Goal: Use online tool/utility: Utilize a website feature to perform a specific function

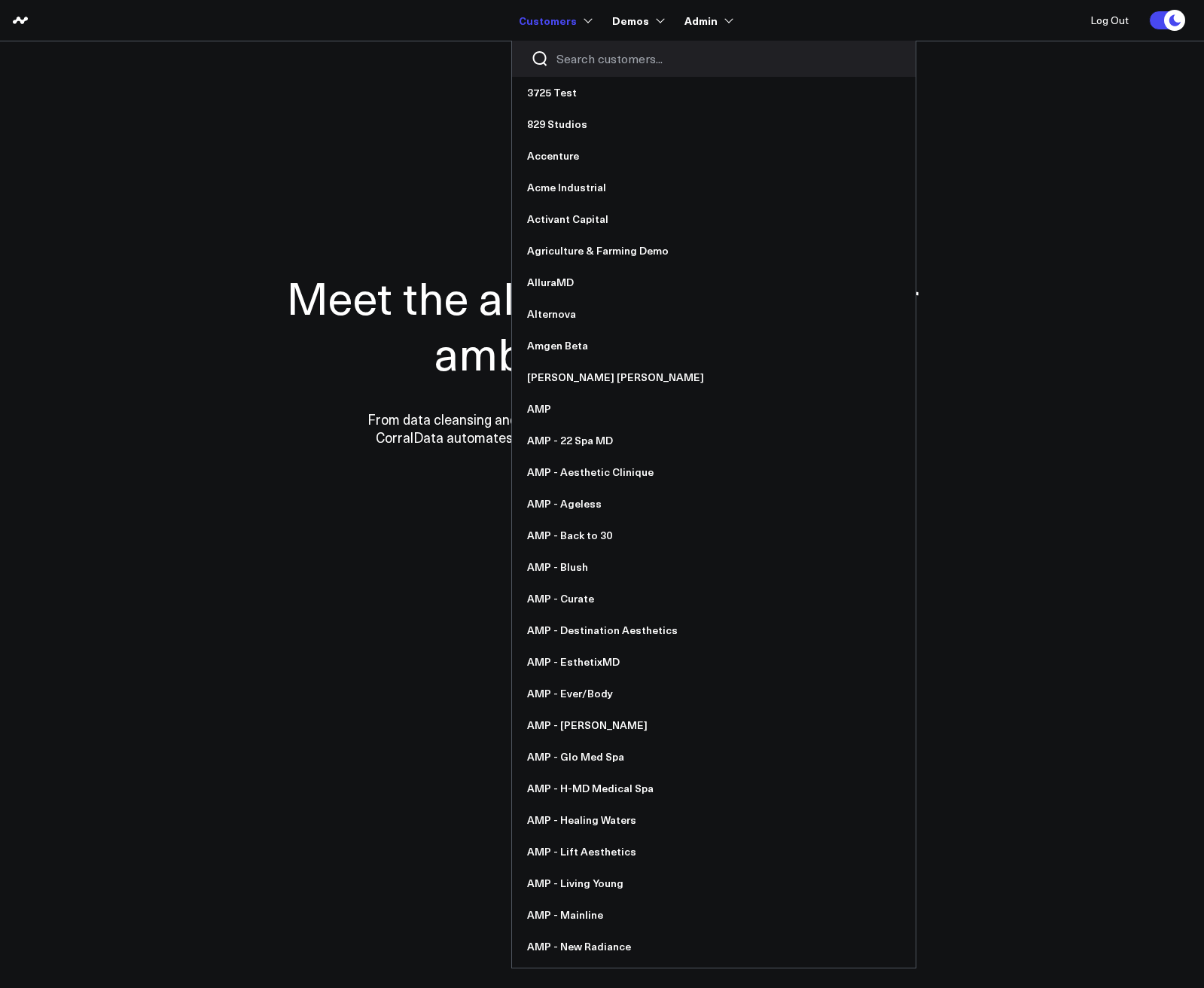
click at [573, 57] on input "Search customers input" at bounding box center [727, 59] width 341 height 17
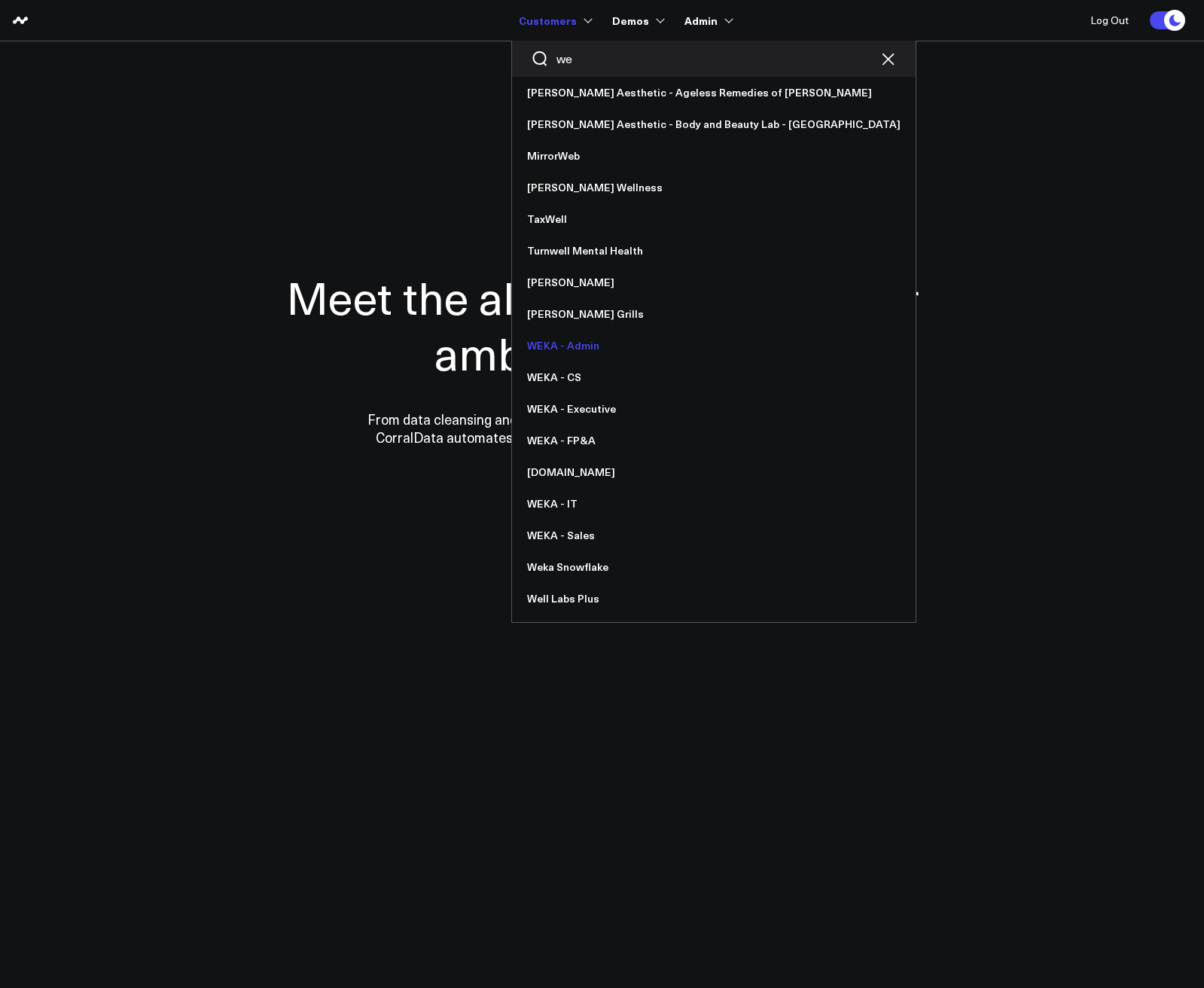
type input "we"
click at [582, 352] on link "WEKA - Admin" at bounding box center [713, 345] width 403 height 32
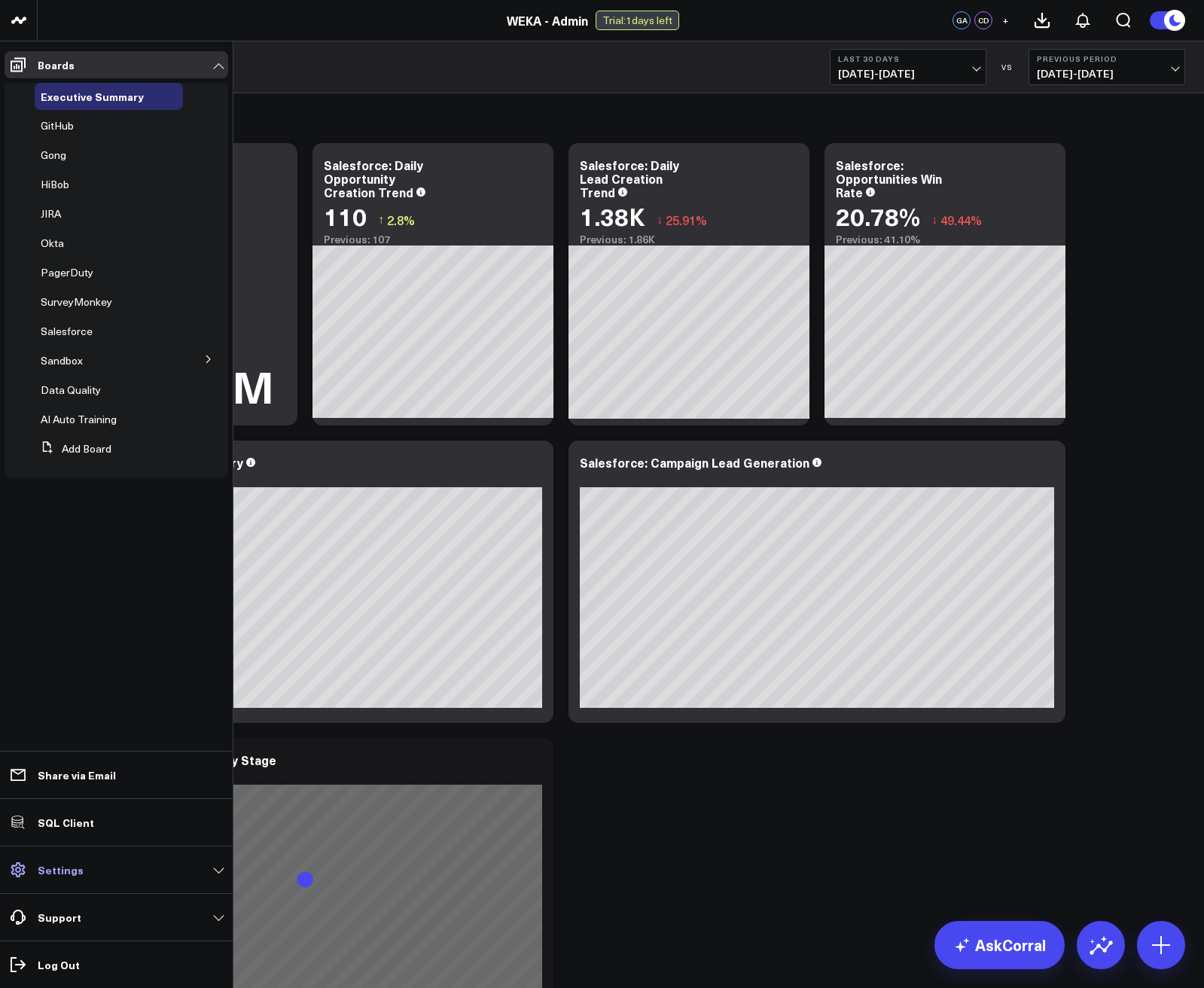
click at [64, 871] on p "Settings" at bounding box center [60, 870] width 46 height 12
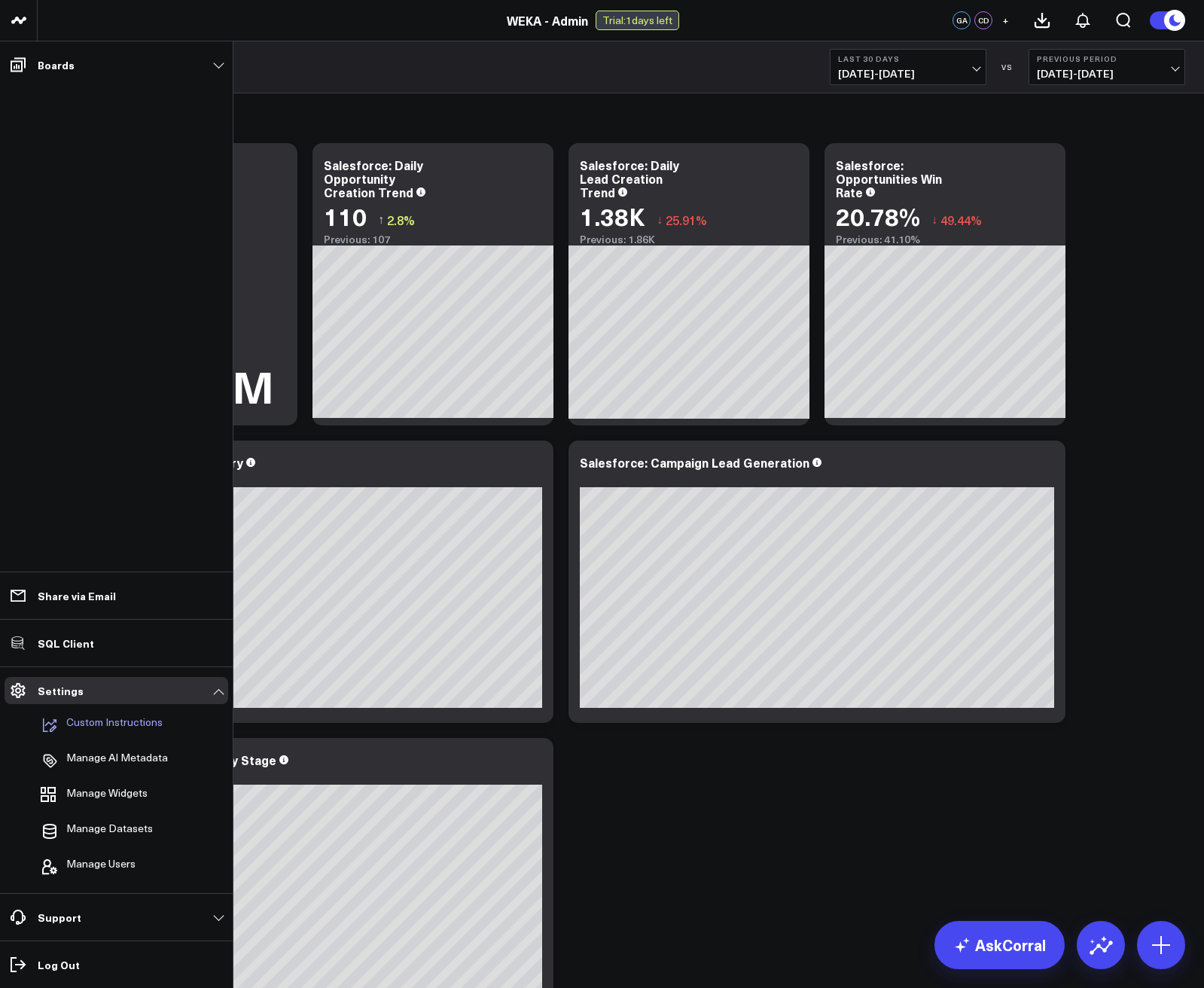
click at [100, 730] on p "Custom Instructions" at bounding box center [115, 724] width 97 height 18
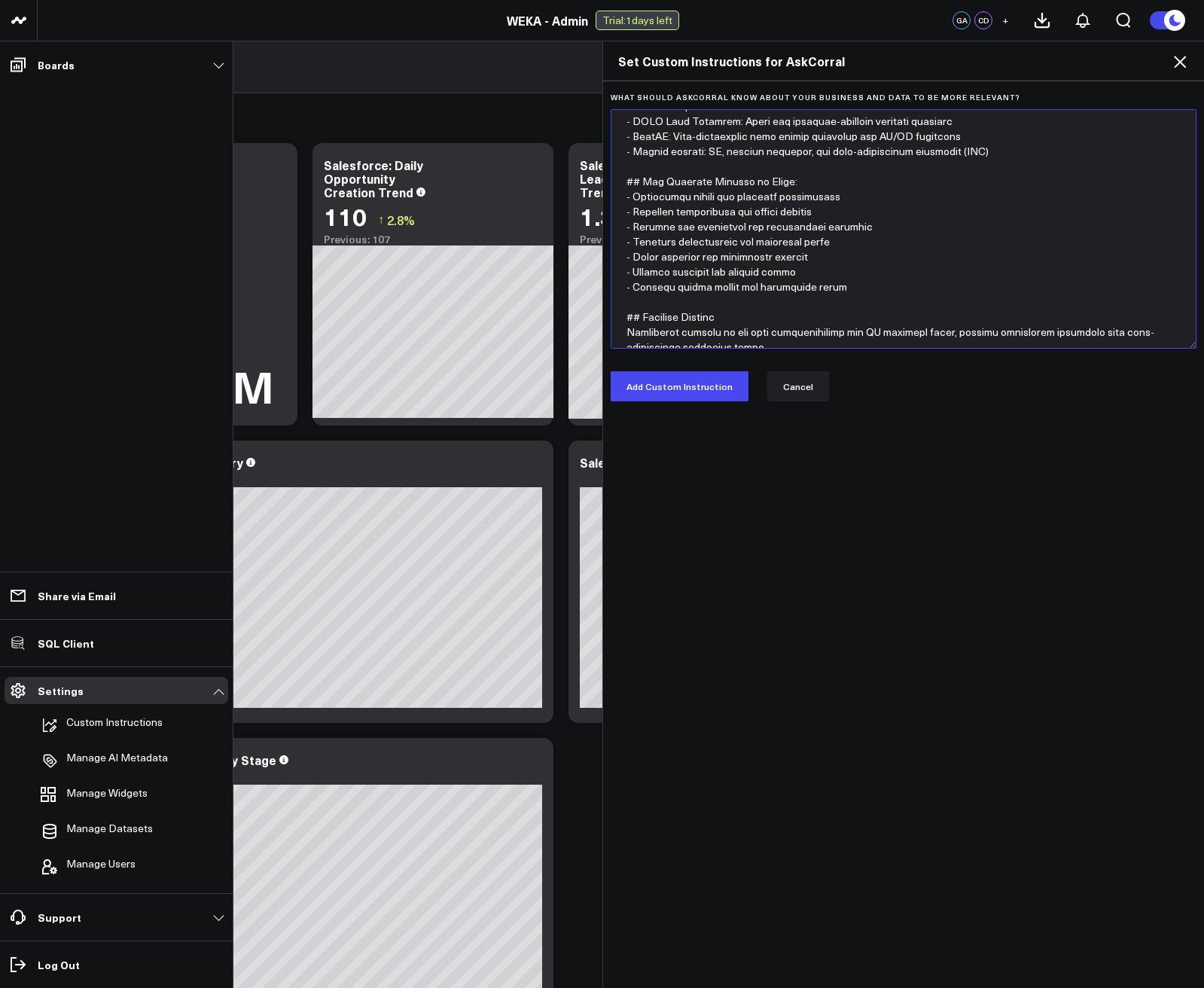
scroll to position [181, 0]
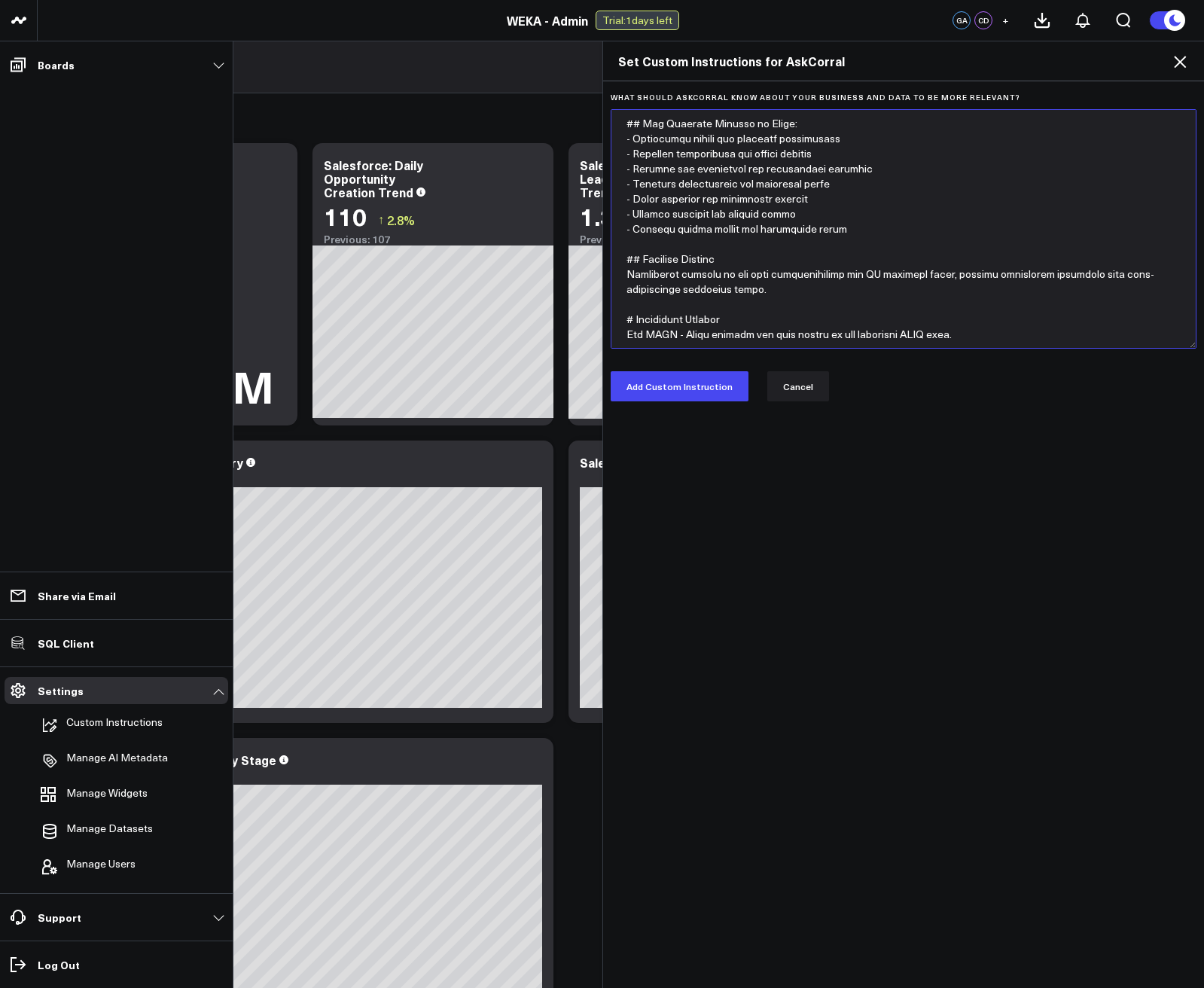
drag, startPoint x: 622, startPoint y: 125, endPoint x: 842, endPoint y: 349, distance: 314.0
click at [842, 349] on form "What should AskCorral know about your business and data to be more relevant? Ad…" at bounding box center [904, 247] width 587 height 309
type textarea "# Company Overview WEKA (http://weka.io) is an AI-native data platform company …"
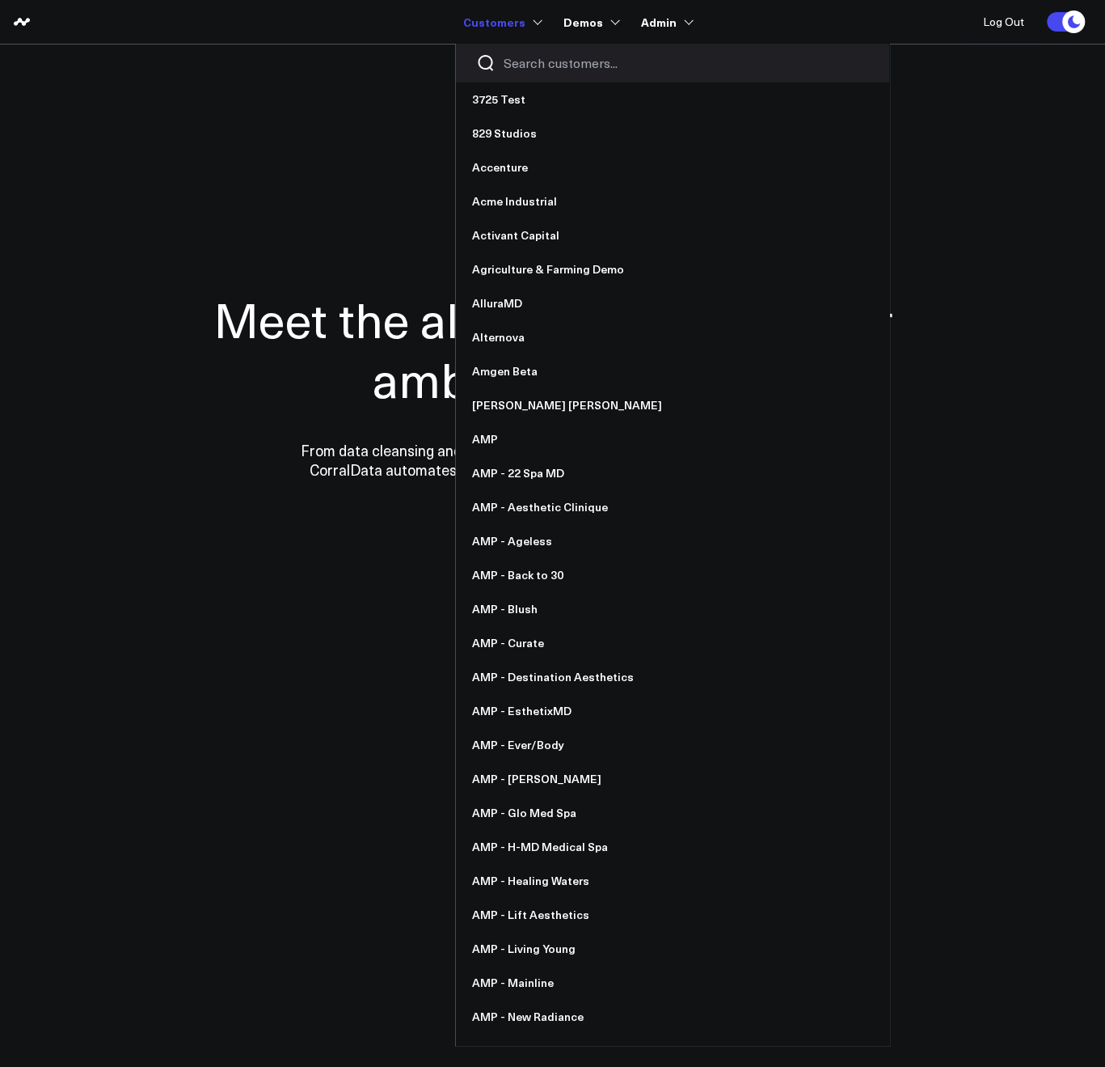
click at [538, 66] on input "Search customers input" at bounding box center [687, 63] width 366 height 18
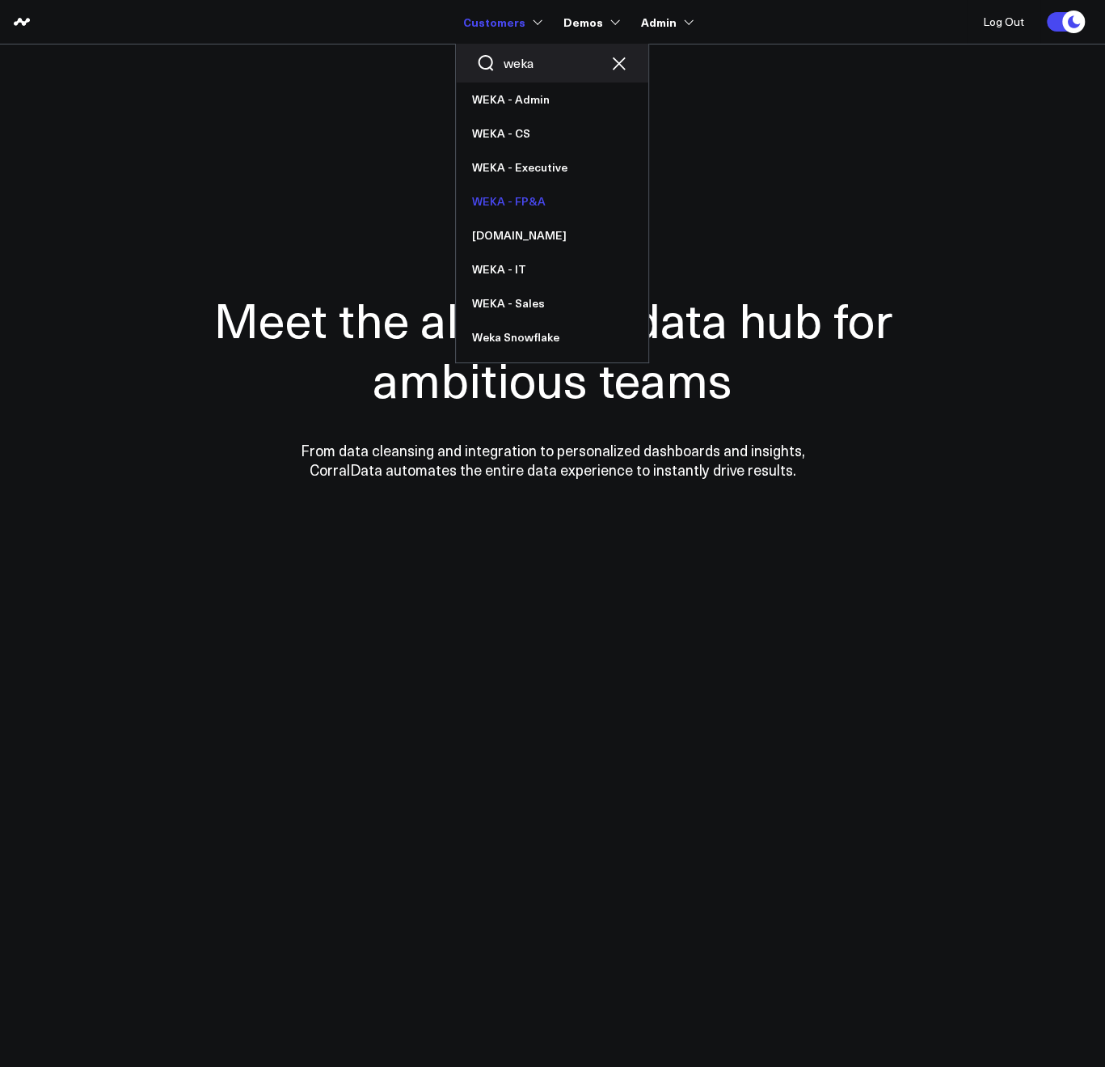
type input "weka"
click at [524, 208] on link "WEKA - FP&A" at bounding box center [552, 201] width 192 height 34
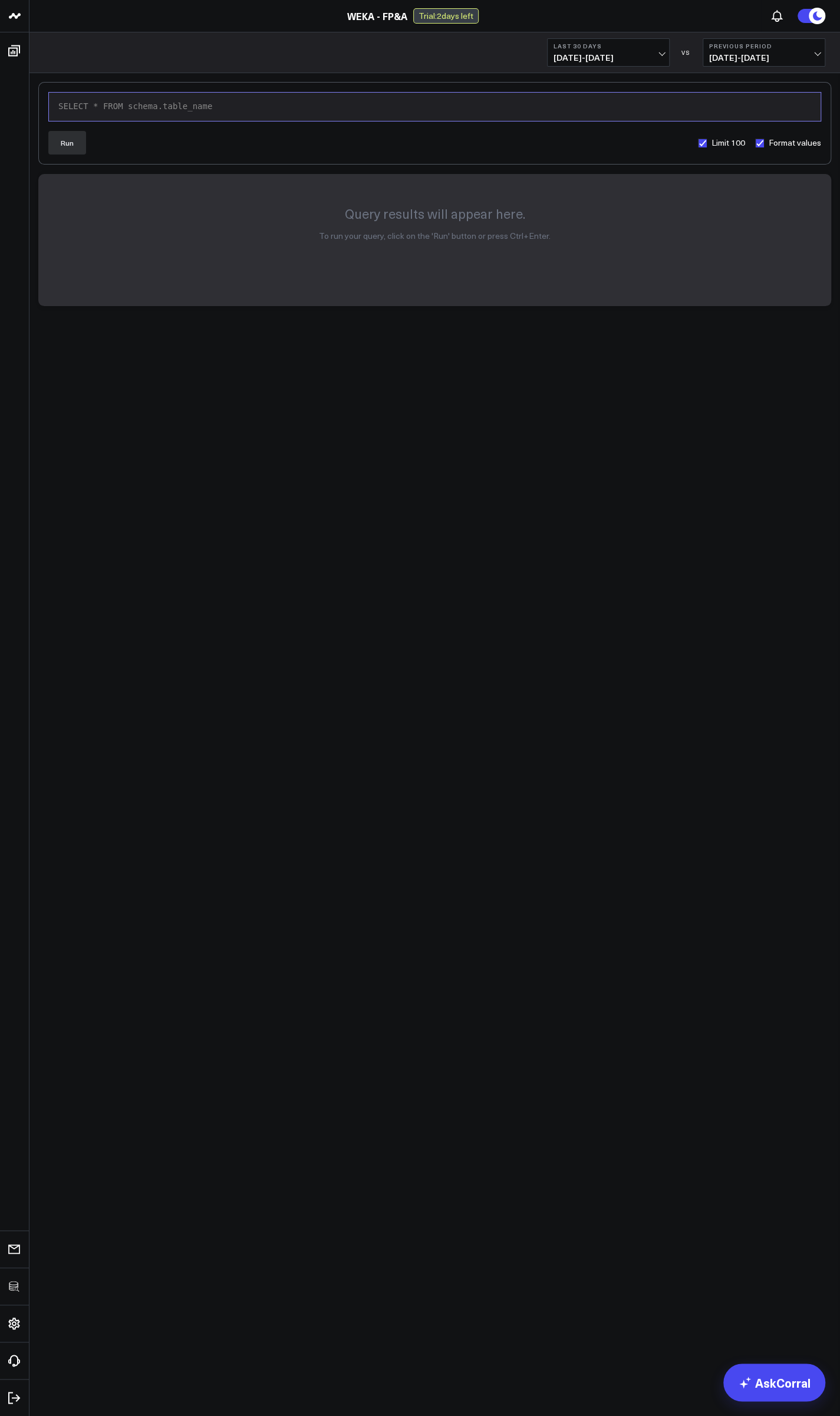
click at [283, 108] on div "SELECT * FROM schema.table_name" at bounding box center [435, 106] width 760 height 12
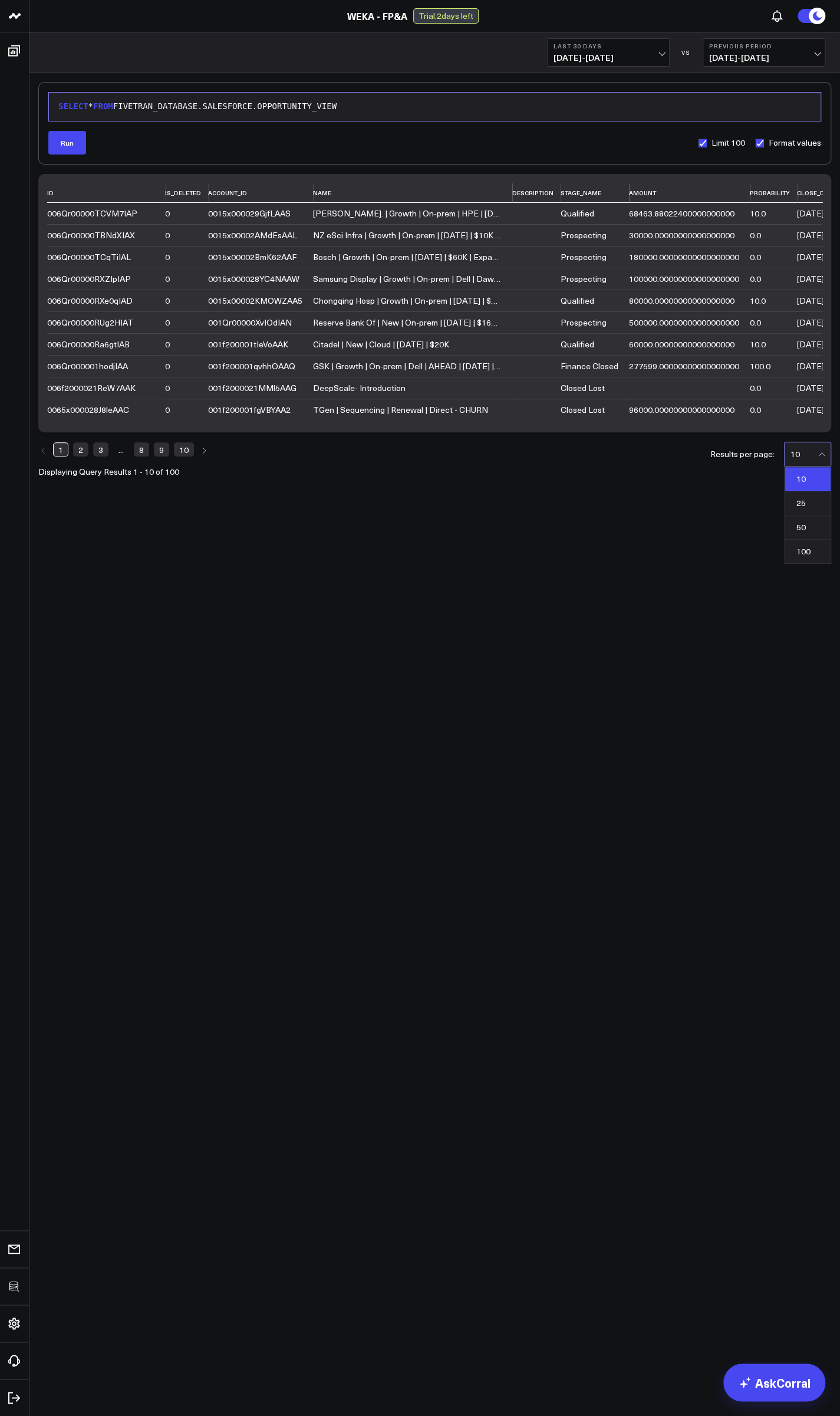
click at [814, 454] on div "10" at bounding box center [804, 454] width 27 height 9
click at [818, 549] on div "100" at bounding box center [807, 551] width 46 height 23
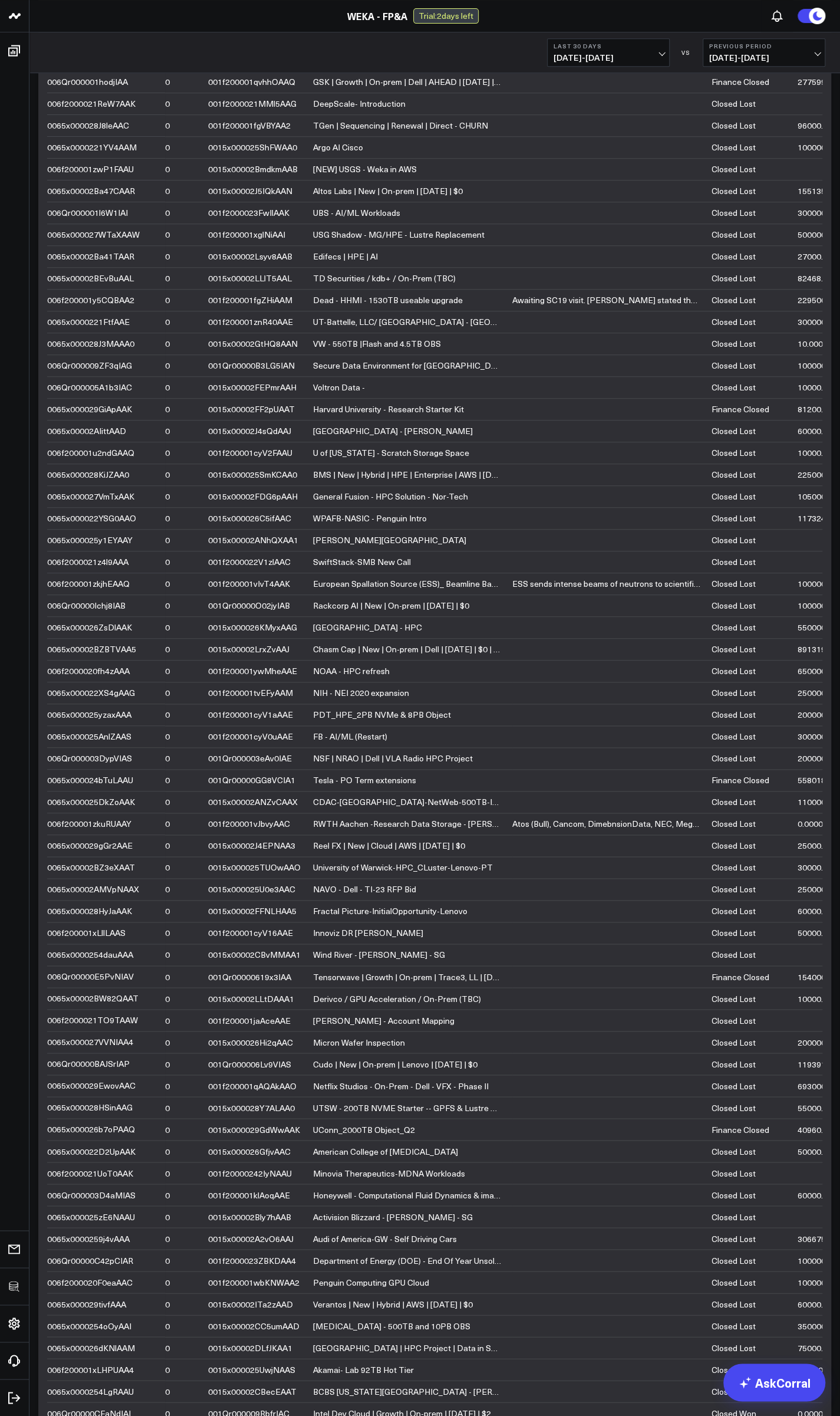
scroll to position [637, 0]
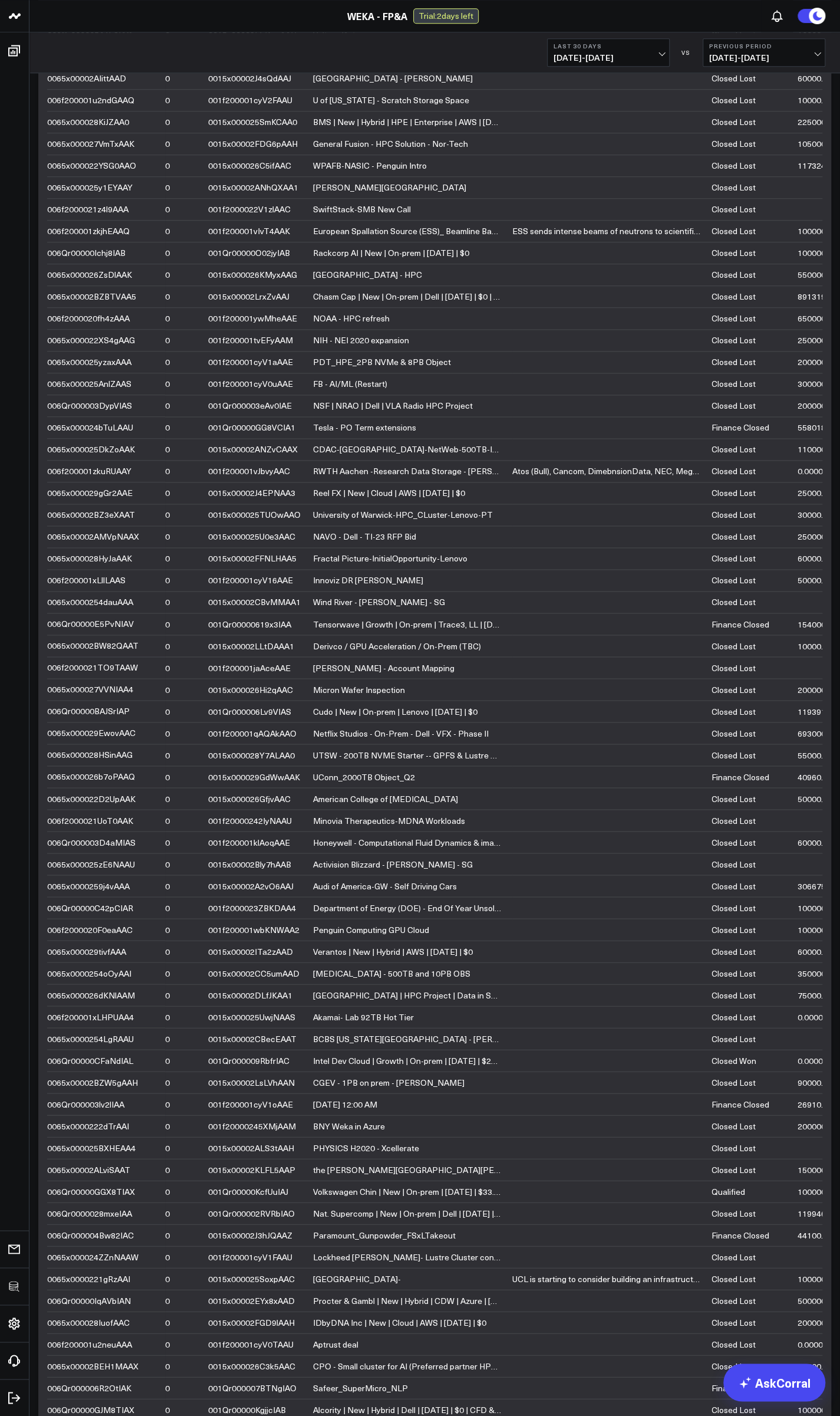
click at [715, 815] on div "Closed Lost" at bounding box center [750, 820] width 76 height 9
copy div "Closed"
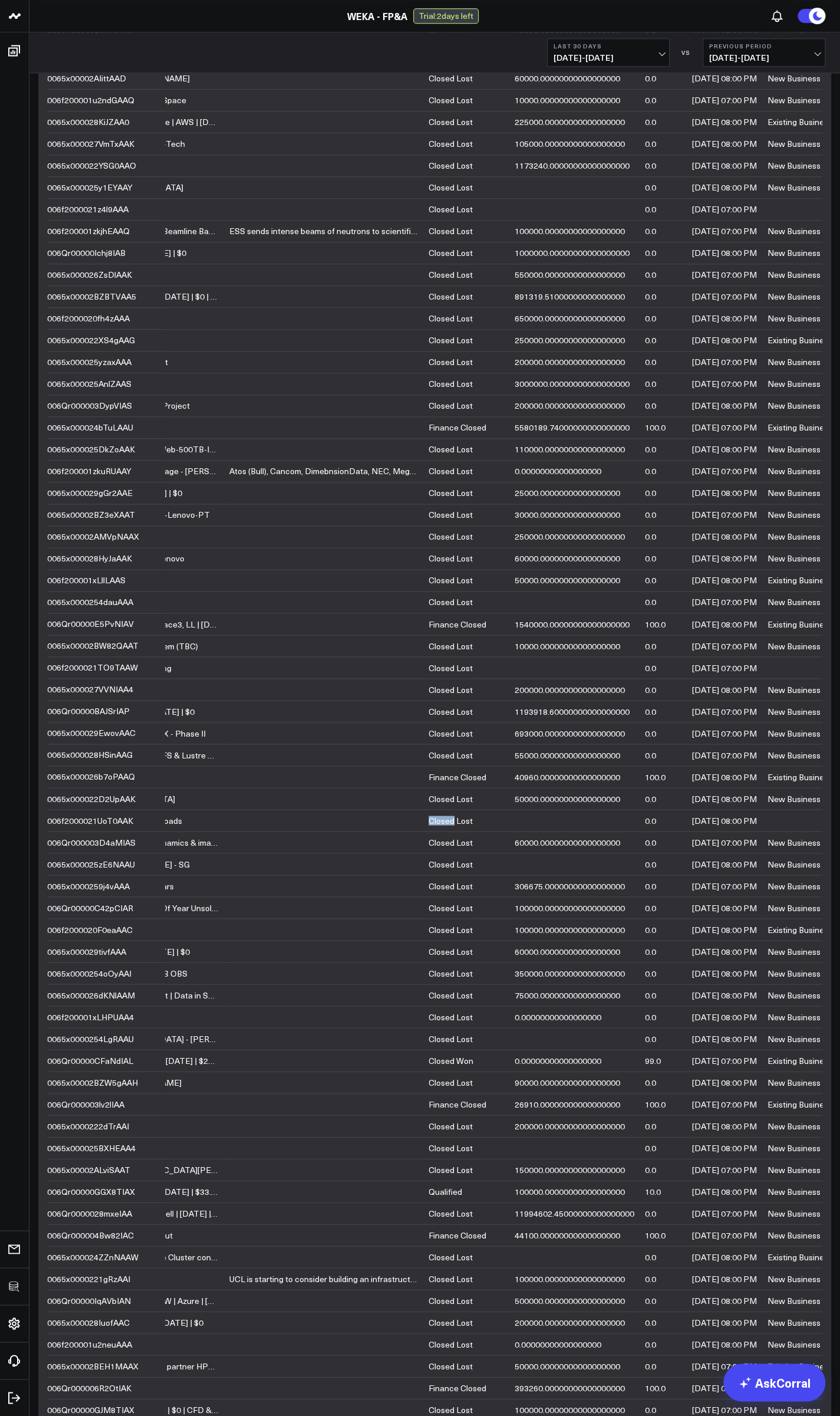
scroll to position [0, 0]
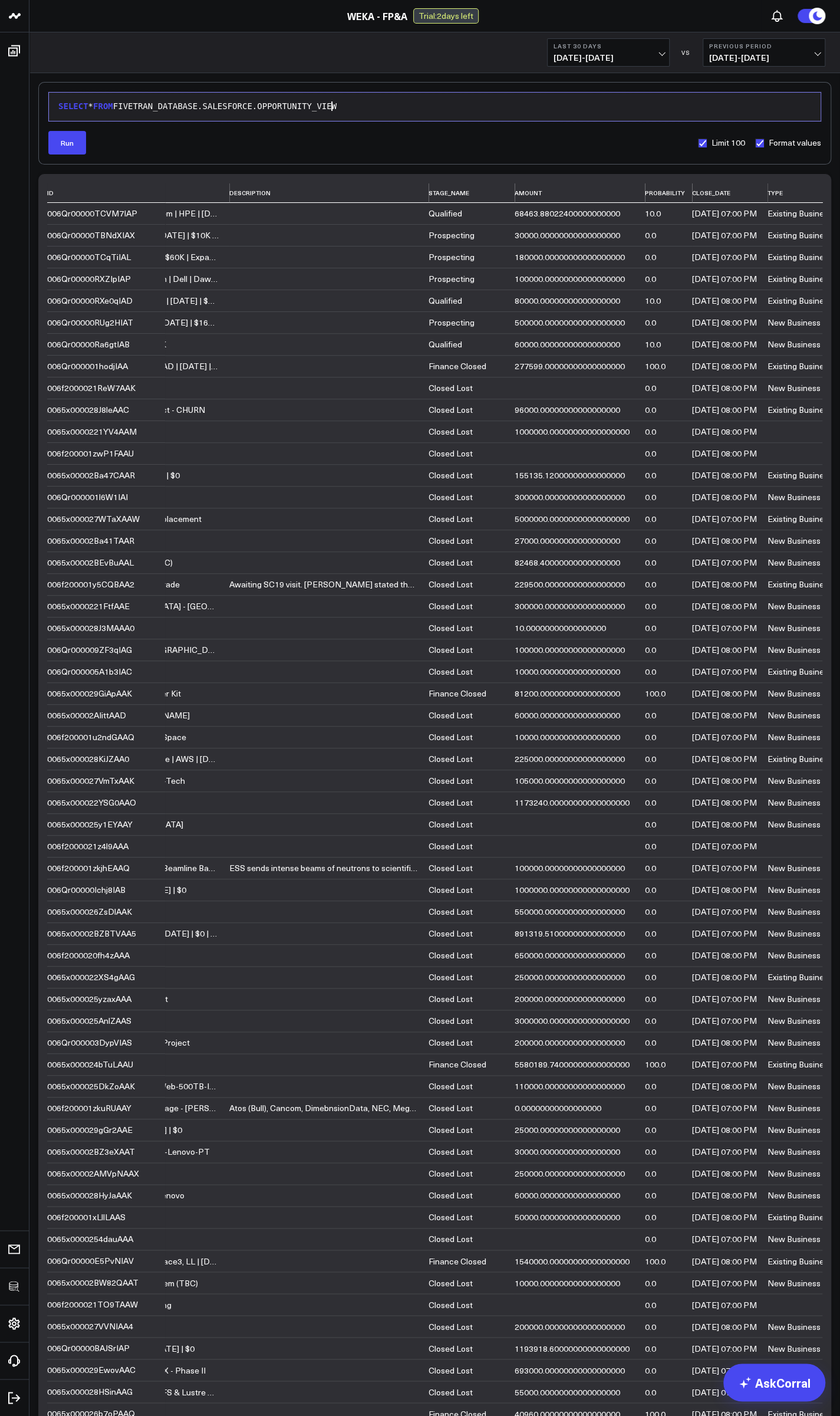
drag, startPoint x: 331, startPoint y: 104, endPoint x: 350, endPoint y: 106, distance: 19.1
click at [349, 106] on div "SELECT * FROM FIVETRAN_DATABASE.SALESFORCE.OPPORTUNITY_VIEW" at bounding box center [435, 106] width 760 height 12
click at [69, 147] on button "Run" at bounding box center [67, 143] width 38 height 23
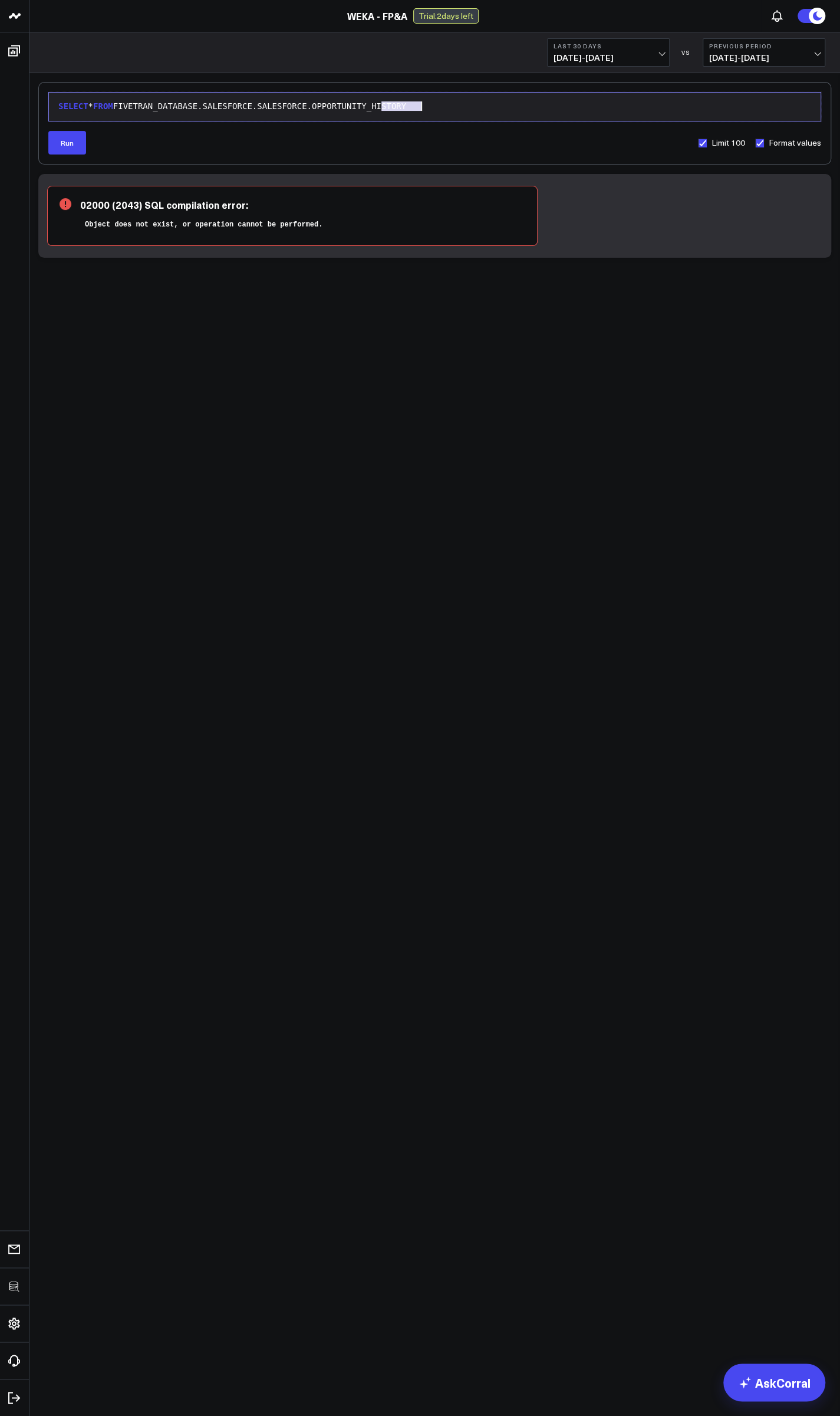
drag, startPoint x: 381, startPoint y: 104, endPoint x: 458, endPoint y: 115, distance: 77.8
click at [458, 115] on div "Selection deleted 9 1 › SELECT * FROM FIVETRAN_DATABASE.SALESFORCE.SALESFORCE.O…" at bounding box center [435, 106] width 773 height 29
click at [66, 154] on div "Selection deleted 9 1 › SELECT * FROM FIVETRAN_DATABASE.SALESFORCE.OPPORTUNITY_…" at bounding box center [435, 122] width 793 height 82
click at [66, 145] on button "Run" at bounding box center [67, 143] width 38 height 23
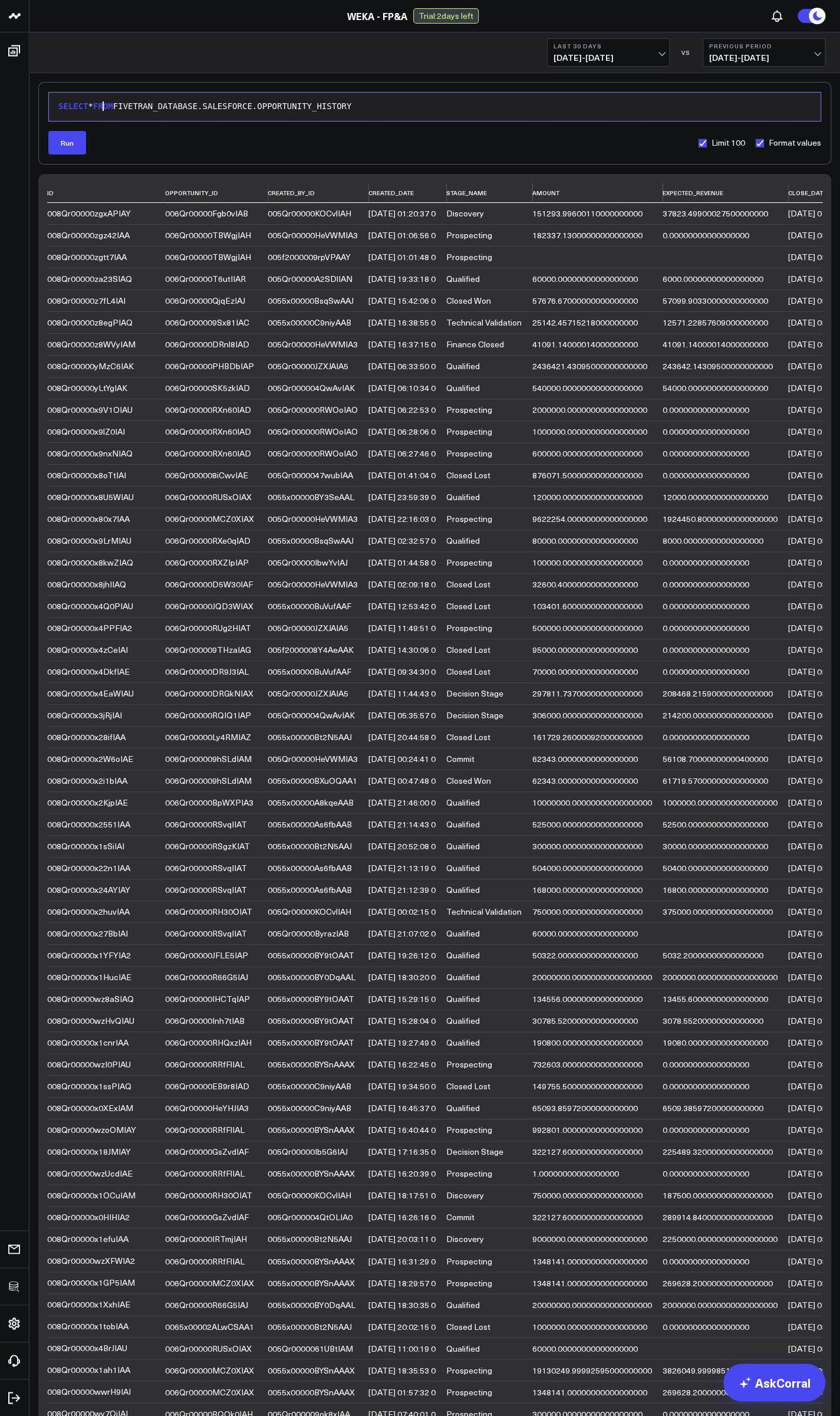
click at [102, 106] on span "FROM" at bounding box center [103, 106] width 20 height 9
click at [93, 105] on div "SELECT stage_name= 'Qualified' FROM FIVETRAN_DATABASE.SALESFORCE.OPPORTUNITY_HI…" at bounding box center [435, 106] width 760 height 12
click at [353, 102] on div "SELECT created_date, stage_name FROM stage_name= 'Qualified' FROM FIVETRAN_DATA…" at bounding box center [435, 106] width 760 height 12
click at [158, 103] on div "SELECT created_date, stage_name FROM FIVETRAN_DATABASE.SALESFORCE.OPPORTUNITY_H…" at bounding box center [435, 106] width 760 height 12
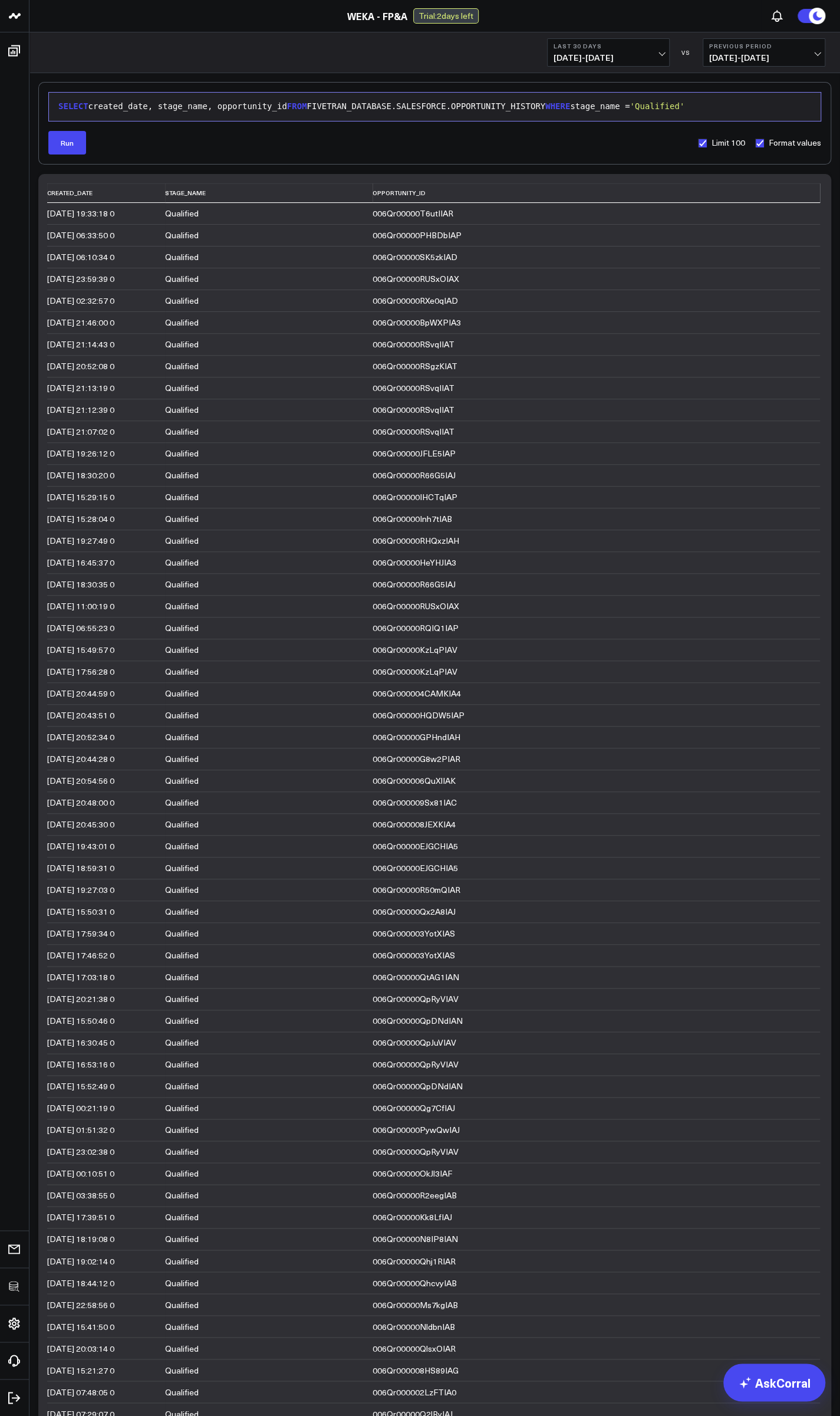
click at [198, 102] on div "SELECT created_date, stage_name, opportunity_id FROM FIVETRAN_DATABASE.SALESFOR…" at bounding box center [435, 106] width 760 height 12
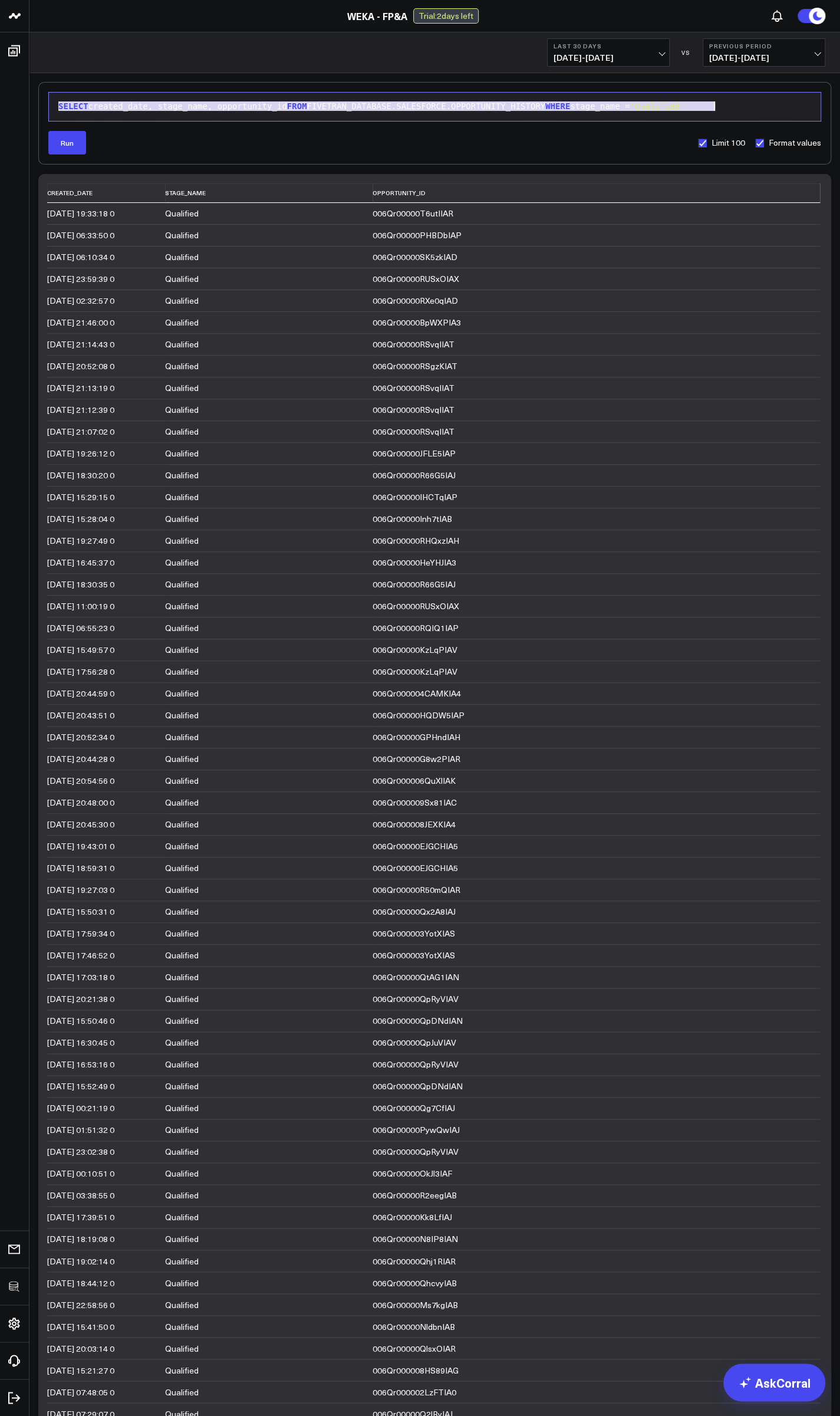
copy div "SELECT created_date, stage_name, opportunity_id FROM FIVETRAN_DATABASE.SALESFOR…"
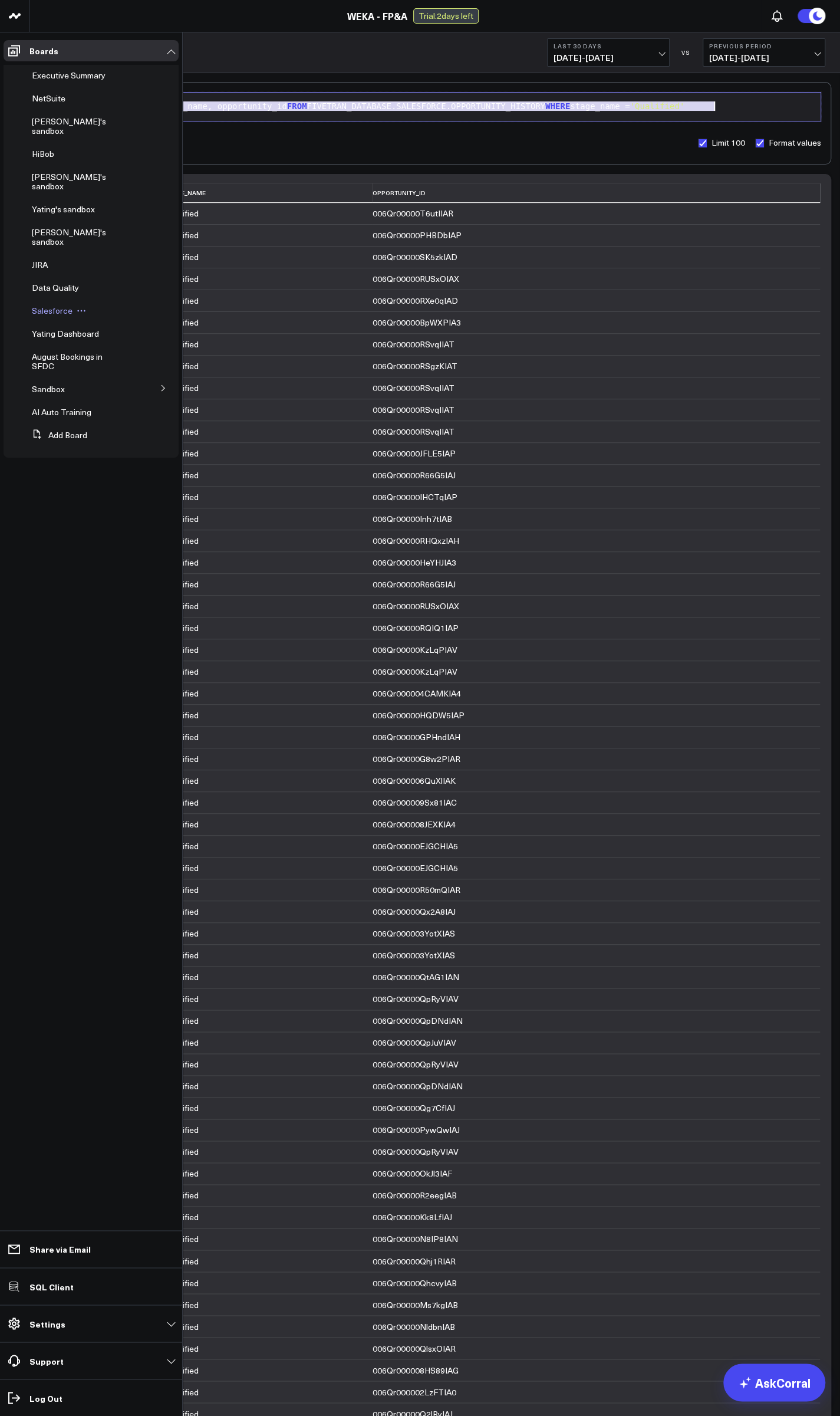
click at [60, 305] on span "Salesforce" at bounding box center [52, 310] width 41 height 11
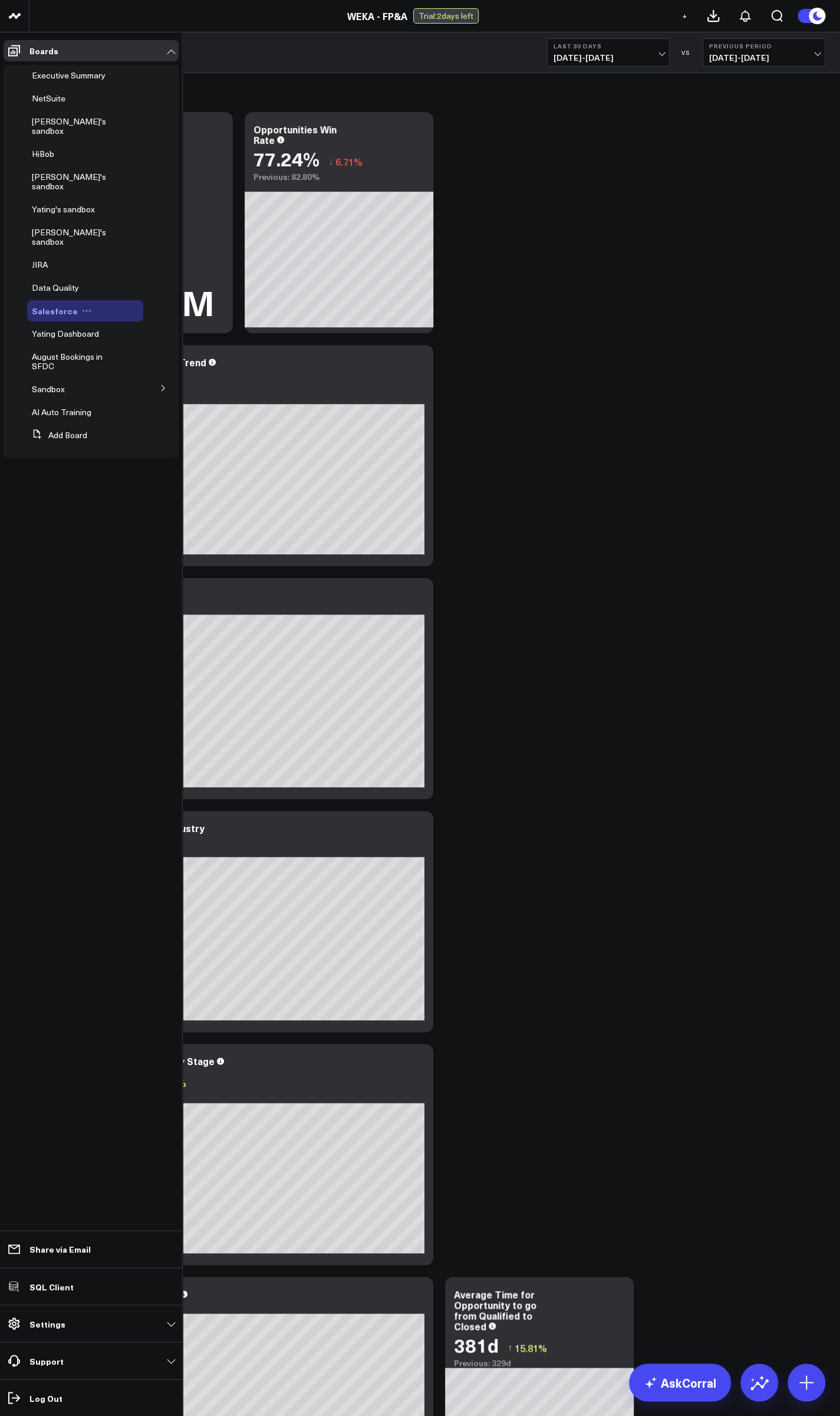
click at [86, 306] on icon at bounding box center [86, 311] width 9 height 9
click at [110, 315] on button "Edit Permissions" at bounding box center [136, 322] width 96 height 23
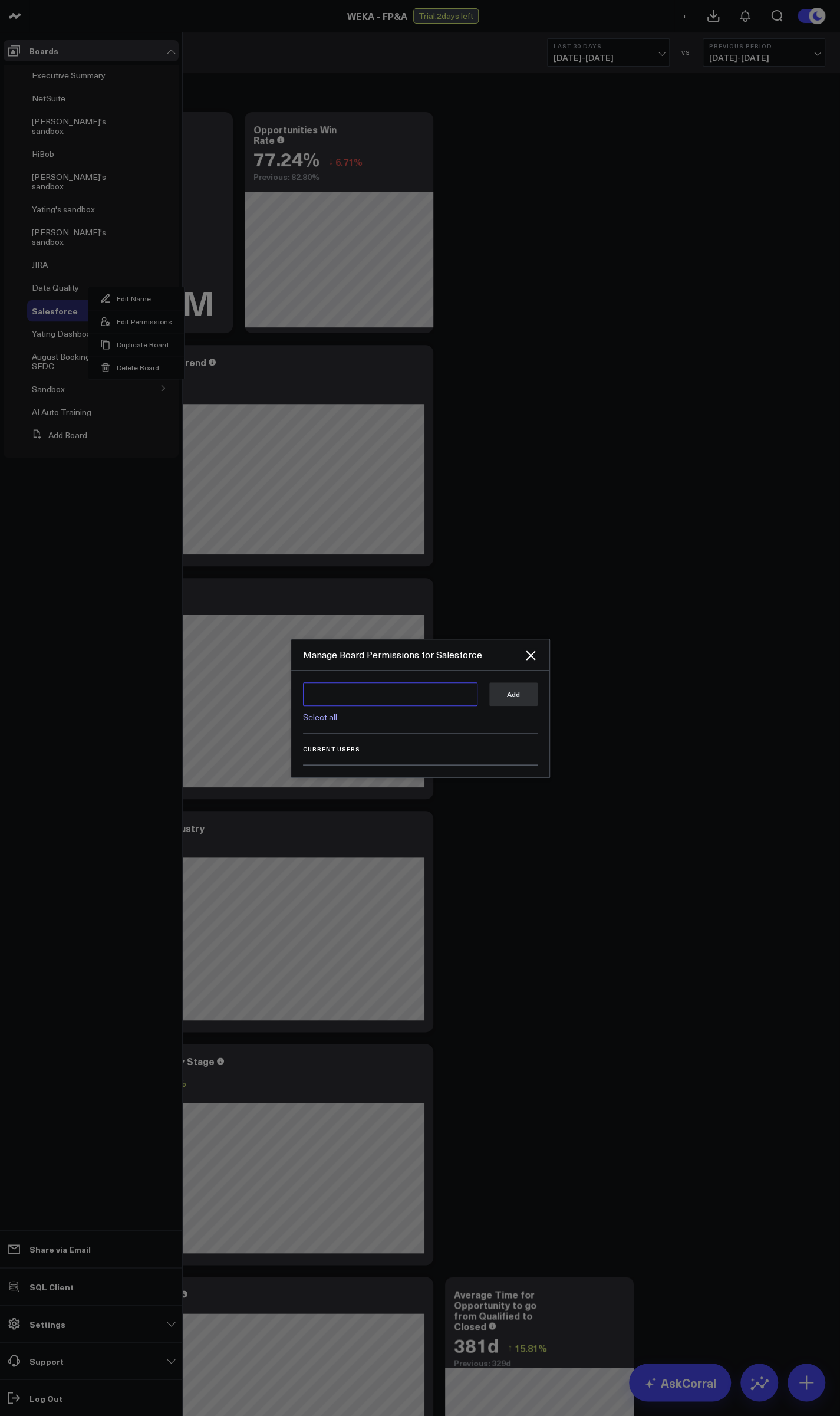
click at [341, 692] on textarea at bounding box center [390, 694] width 174 height 23
click at [356, 761] on div "glenn.auyoung@weka.io" at bounding box center [400, 769] width 145 height 17
click at [526, 697] on button "Add" at bounding box center [513, 694] width 48 height 23
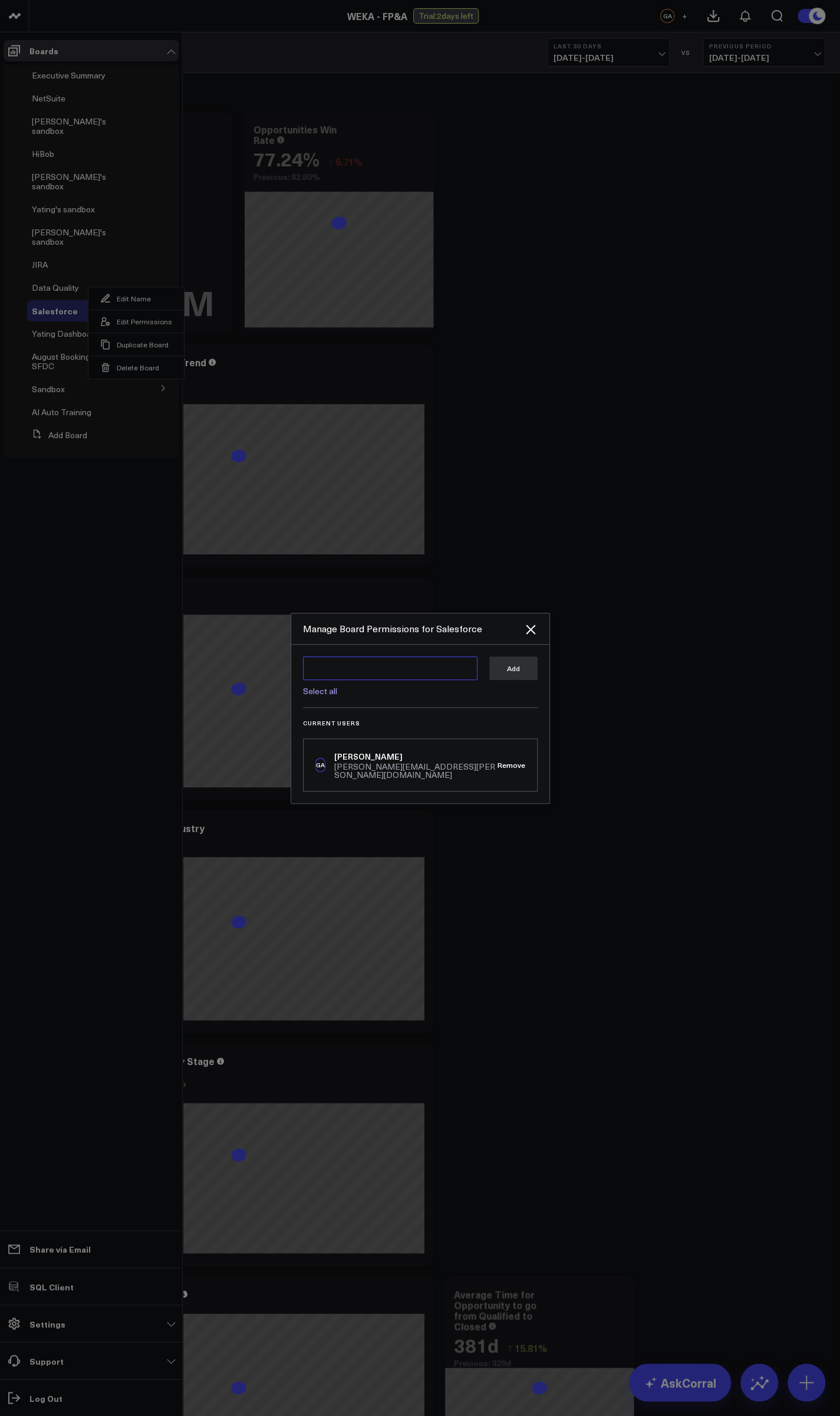
click at [382, 677] on textarea at bounding box center [390, 668] width 174 height 23
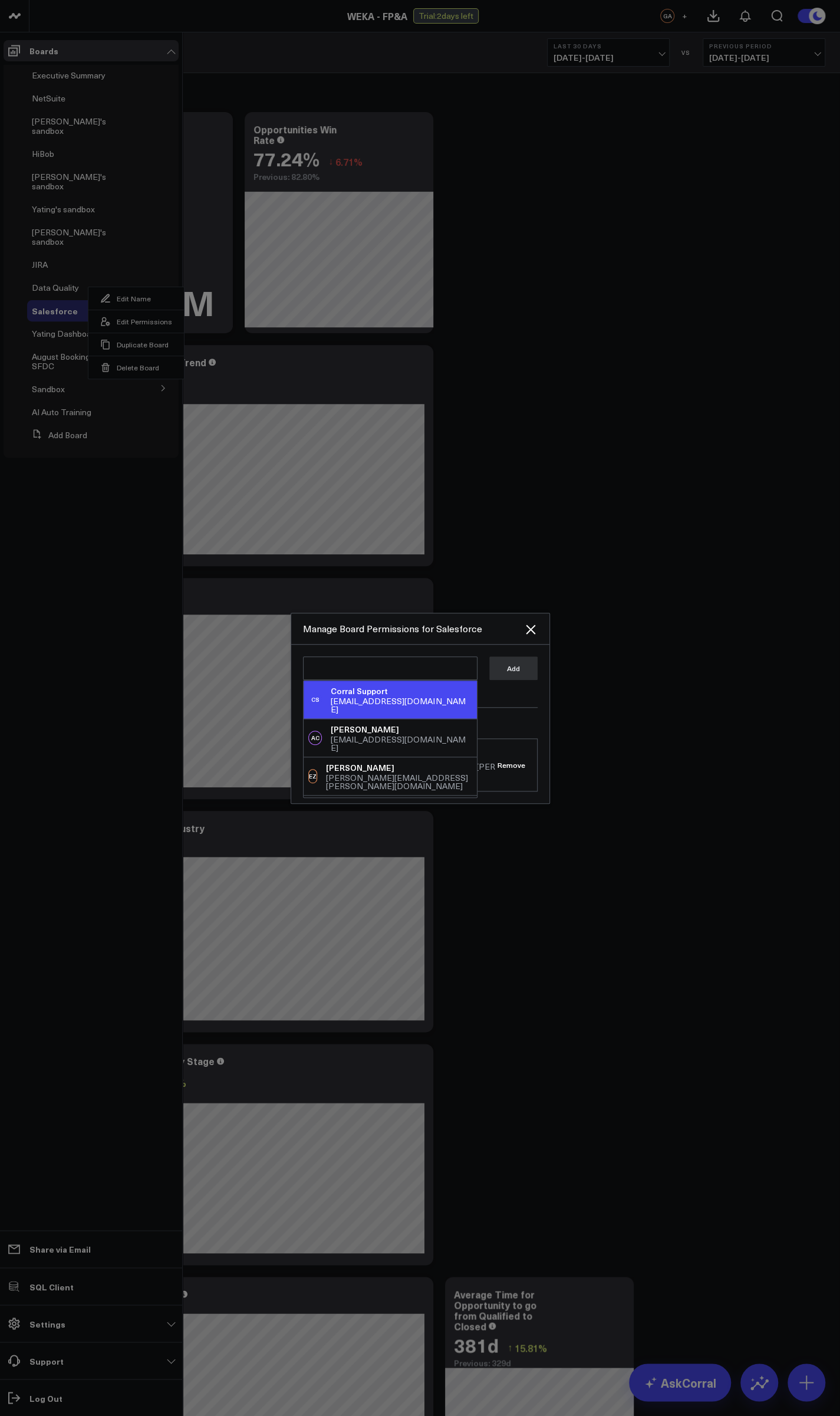
click at [371, 706] on div "support@corraldata.com" at bounding box center [401, 705] width 141 height 17
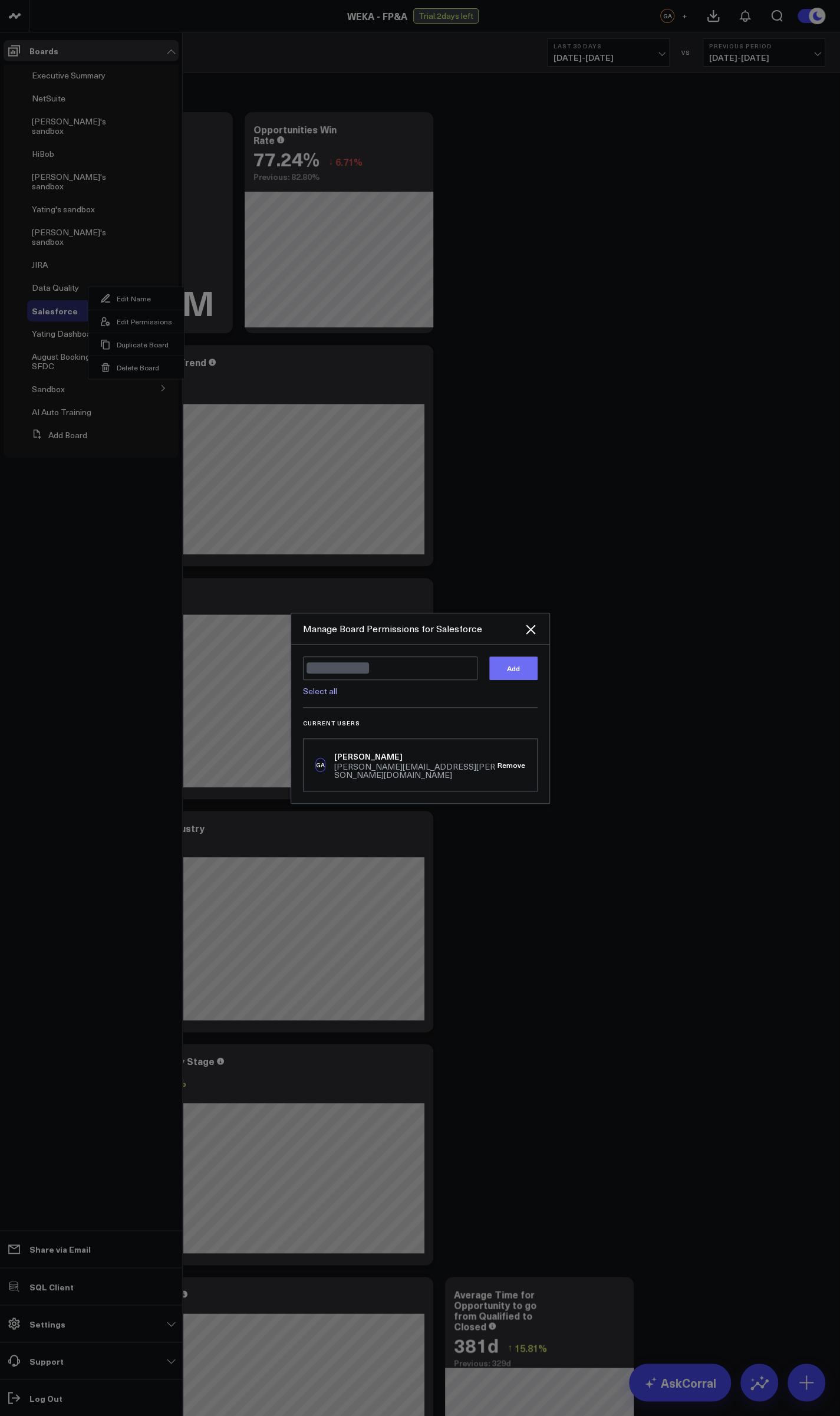
click at [510, 672] on button "Add" at bounding box center [513, 668] width 48 height 23
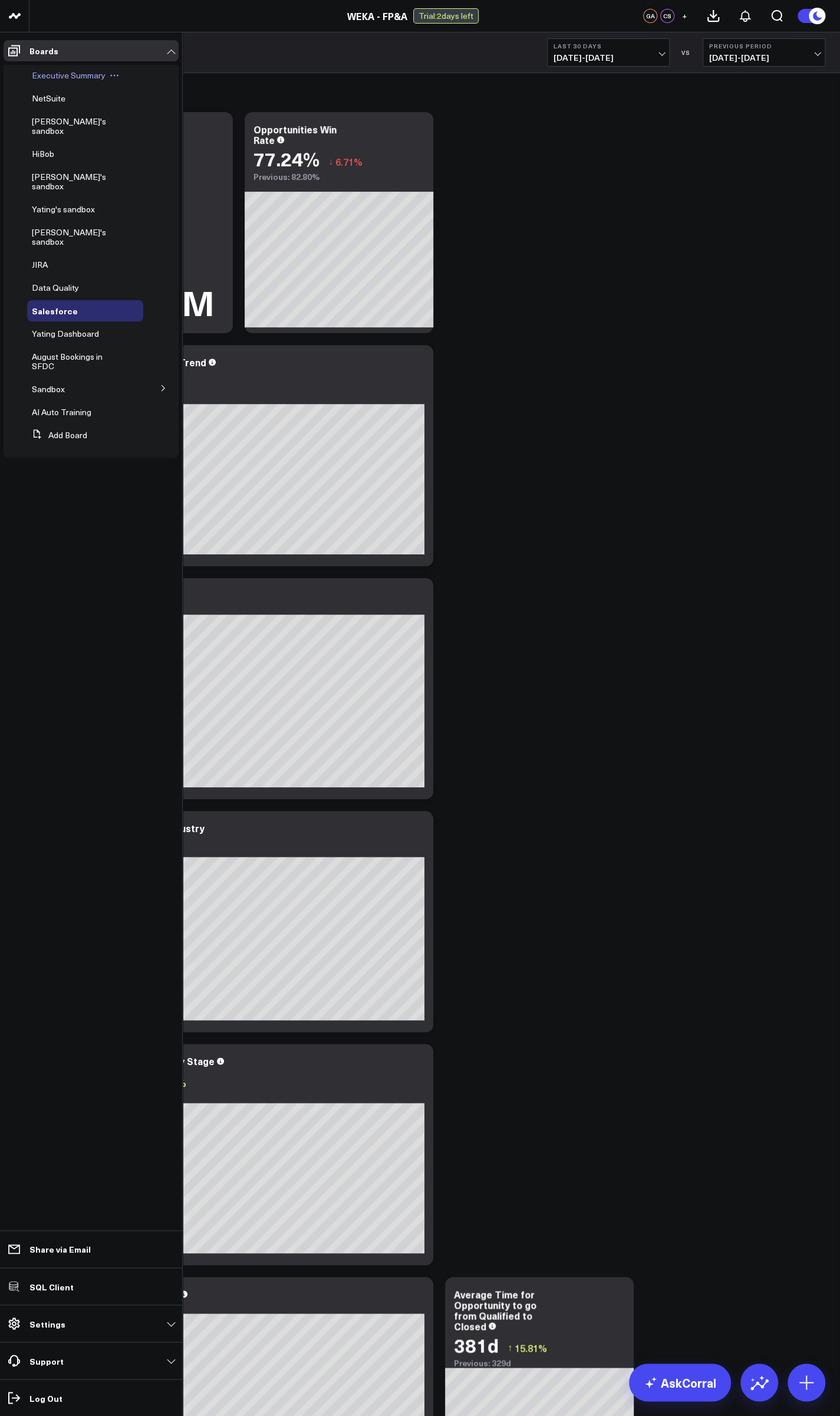
click at [117, 77] on icon at bounding box center [114, 75] width 9 height 9
click at [154, 117] on button "Edit Permissions" at bounding box center [168, 114] width 96 height 23
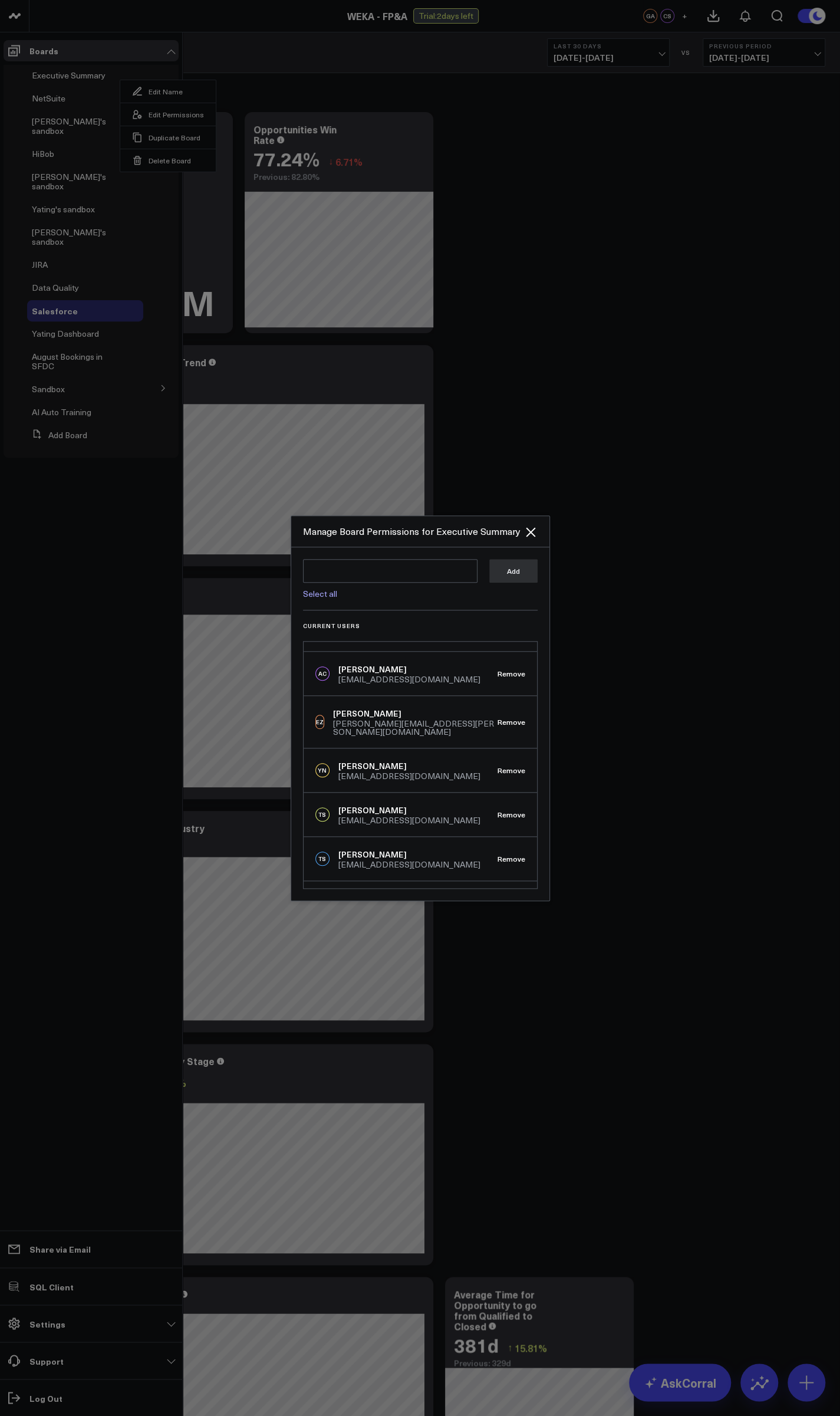
scroll to position [61, 0]
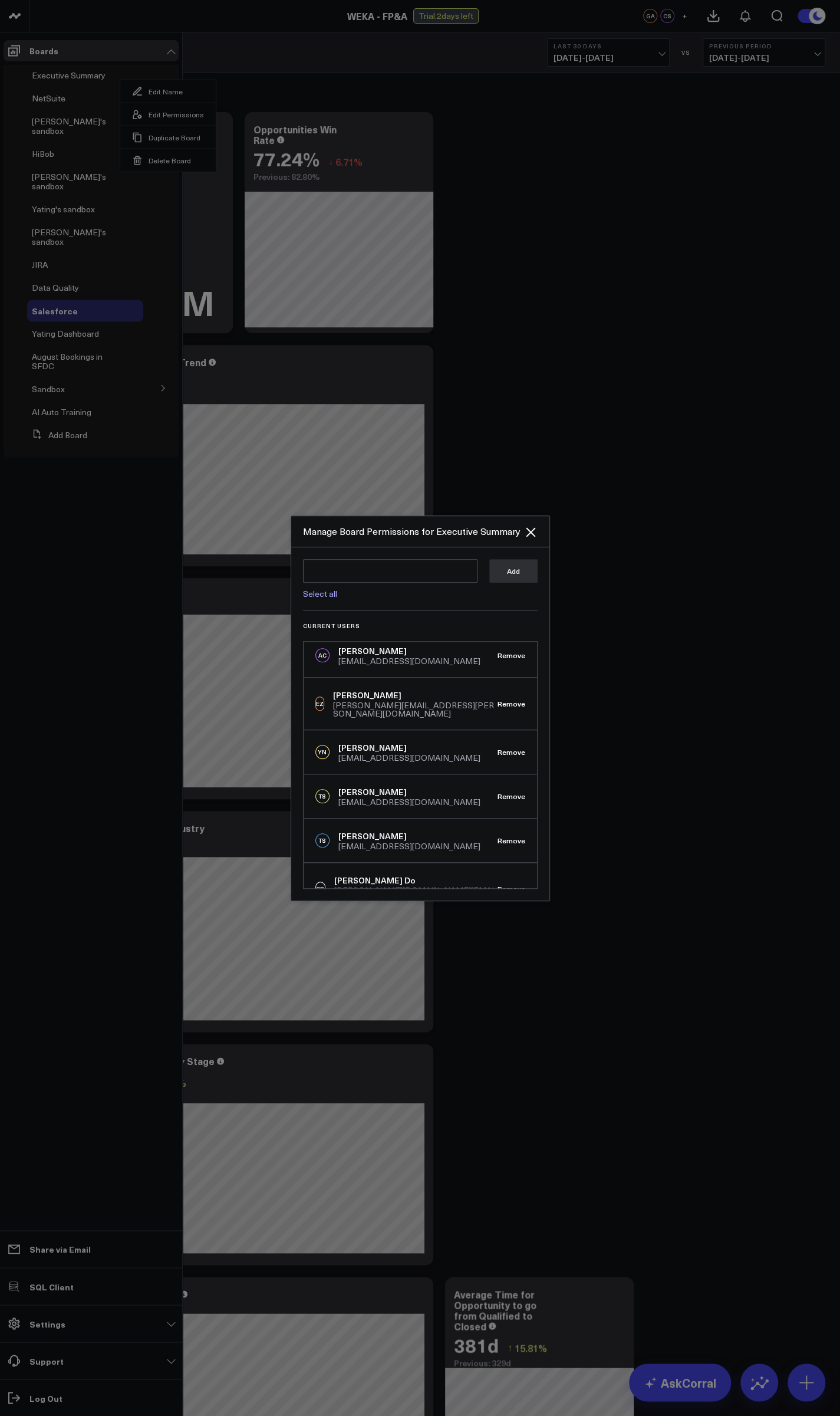
click at [630, 742] on div at bounding box center [420, 708] width 840 height 1416
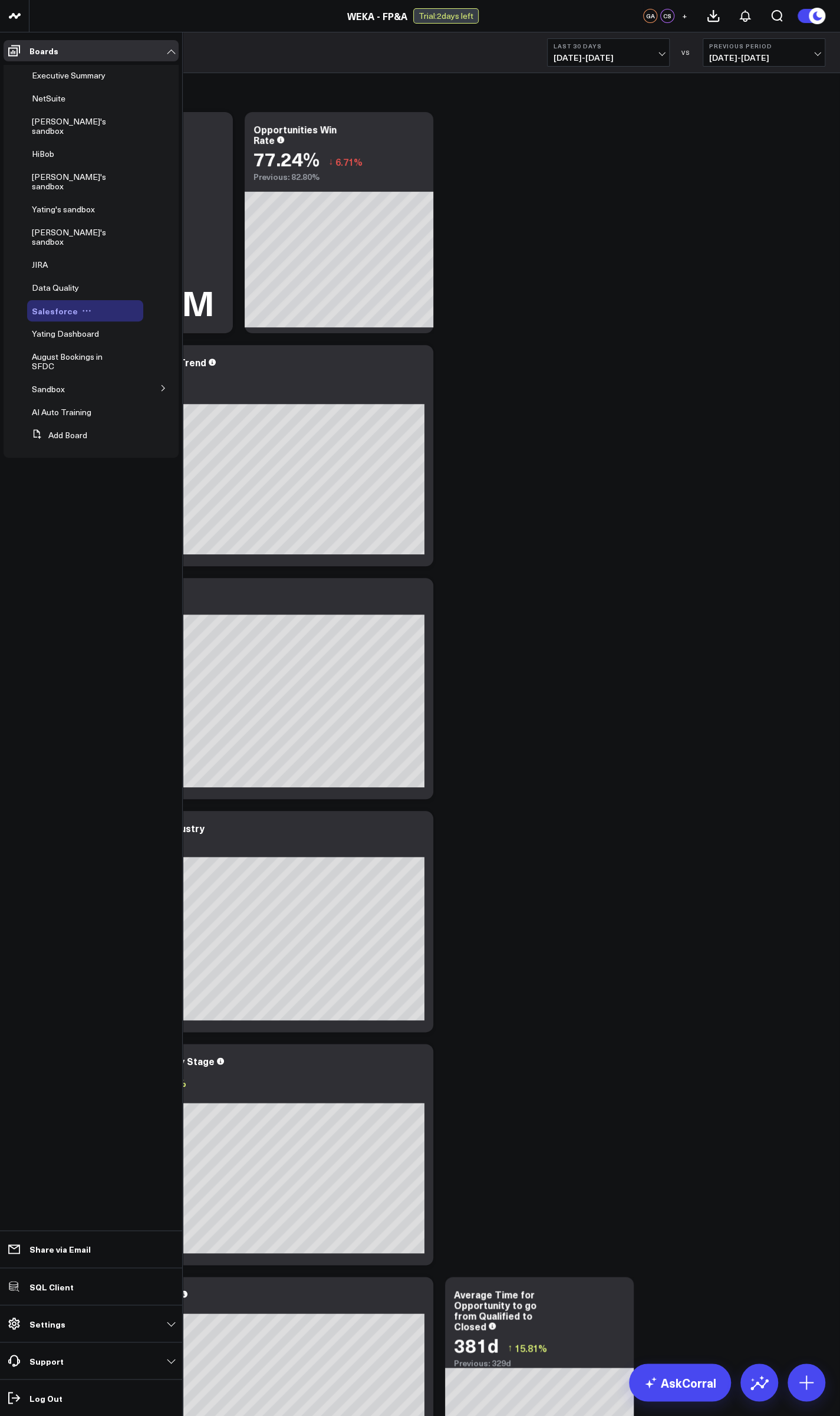
click at [89, 310] on icon at bounding box center [90, 311] width 1 height 1
click at [119, 323] on button "Edit Permissions" at bounding box center [136, 322] width 96 height 23
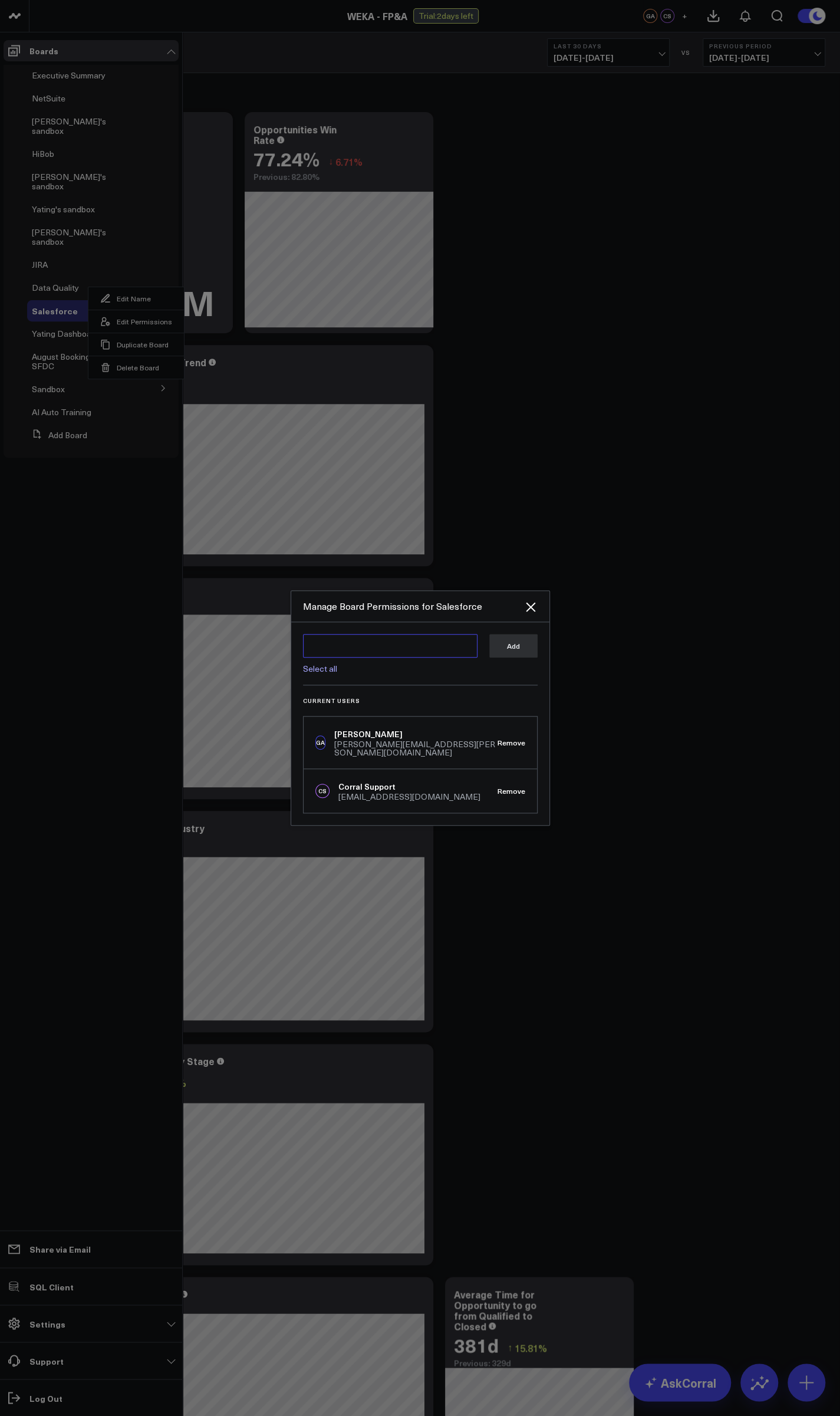
click at [411, 646] on textarea at bounding box center [390, 645] width 174 height 23
type textarea "a"
click at [384, 667] on div "Ally Chen" at bounding box center [401, 669] width 141 height 12
click at [443, 656] on textarea "@Ally Chen" at bounding box center [390, 645] width 174 height 23
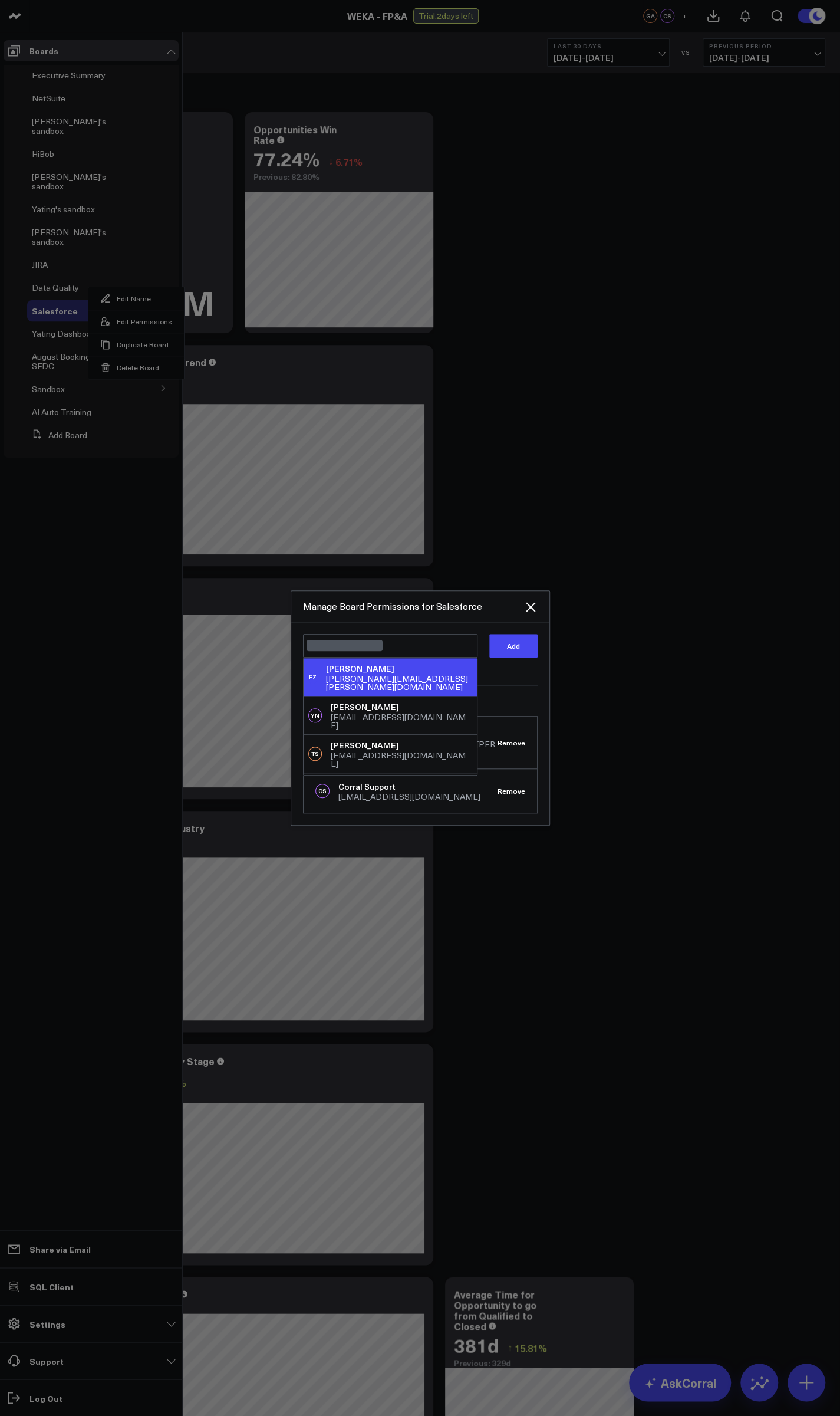
click at [413, 677] on div "EZ Eric Zhao eric.zhao@weka.io" at bounding box center [390, 677] width 174 height 38
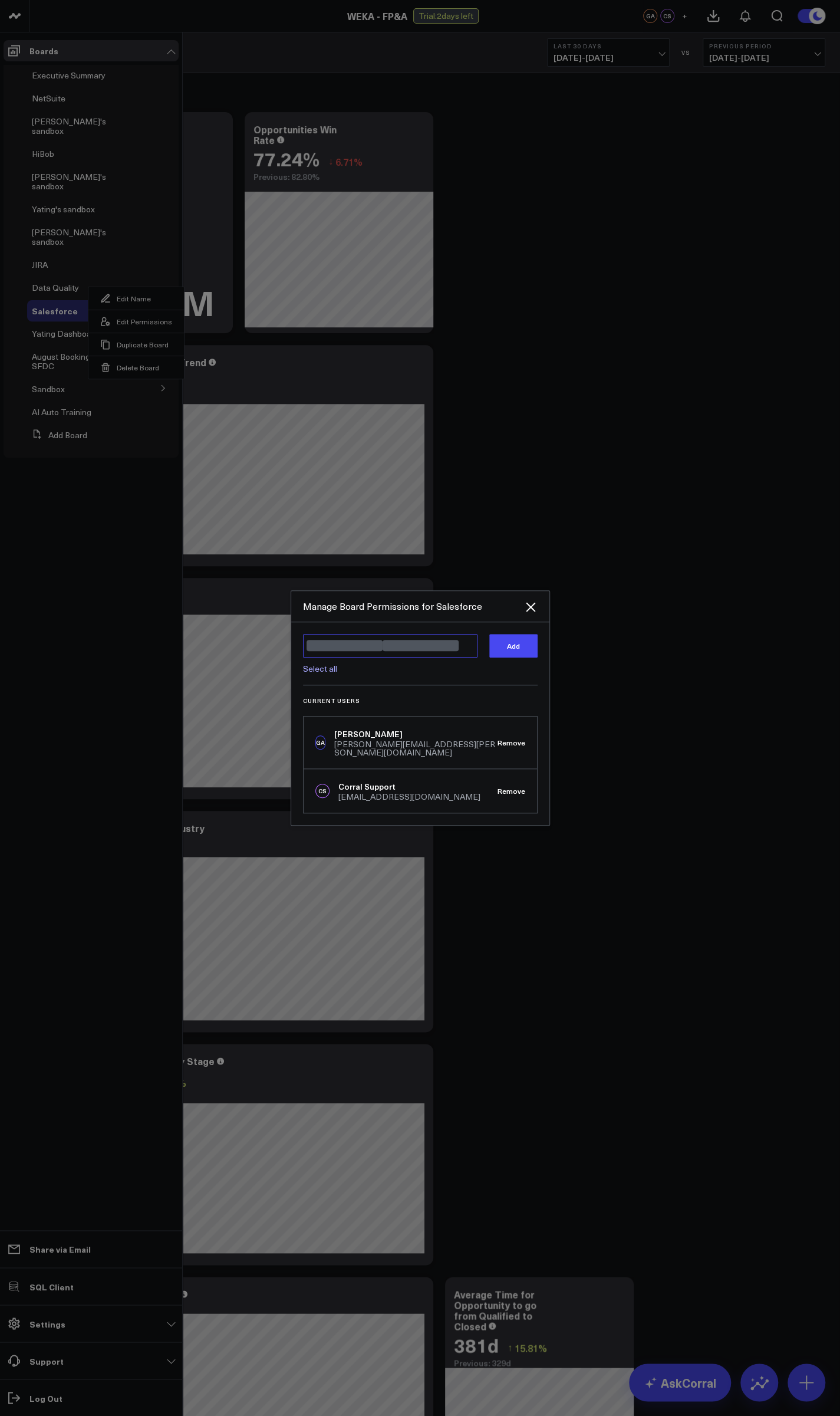
click at [414, 648] on textarea "@Ally Chen @Eric Zhao" at bounding box center [390, 645] width 174 height 23
click at [405, 680] on div "YN Yating Niu yating.niu@weka.io" at bounding box center [390, 677] width 174 height 38
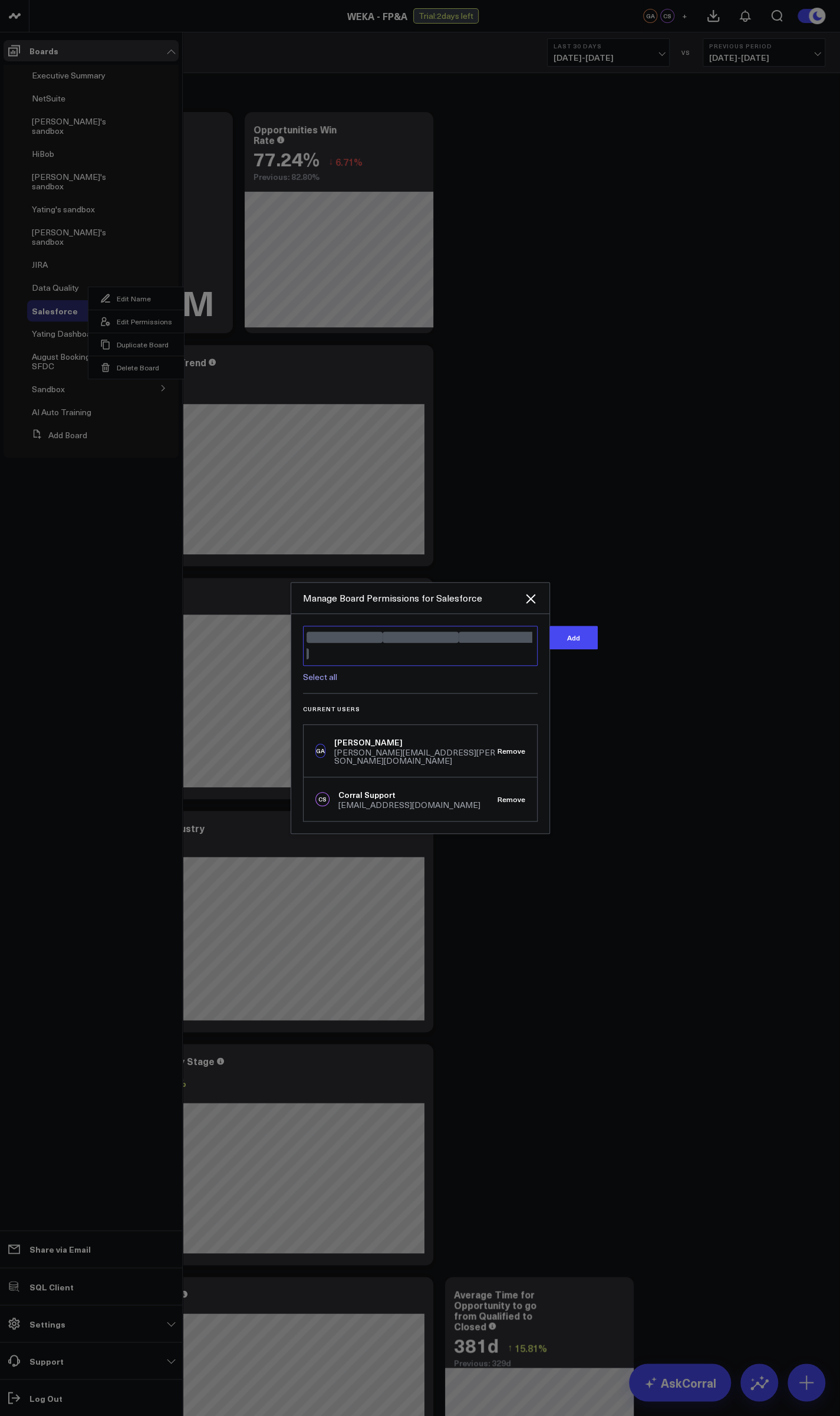
click at [451, 653] on textarea "@Ally Chen @Eric Zhao @Yating Niu" at bounding box center [421, 645] width 235 height 40
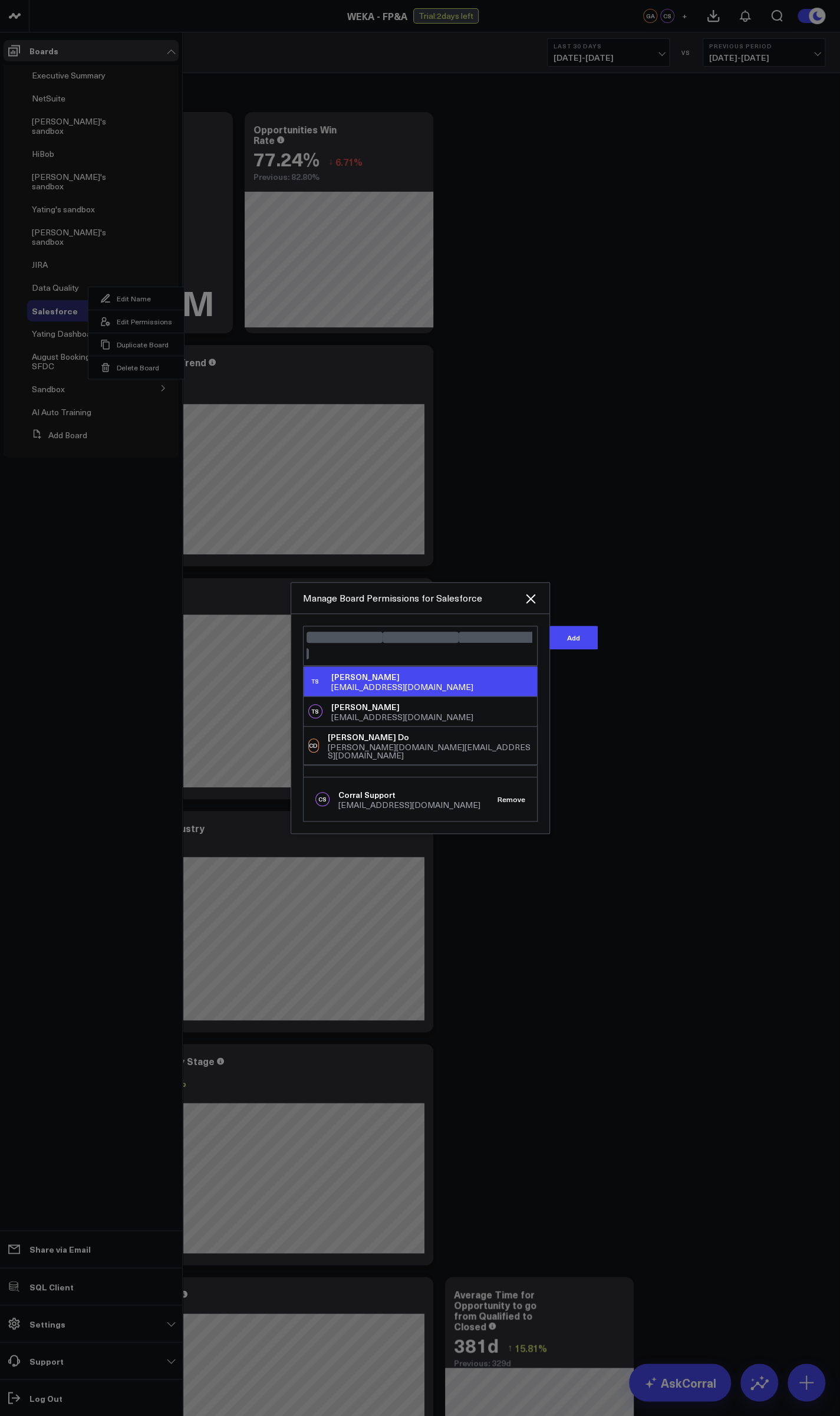
click at [401, 682] on div "TS Tohar Shapiro tohar@weka.io" at bounding box center [420, 681] width 233 height 29
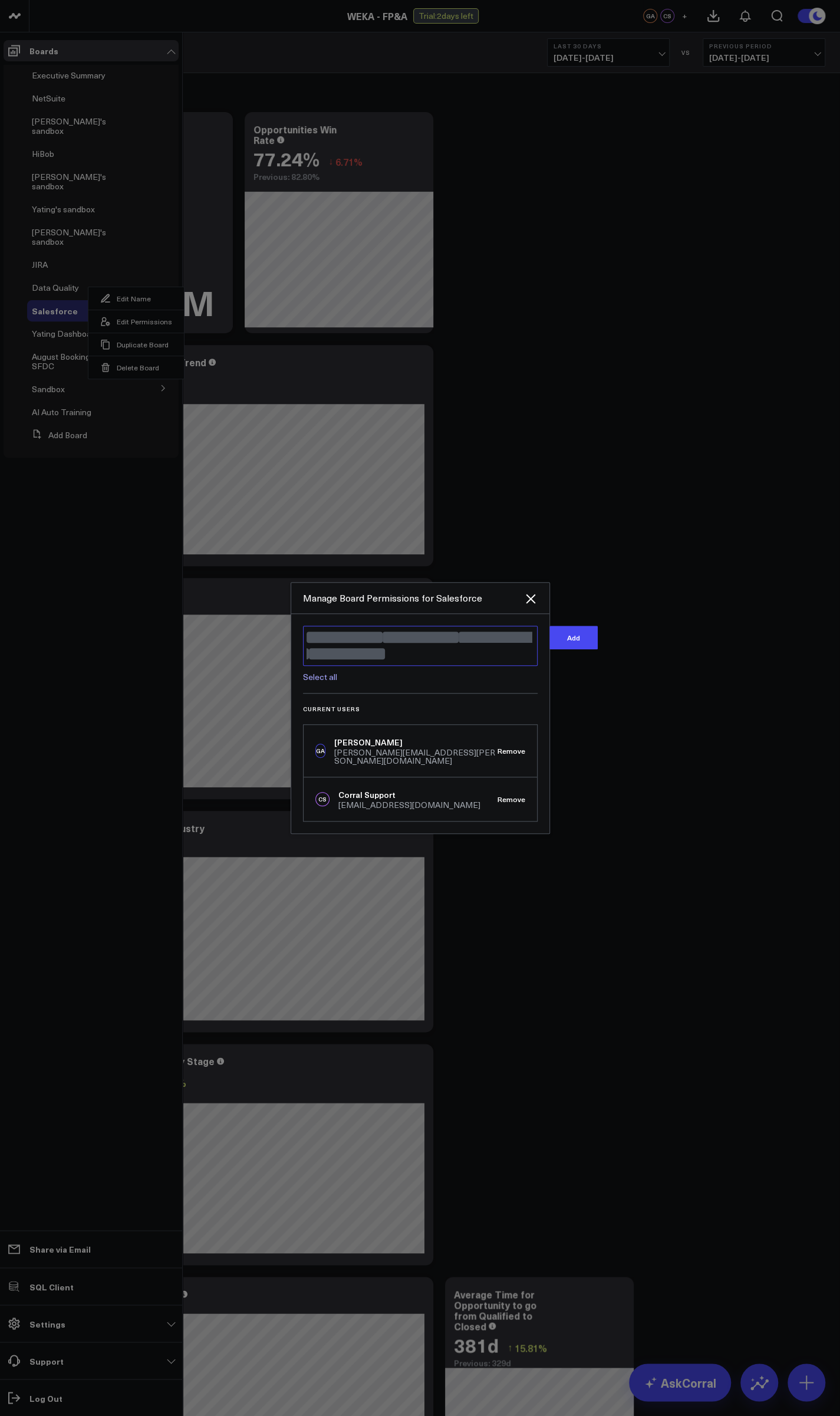
click at [433, 661] on textarea "@Ally Chen @Eric Zhao @Yating Niu @Tohar Shapiro" at bounding box center [421, 645] width 235 height 40
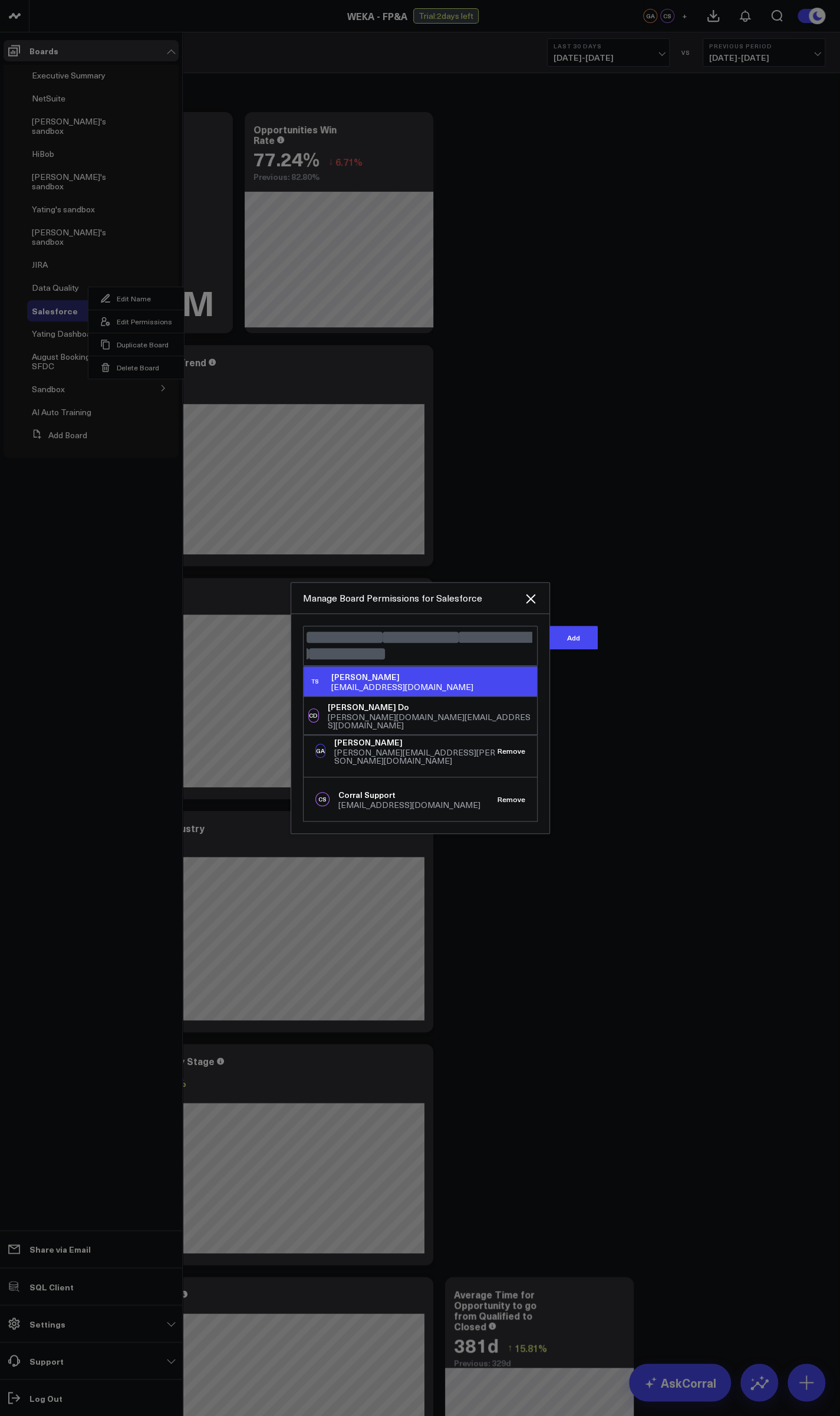
click at [402, 690] on div "TS Tohar Schapiro tohar@weka.io" at bounding box center [420, 681] width 233 height 29
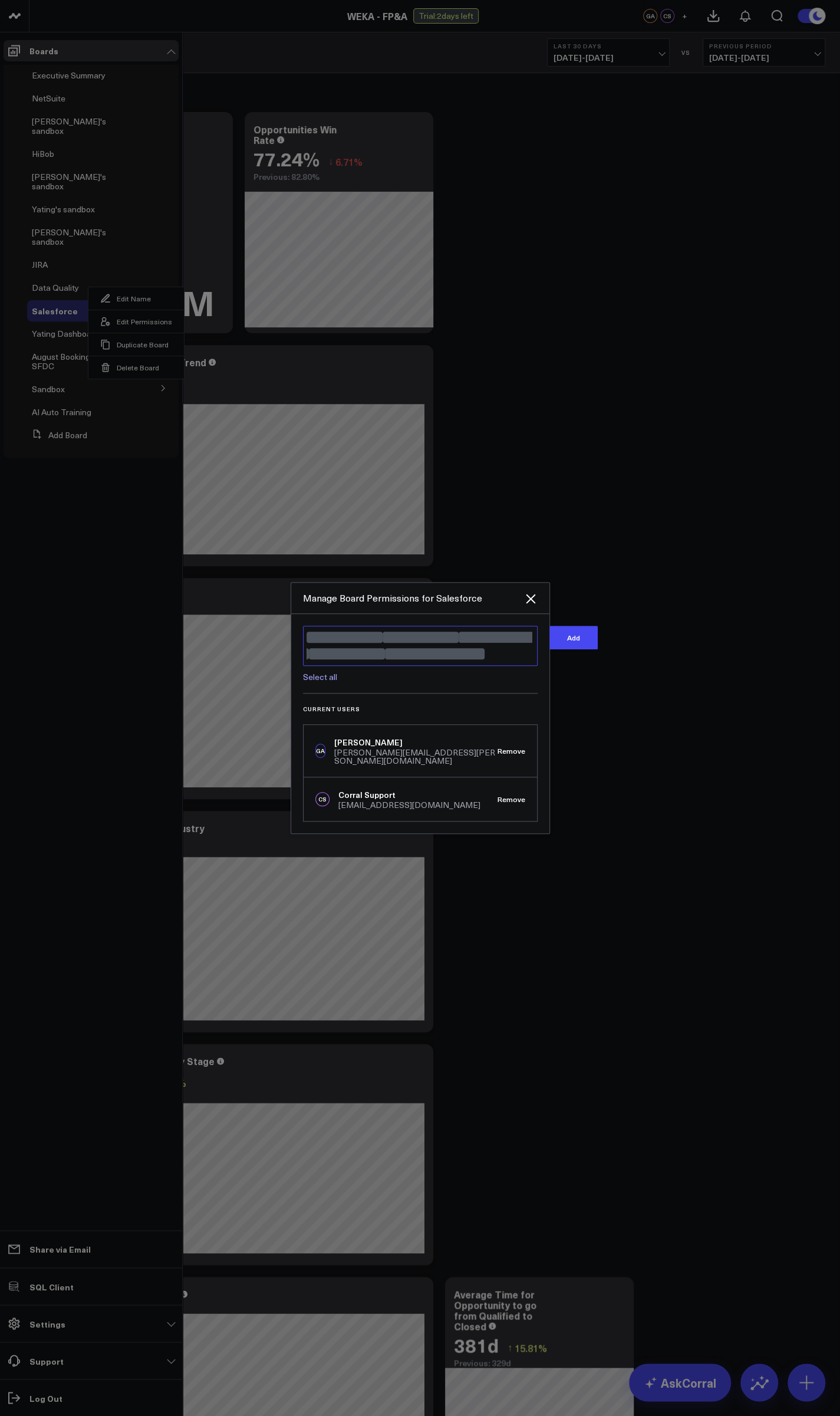
click at [454, 659] on textarea "@Ally Chen @Eric Zhao @Yating Niu @Tohar Shapiro @Tohar Schapiro" at bounding box center [421, 645] width 235 height 40
click at [413, 691] on div "CD Calvin Do calvin.do@weka.io" at bounding box center [420, 685] width 233 height 38
click at [550, 646] on button "Add" at bounding box center [574, 637] width 48 height 23
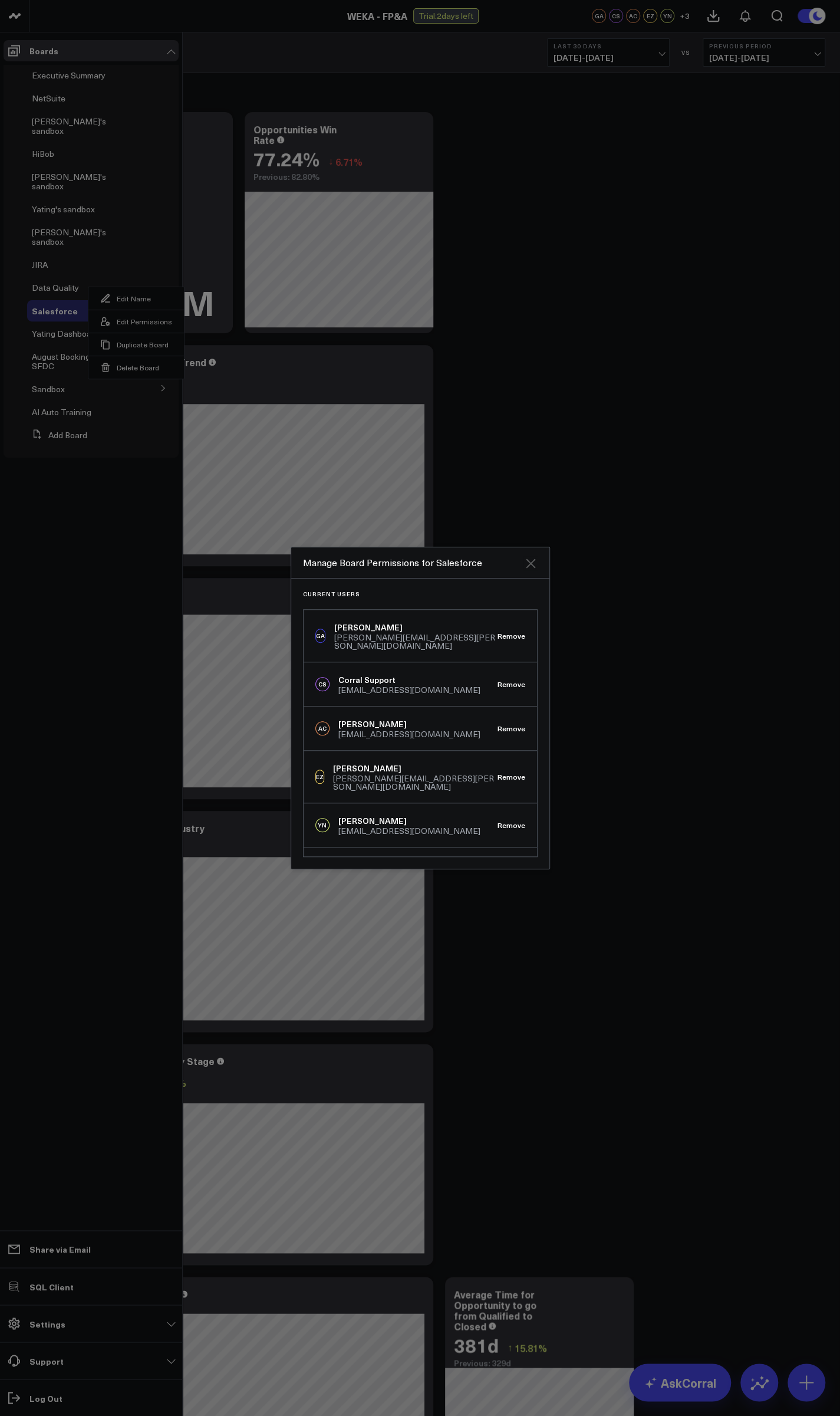
click at [533, 567] on icon "Close" at bounding box center [530, 563] width 9 height 9
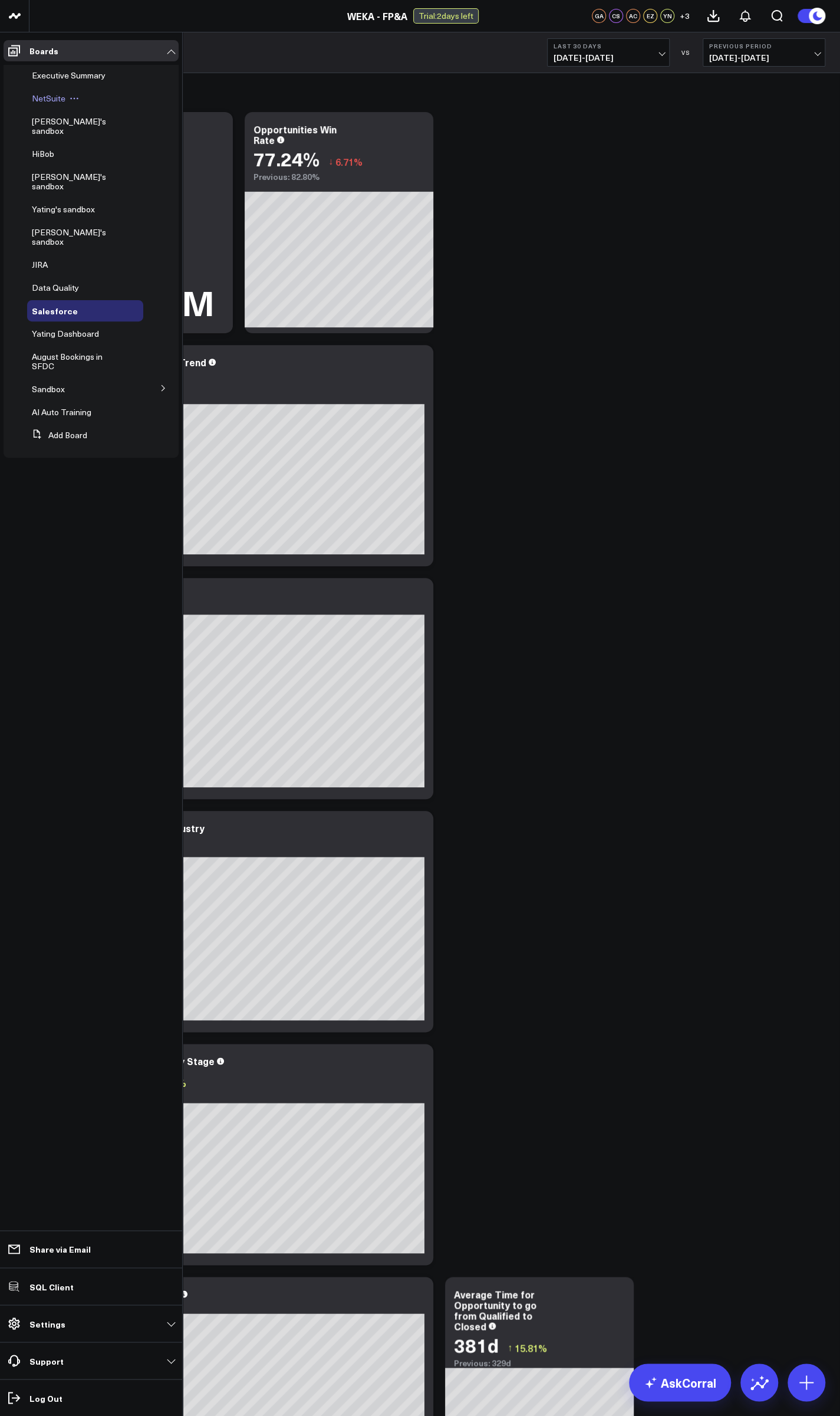
click at [49, 99] on span "NetSuite" at bounding box center [49, 98] width 34 height 11
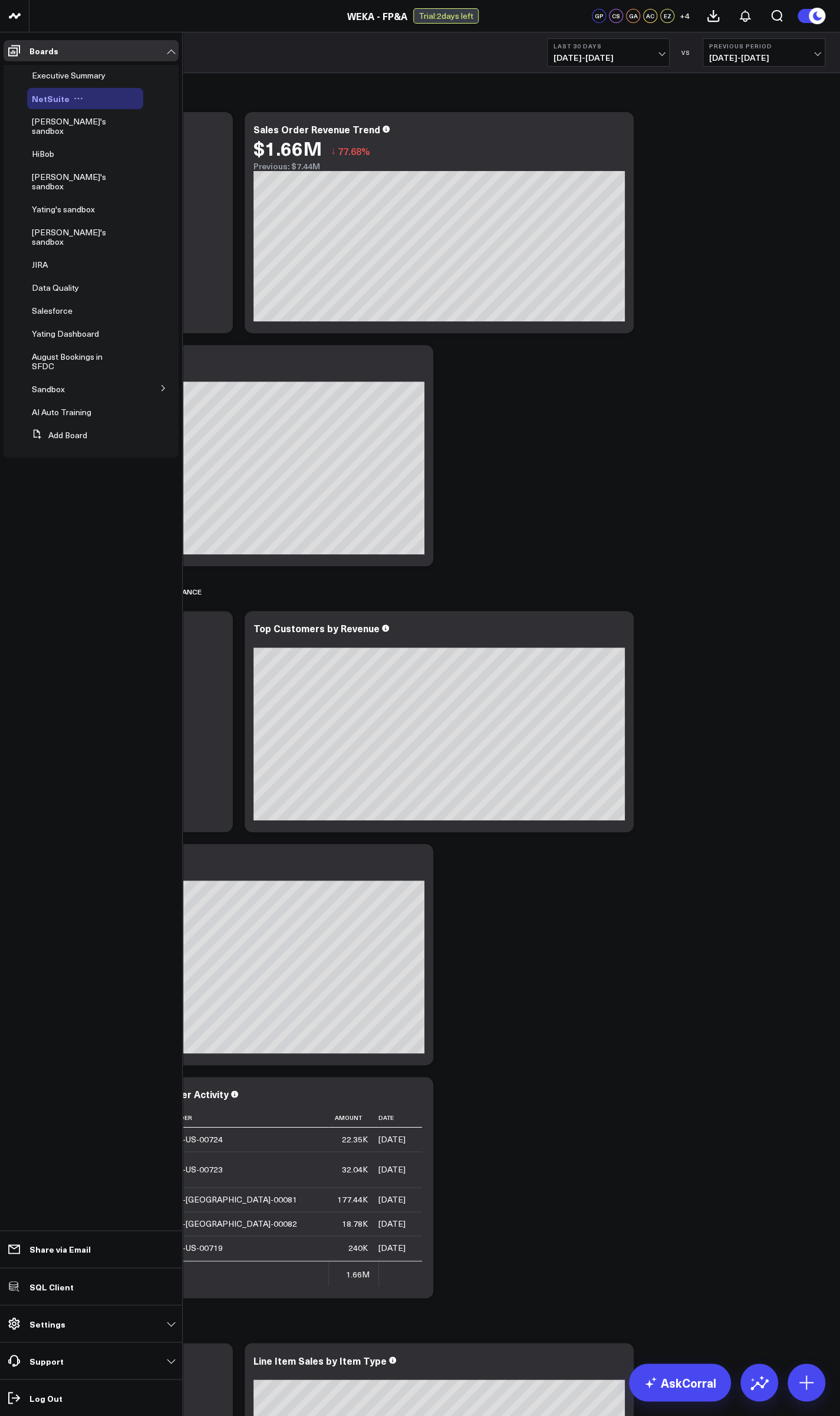
click at [78, 98] on icon at bounding box center [79, 98] width 1 height 1
click at [122, 142] on button "Edit Permissions" at bounding box center [129, 137] width 96 height 23
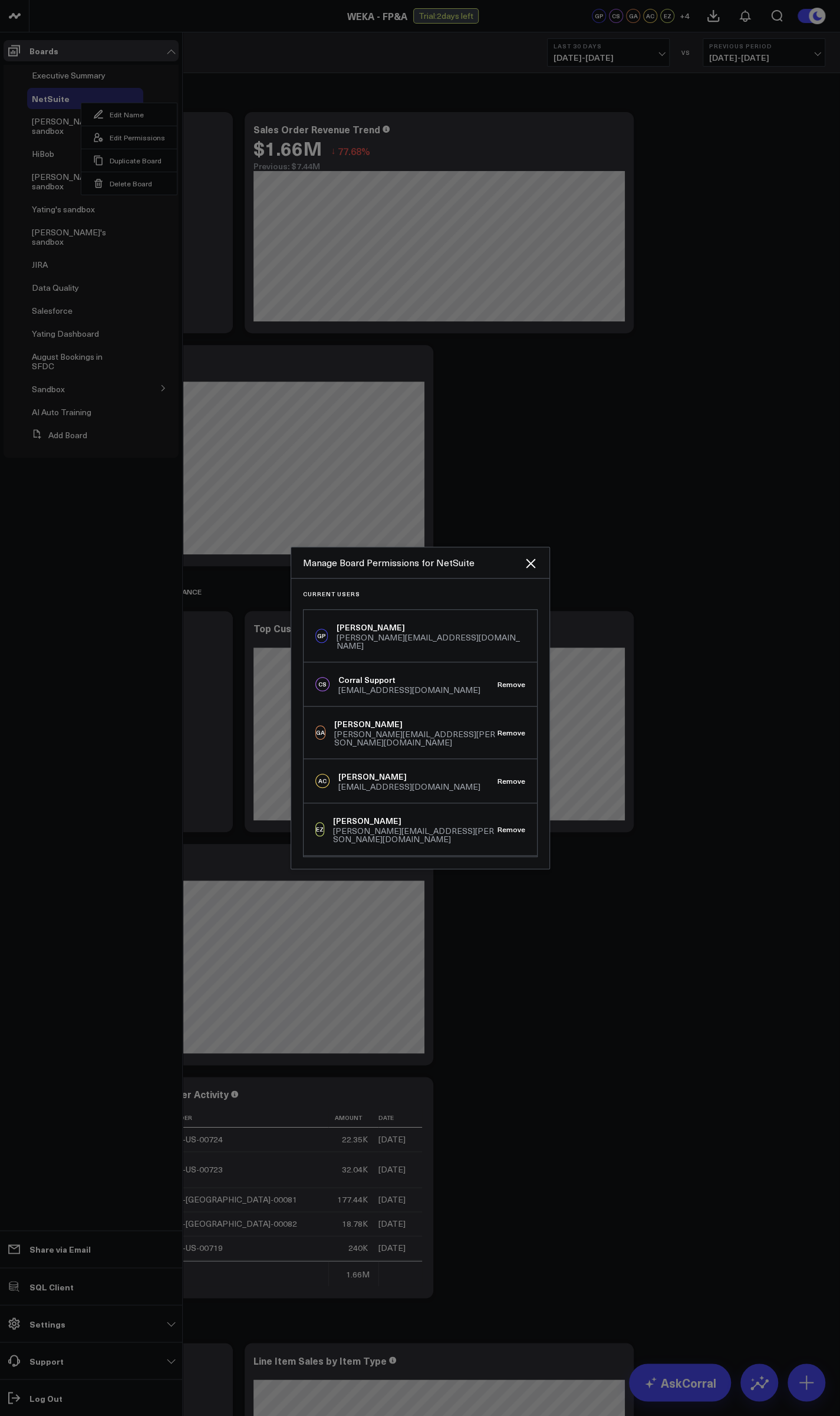
click at [653, 414] on div at bounding box center [420, 708] width 840 height 1416
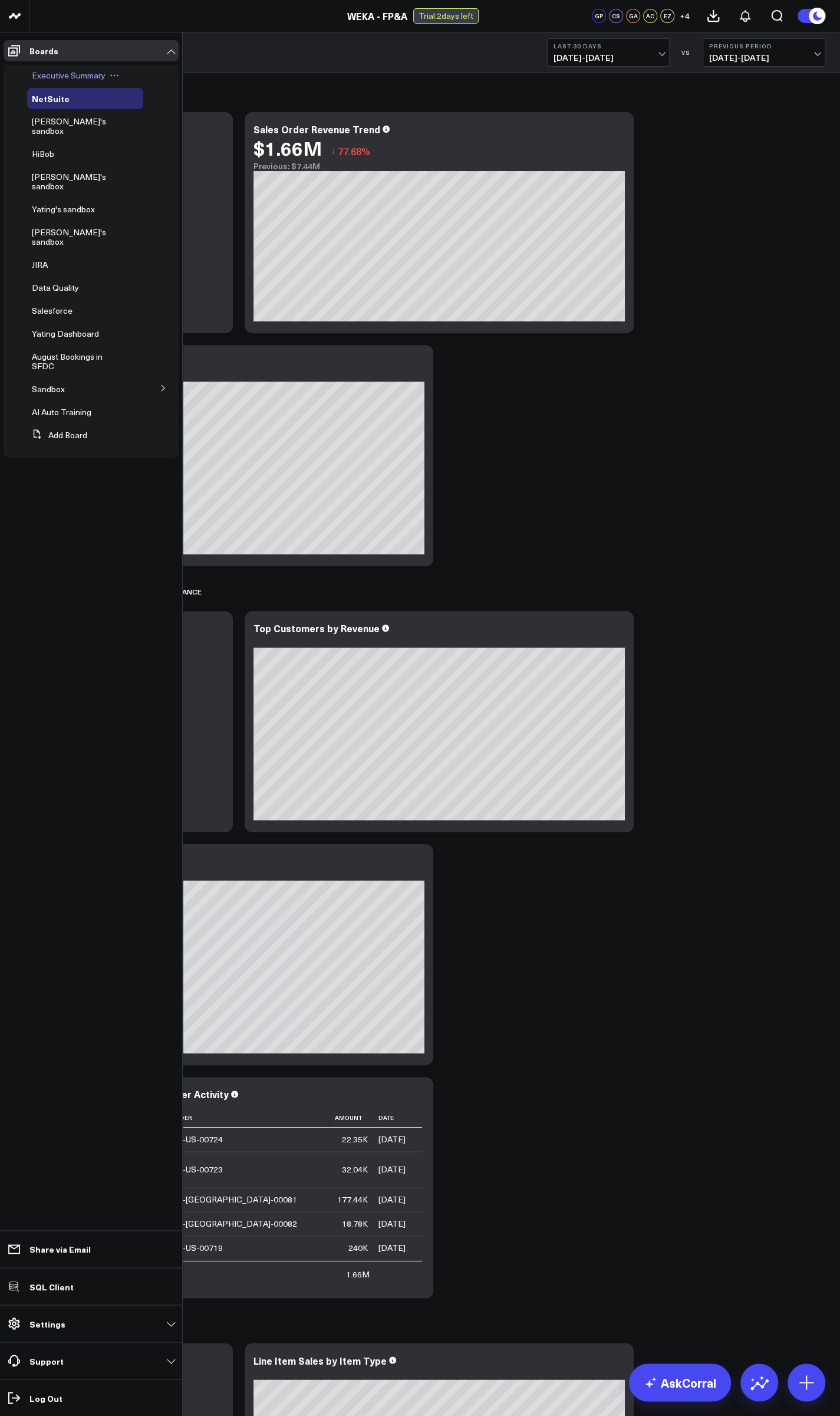
click at [54, 73] on span "Executive Summary" at bounding box center [69, 74] width 74 height 11
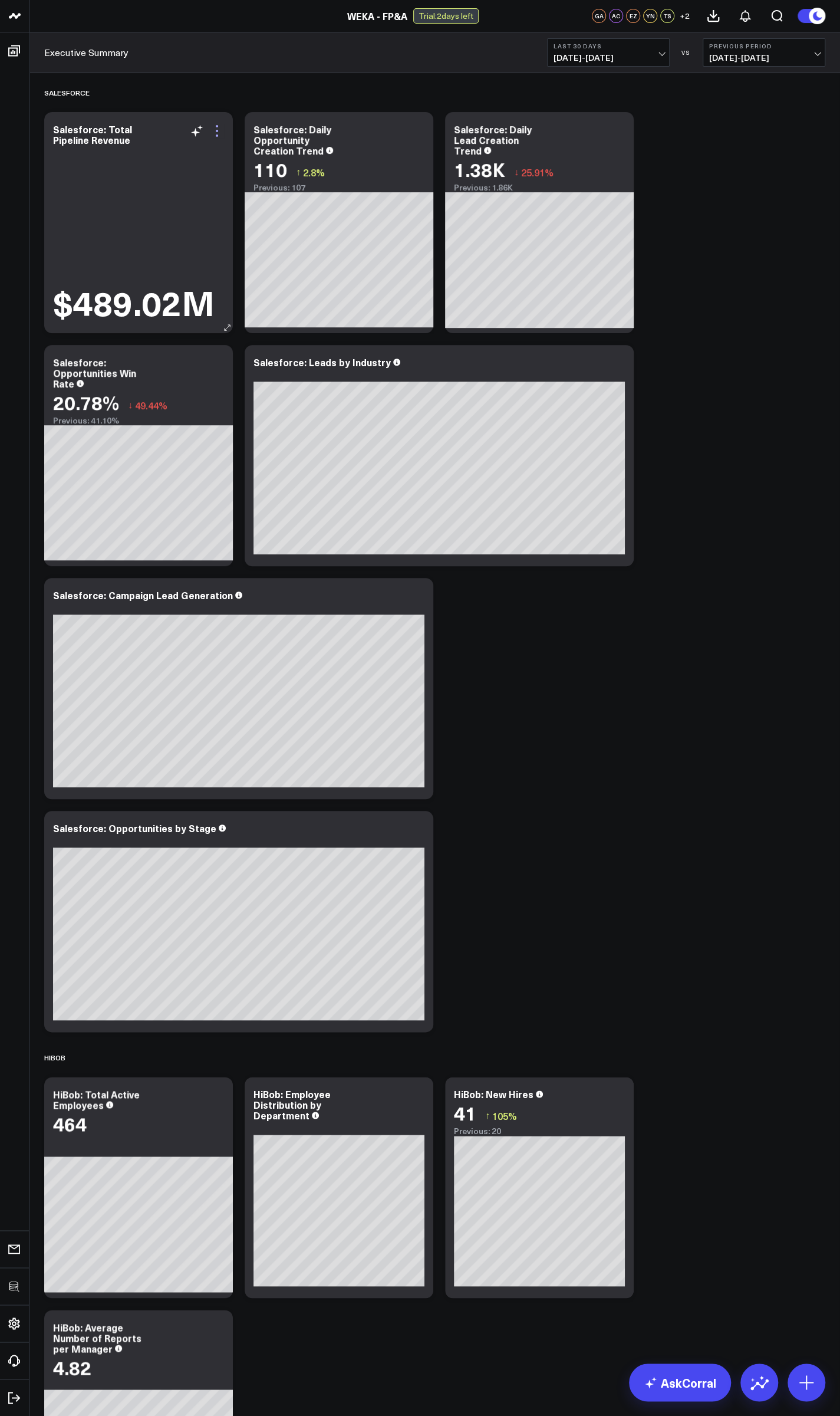
click at [218, 132] on icon at bounding box center [217, 131] width 14 height 14
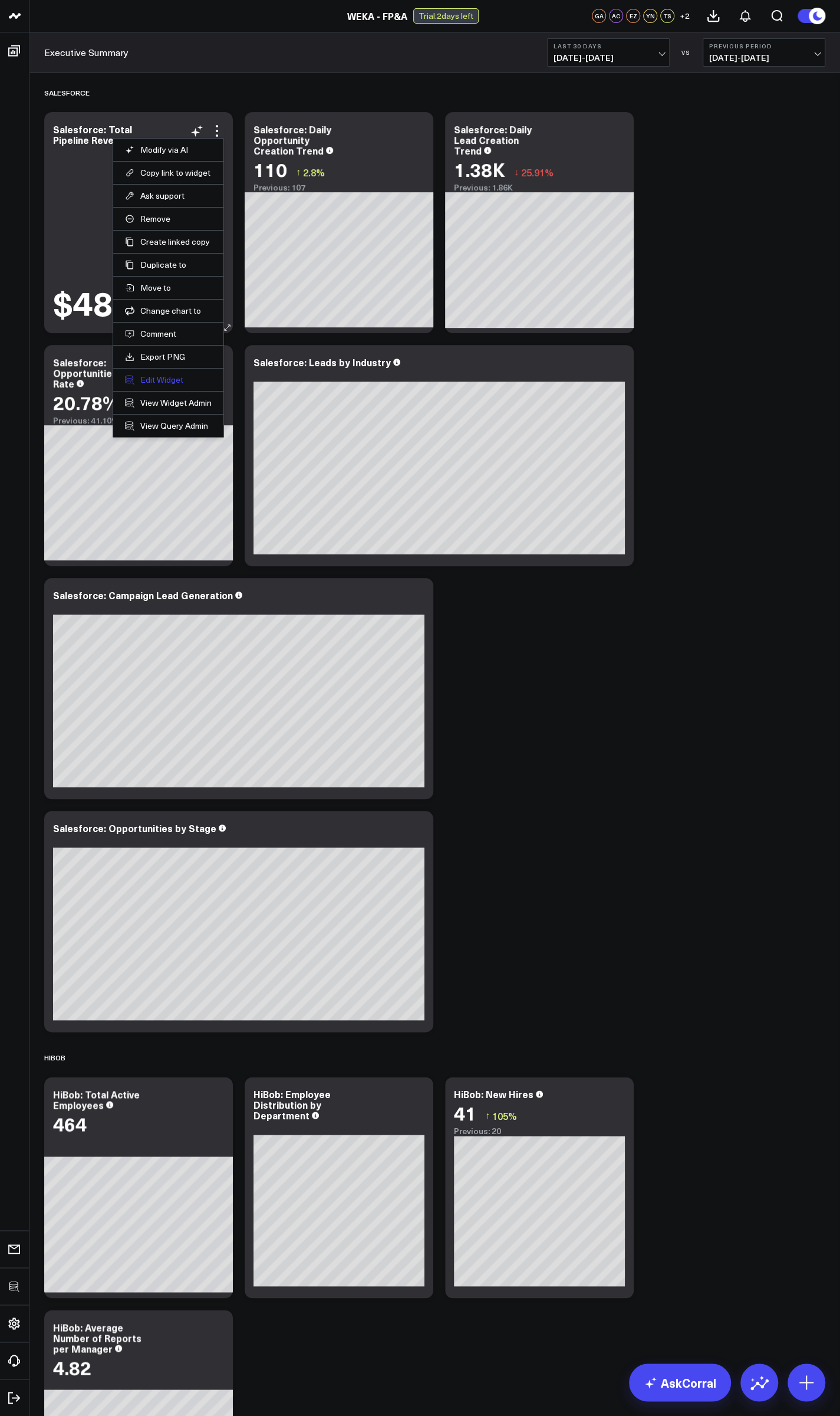
click at [163, 376] on button "Edit Widget" at bounding box center [168, 380] width 87 height 11
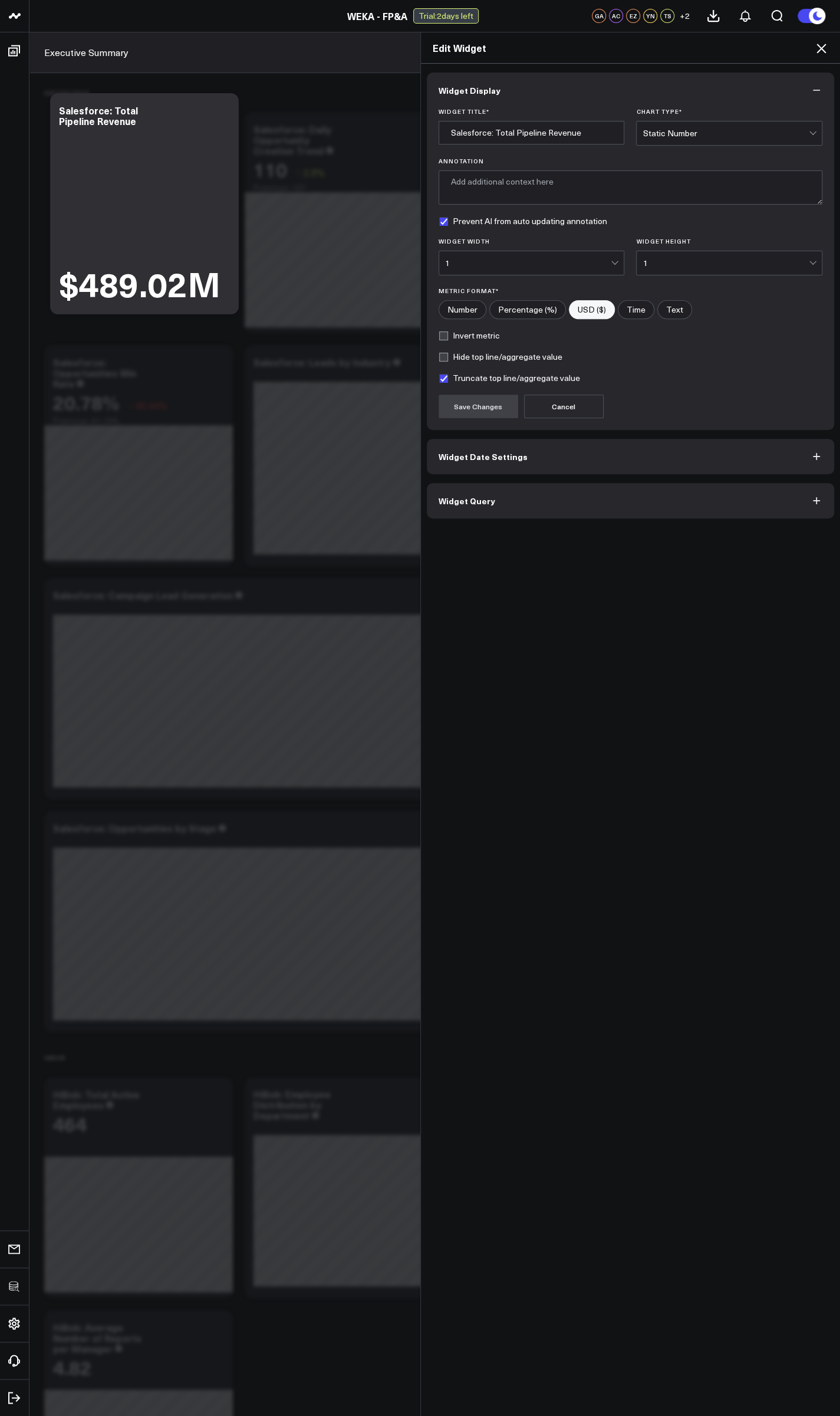
click at [446, 503] on span "Widget Query" at bounding box center [467, 500] width 57 height 9
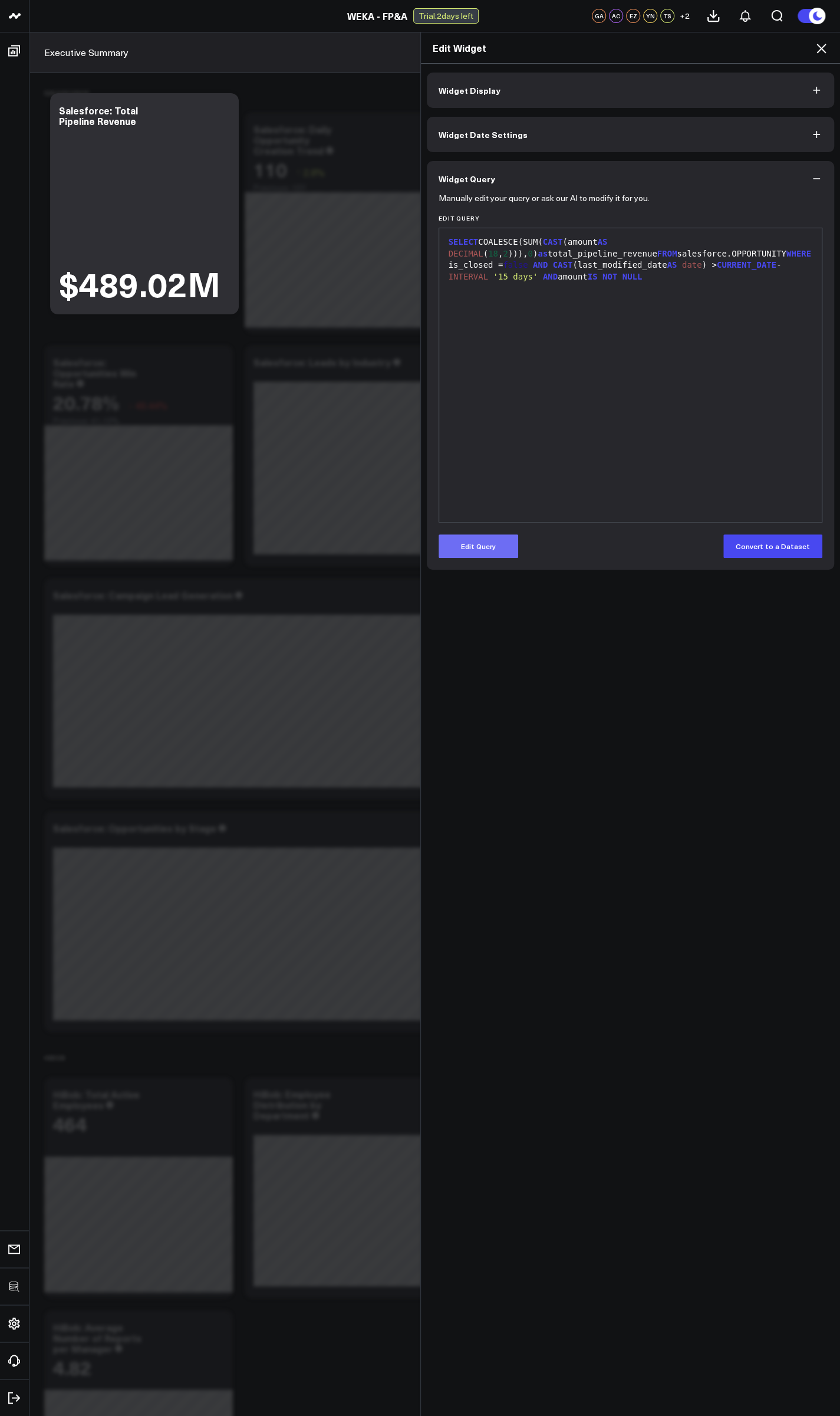
click at [475, 549] on button "Edit Query" at bounding box center [478, 546] width 79 height 23
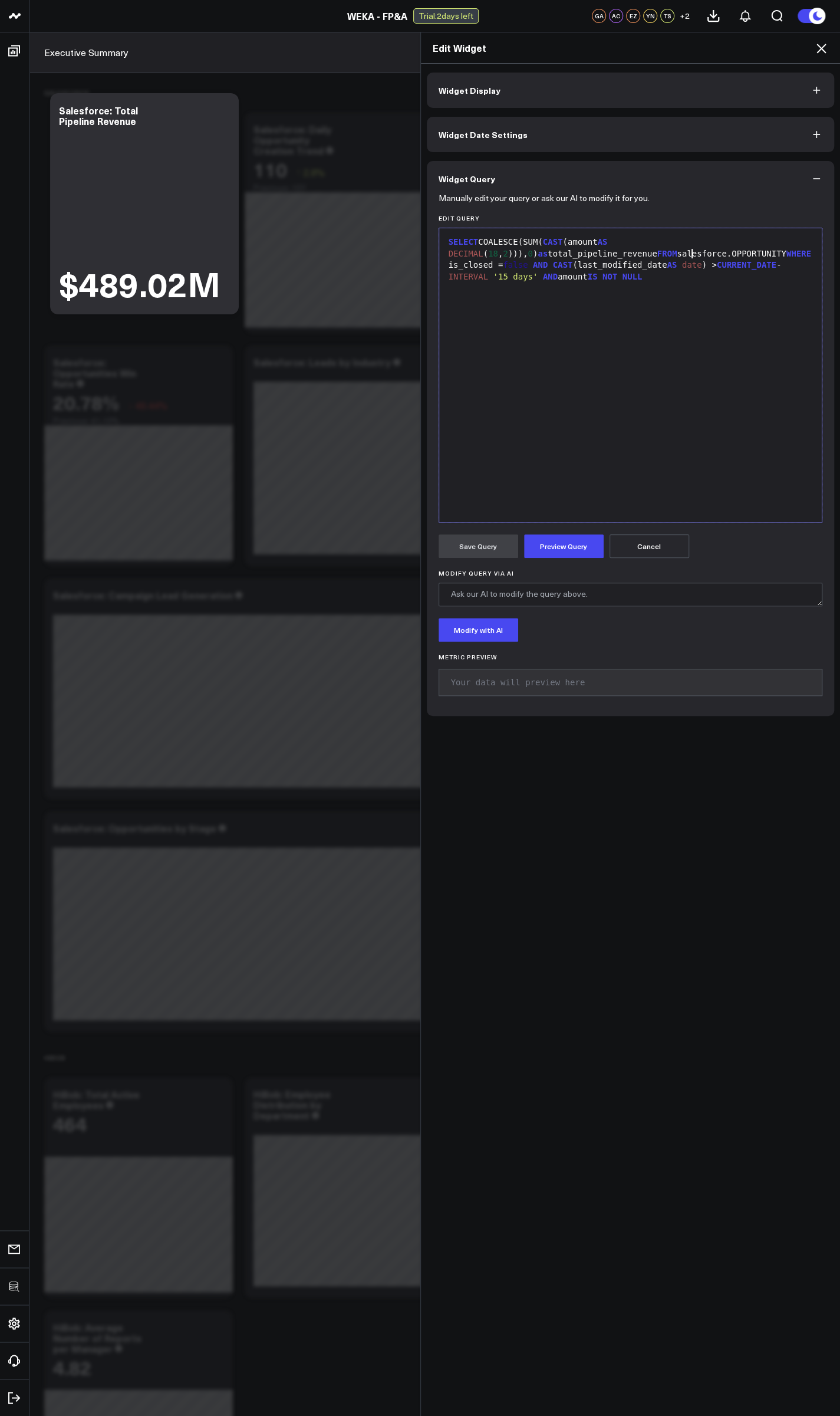
click at [689, 249] on div "SELECT COALESCE(SUM( CAST (amount AS DECIMAL ( 18 , 2 ))), 0 ) as total_pipelin…" at bounding box center [631, 259] width 371 height 46
drag, startPoint x: 750, startPoint y: 252, endPoint x: 805, endPoint y: 251, distance: 55.0
click at [805, 251] on div "SELECT COALESCE(SUM( CAST (amount AS DECIMAL ( 18 , 2 ))), 0 ) as total_pipelin…" at bounding box center [631, 259] width 371 height 46
click at [567, 545] on button "Preview Query" at bounding box center [564, 546] width 79 height 23
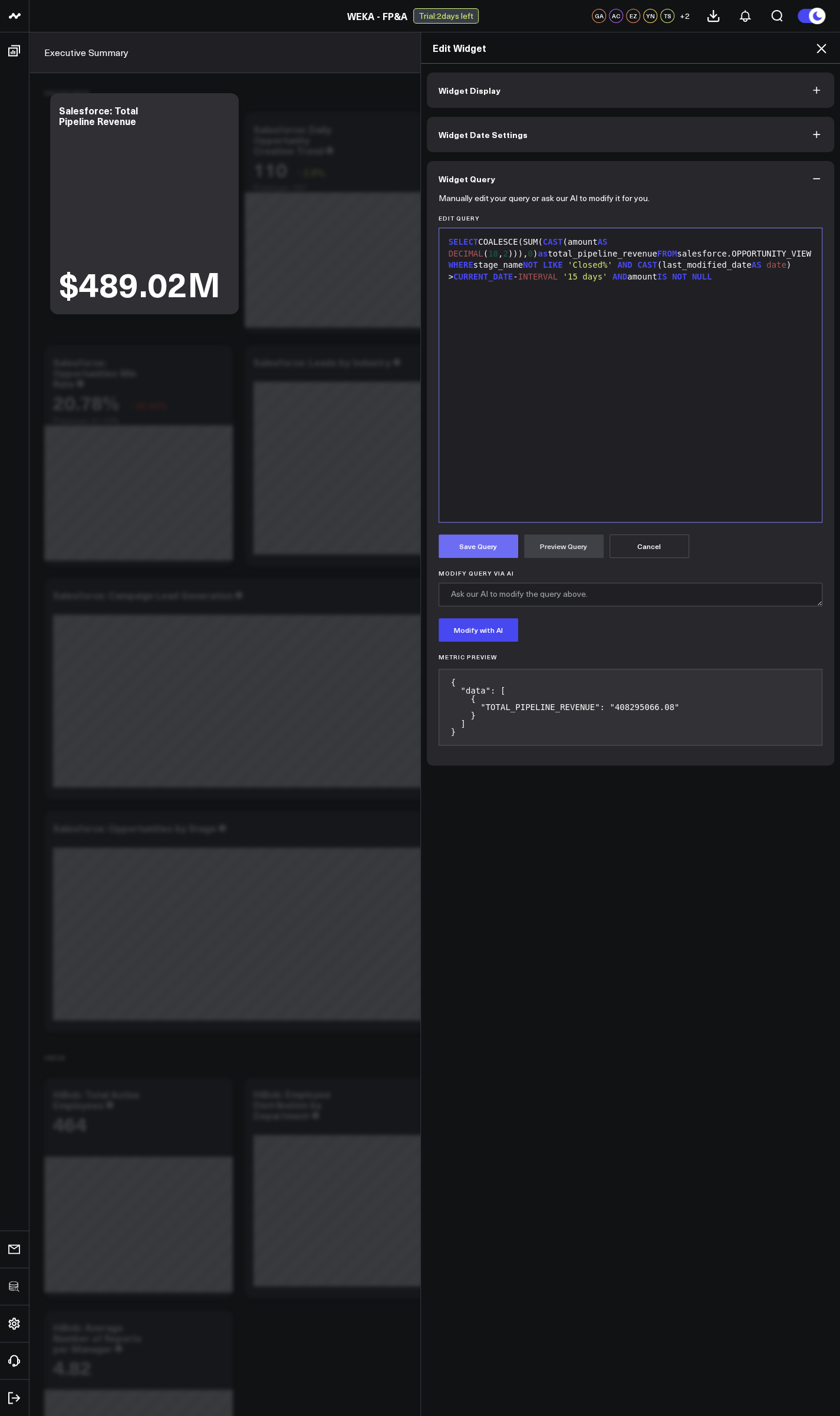
click at [461, 547] on button "Save Query" at bounding box center [478, 546] width 79 height 23
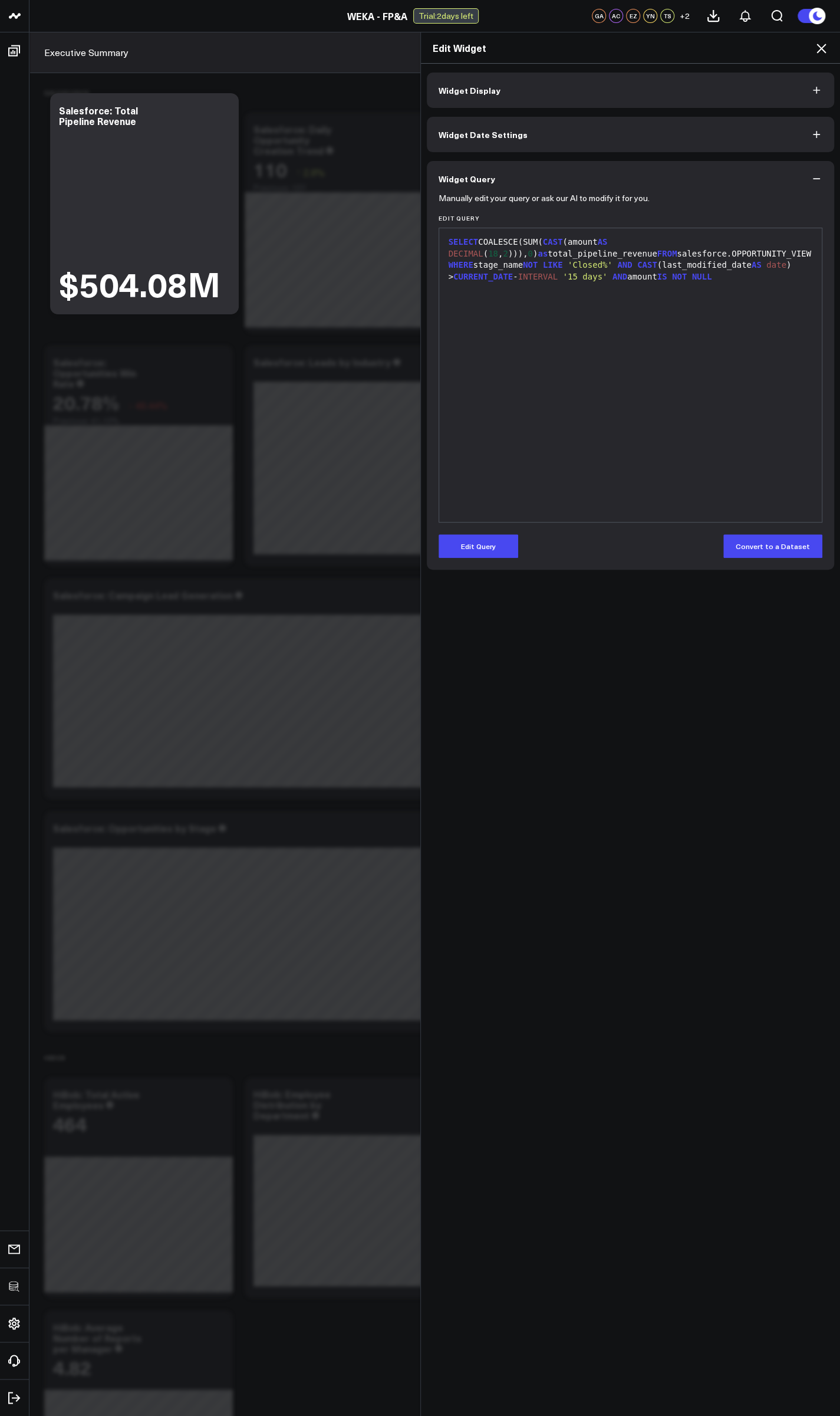
click at [821, 44] on icon at bounding box center [821, 48] width 14 height 14
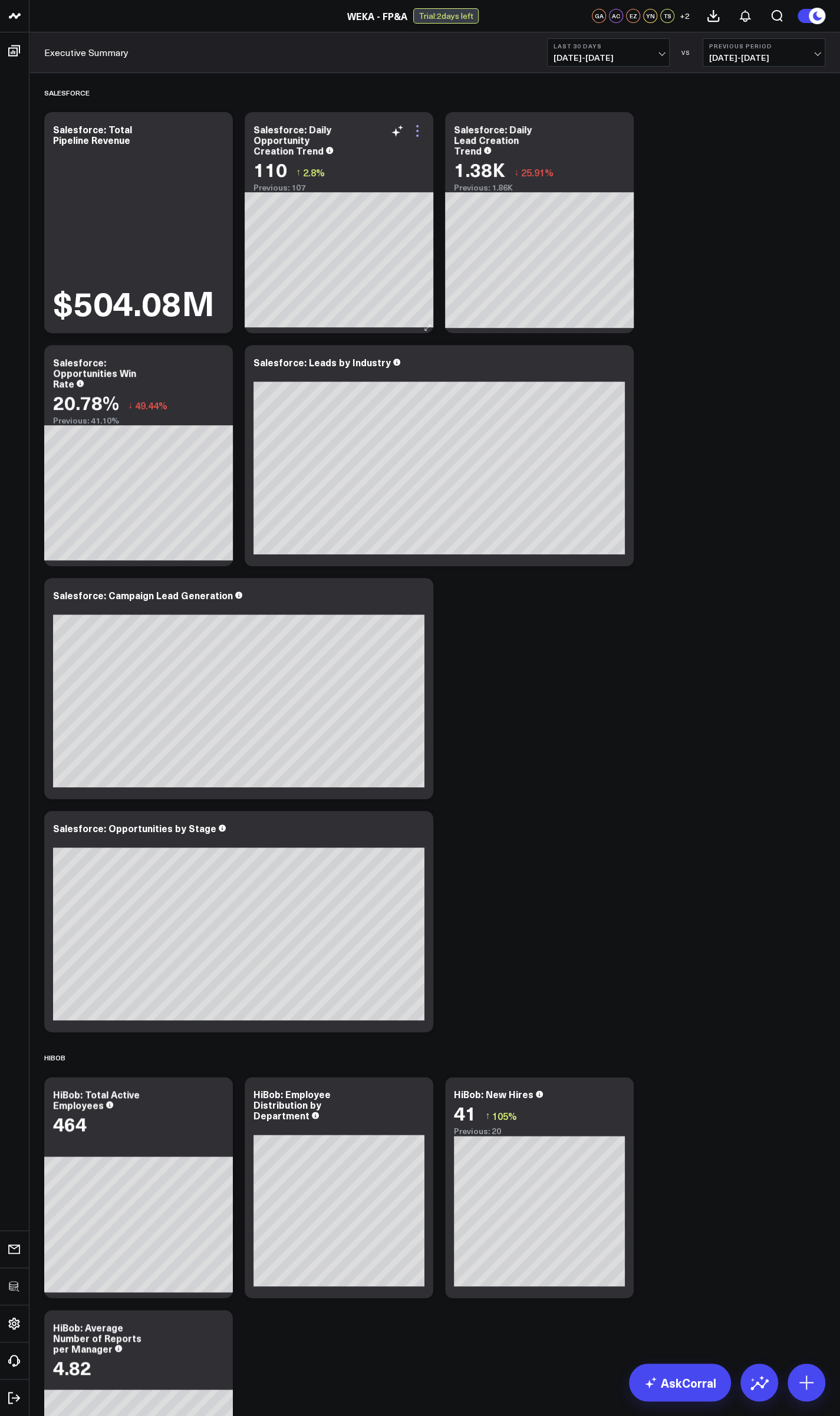
click at [419, 128] on icon at bounding box center [417, 131] width 14 height 14
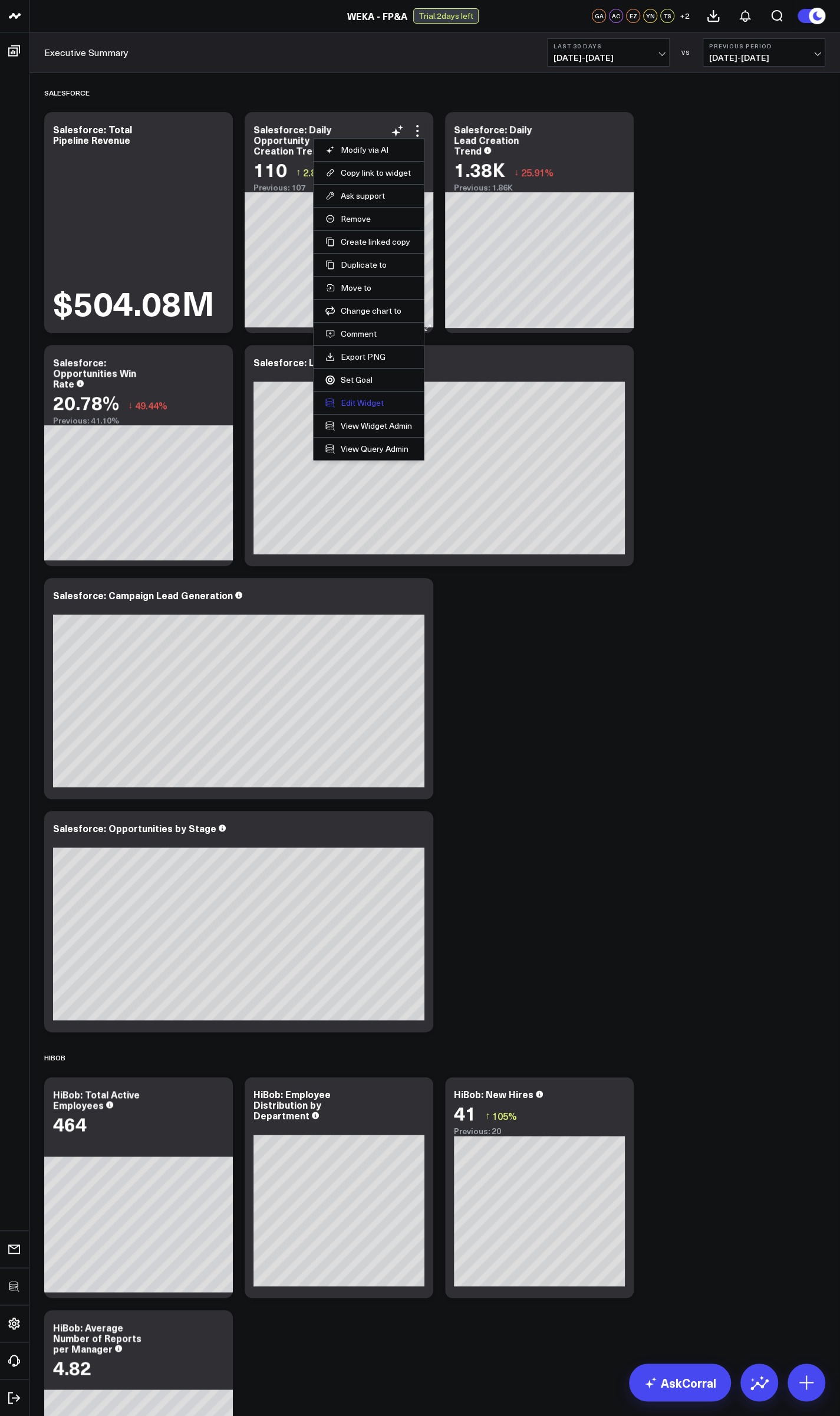
click at [371, 397] on button "Edit Widget" at bounding box center [368, 402] width 87 height 11
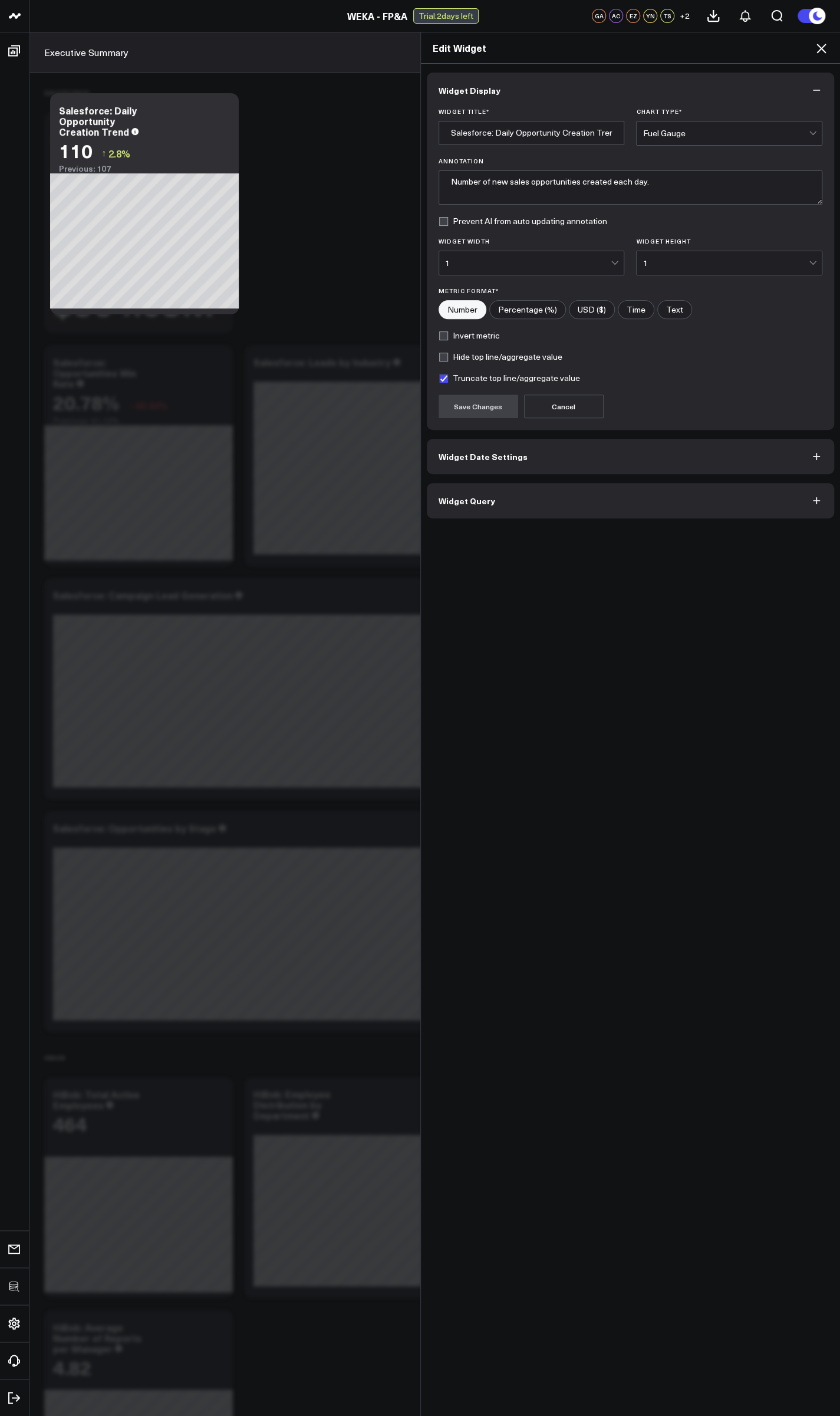
click at [476, 499] on span "Widget Query" at bounding box center [467, 500] width 57 height 9
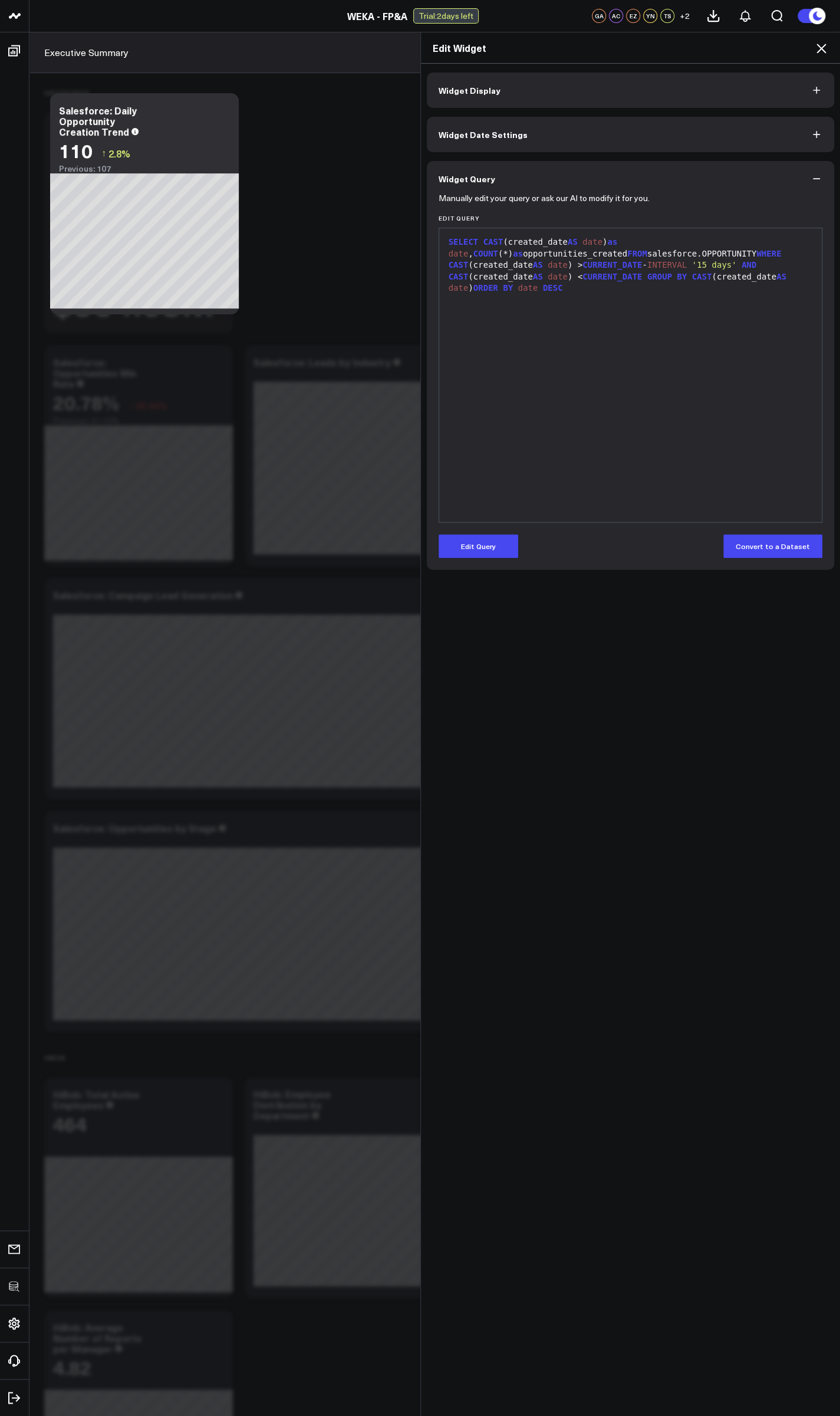
click at [467, 563] on div "Manually edit your query or ask our AI to modify it for you. Edit Query 9 1 › S…" at bounding box center [631, 383] width 408 height 373
click at [467, 548] on button "Edit Query" at bounding box center [478, 546] width 79 height 23
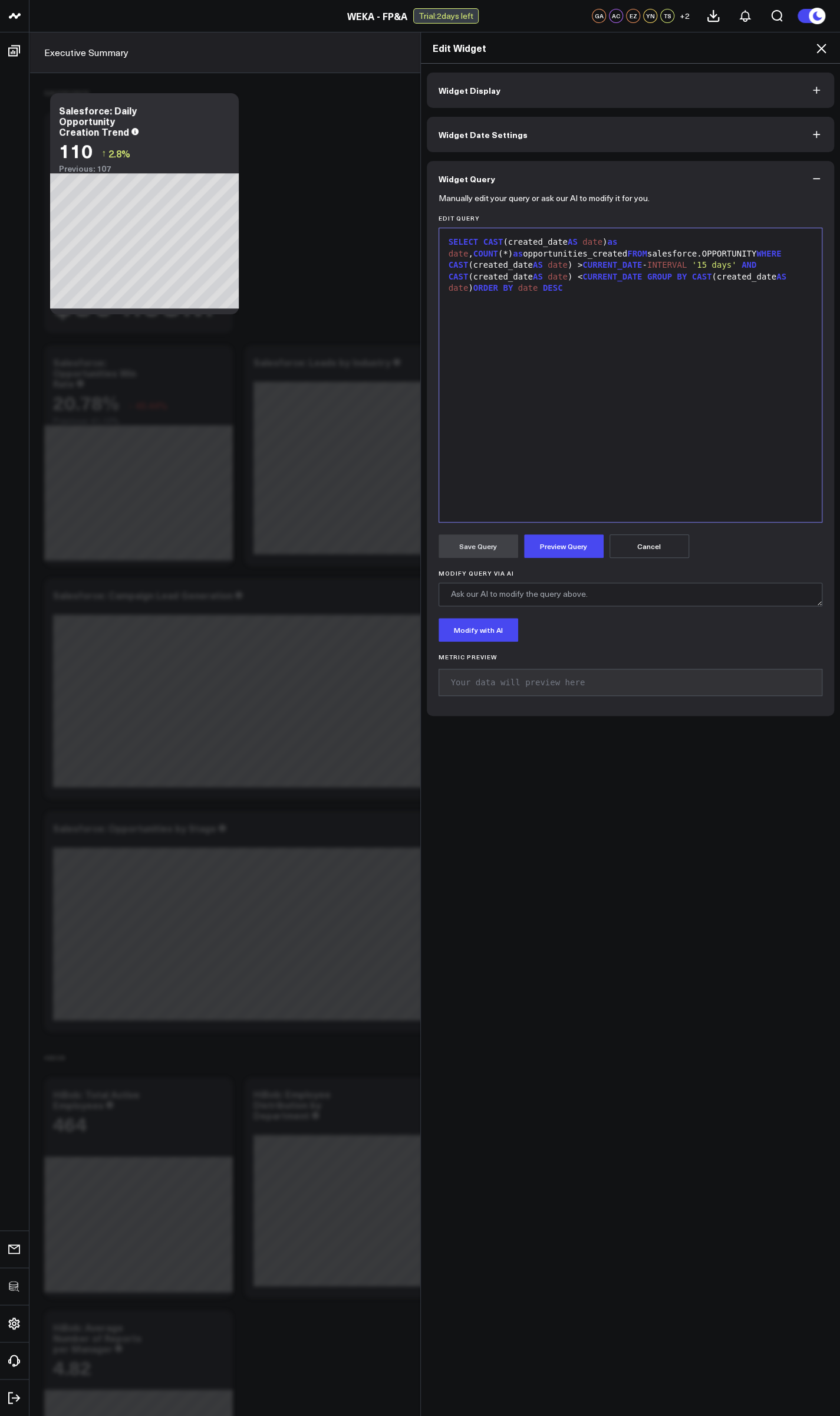
click at [682, 254] on div "SELECT CAST (created_date AS date ) as date , COUNT (*) as opportunities_create…" at bounding box center [631, 265] width 371 height 58
click at [579, 544] on button "Preview Query" at bounding box center [564, 546] width 79 height 23
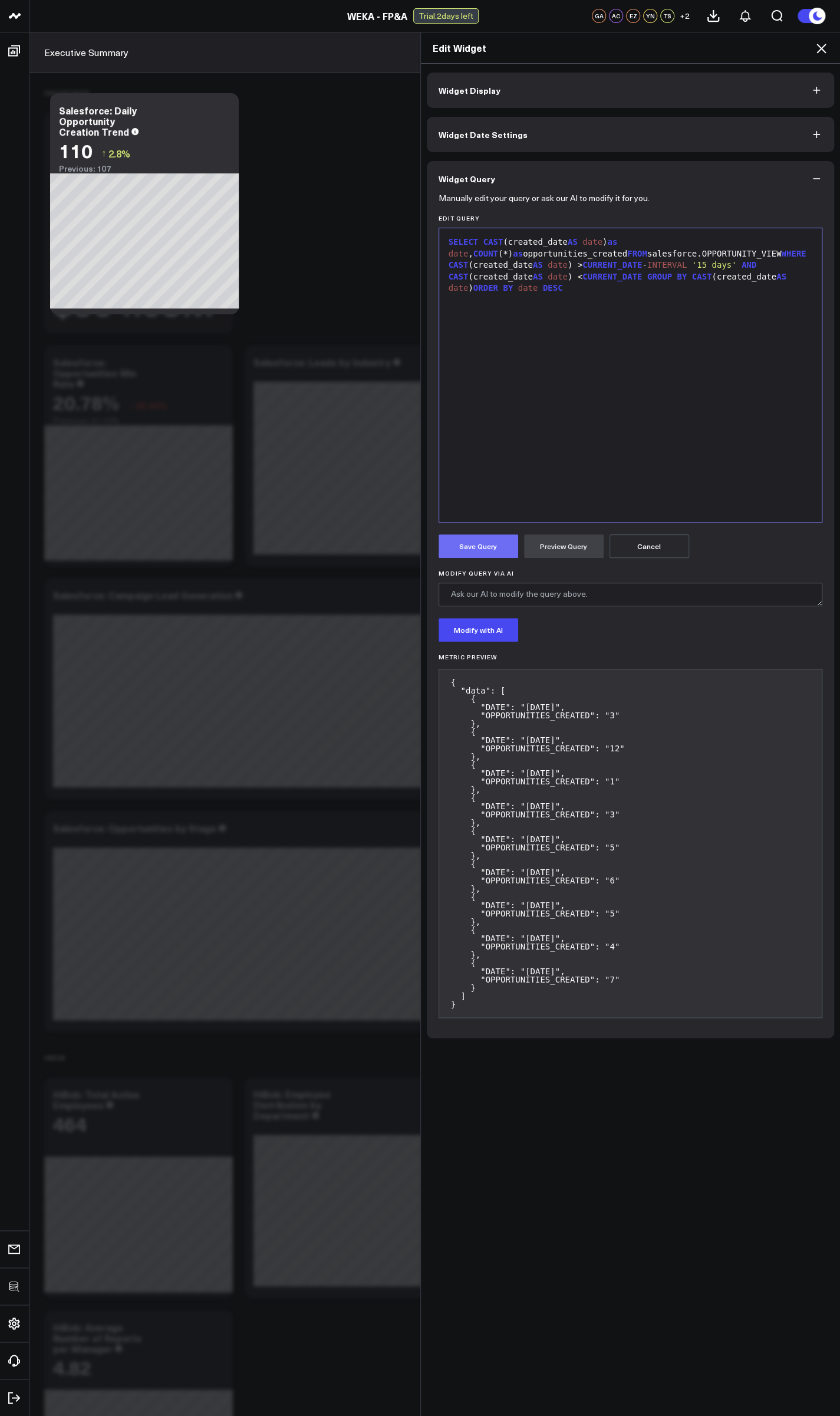
click at [470, 553] on button "Save Query" at bounding box center [478, 546] width 79 height 23
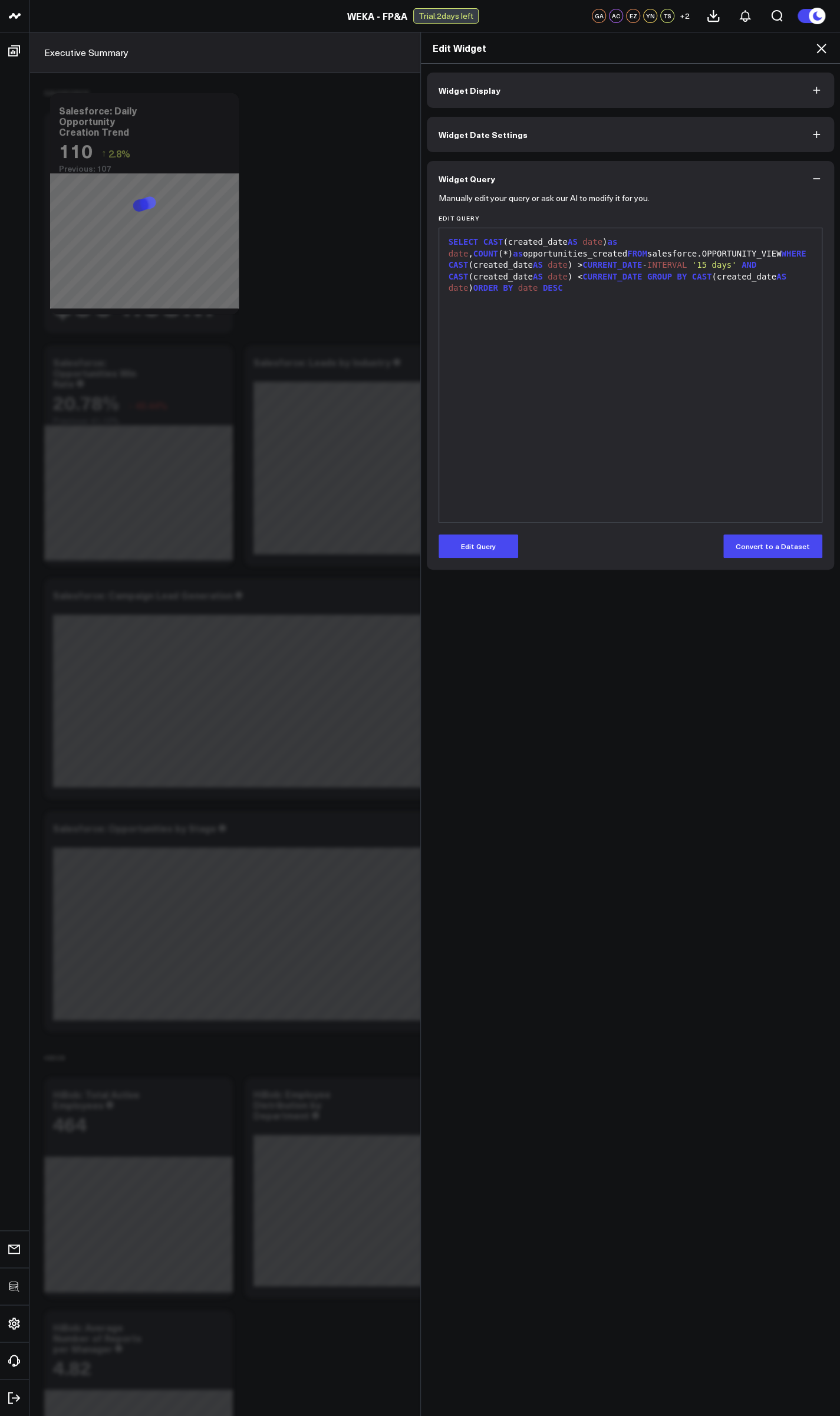
click at [819, 45] on icon at bounding box center [821, 48] width 9 height 9
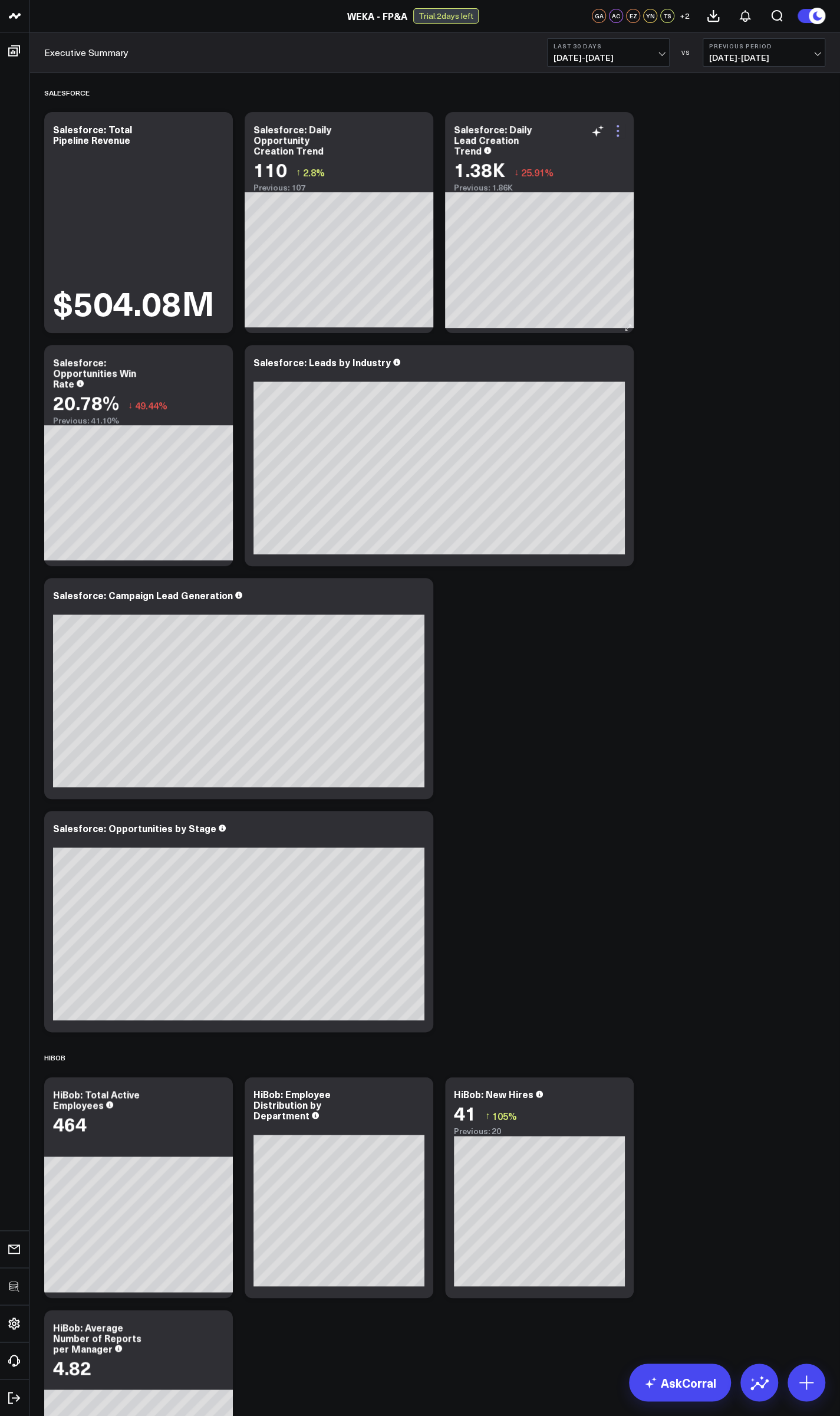
click at [618, 130] on icon at bounding box center [618, 131] width 2 height 2
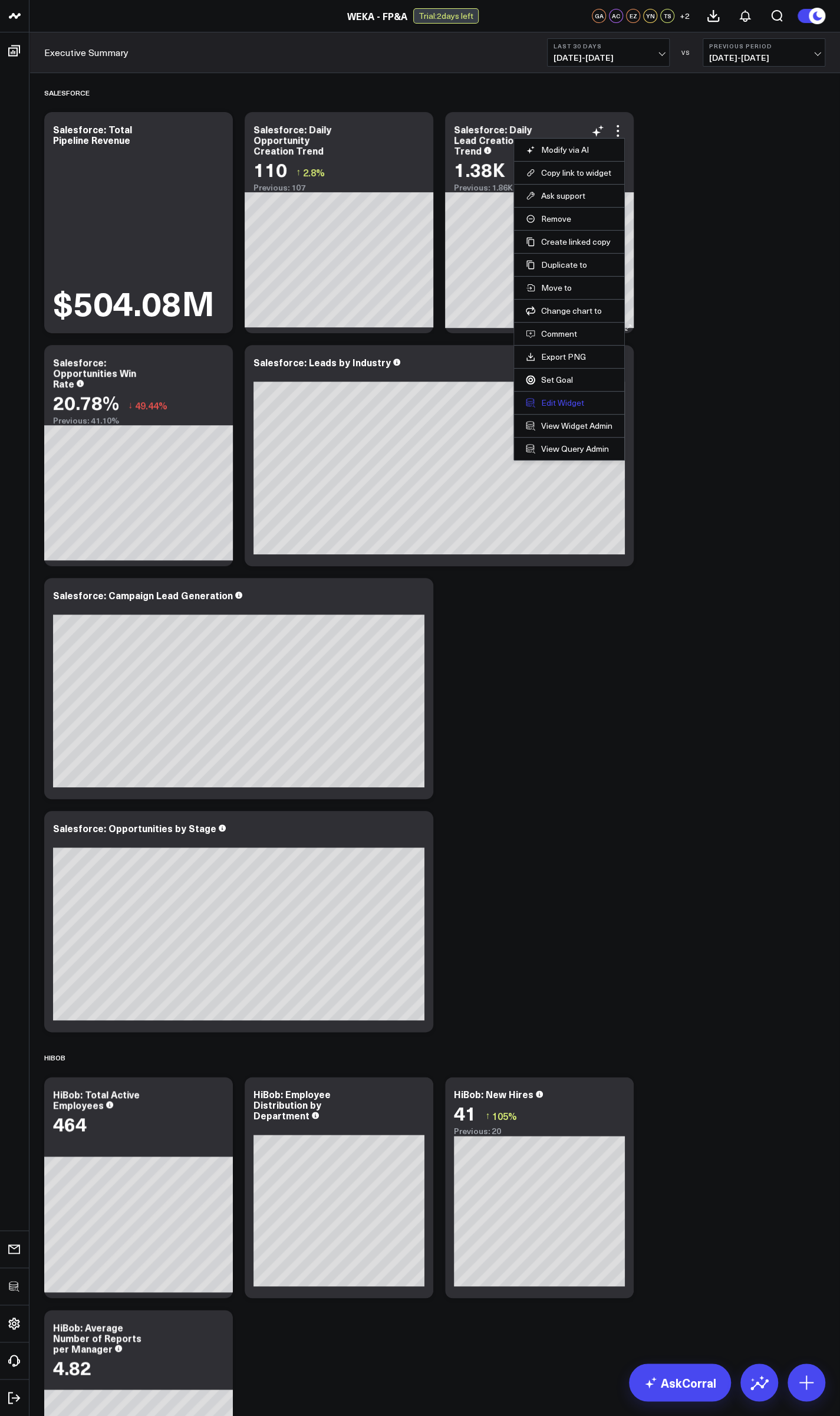
click at [548, 400] on button "Edit Widget" at bounding box center [569, 402] width 87 height 11
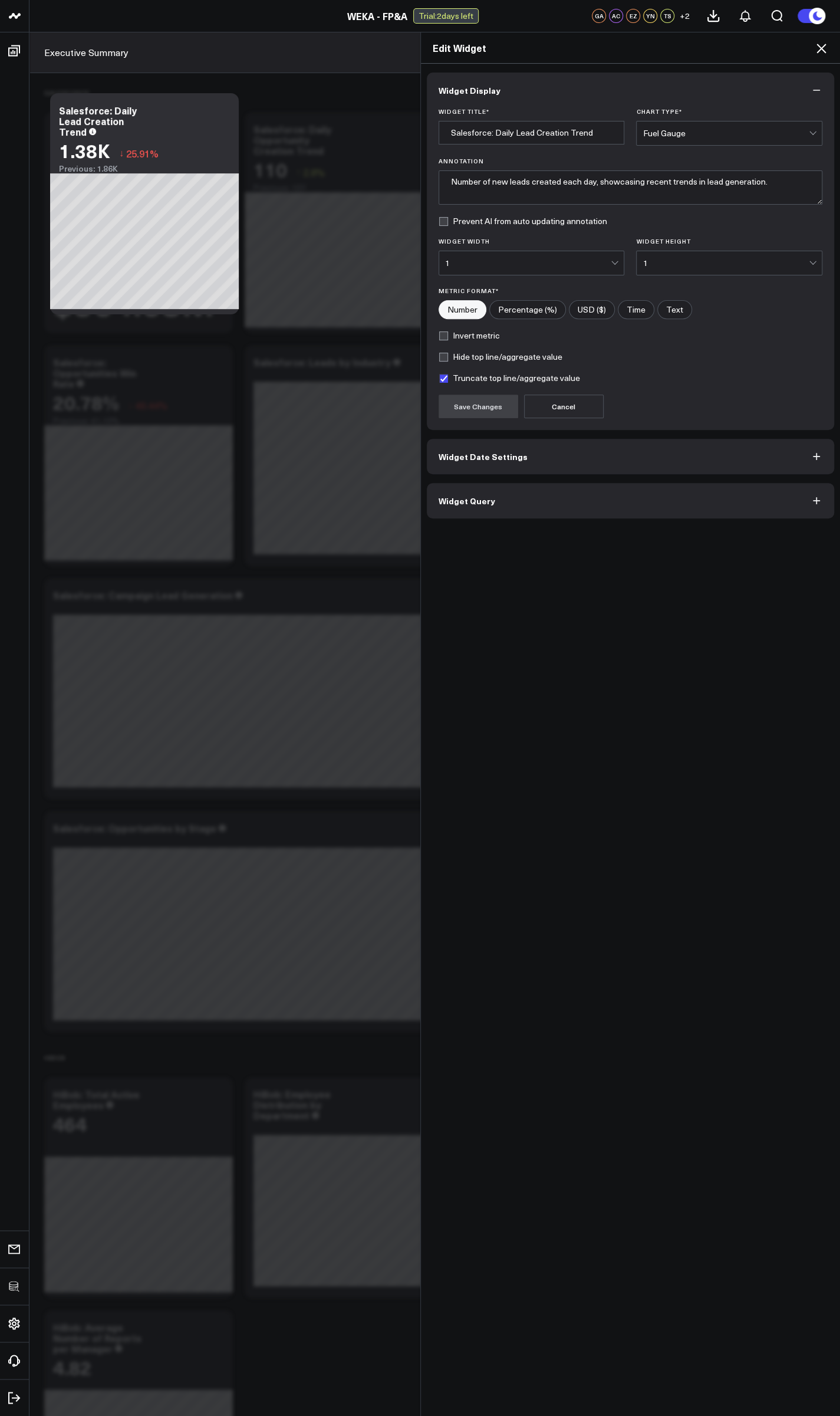
click at [520, 518] on div "Widget Display Widget Title * Salesforce: Daily Lead Creation Trend Chart Type …" at bounding box center [631, 739] width 420 height 1353
click at [516, 508] on button "Widget Query" at bounding box center [631, 500] width 408 height 36
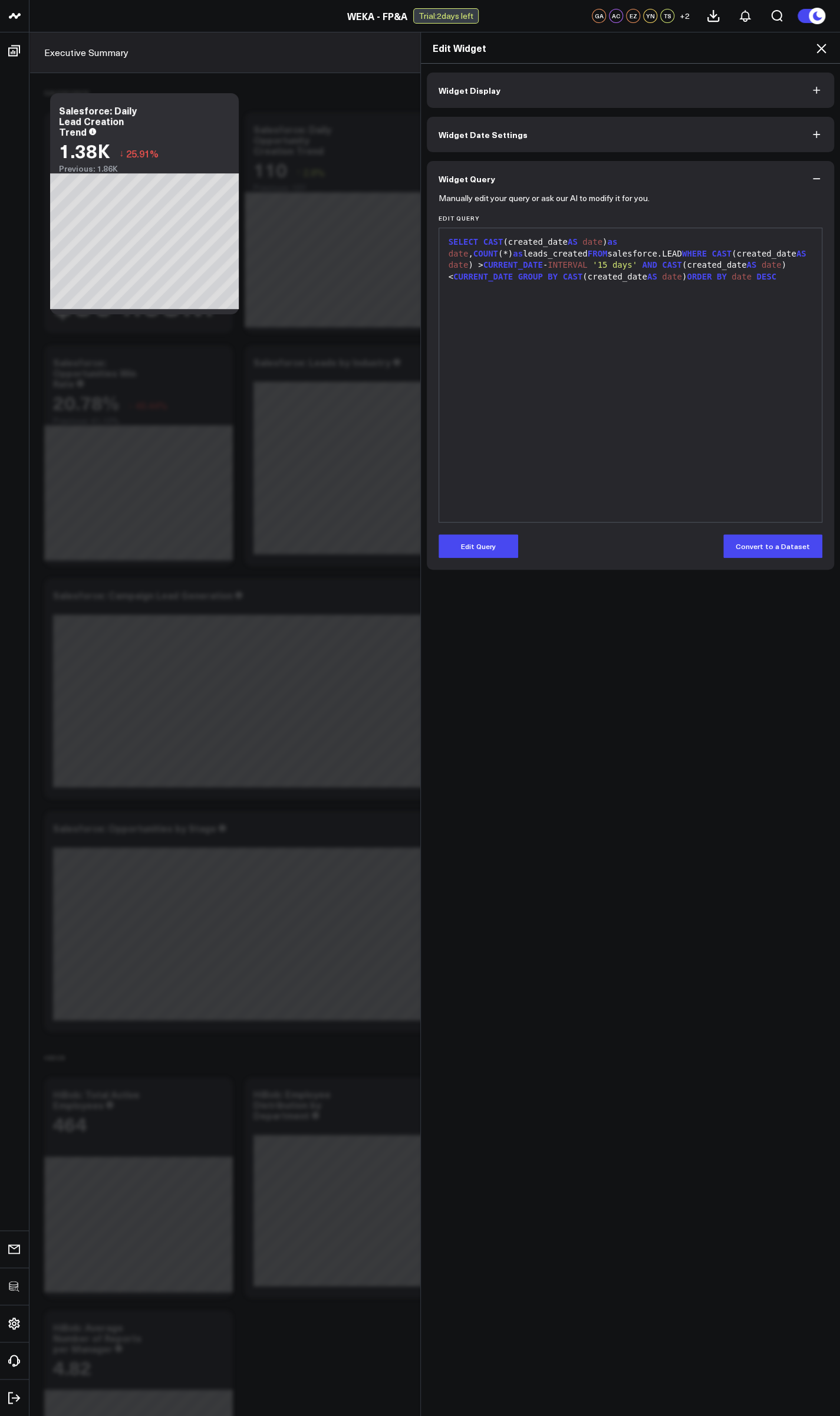
click at [822, 50] on icon at bounding box center [821, 48] width 14 height 14
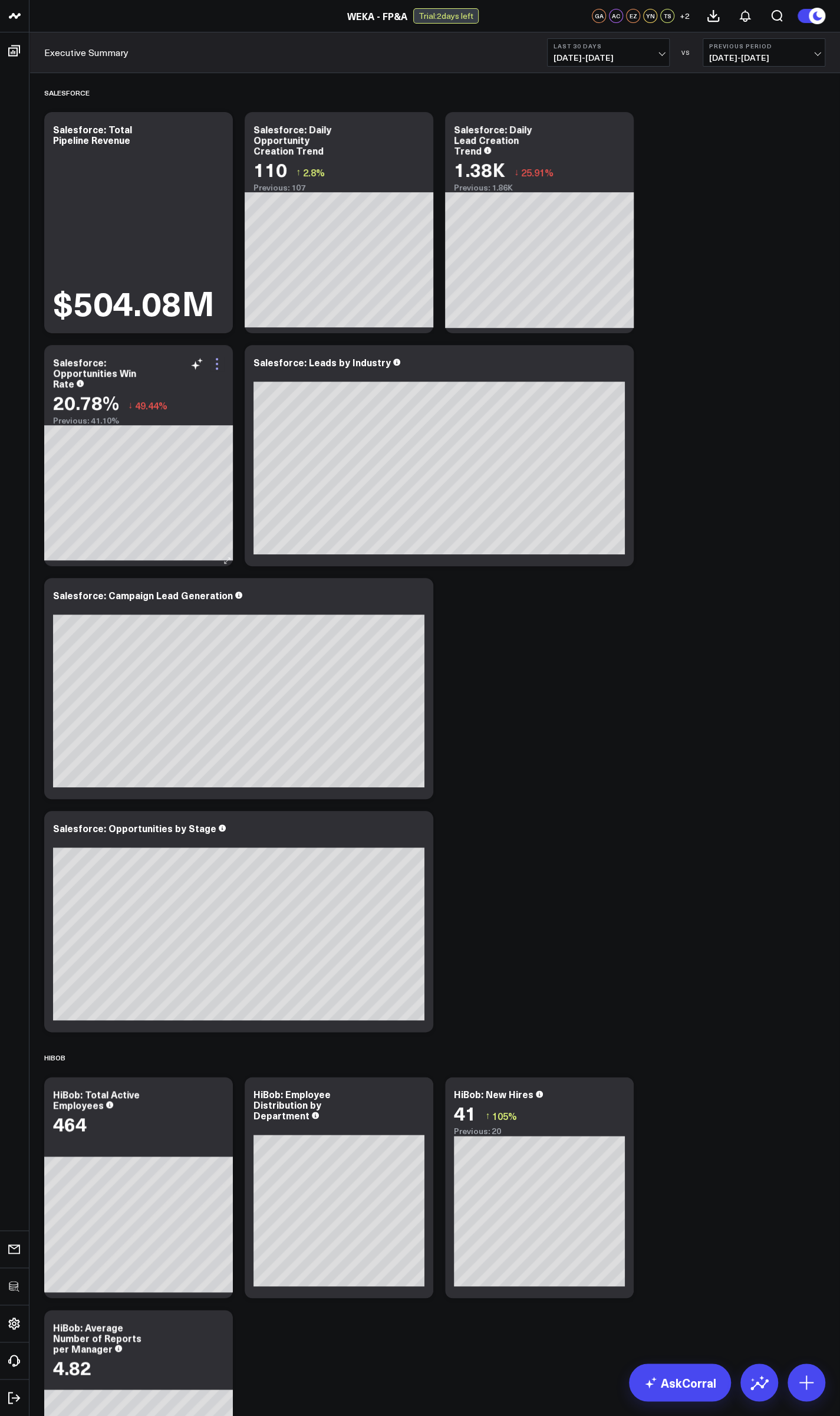
click at [218, 362] on icon at bounding box center [217, 363] width 14 height 14
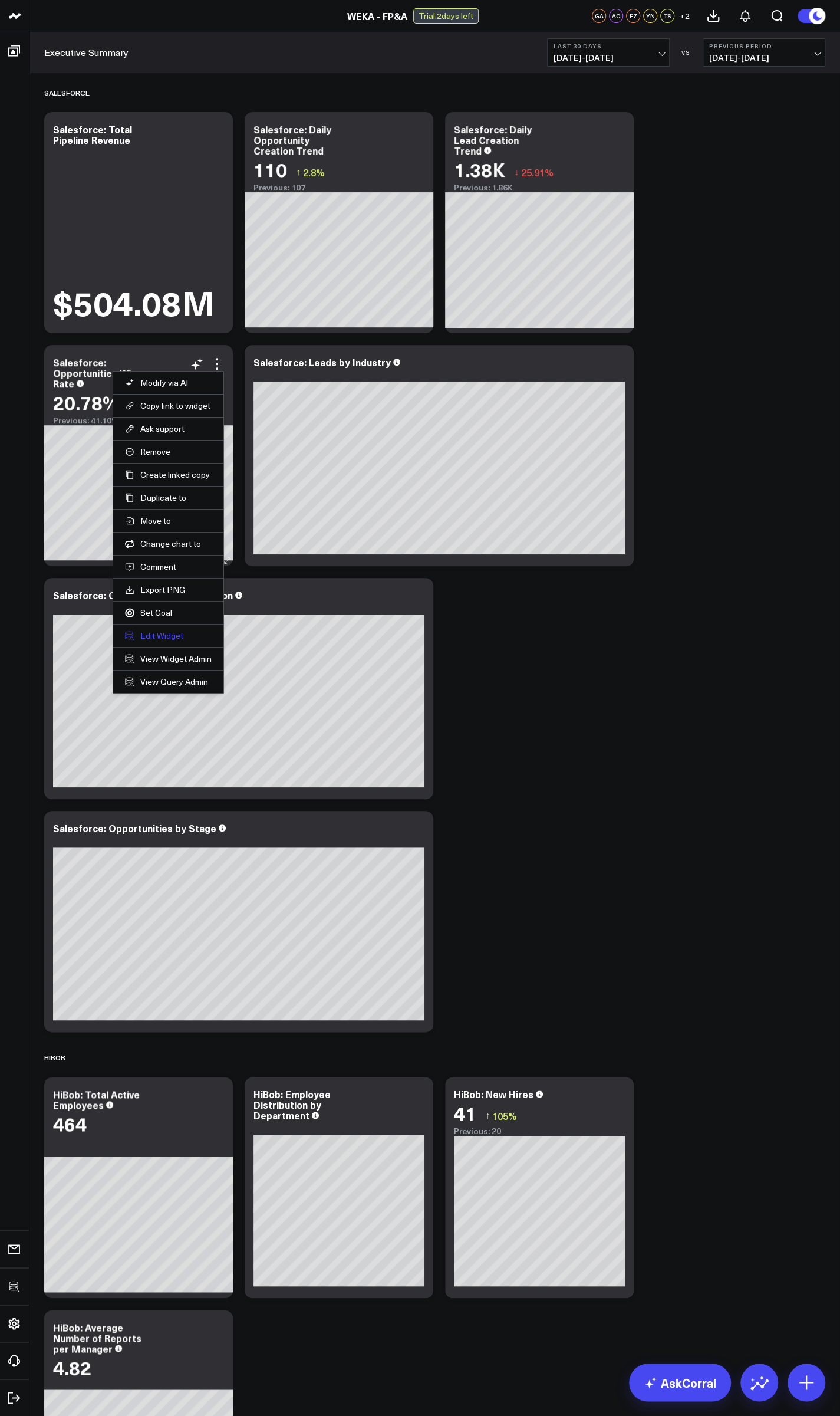
click at [165, 631] on button "Edit Widget" at bounding box center [168, 635] width 87 height 11
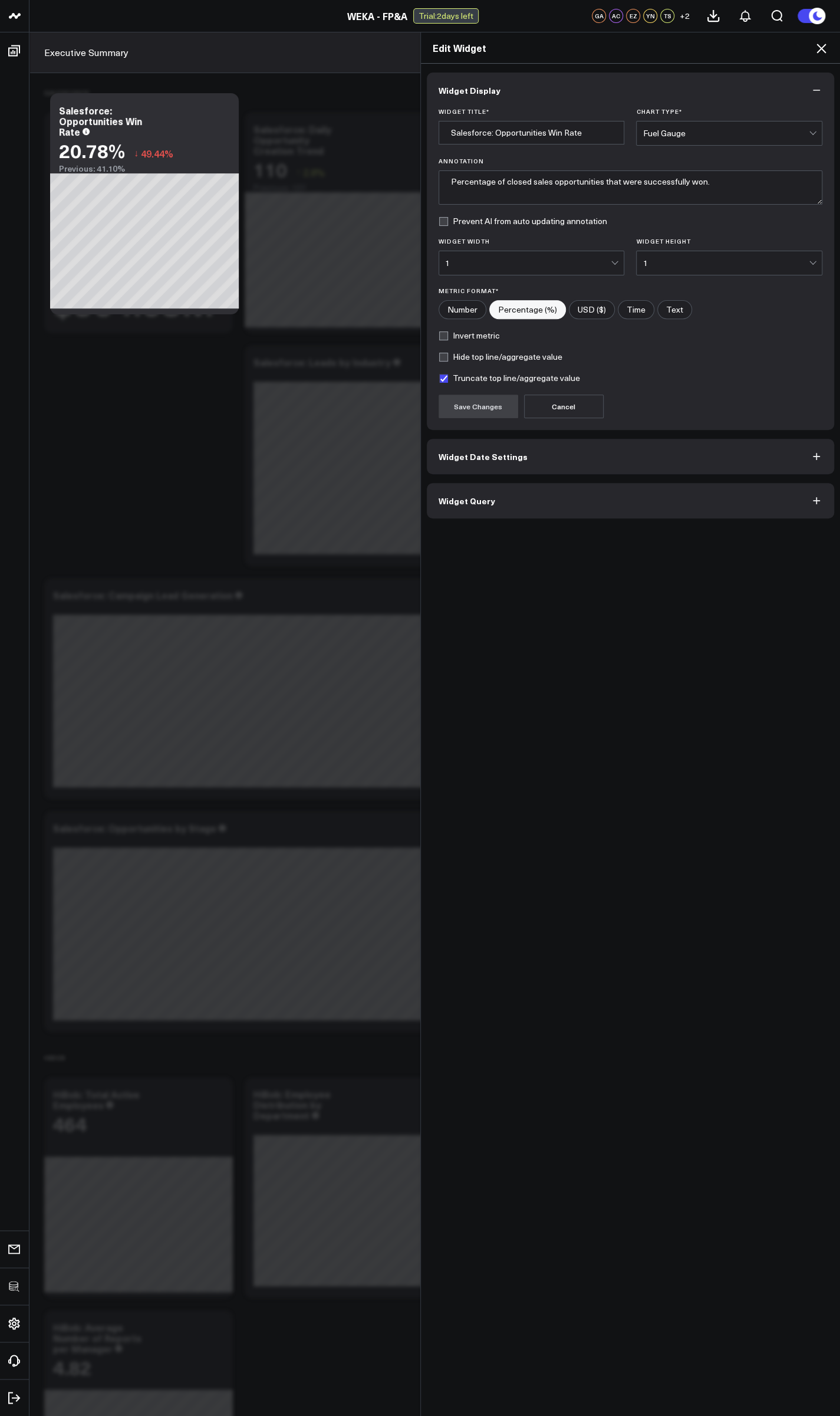
click at [464, 501] on span "Widget Query" at bounding box center [467, 500] width 57 height 9
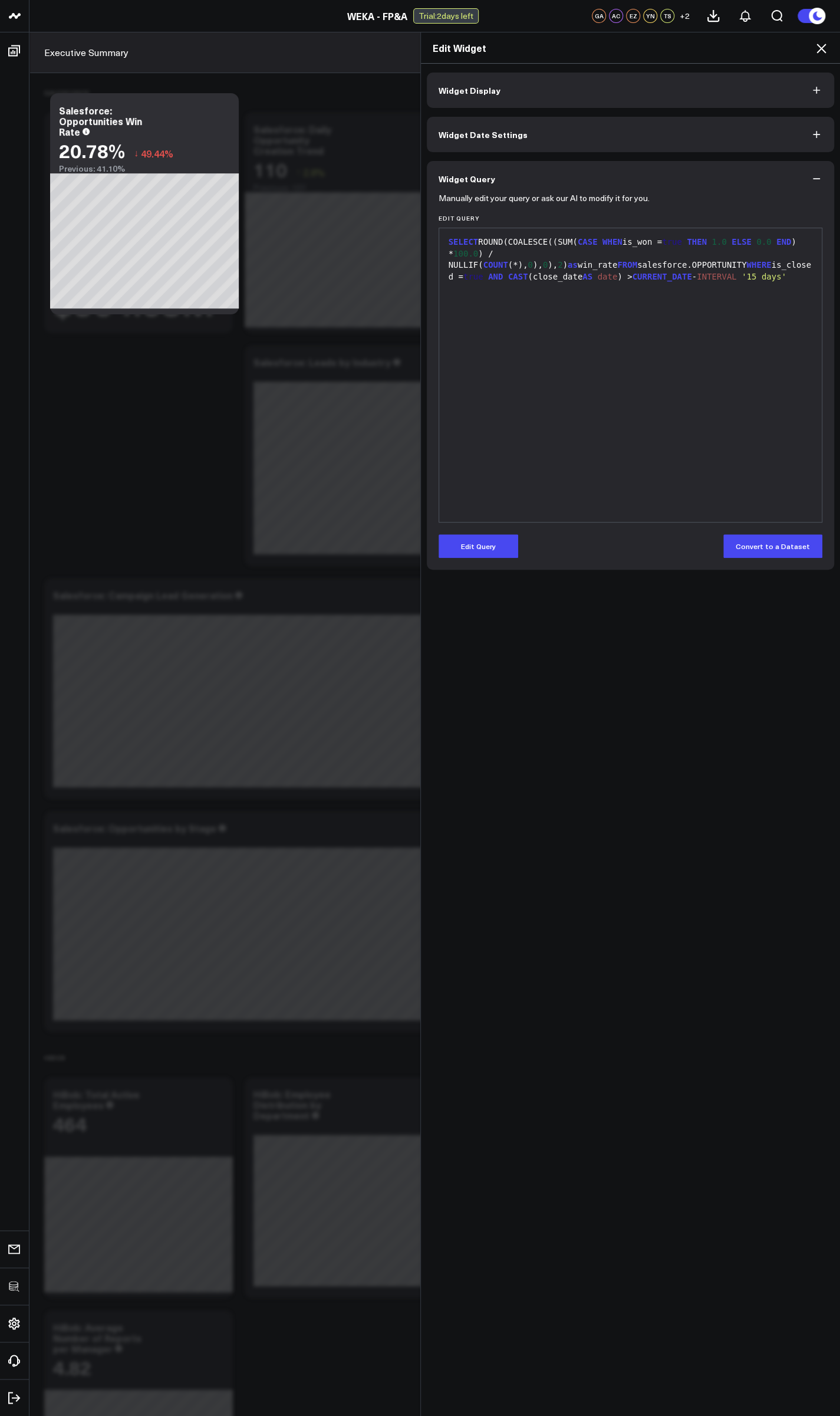
click at [468, 560] on div "Manually edit your query or ask our AI to modify it for you. Edit Query 9 1 › S…" at bounding box center [631, 383] width 408 height 373
click at [470, 548] on button "Edit Query" at bounding box center [478, 546] width 79 height 23
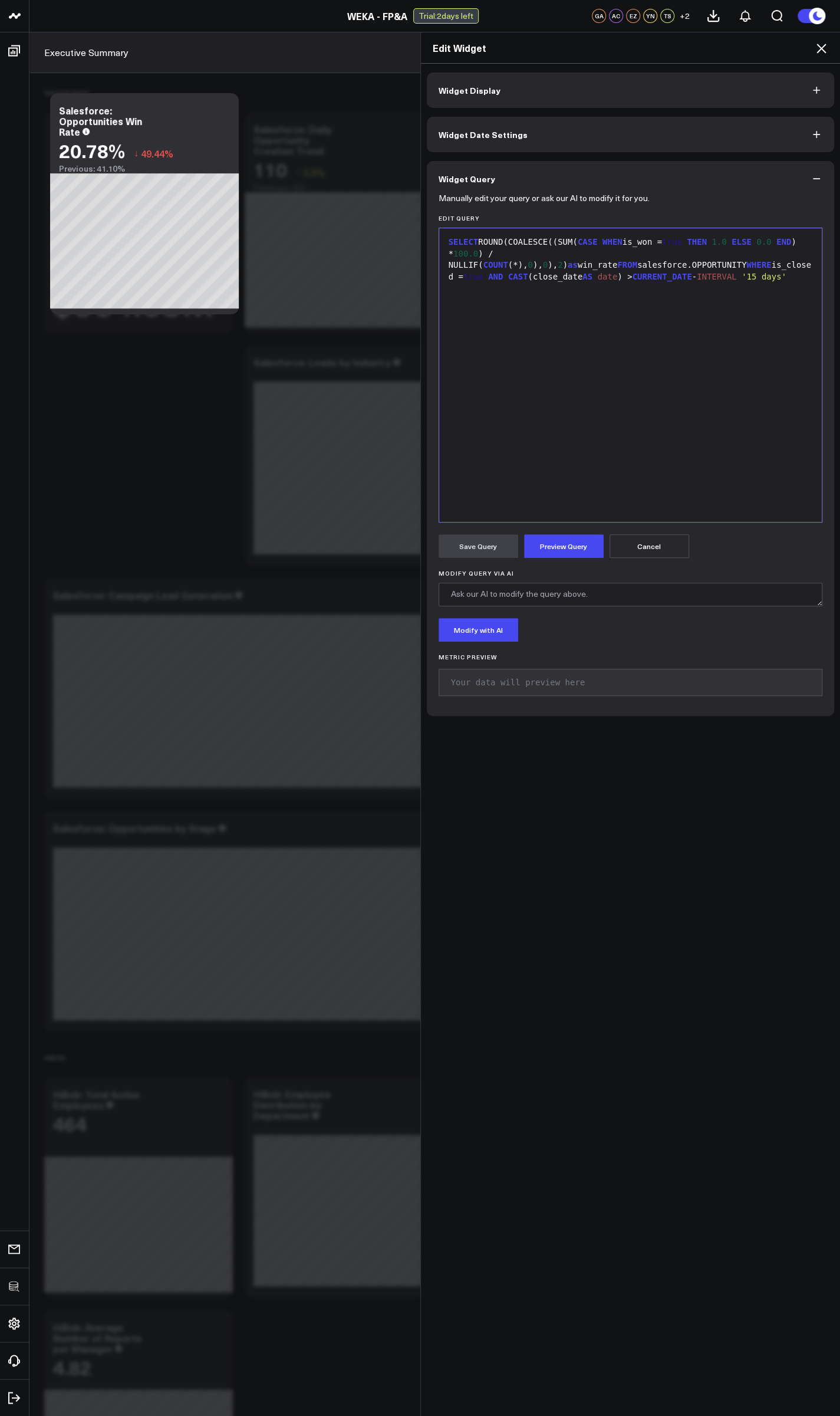
click at [553, 262] on div "SELECT ROUND(COALESCE((SUM( CASE WHEN is_won = true THEN 1.0 ELSE 0.0 END ) * 1…" at bounding box center [631, 259] width 371 height 46
drag, startPoint x: 627, startPoint y: 240, endPoint x: 653, endPoint y: 241, distance: 26.0
click at [653, 241] on div "SELECT ROUND(COALESCE((SUM( CASE WHEN is_won = true THEN 1.0 ELSE 0.0 END ) * 1…" at bounding box center [631, 259] width 371 height 46
drag, startPoint x: 618, startPoint y: 267, endPoint x: 655, endPoint y: 280, distance: 39.2
click at [656, 267] on div "SELECT ROUND(COALESCE((SUM( CASE WHEN stage_name = 'Closed Won' THEN 1.0 ELSE 0…" at bounding box center [631, 259] width 371 height 46
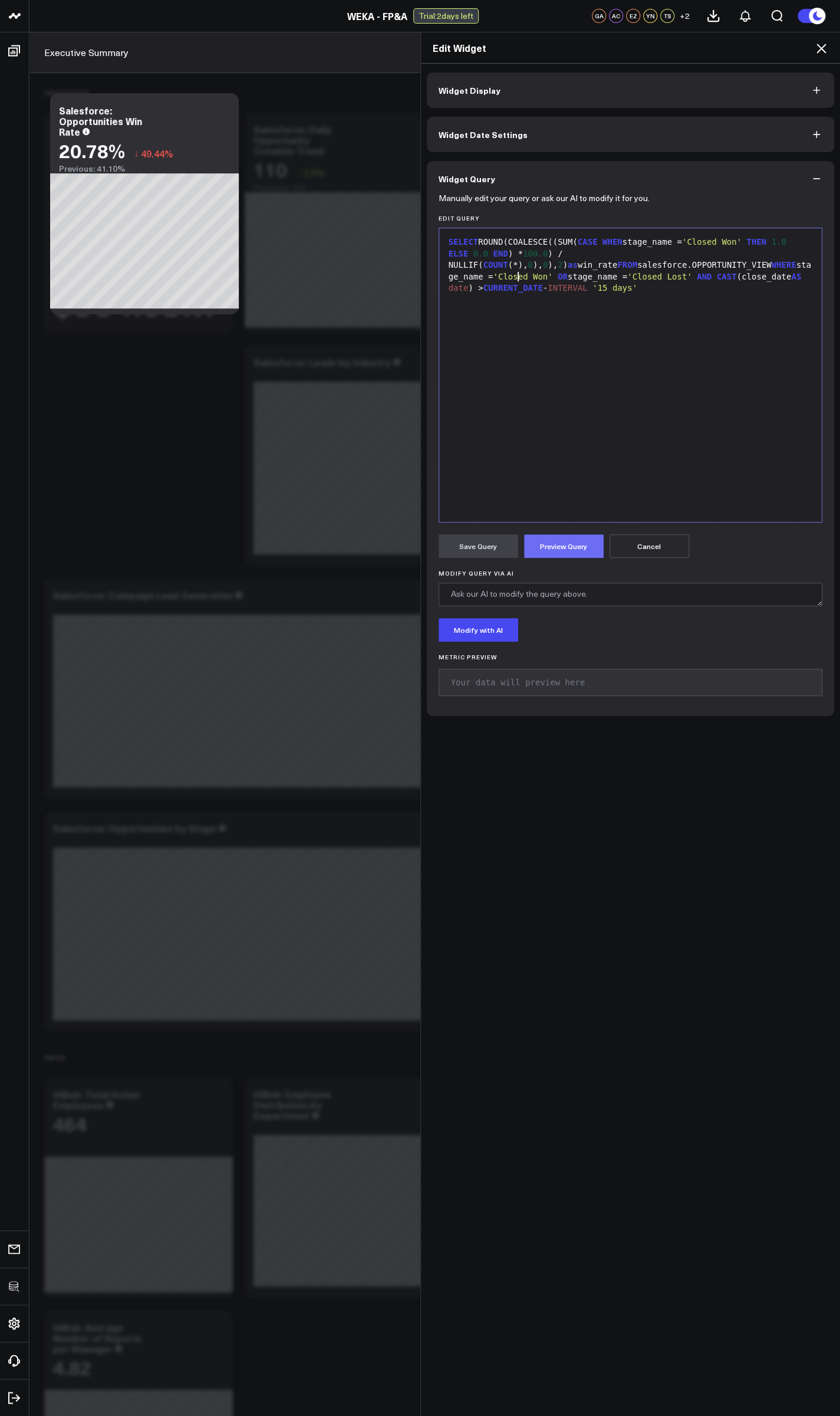
click at [587, 536] on button "Preview Query" at bounding box center [564, 546] width 79 height 23
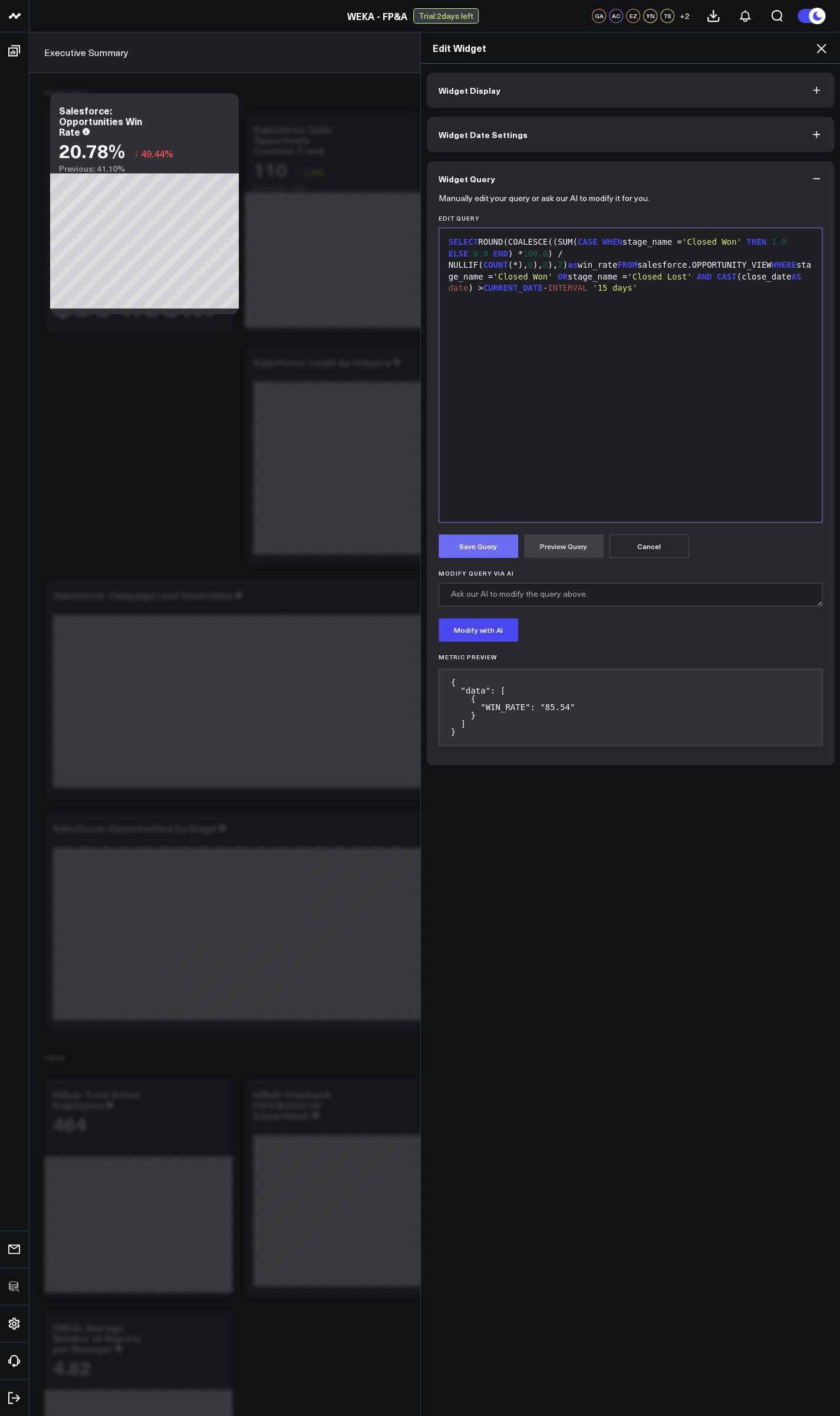
click at [467, 554] on button "Save Query" at bounding box center [478, 546] width 79 height 23
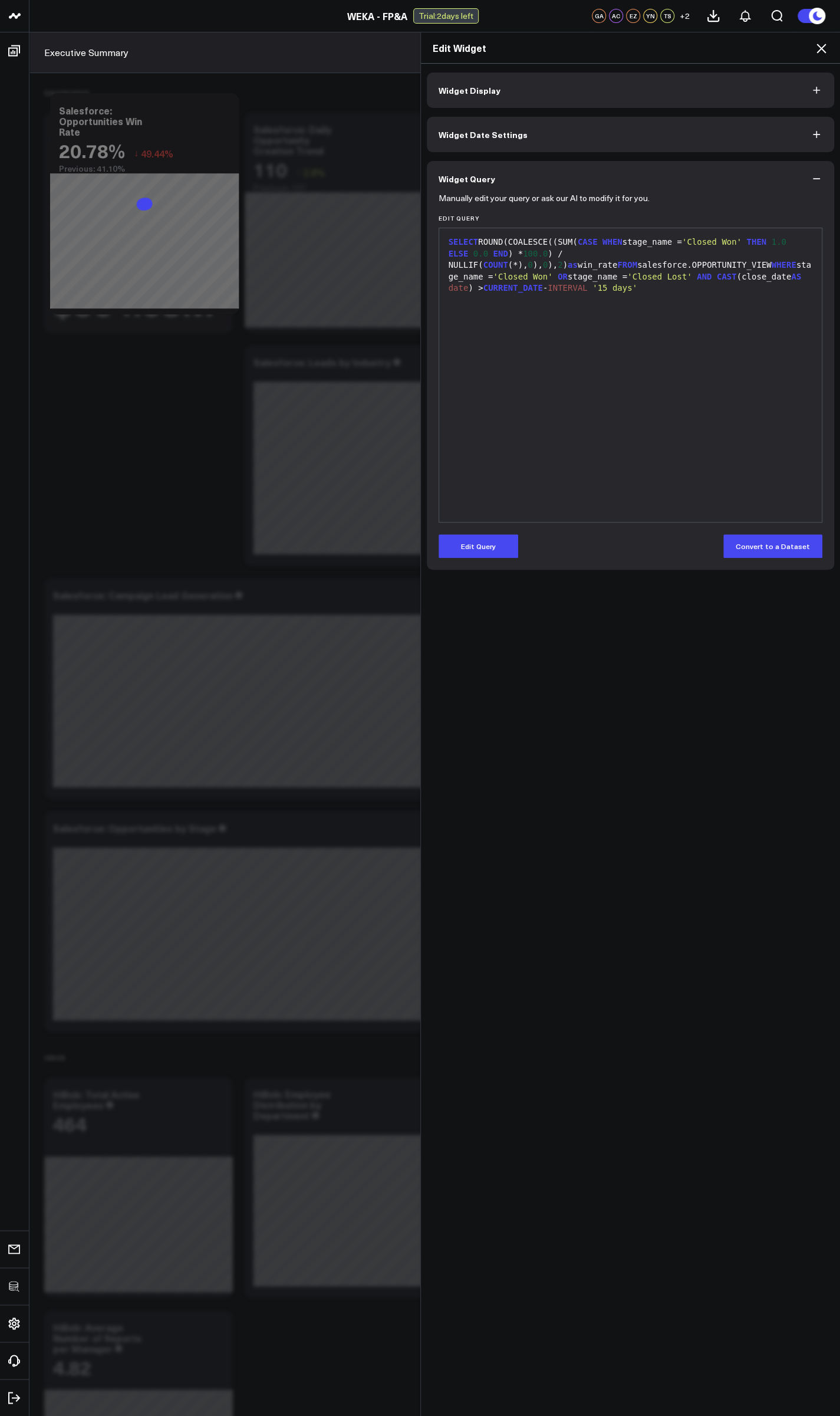
click at [822, 48] on icon at bounding box center [821, 48] width 14 height 14
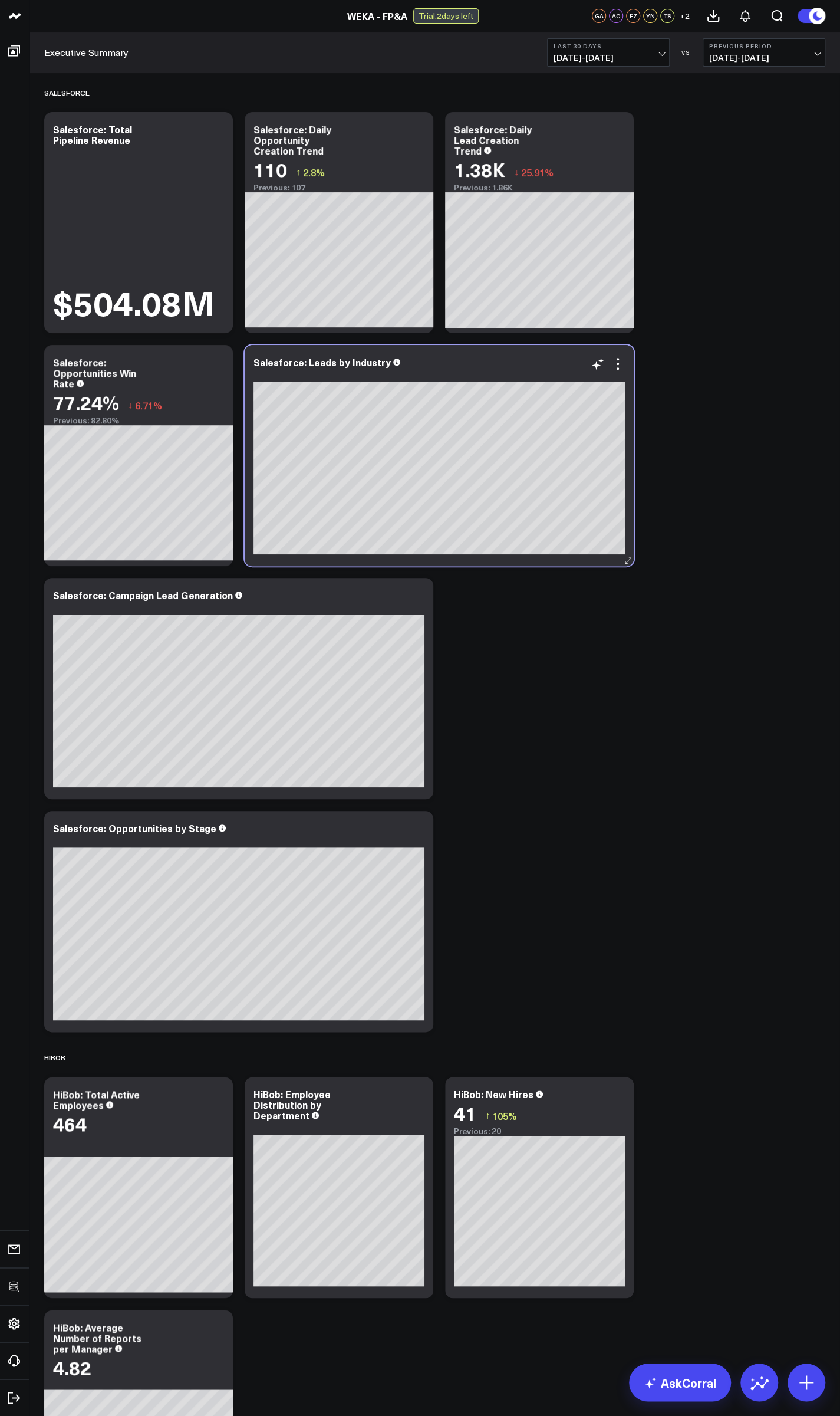
click at [610, 373] on div at bounding box center [439, 374] width 371 height 8
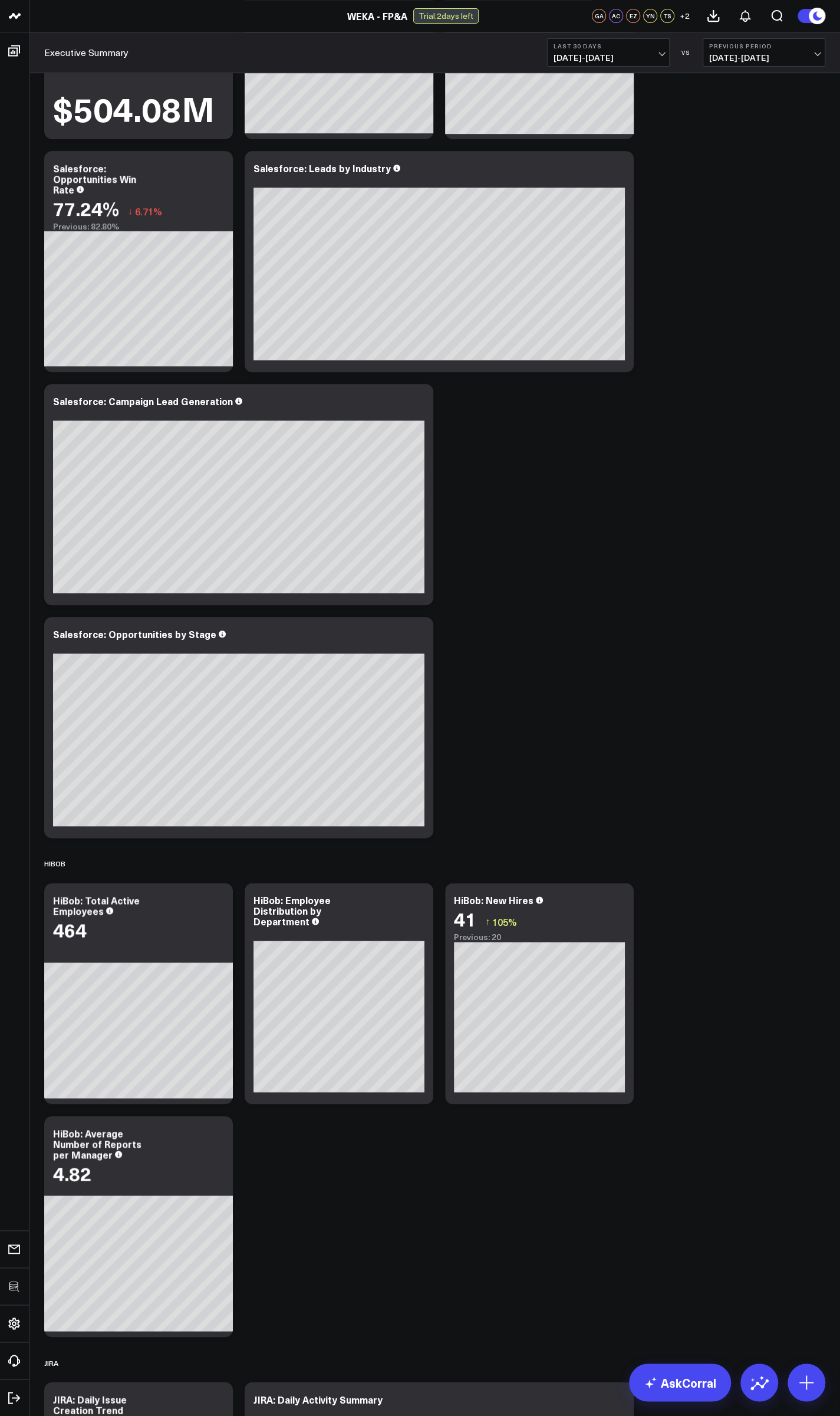
scroll to position [212, 0]
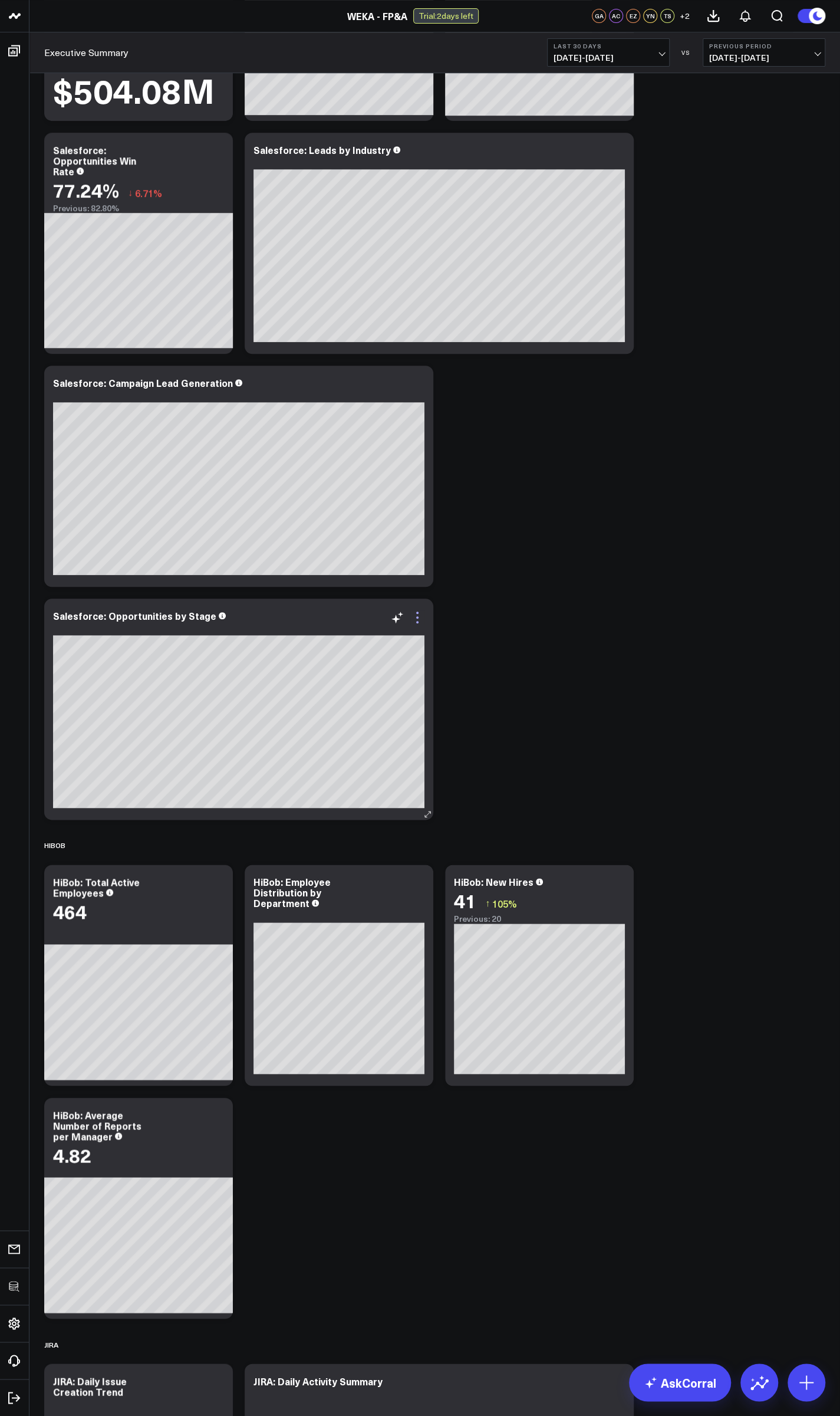
click at [418, 611] on icon at bounding box center [417, 617] width 14 height 14
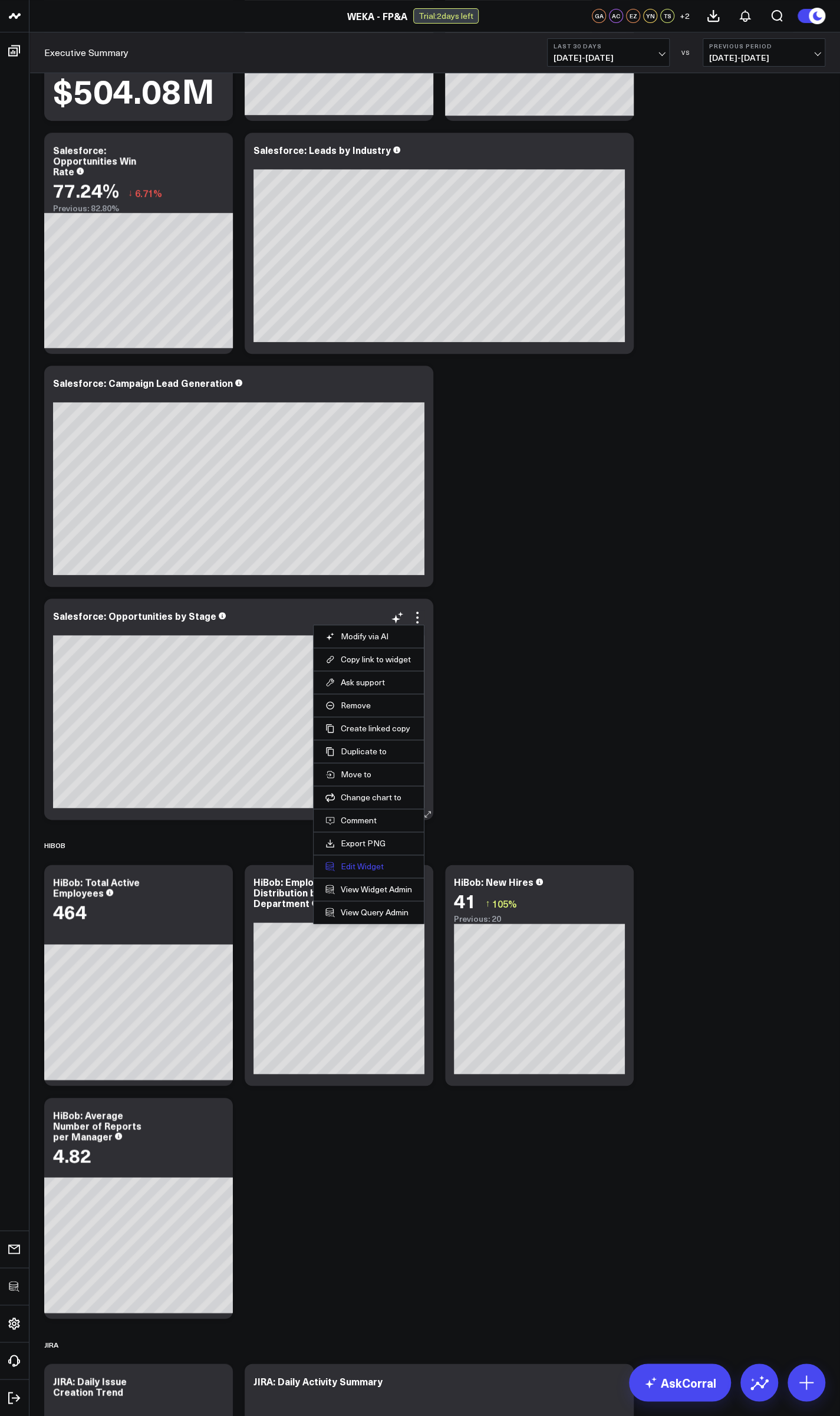
click at [353, 863] on button "Edit Widget" at bounding box center [368, 866] width 87 height 11
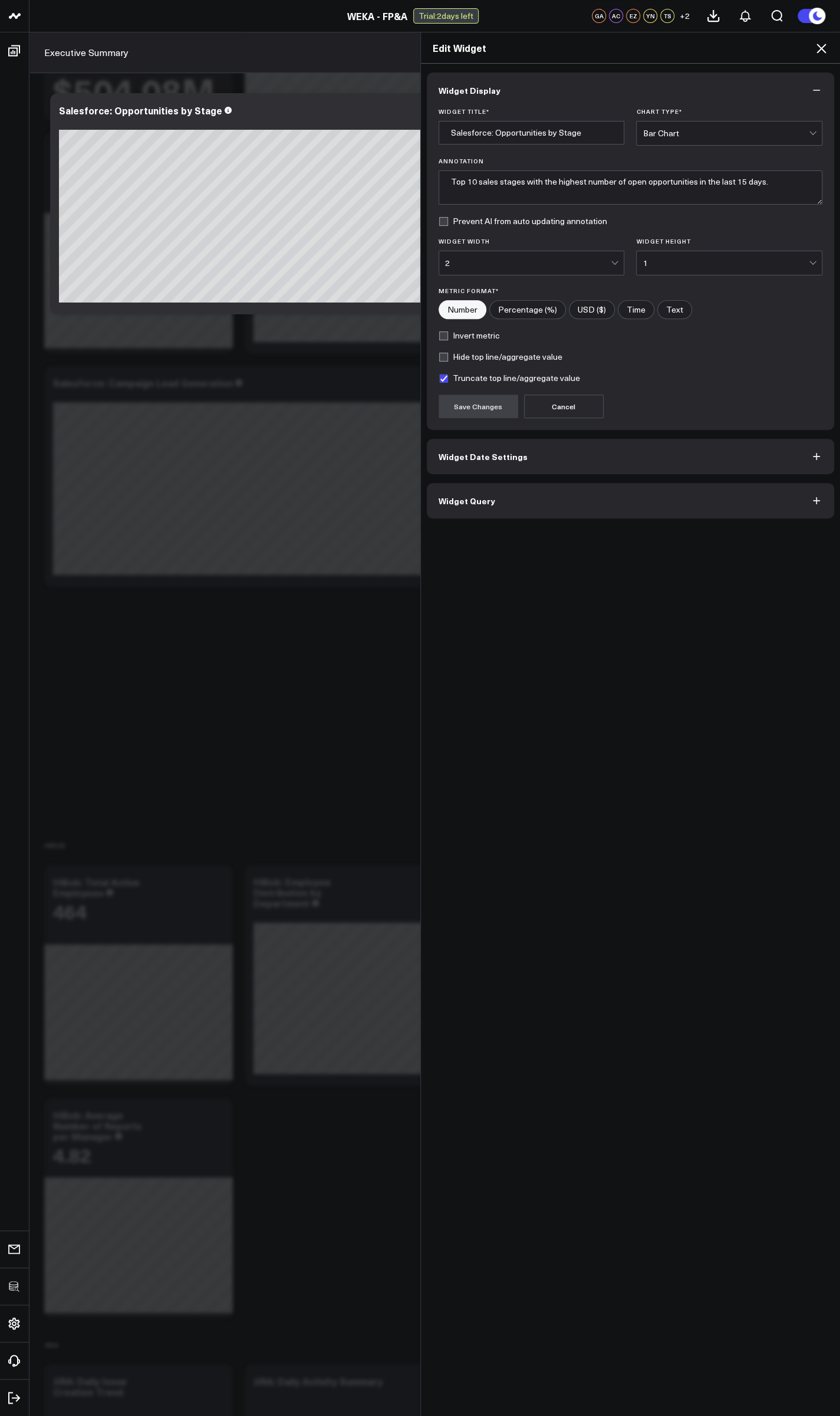
click at [467, 503] on button "Widget Query" at bounding box center [631, 500] width 408 height 36
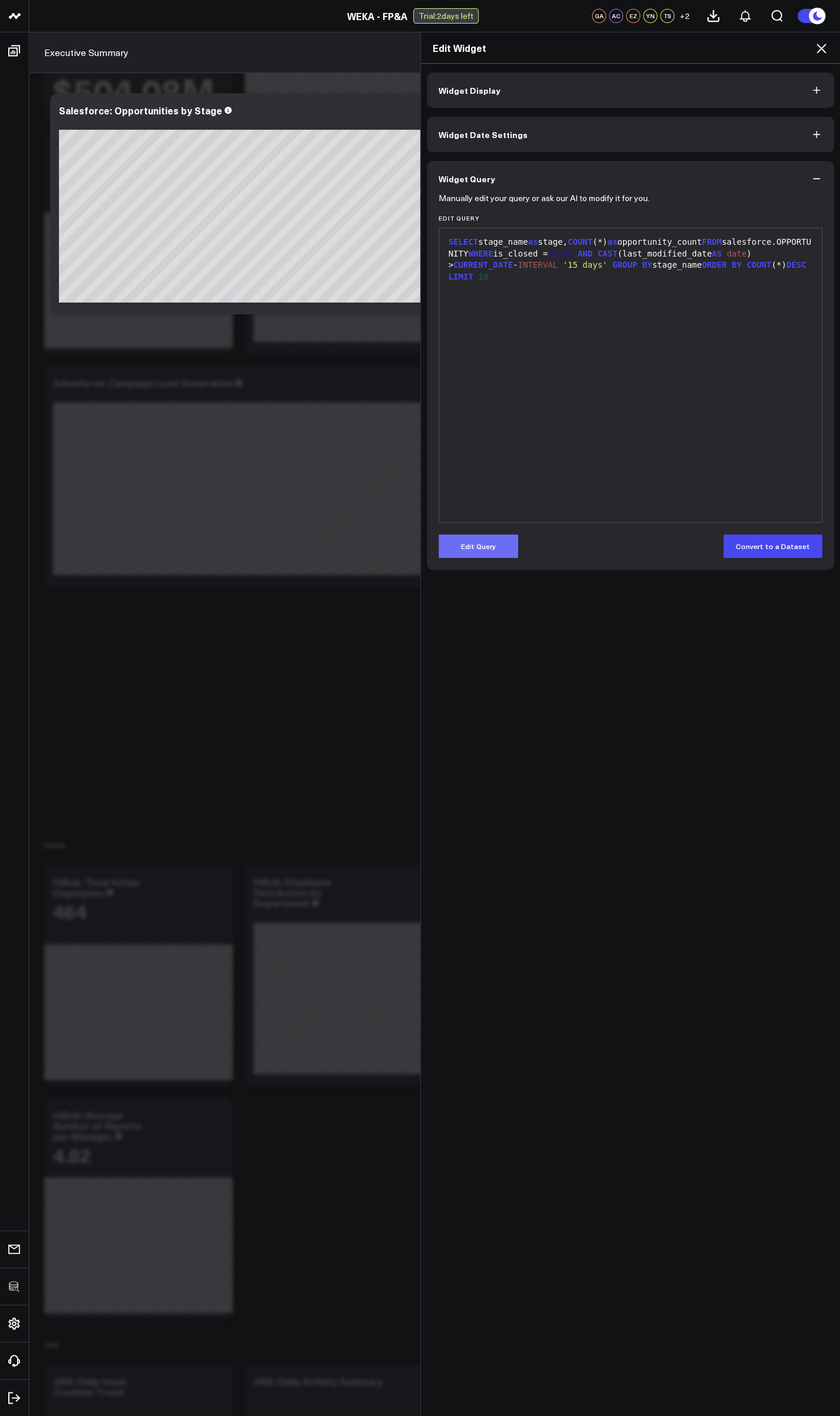
click at [485, 541] on button "Edit Query" at bounding box center [478, 546] width 79 height 23
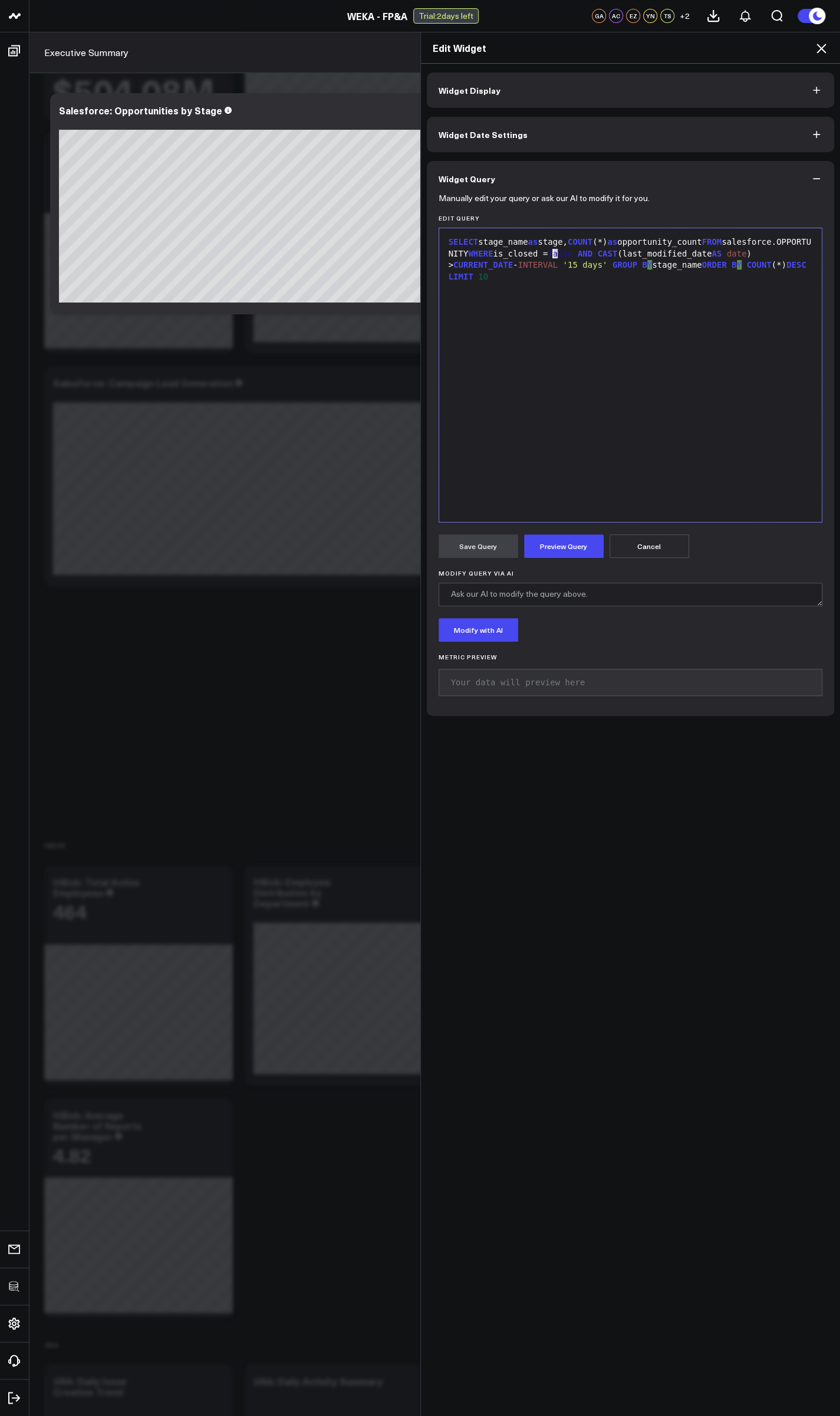
click at [550, 254] on div "SELECT stage_name as stage, COUNT (*) as opportunity_count FROM salesforce.OPPO…" at bounding box center [631, 259] width 371 height 46
drag, startPoint x: 611, startPoint y: 254, endPoint x: 704, endPoint y: 254, distance: 93.0
click at [704, 254] on div "SELECT stage_name as stage, COUNT (*) as opportunity_count FROM salesforce.OPPO…" at bounding box center [631, 259] width 371 height 46
click at [576, 538] on button "Preview Query" at bounding box center [564, 546] width 79 height 23
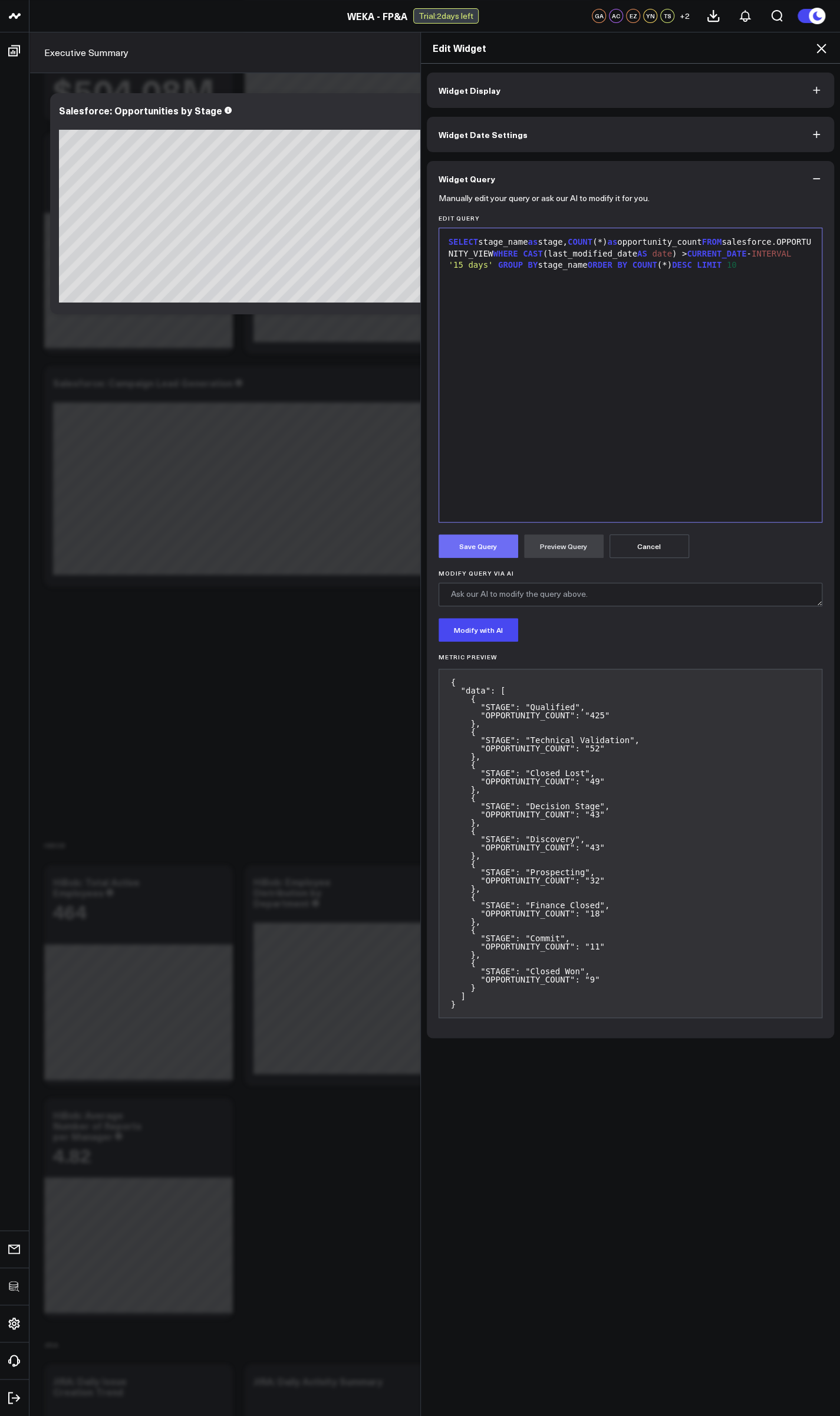
click at [476, 545] on button "Save Query" at bounding box center [478, 546] width 79 height 23
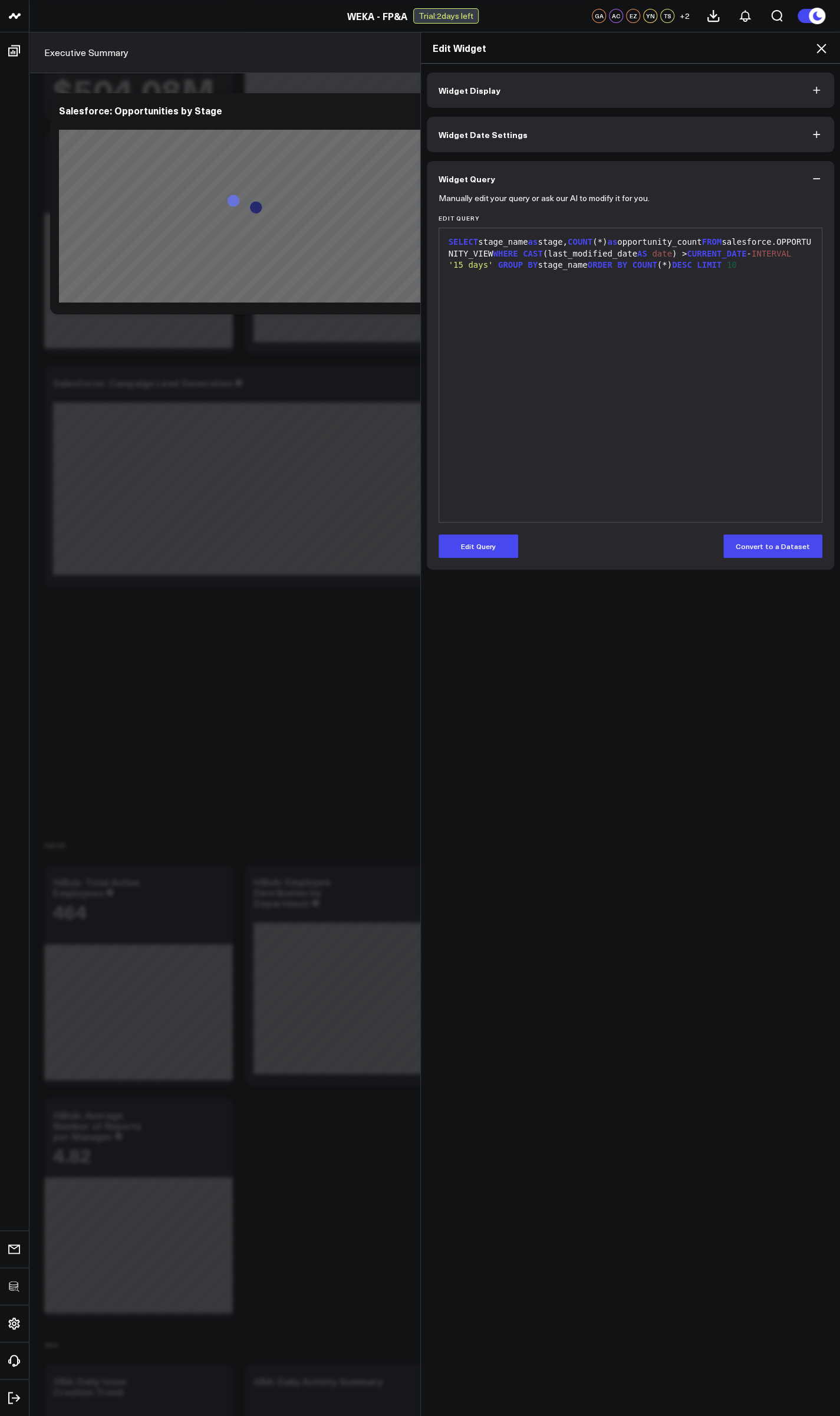
click at [823, 50] on icon at bounding box center [821, 48] width 9 height 9
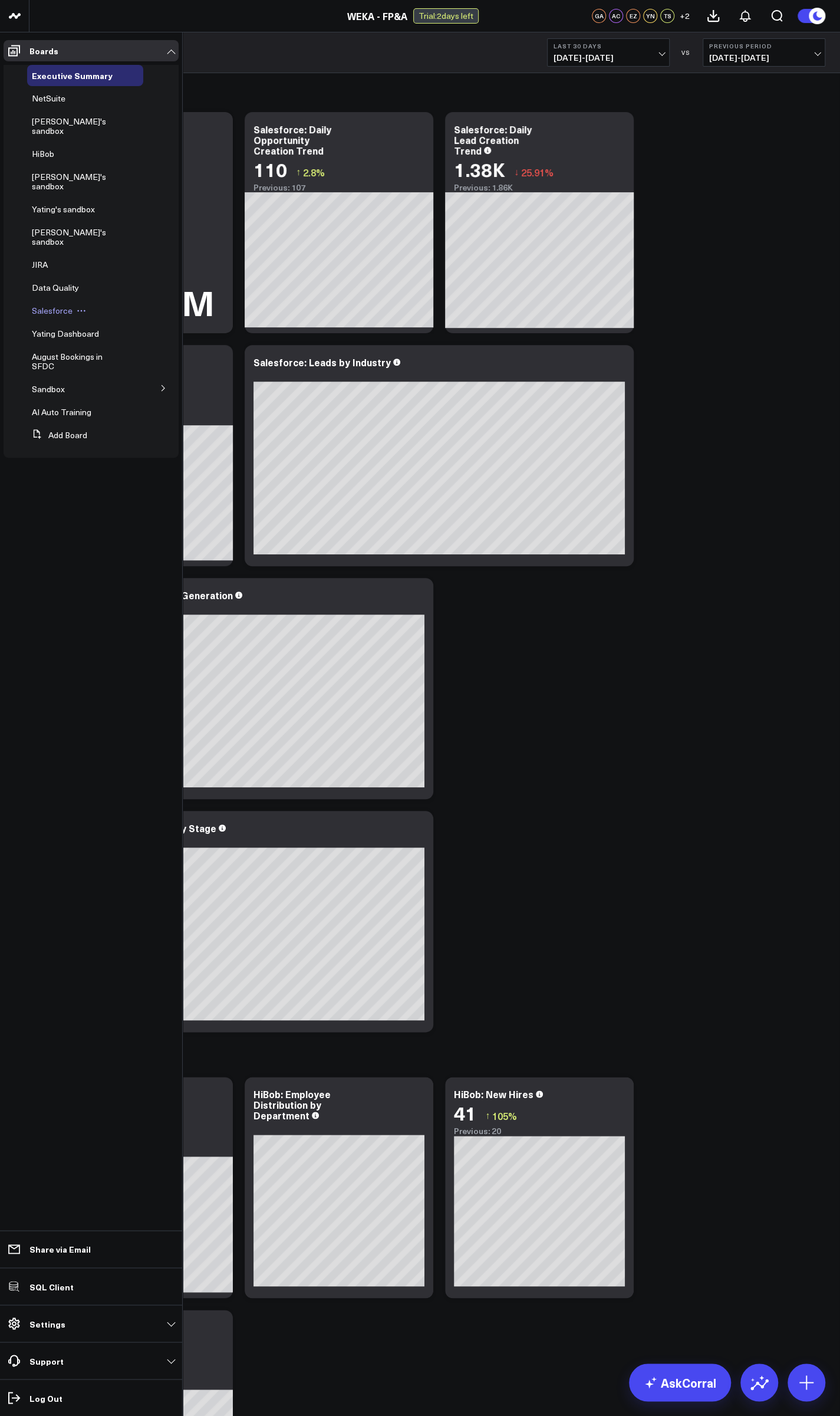
click at [54, 305] on span "Salesforce" at bounding box center [52, 310] width 41 height 11
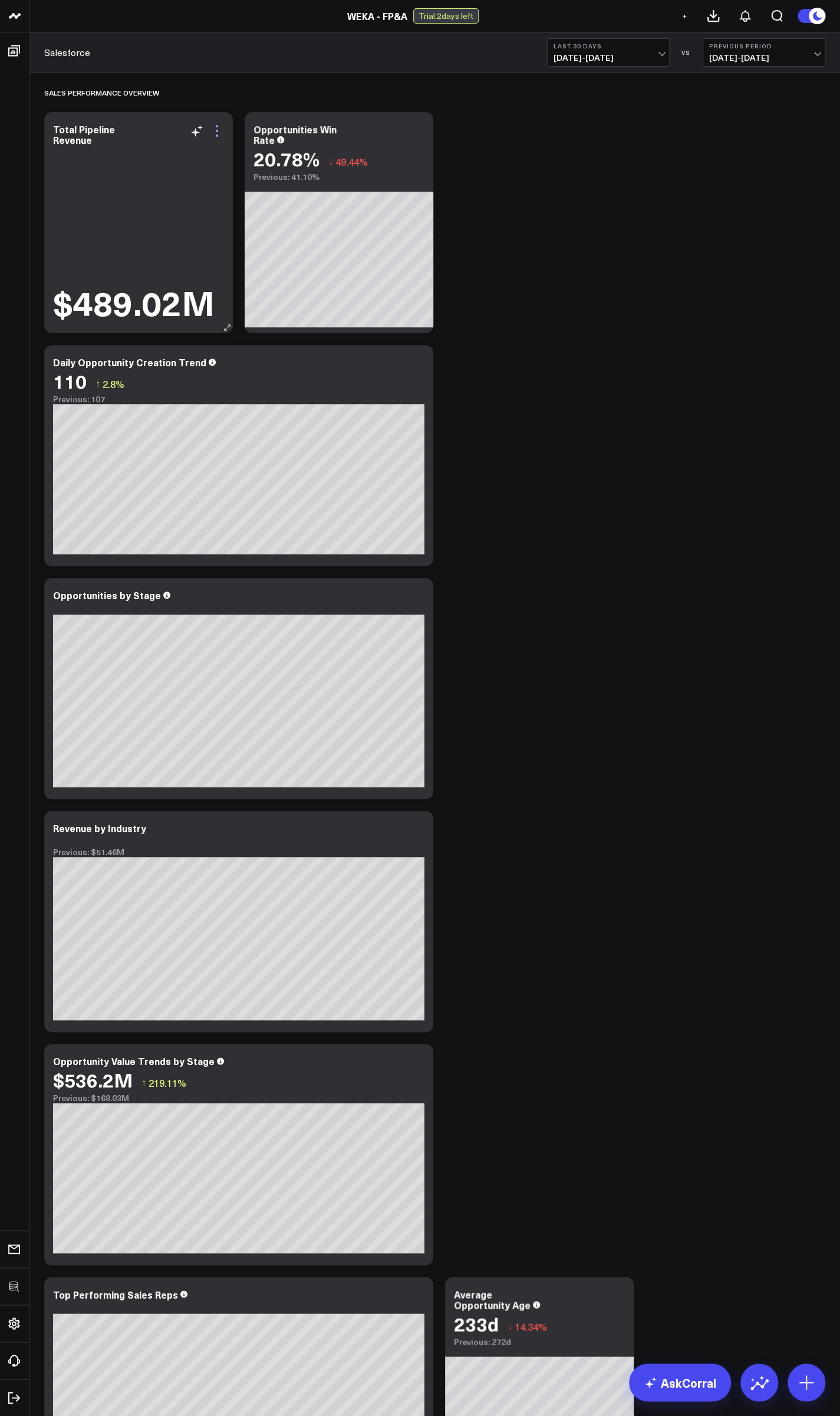
click at [219, 128] on icon at bounding box center [217, 131] width 14 height 14
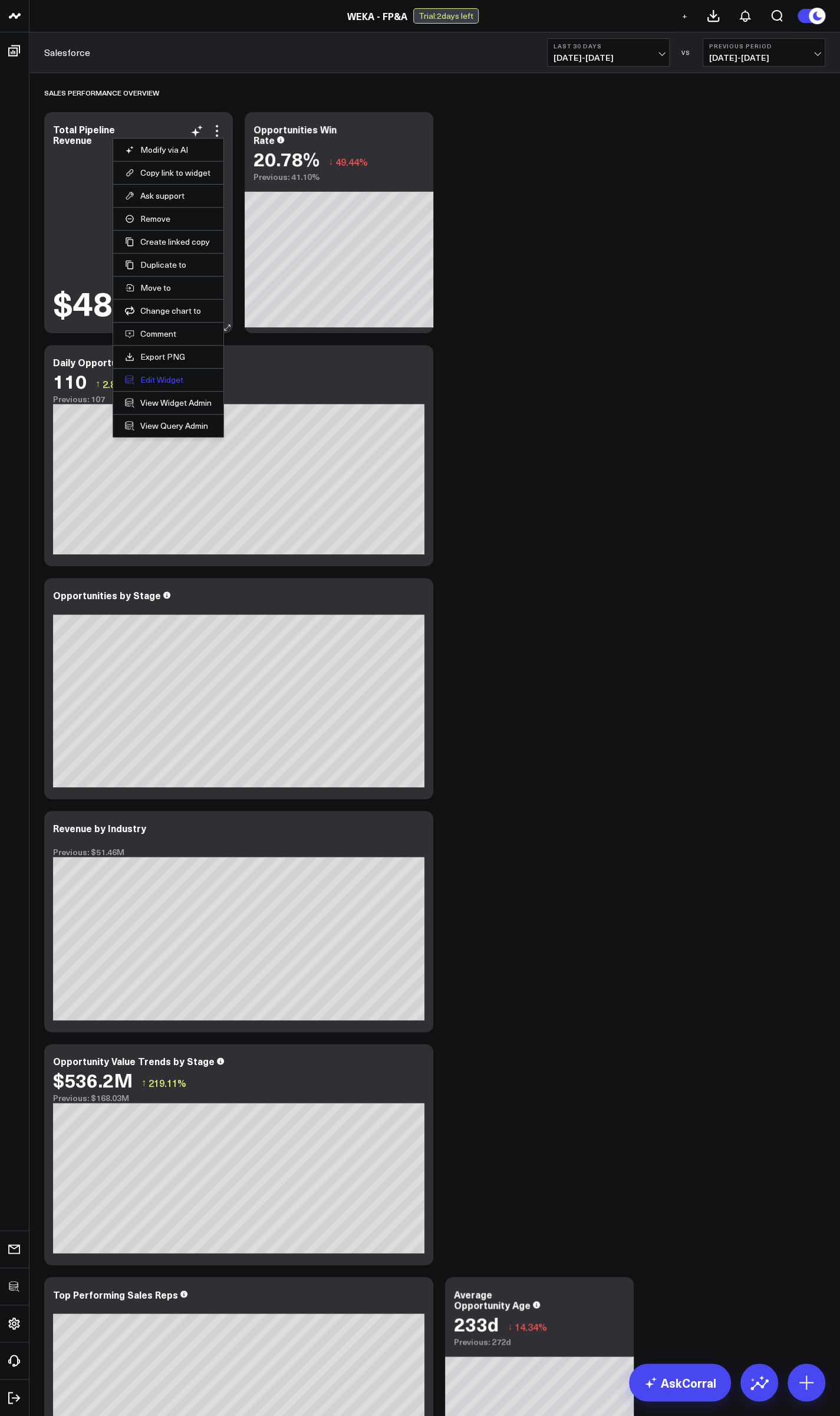
click at [151, 375] on button "Edit Widget" at bounding box center [168, 380] width 87 height 11
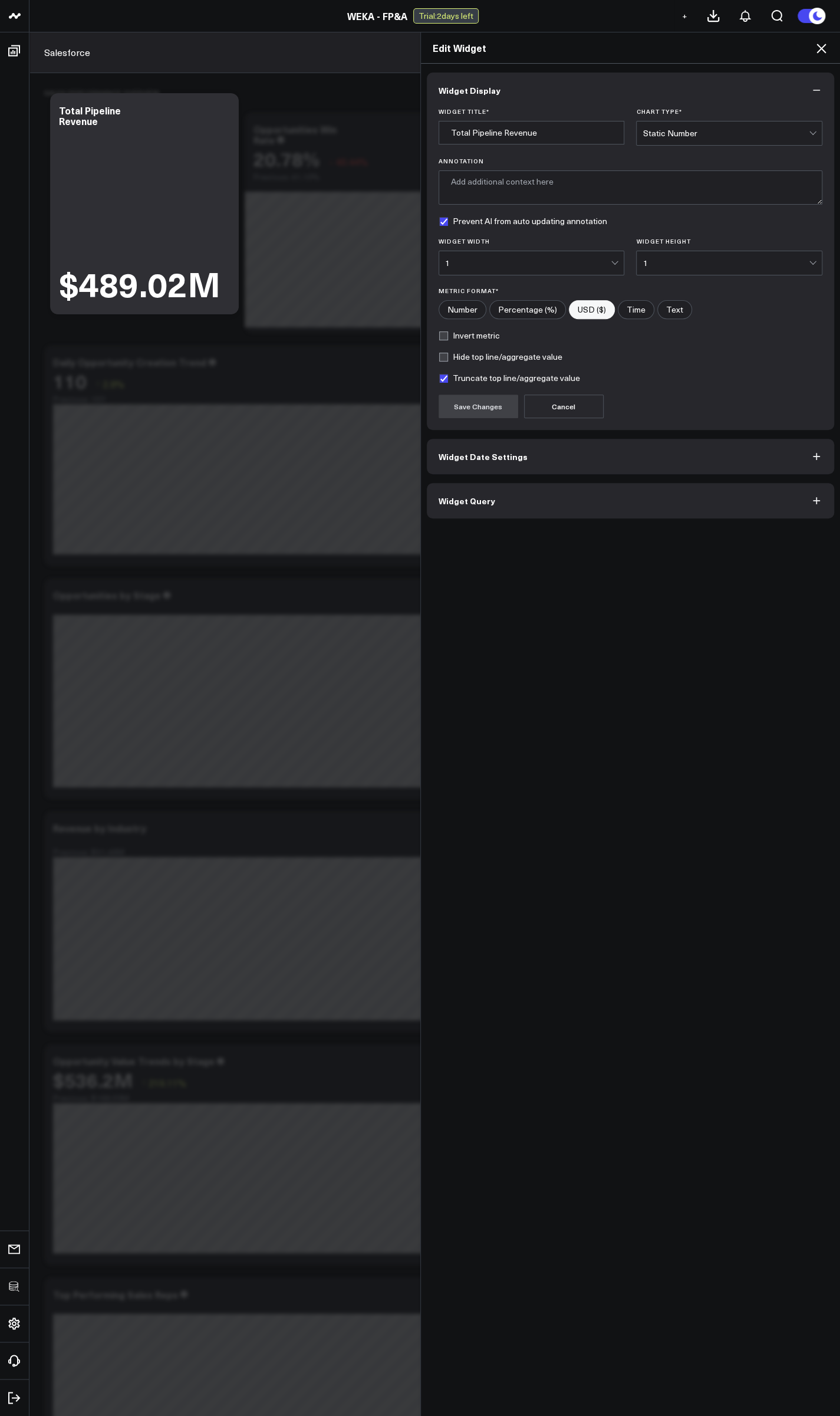
click at [477, 502] on span "Widget Query" at bounding box center [467, 500] width 57 height 9
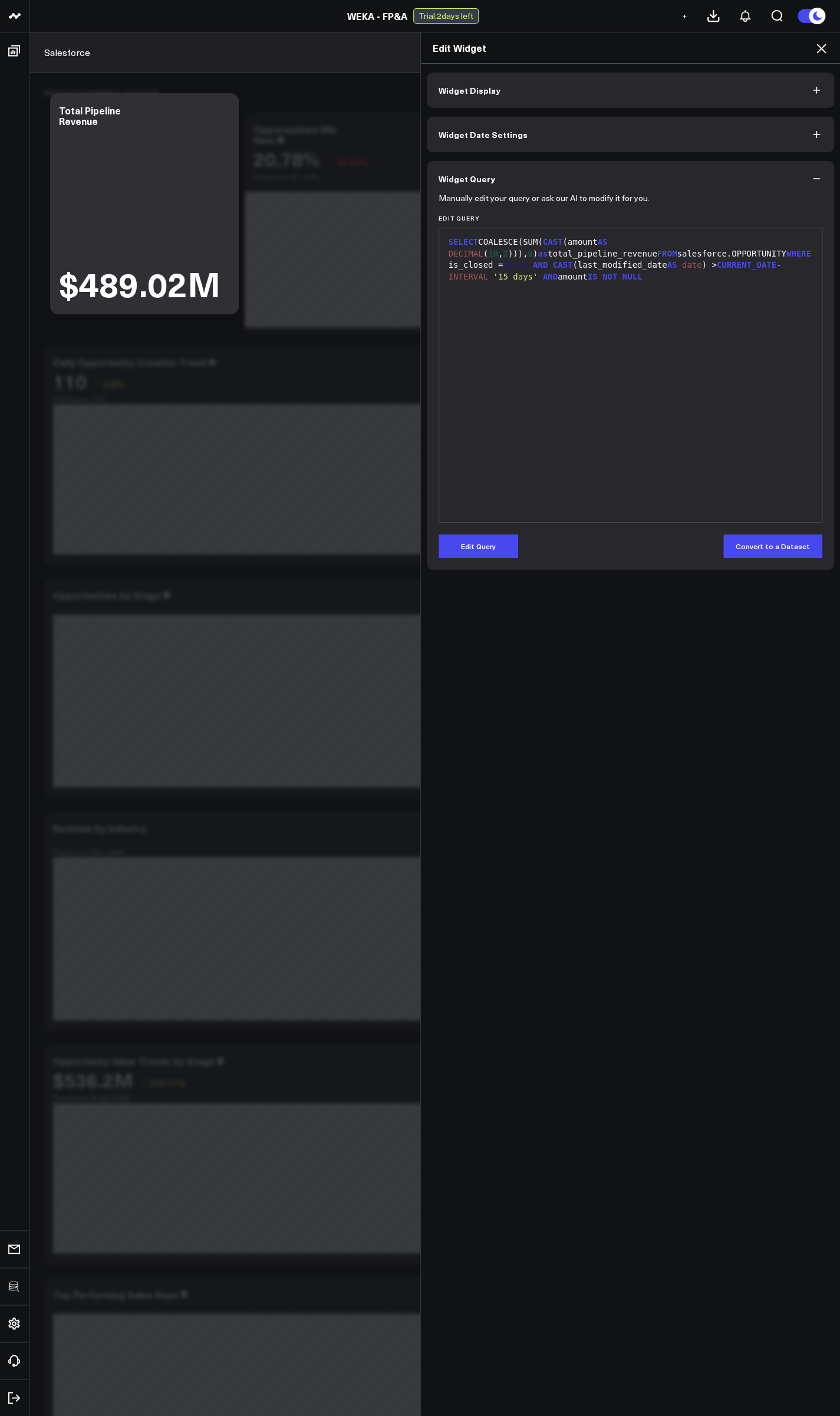
click at [691, 254] on div "SELECT COALESCE(SUM( CAST (amount AS DECIMAL ( 18 , 2 ))), 0 ) as total_pipelin…" at bounding box center [631, 259] width 371 height 46
click at [475, 549] on button "Edit Query" at bounding box center [478, 546] width 79 height 23
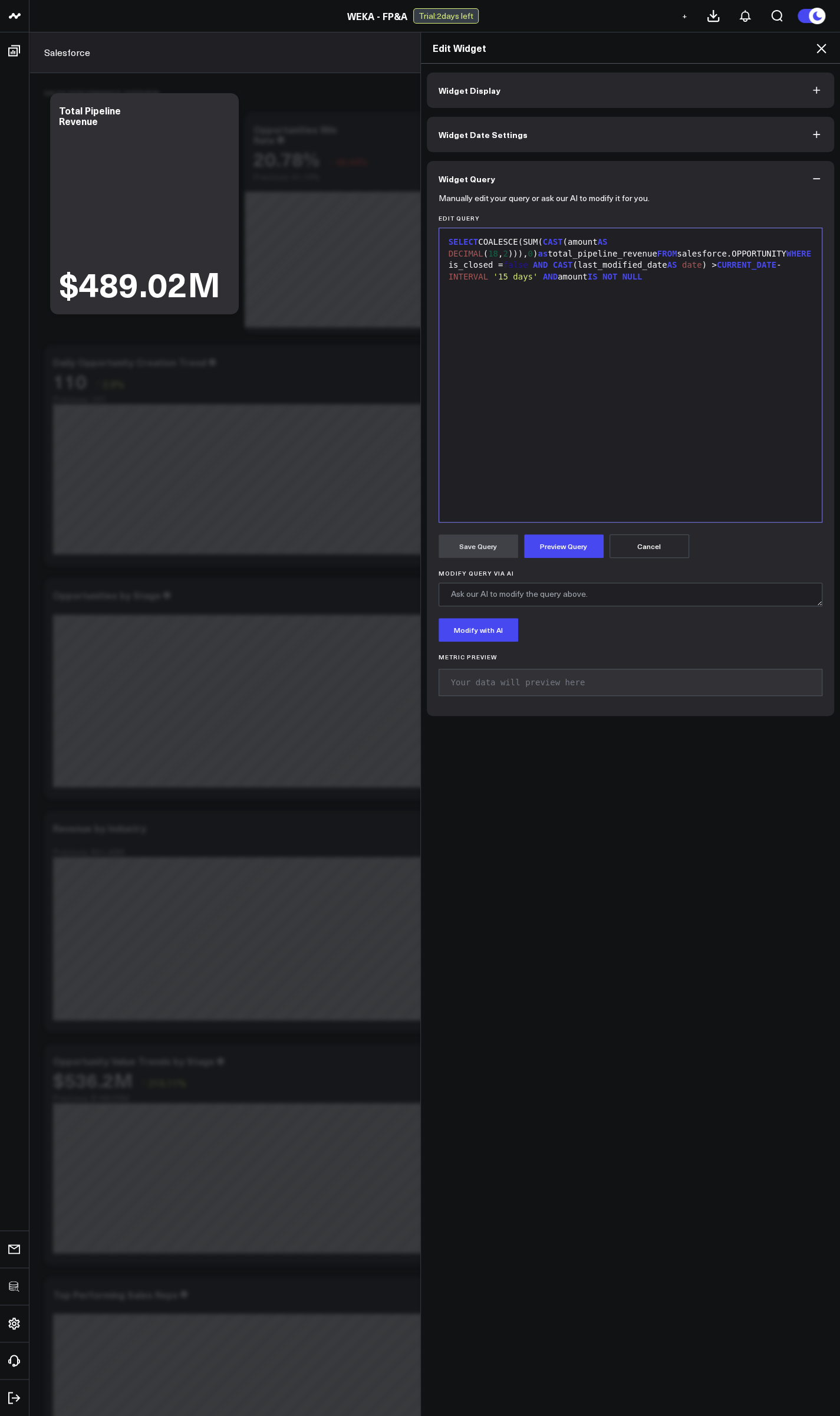
click at [688, 254] on div "SELECT COALESCE(SUM( CAST (amount AS DECIMAL ( 18 , 2 ))), 0 ) as total_pipelin…" at bounding box center [631, 259] width 371 height 46
click at [575, 548] on button "Preview Query" at bounding box center [564, 546] width 79 height 23
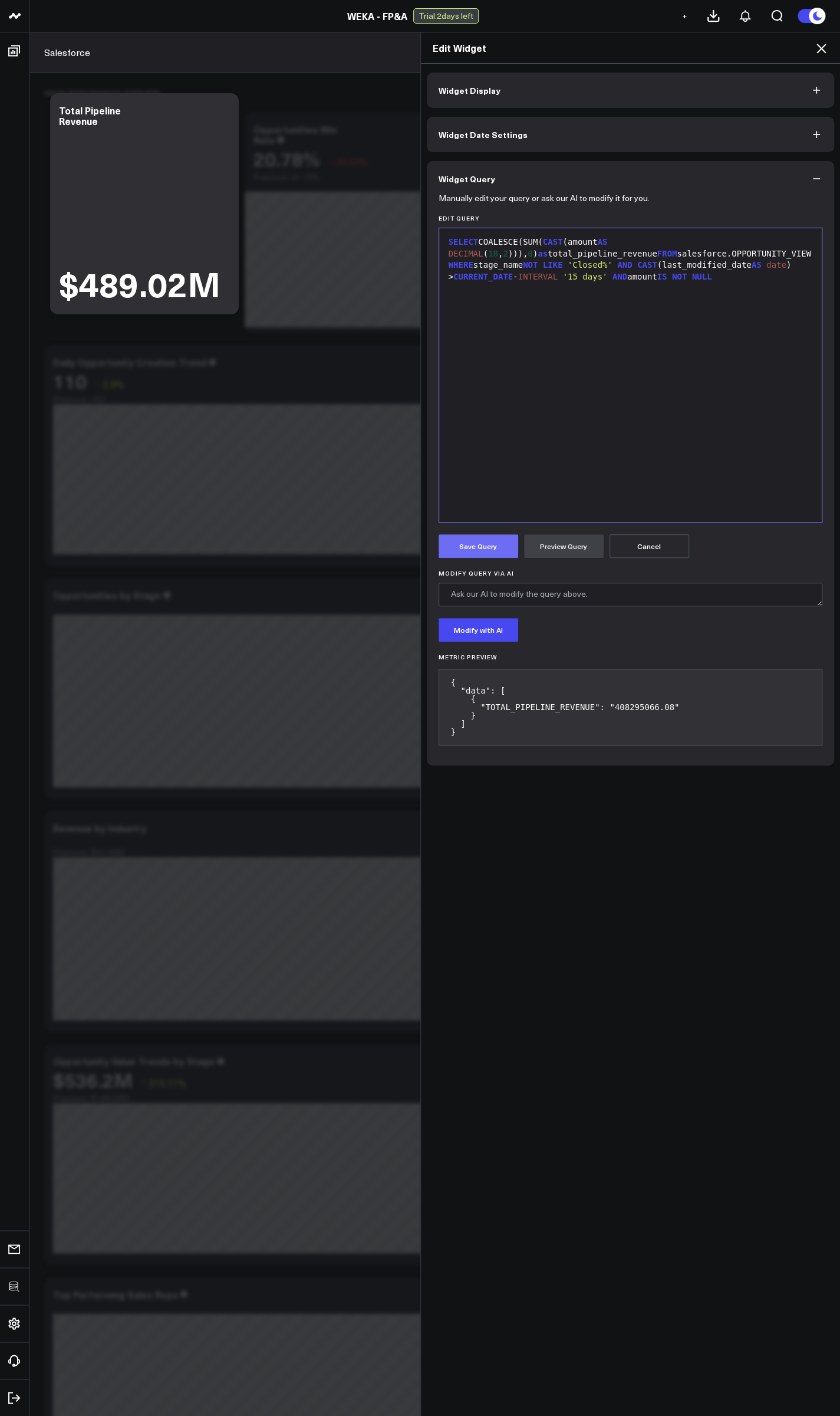
click at [464, 541] on button "Save Query" at bounding box center [478, 546] width 79 height 23
click at [822, 48] on icon at bounding box center [821, 48] width 14 height 14
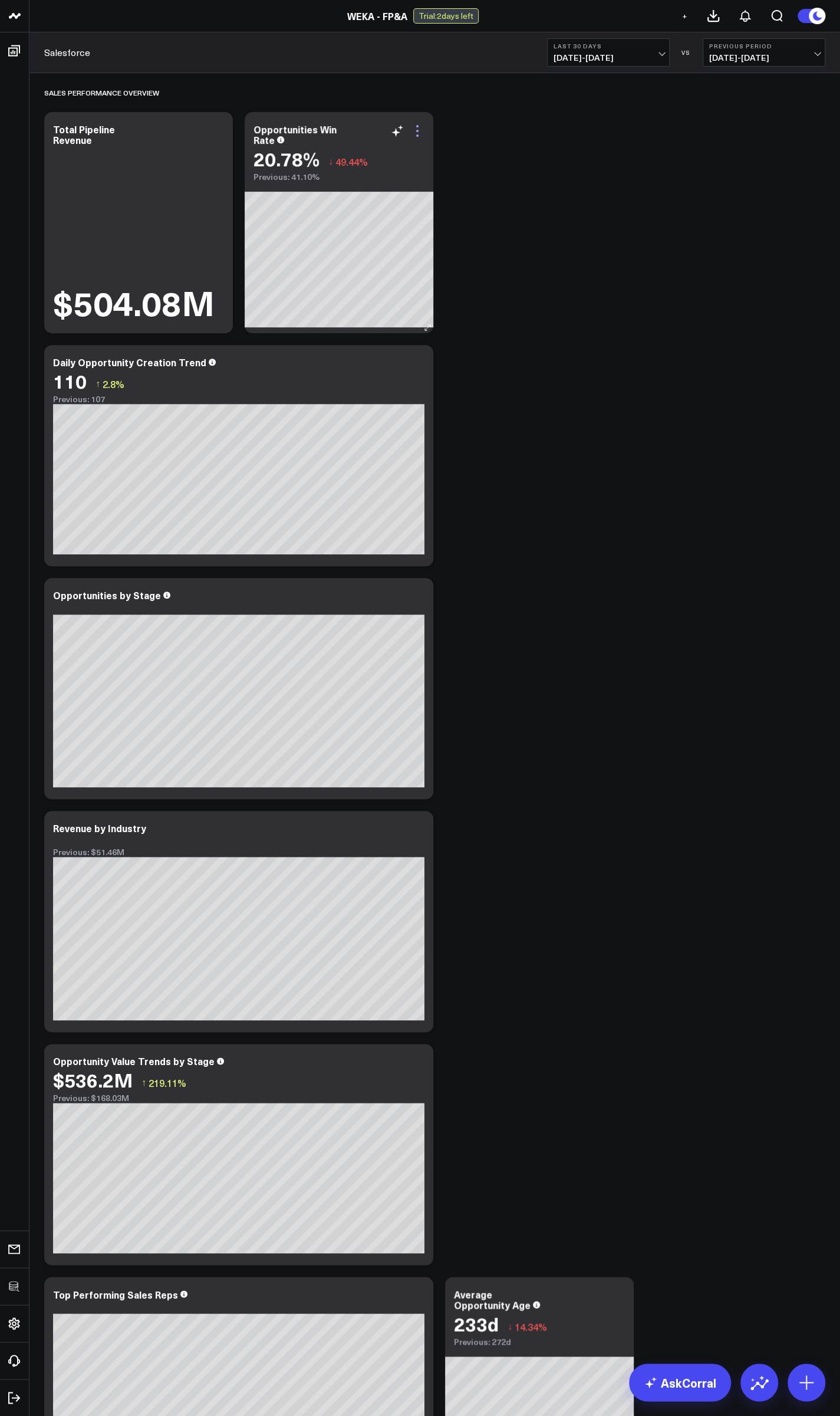
click at [421, 128] on icon at bounding box center [417, 131] width 14 height 14
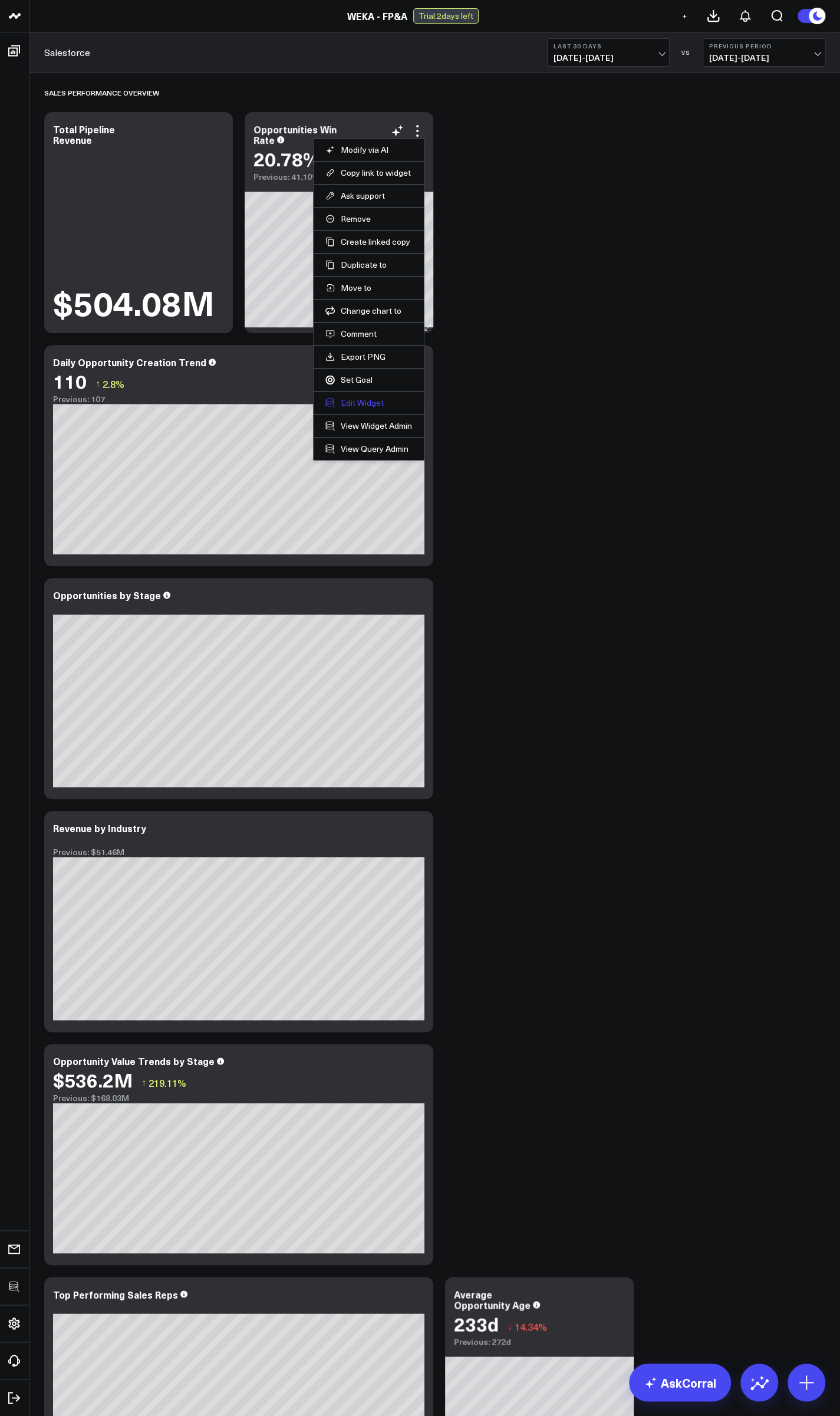
click at [360, 403] on button "Edit Widget" at bounding box center [368, 402] width 87 height 11
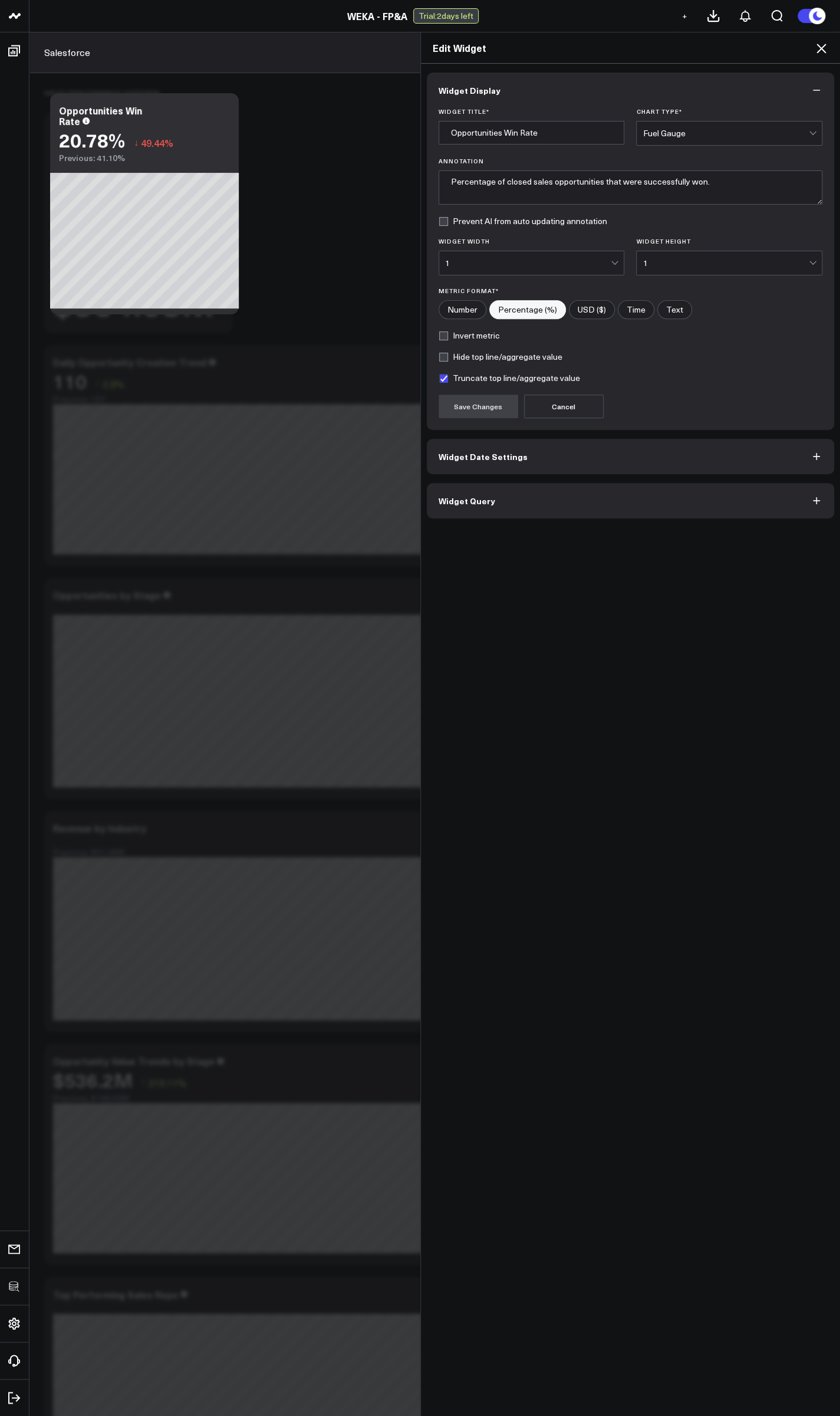
click at [466, 501] on span "Widget Query" at bounding box center [467, 500] width 57 height 9
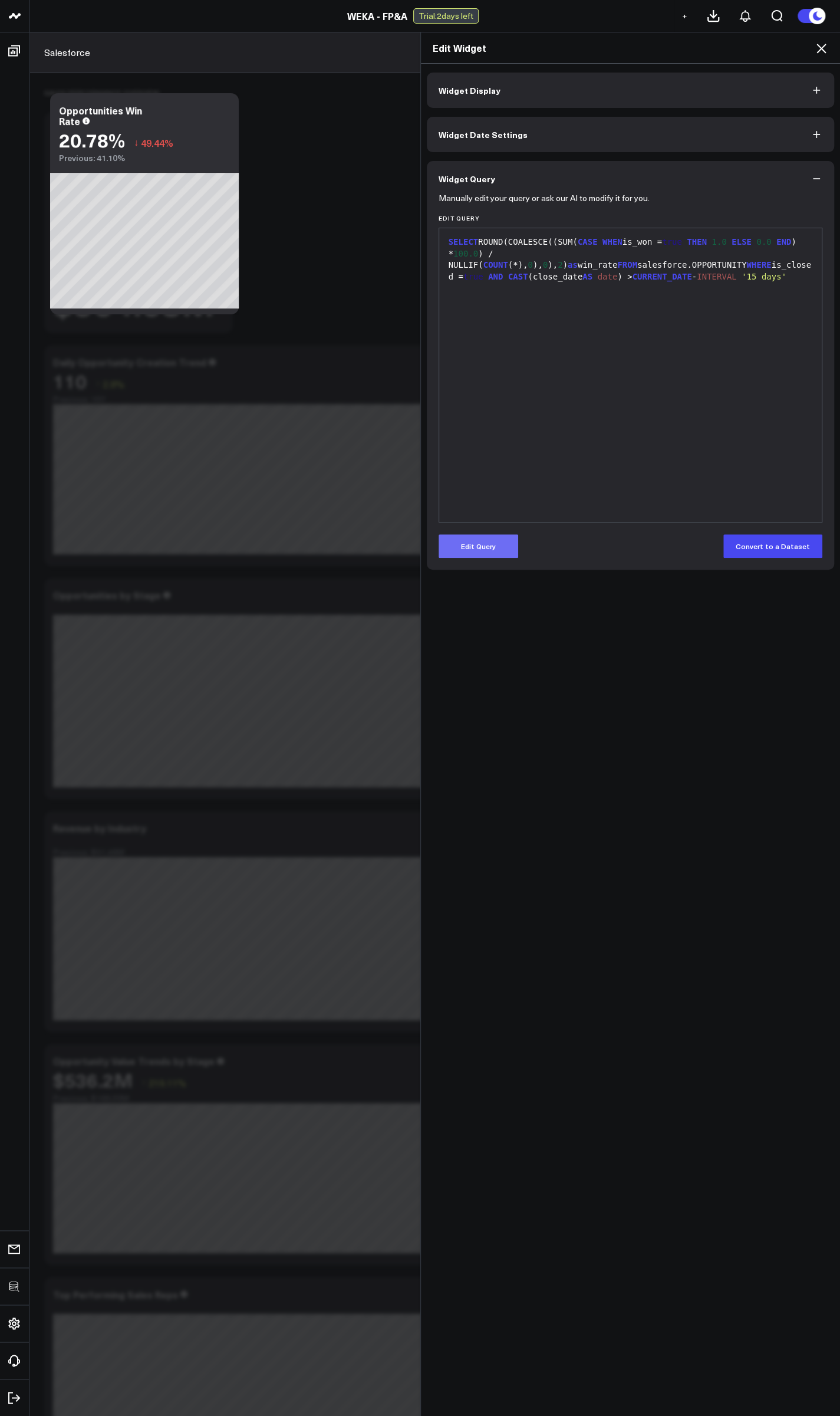
click at [469, 542] on button "Edit Query" at bounding box center [478, 546] width 79 height 23
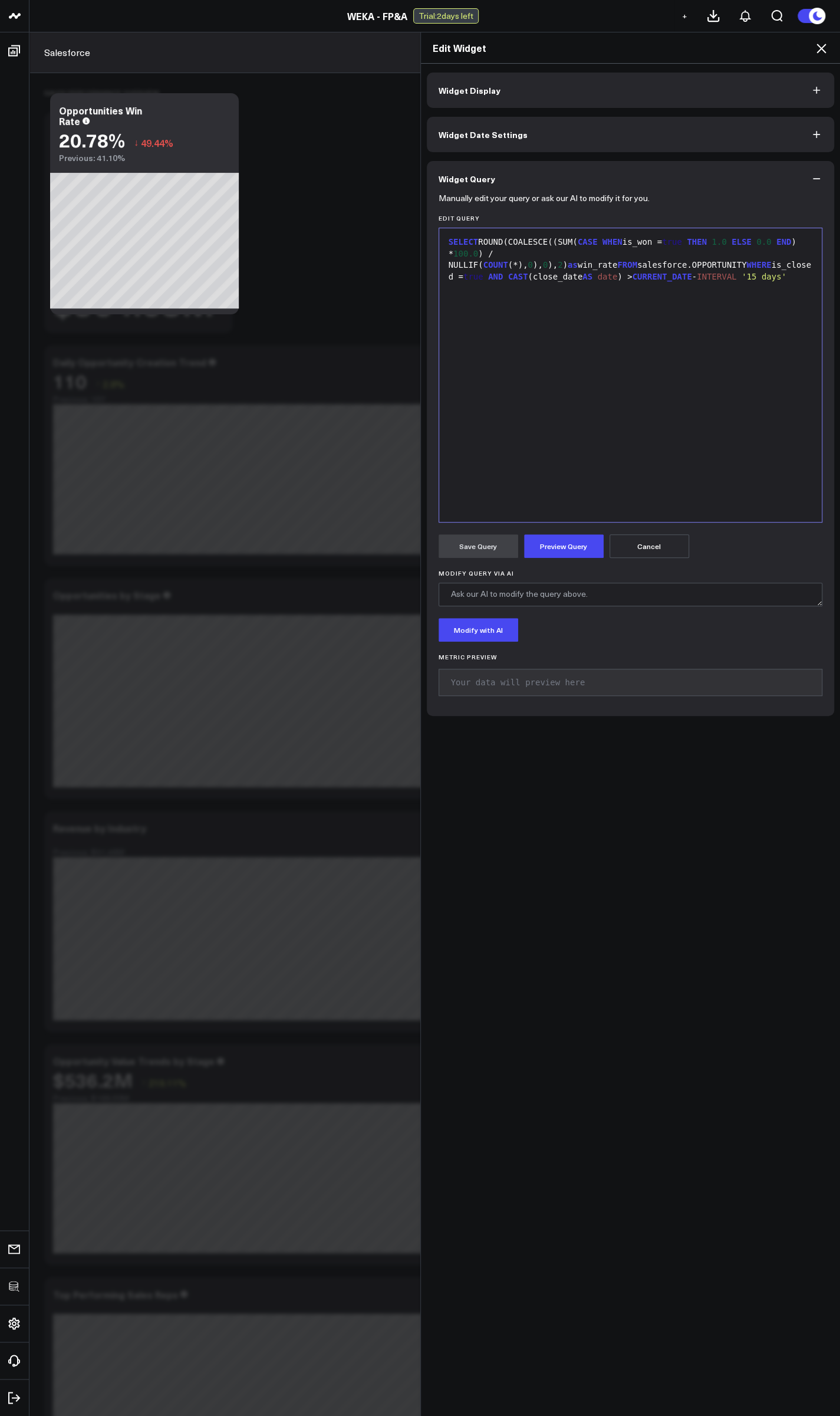
drag, startPoint x: 548, startPoint y: 265, endPoint x: 557, endPoint y: 273, distance: 12.0
click at [548, 265] on div "SELECT ROUND(COALESCE((SUM( CASE WHEN is_won = true THEN 1.0 ELSE 0.0 END ) * 1…" at bounding box center [631, 259] width 371 height 46
drag, startPoint x: 614, startPoint y: 257, endPoint x: 677, endPoint y: 265, distance: 63.5
click at [677, 265] on div "SELECT ROUND(COALESCE((SUM( CASE WHEN is_won = true THEN 1.0 ELSE 0.0 END ) * 1…" at bounding box center [631, 259] width 371 height 46
click at [508, 272] on span "true" at bounding box center [498, 276] width 20 height 9
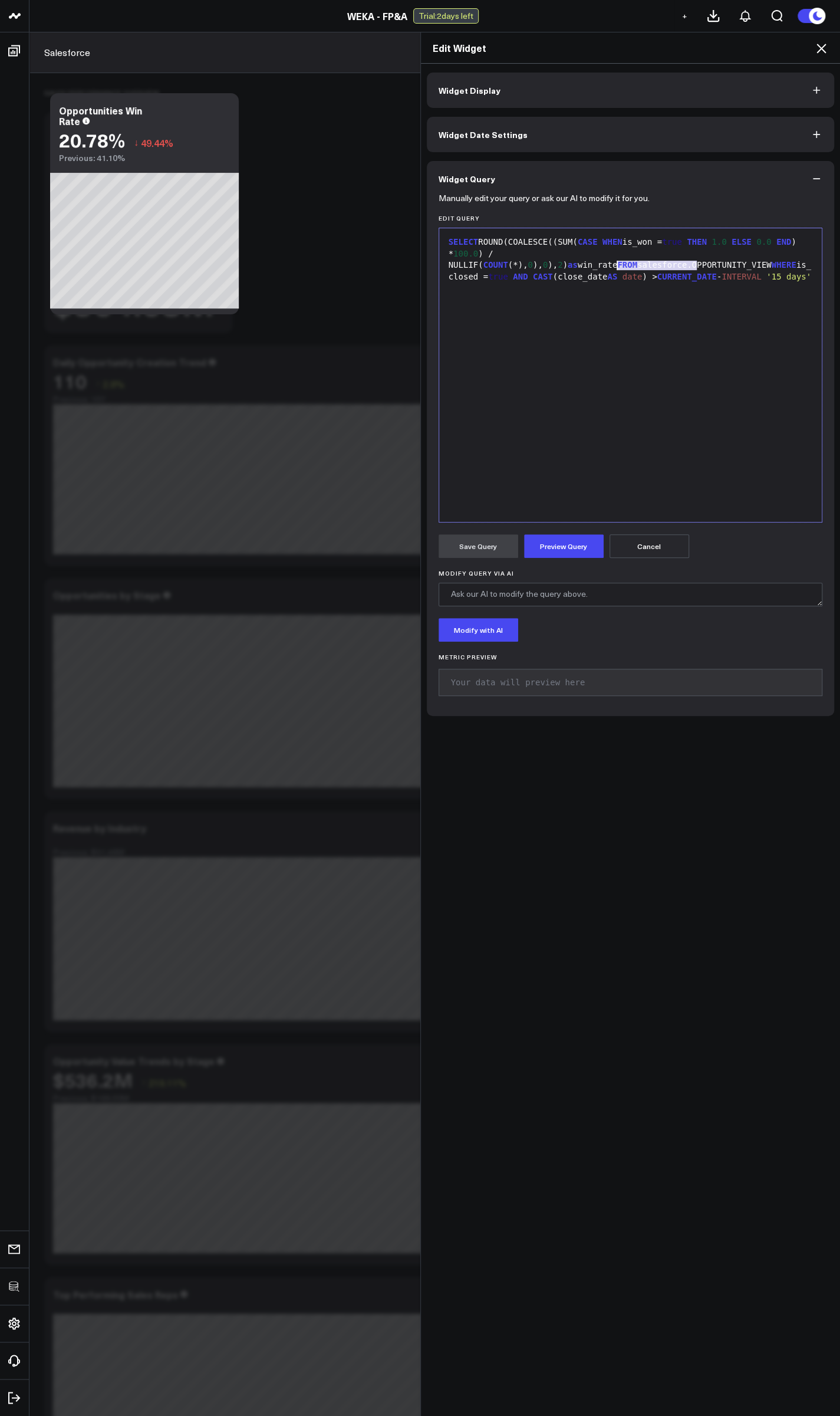
click at [615, 267] on div "SELECT ROUND(COALESCE((SUM( CASE WHEN is_won = true THEN 1.0 ELSE 0.0 END ) * 1…" at bounding box center [631, 259] width 371 height 46
drag, startPoint x: 695, startPoint y: 238, endPoint x: 629, endPoint y: 244, distance: 66.3
click at [629, 244] on div "SELECT ROUND(COALESCE((SUM( CASE WHEN is_won = true THEN 1.0 ELSE 0.0 END ) * 1…" at bounding box center [631, 265] width 371 height 58
click at [557, 547] on button "Preview Query" at bounding box center [564, 546] width 79 height 23
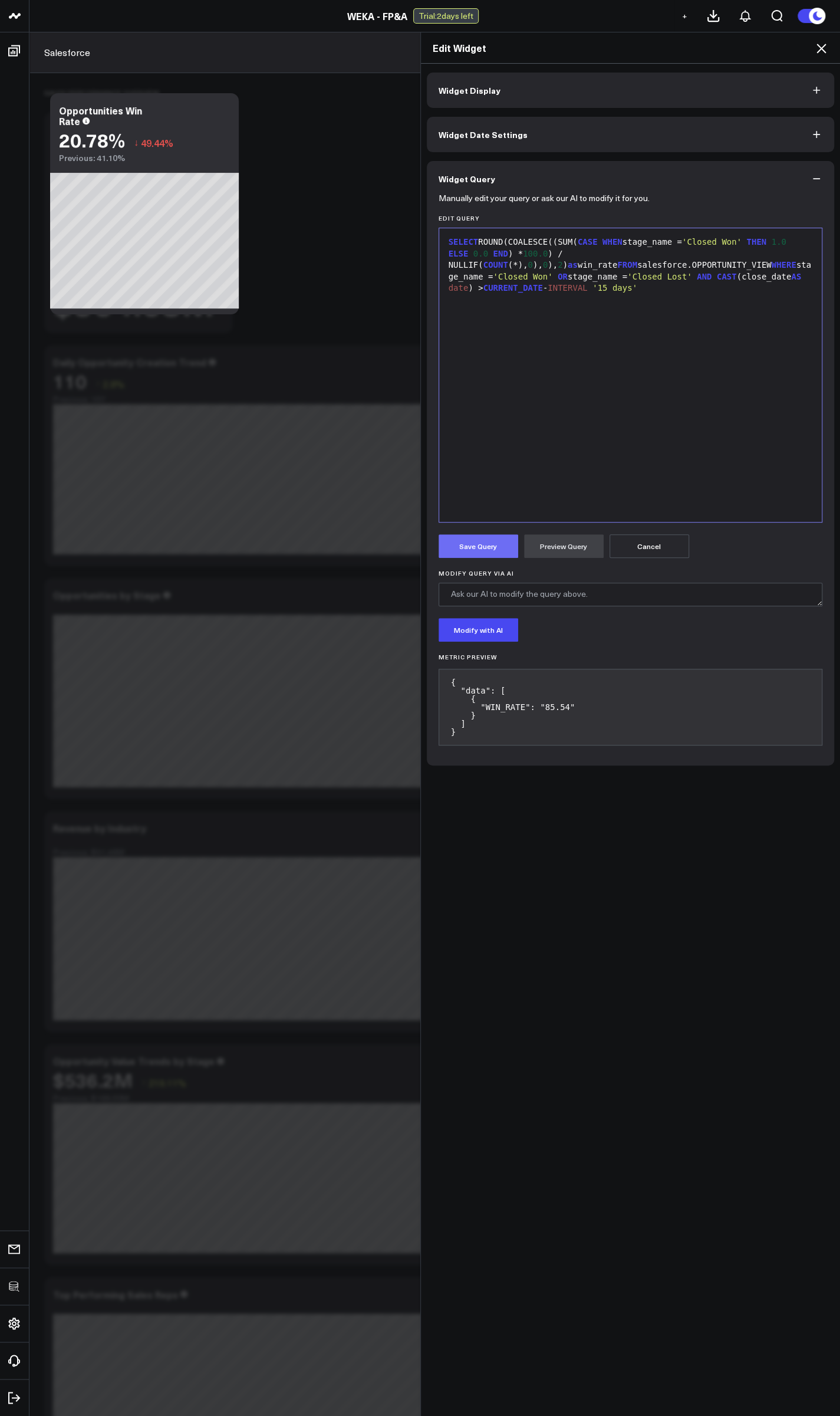
click at [467, 541] on button "Save Query" at bounding box center [478, 546] width 79 height 23
click at [821, 48] on icon at bounding box center [821, 48] width 9 height 9
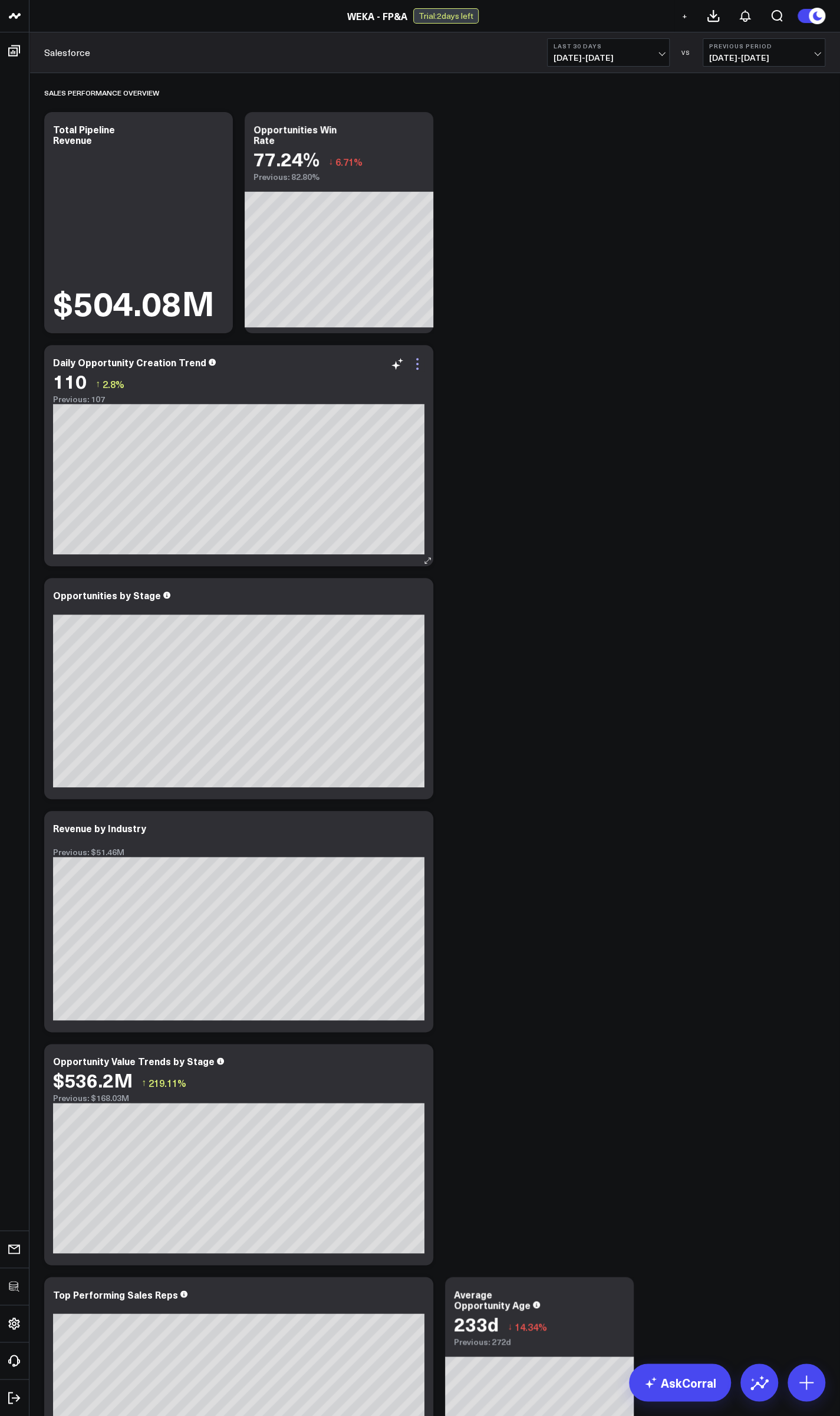
click at [414, 365] on icon at bounding box center [417, 363] width 14 height 14
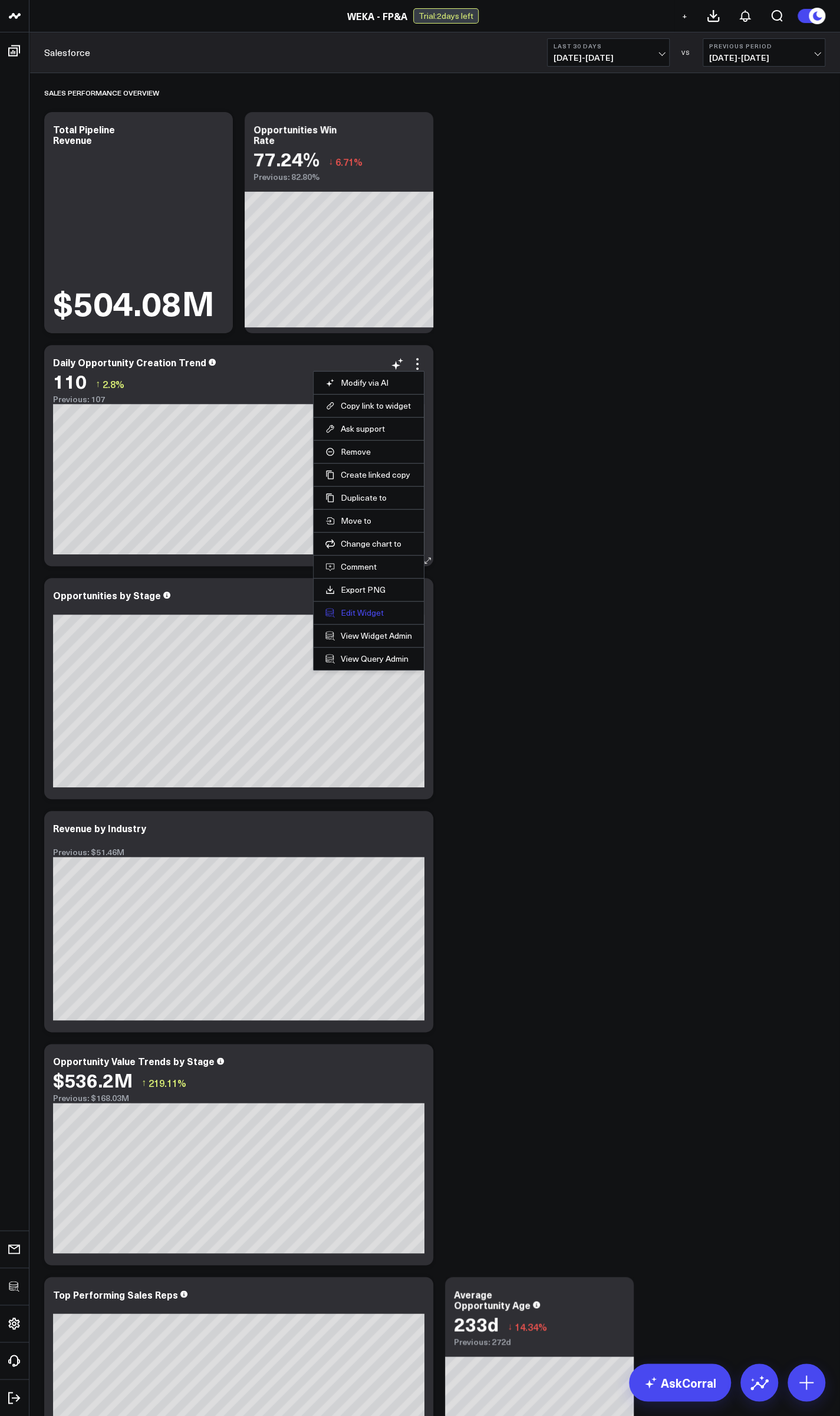
click at [358, 607] on button "Edit Widget" at bounding box center [368, 612] width 87 height 11
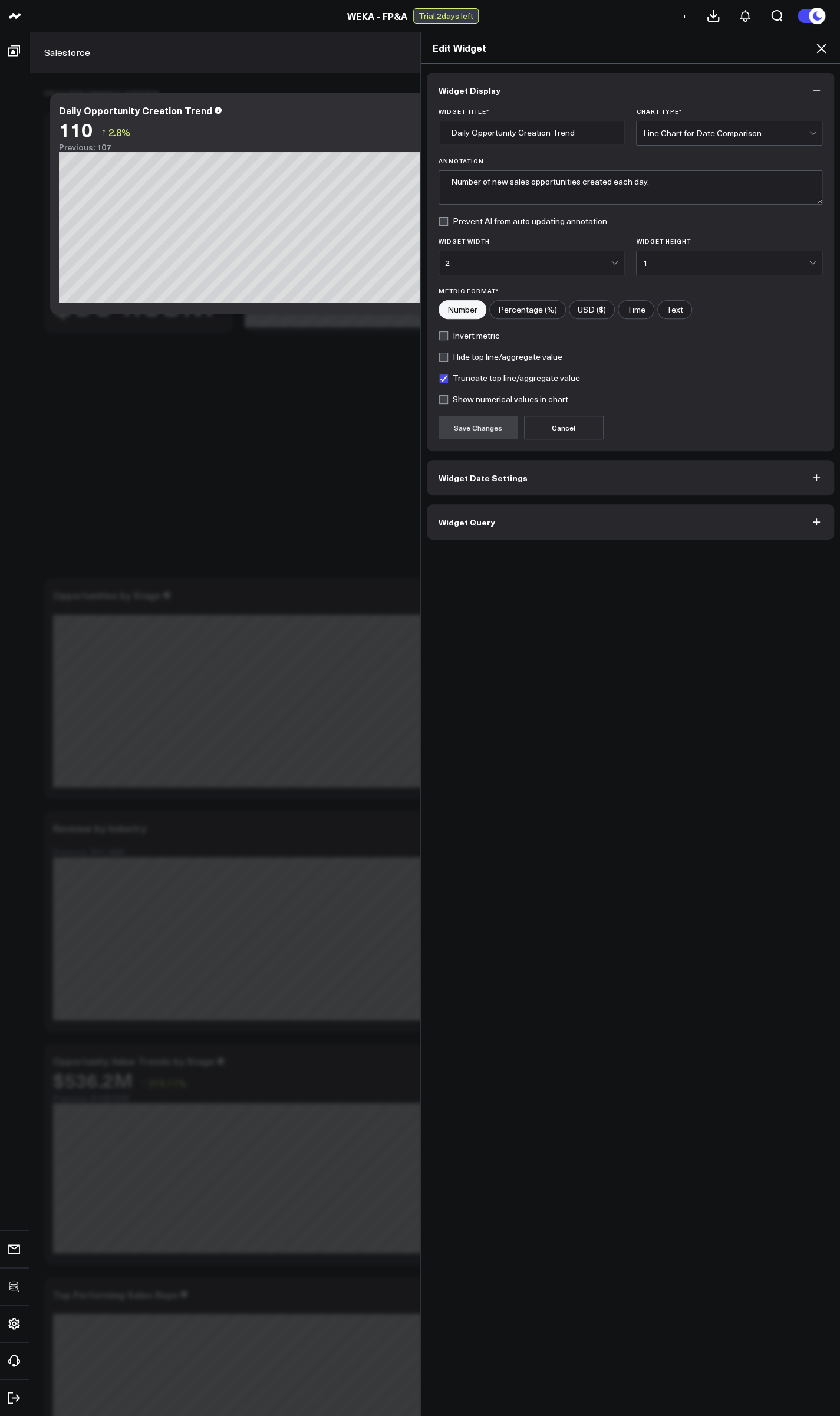
click at [501, 514] on button "Widget Query" at bounding box center [631, 521] width 408 height 36
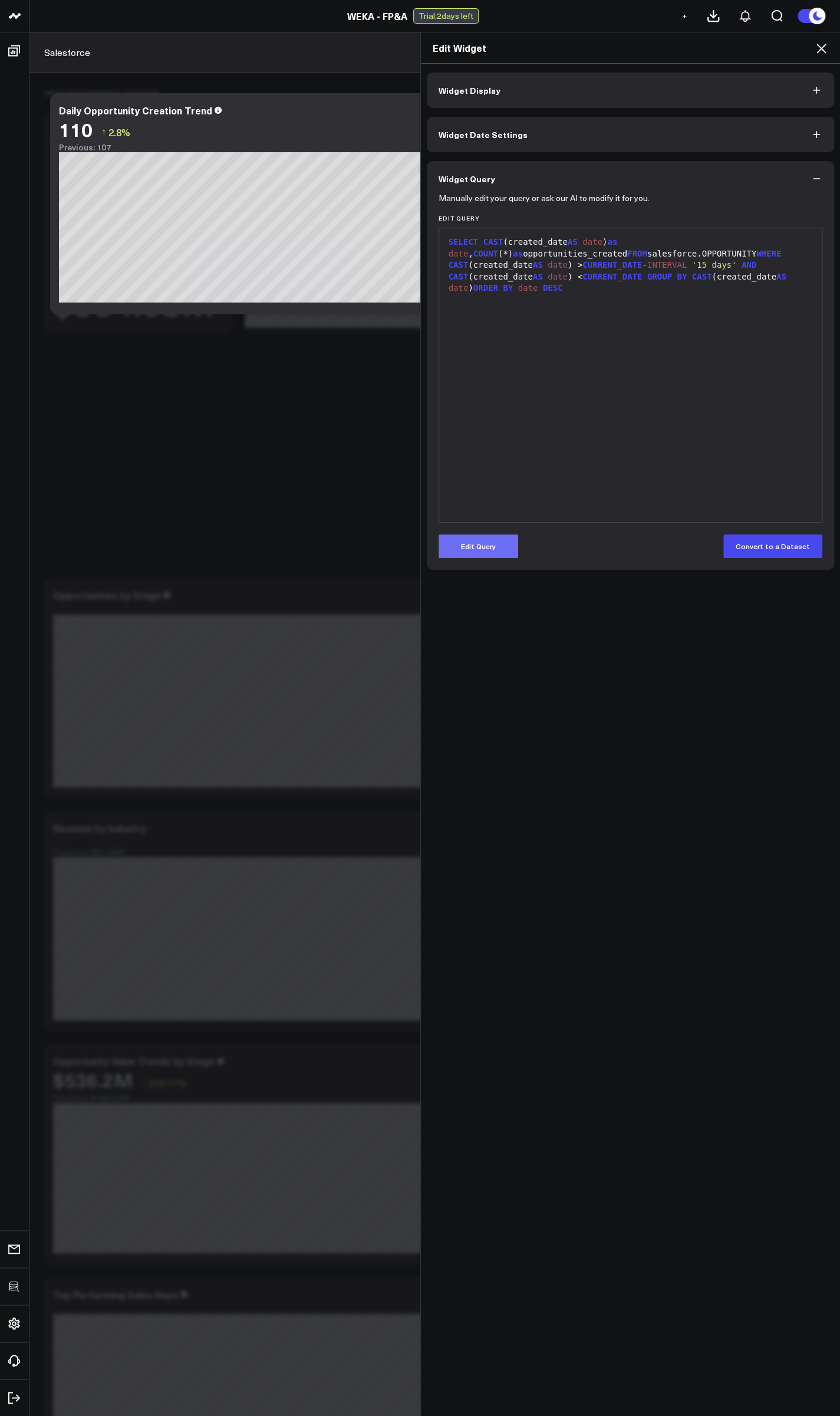
click at [464, 542] on button "Edit Query" at bounding box center [478, 546] width 79 height 23
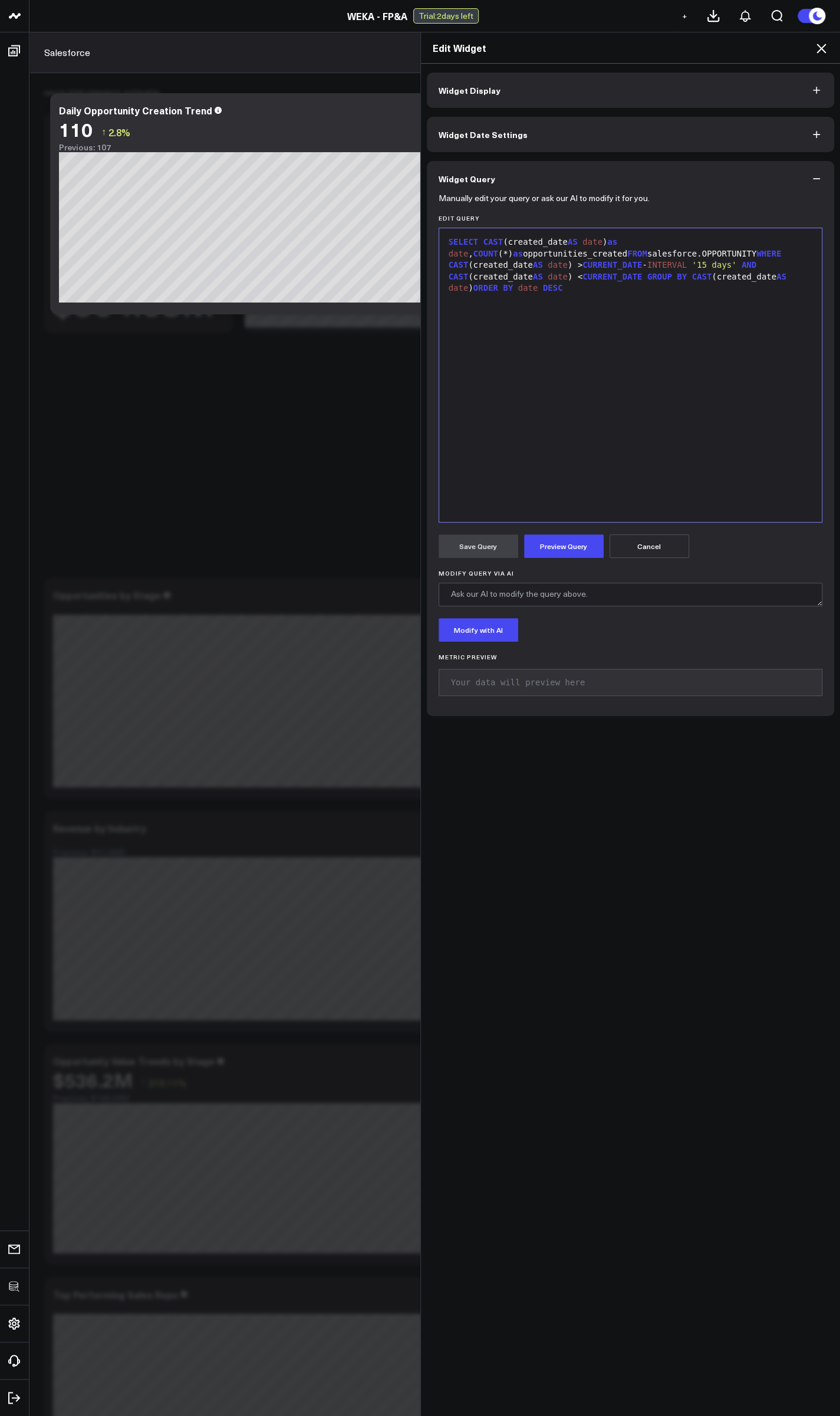
click at [685, 251] on div "SELECT CAST (created_date AS date ) as date , COUNT (*) as opportunities_create…" at bounding box center [631, 265] width 371 height 58
click at [561, 386] on div "SELECT CAST (created_date AS date ) as date , COUNT (*) as opportunities_create…" at bounding box center [631, 375] width 371 height 282
click at [553, 553] on button "Preview Query" at bounding box center [564, 546] width 79 height 23
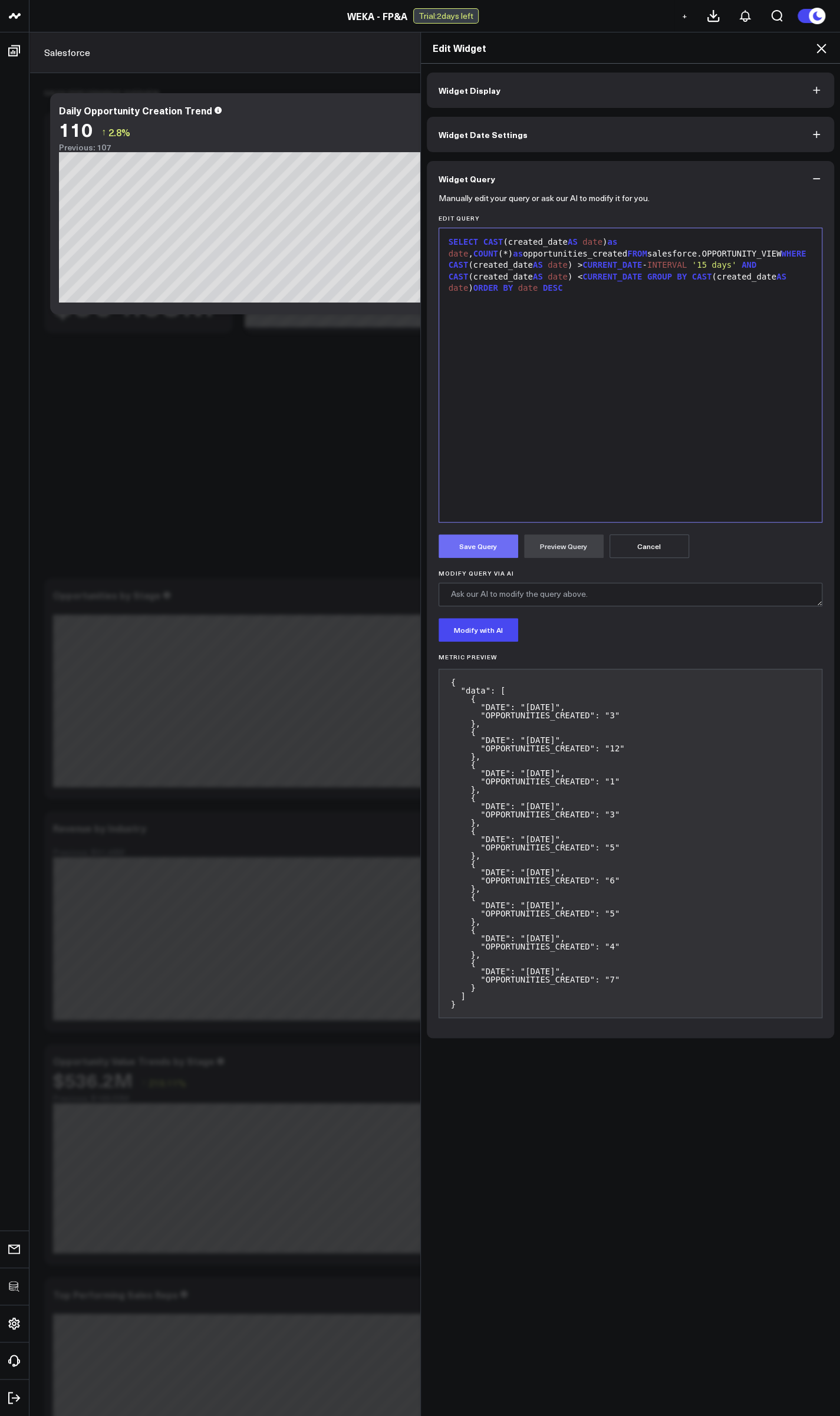
click at [478, 549] on button "Save Query" at bounding box center [478, 546] width 79 height 23
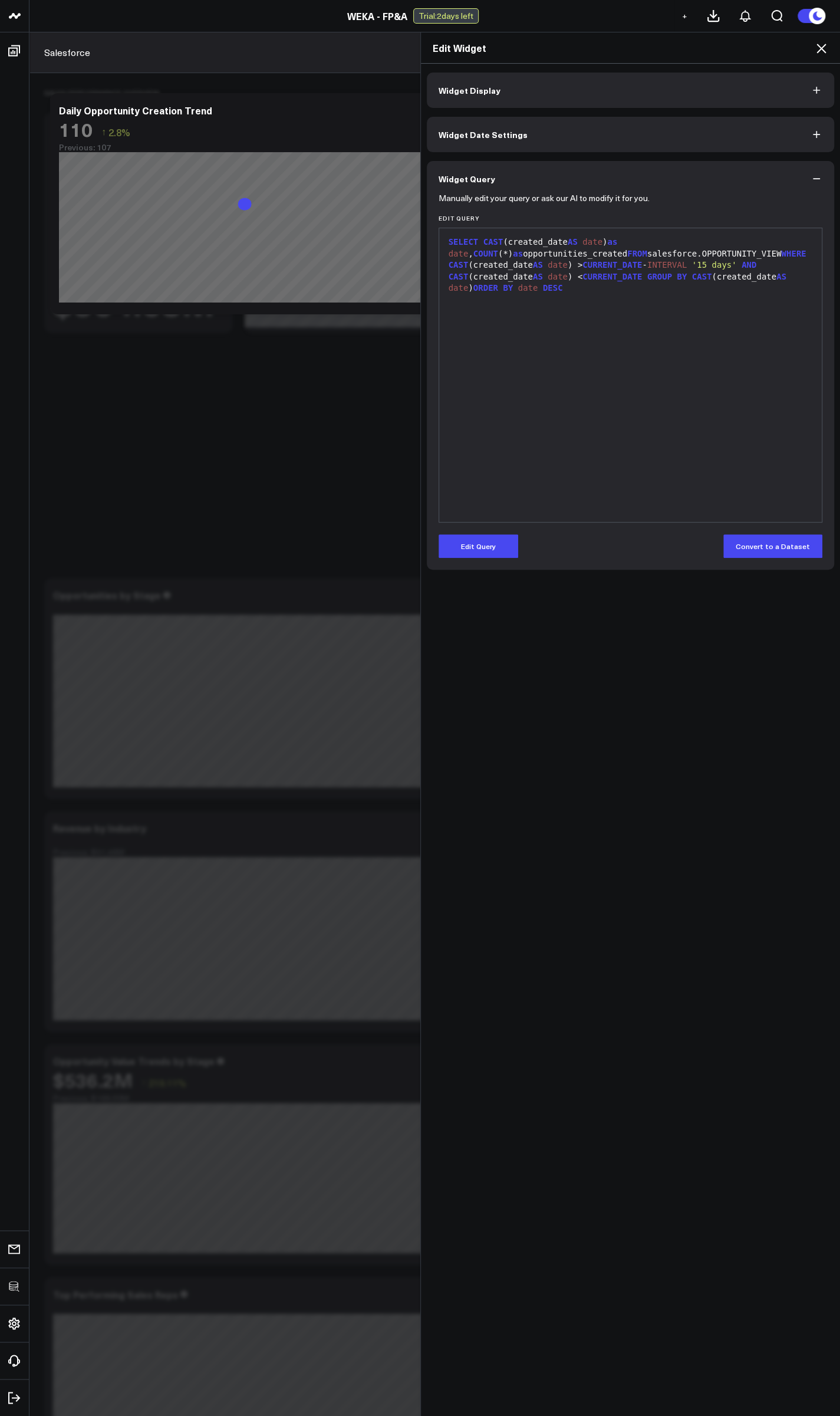
click at [826, 44] on icon at bounding box center [821, 48] width 14 height 14
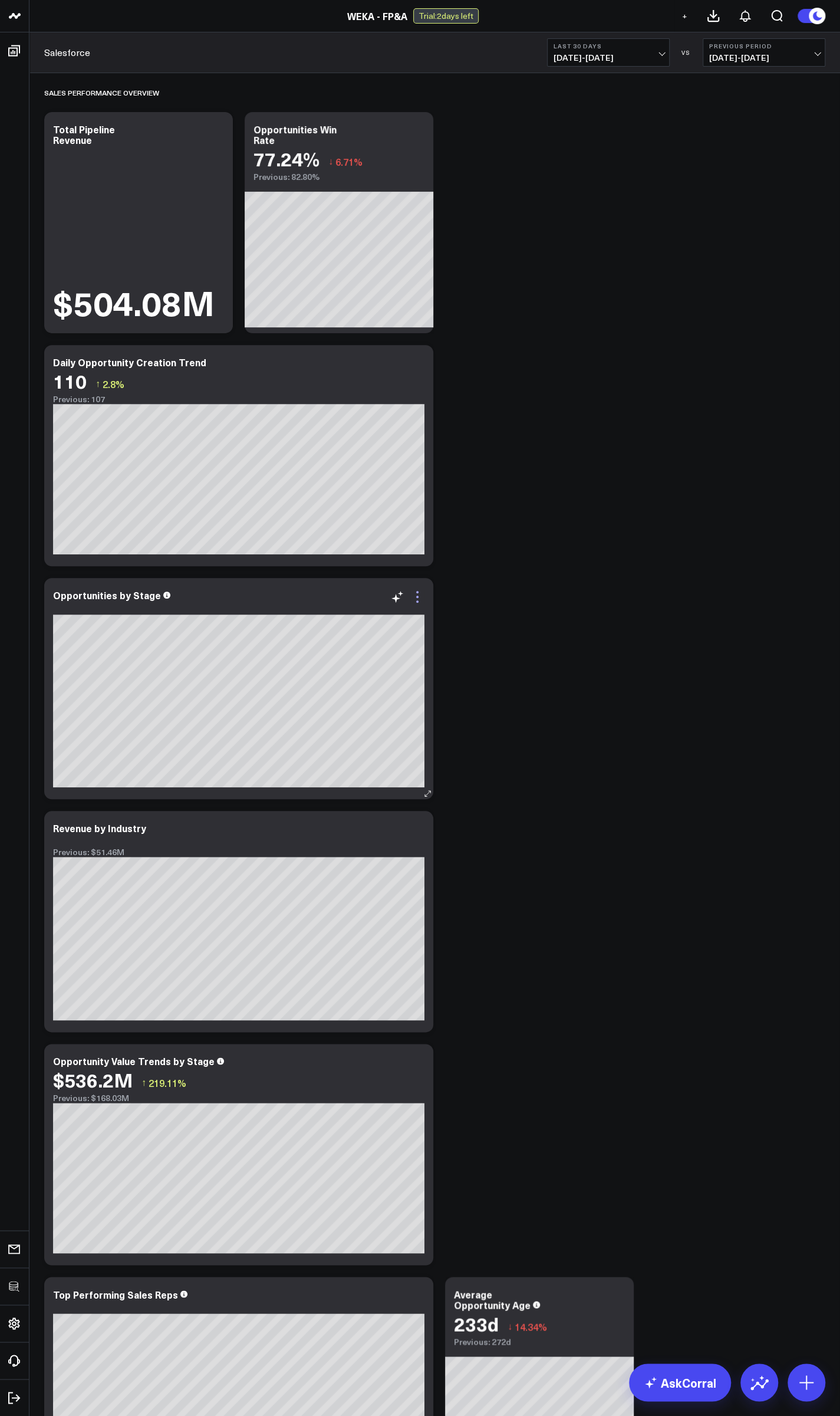
click at [424, 596] on icon at bounding box center [417, 596] width 14 height 14
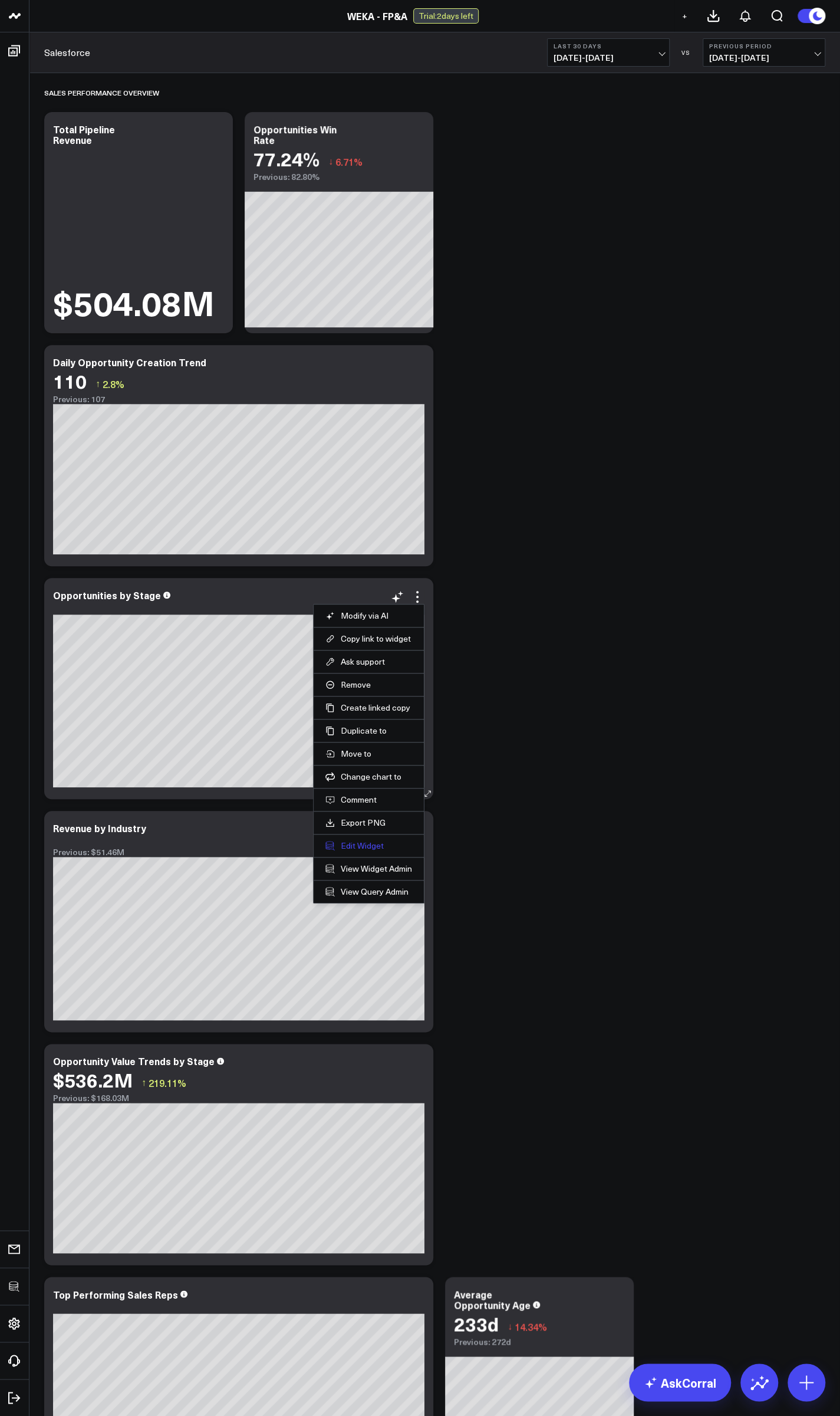
click at [347, 841] on button "Edit Widget" at bounding box center [368, 845] width 87 height 11
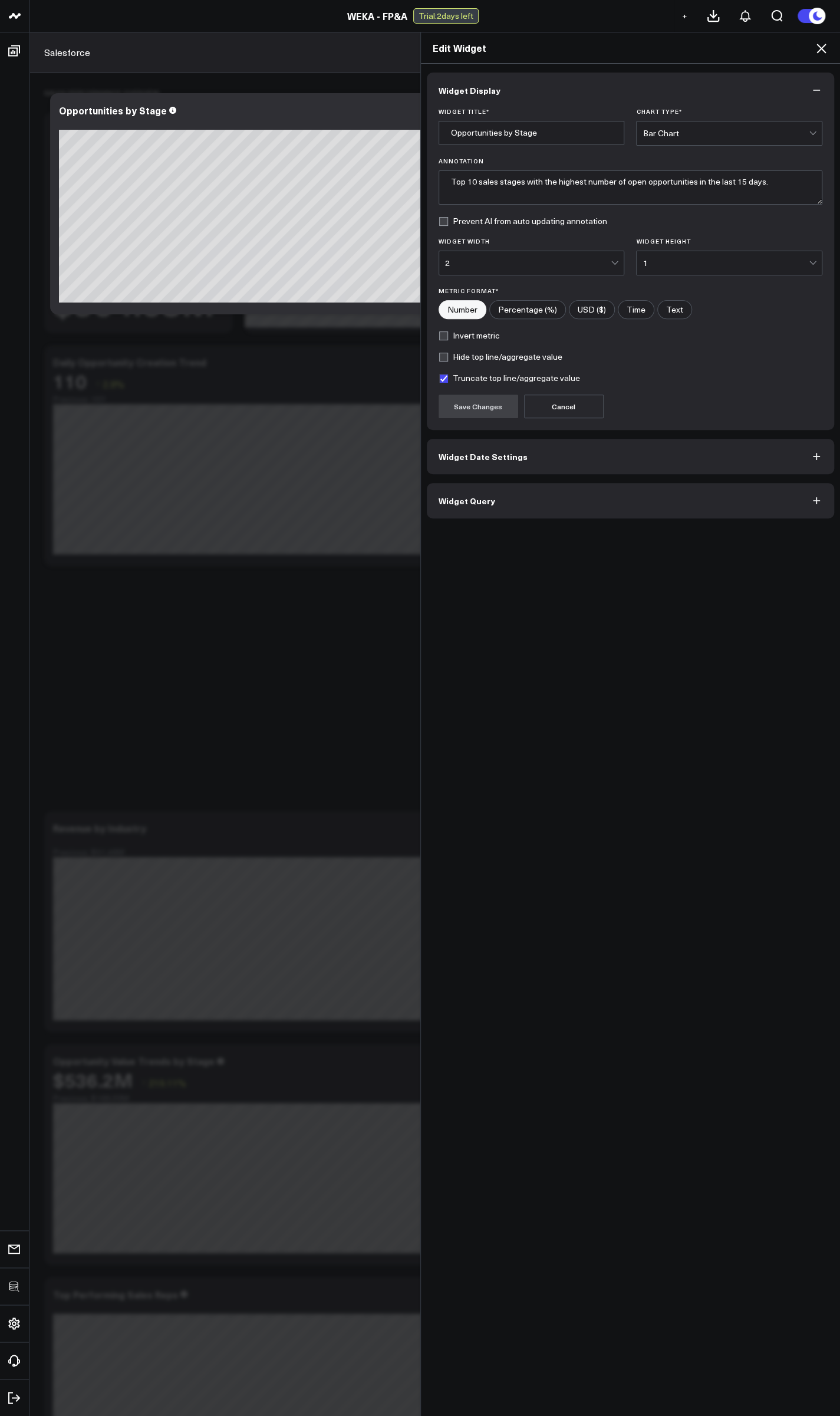
click at [475, 507] on button "Widget Query" at bounding box center [631, 500] width 408 height 36
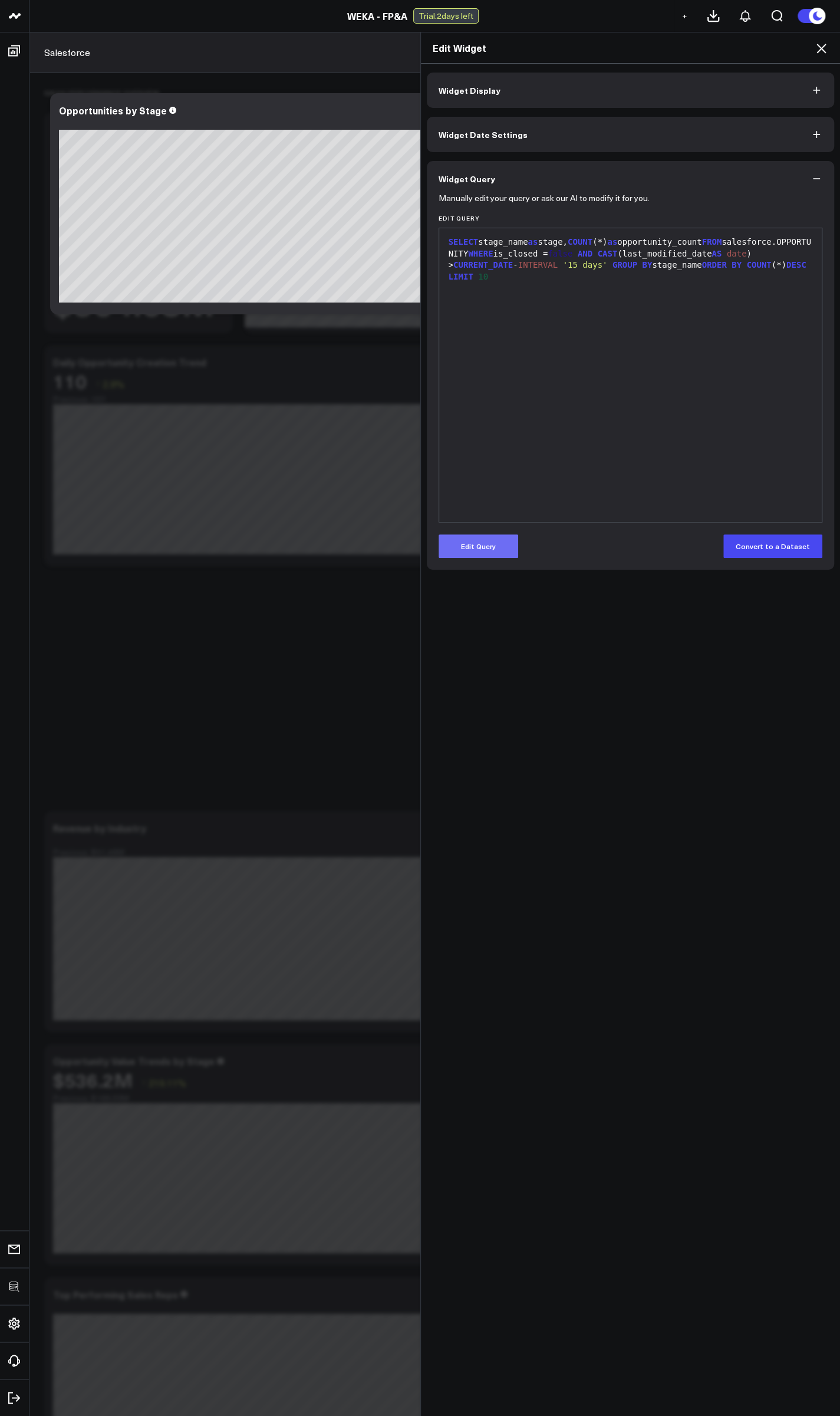
click at [481, 553] on button "Edit Query" at bounding box center [478, 546] width 79 height 23
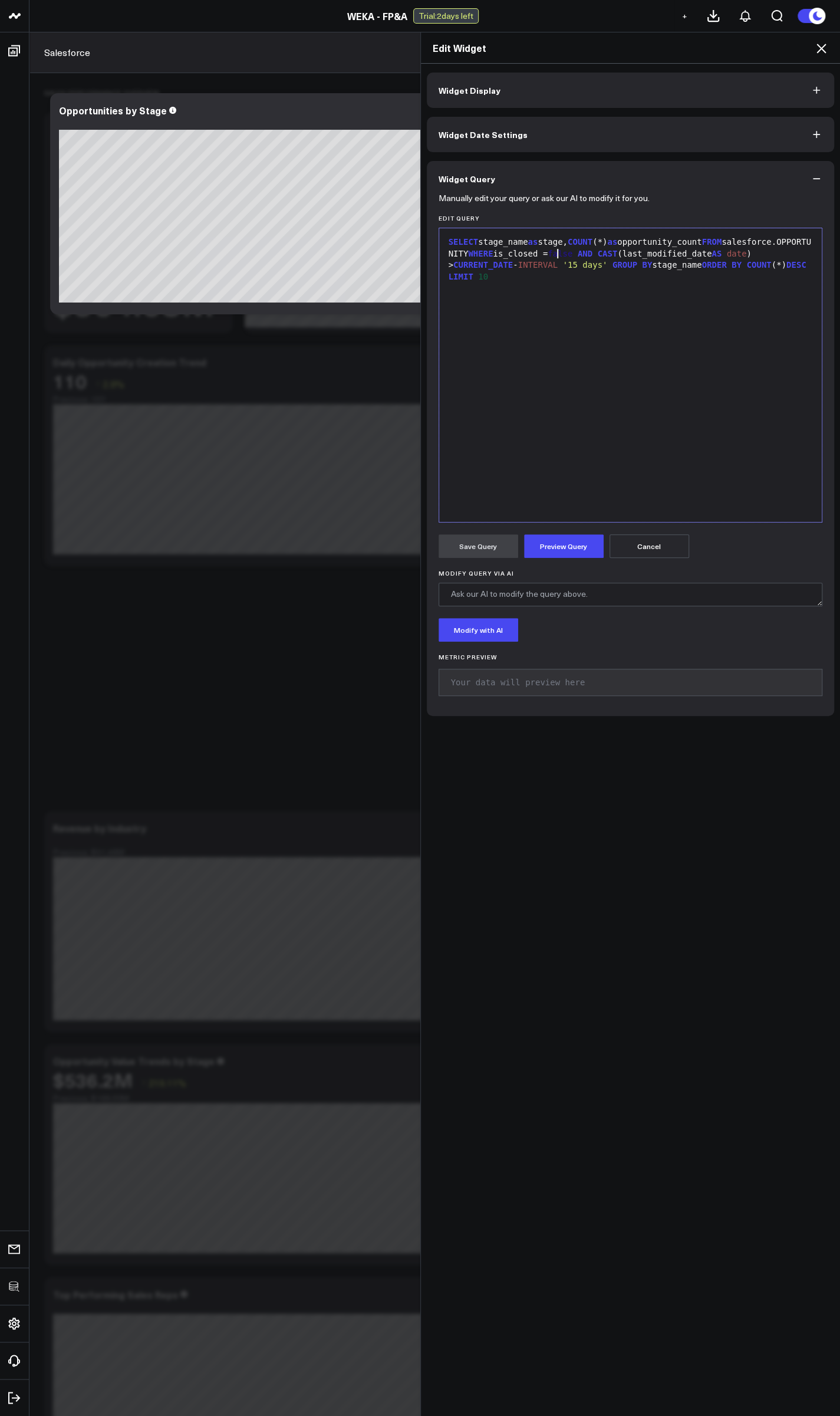
click at [551, 255] on div "SELECT stage_name as stage, COUNT (*) as opportunity_count FROM salesforce.OPPO…" at bounding box center [631, 259] width 371 height 46
click at [554, 552] on button "Preview Query" at bounding box center [564, 546] width 79 height 23
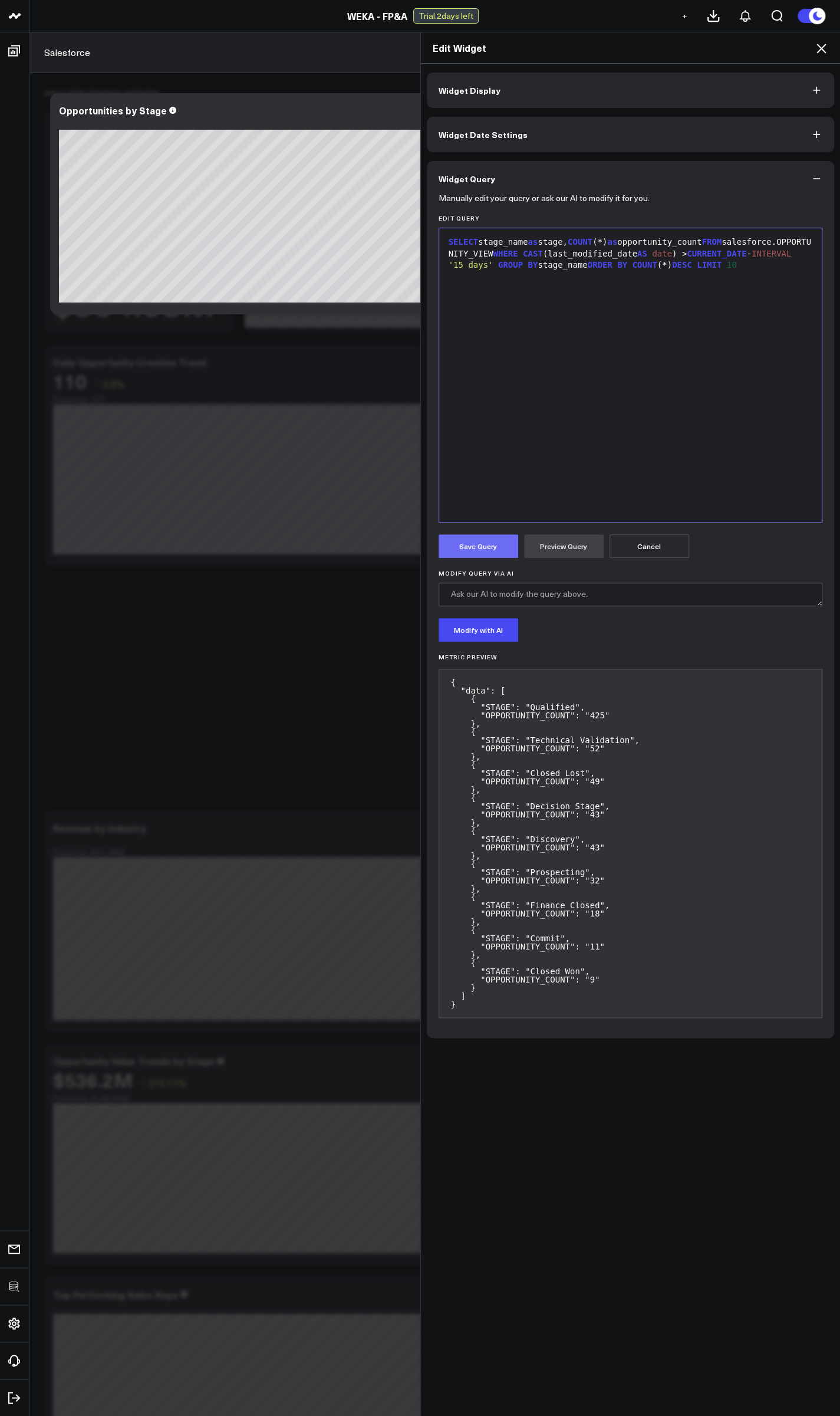
click at [467, 551] on button "Save Query" at bounding box center [478, 546] width 79 height 23
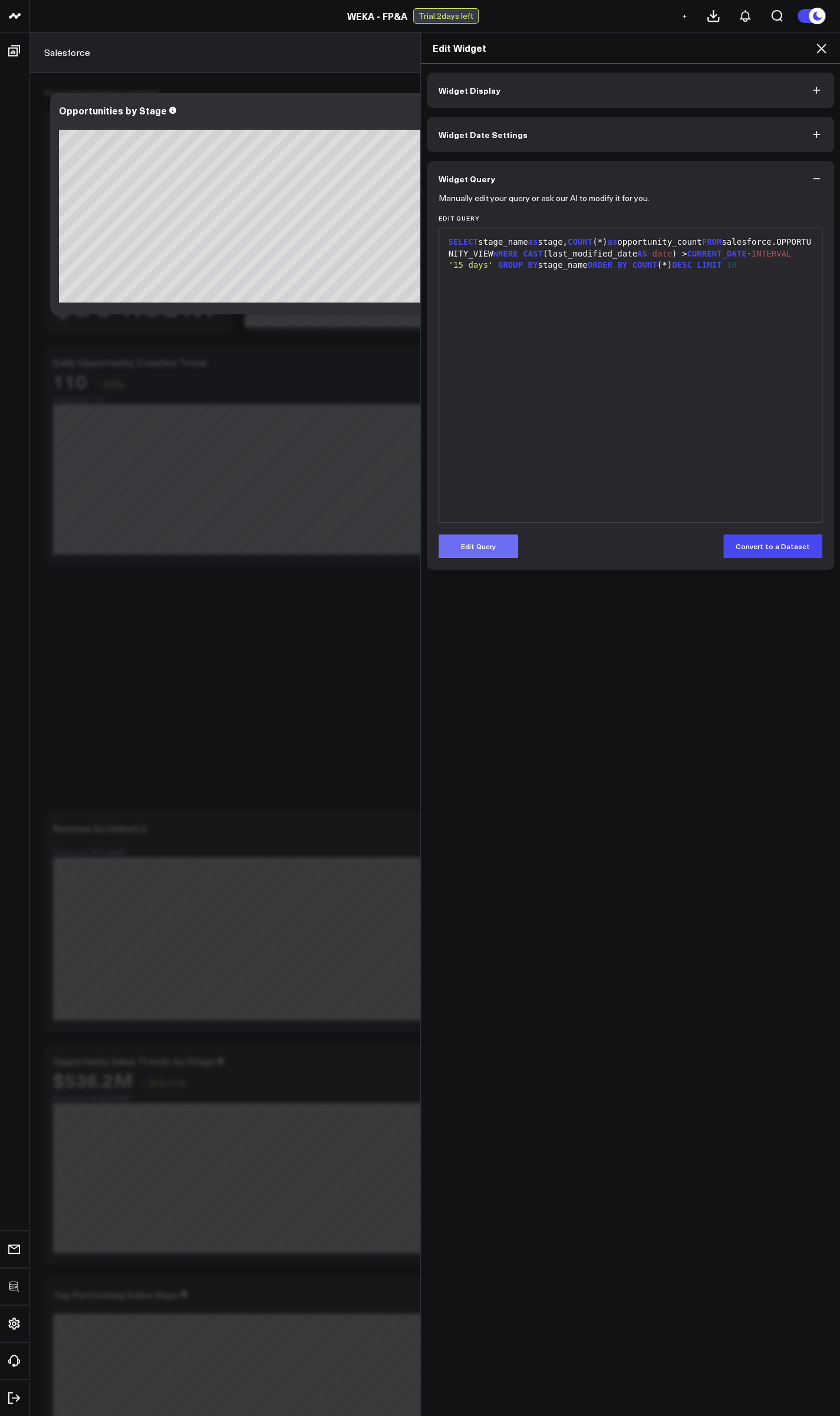
click at [489, 540] on button "Edit Query" at bounding box center [478, 546] width 79 height 23
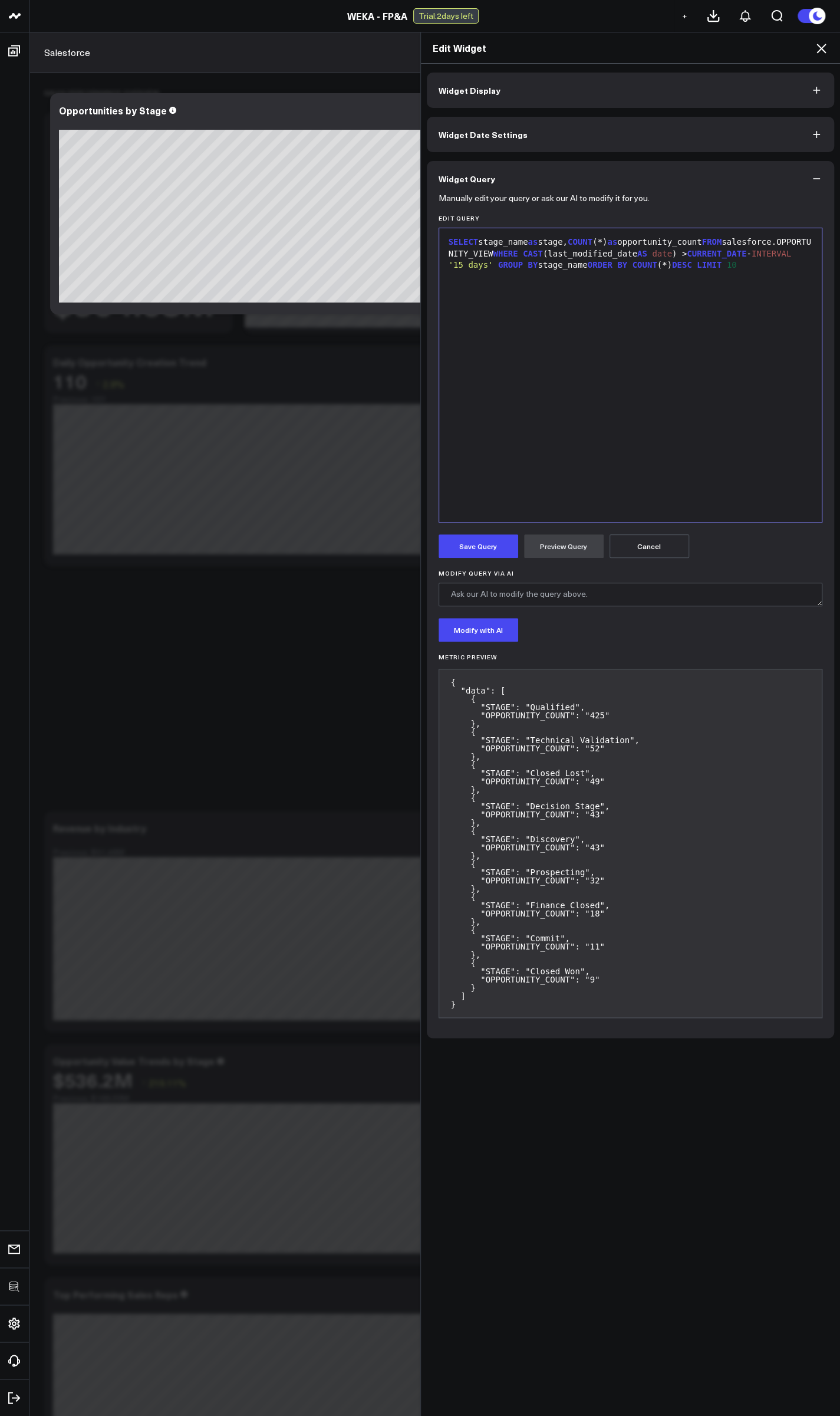
click at [556, 286] on div "SELECT stage_name as stage, COUNT (*) as opportunity_count FROM salesforce.OPPO…" at bounding box center [631, 375] width 371 height 282
click at [561, 548] on button "Preview Query" at bounding box center [564, 546] width 79 height 23
click at [455, 532] on form "Manually edit your query or ask our AI to modify it for you. Edit Query 9 1 › S…" at bounding box center [631, 611] width 384 height 830
click at [469, 544] on button "Save Query" at bounding box center [478, 546] width 79 height 23
click at [819, 50] on icon at bounding box center [821, 48] width 14 height 14
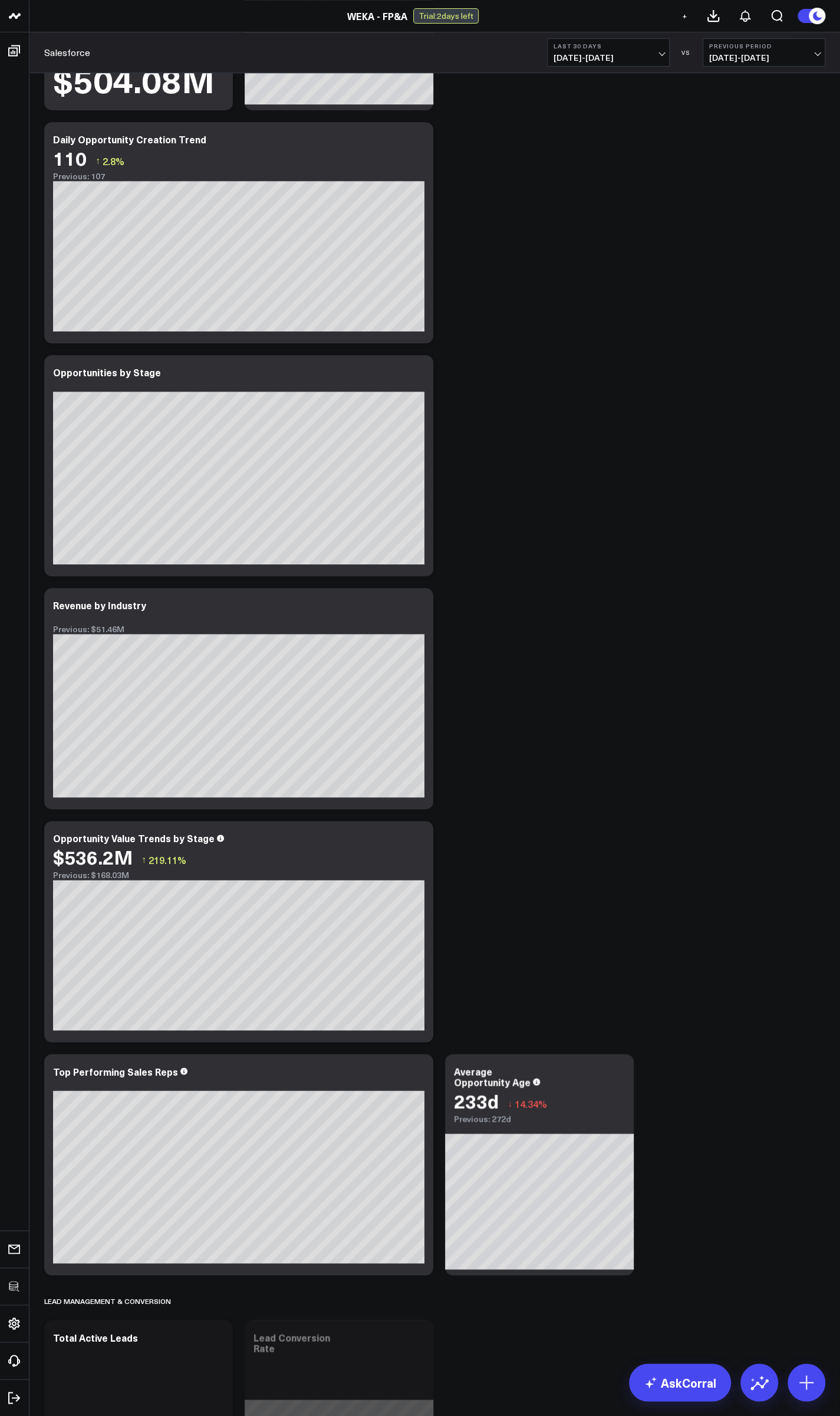
scroll to position [283, 0]
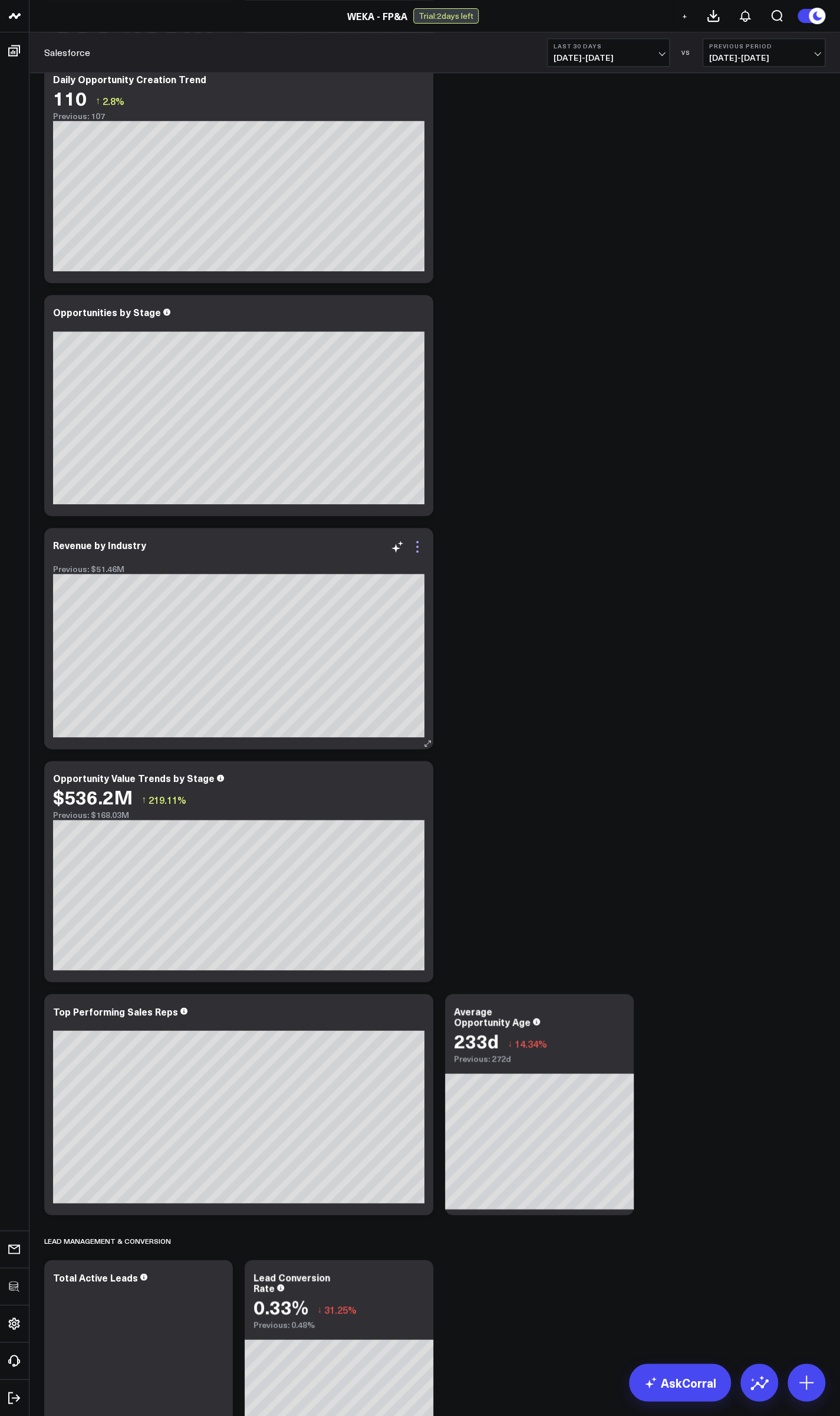
click at [422, 550] on icon at bounding box center [417, 546] width 14 height 14
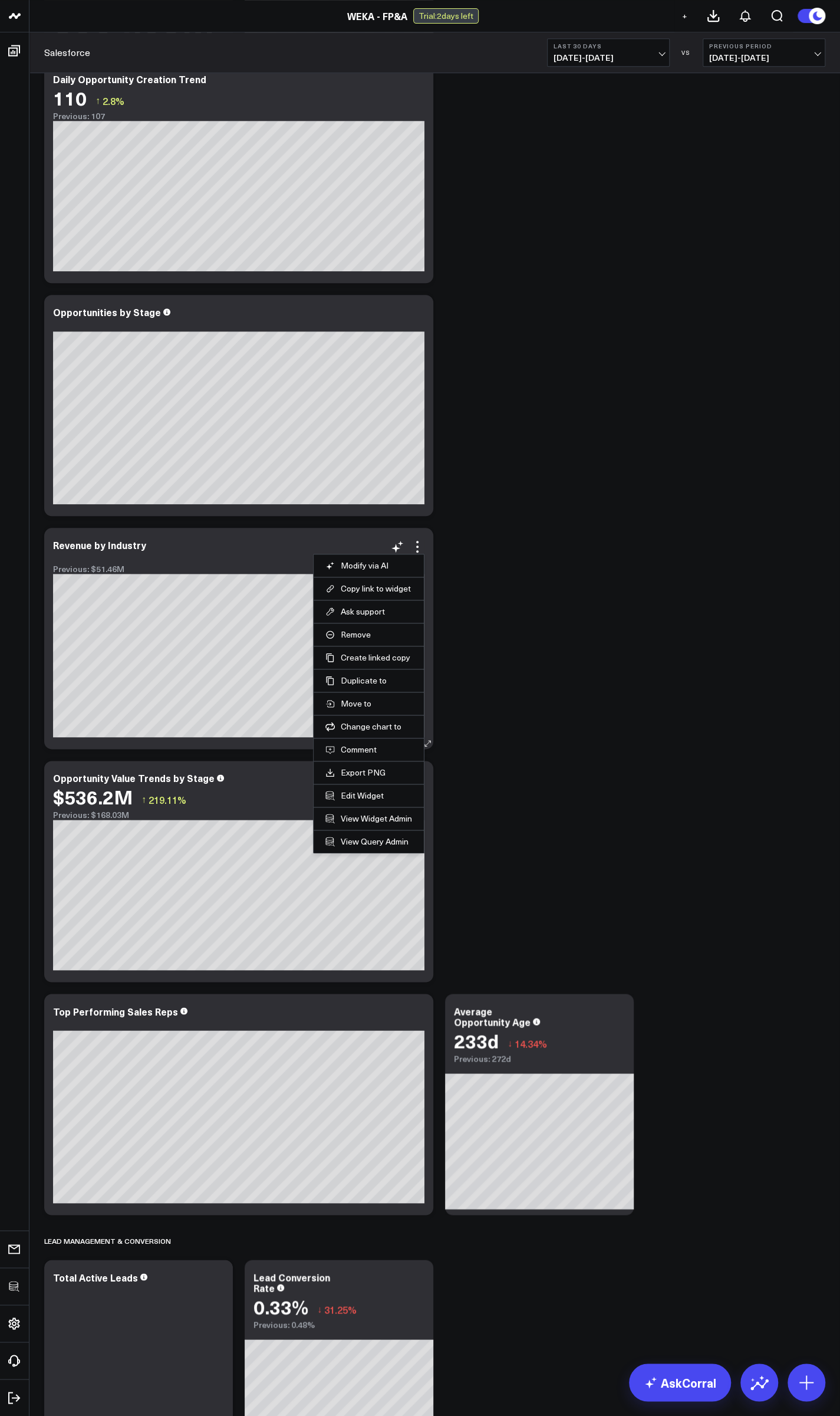
click at [374, 801] on li "Edit Widget" at bounding box center [368, 795] width 110 height 23
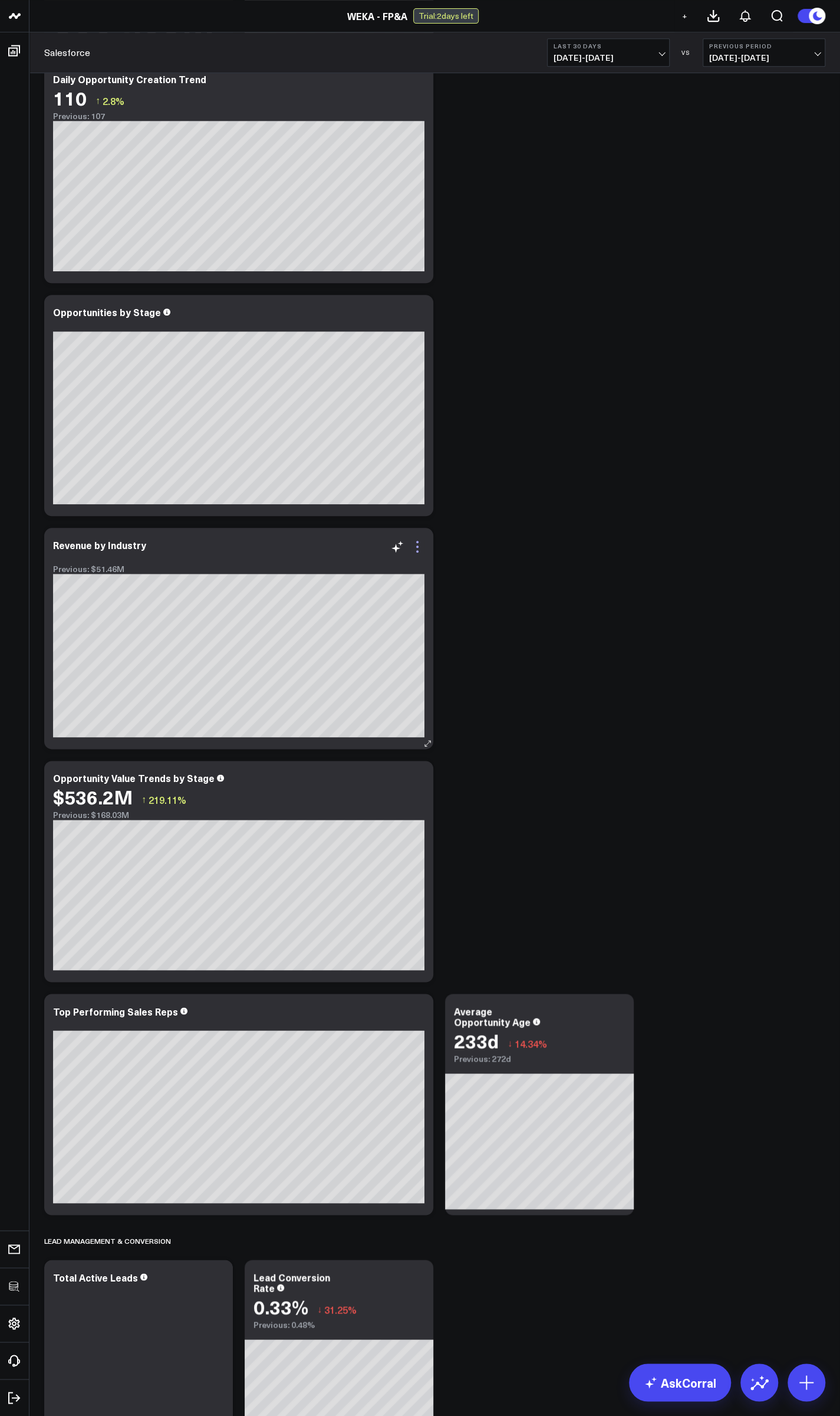
click at [416, 547] on icon at bounding box center [417, 546] width 14 height 14
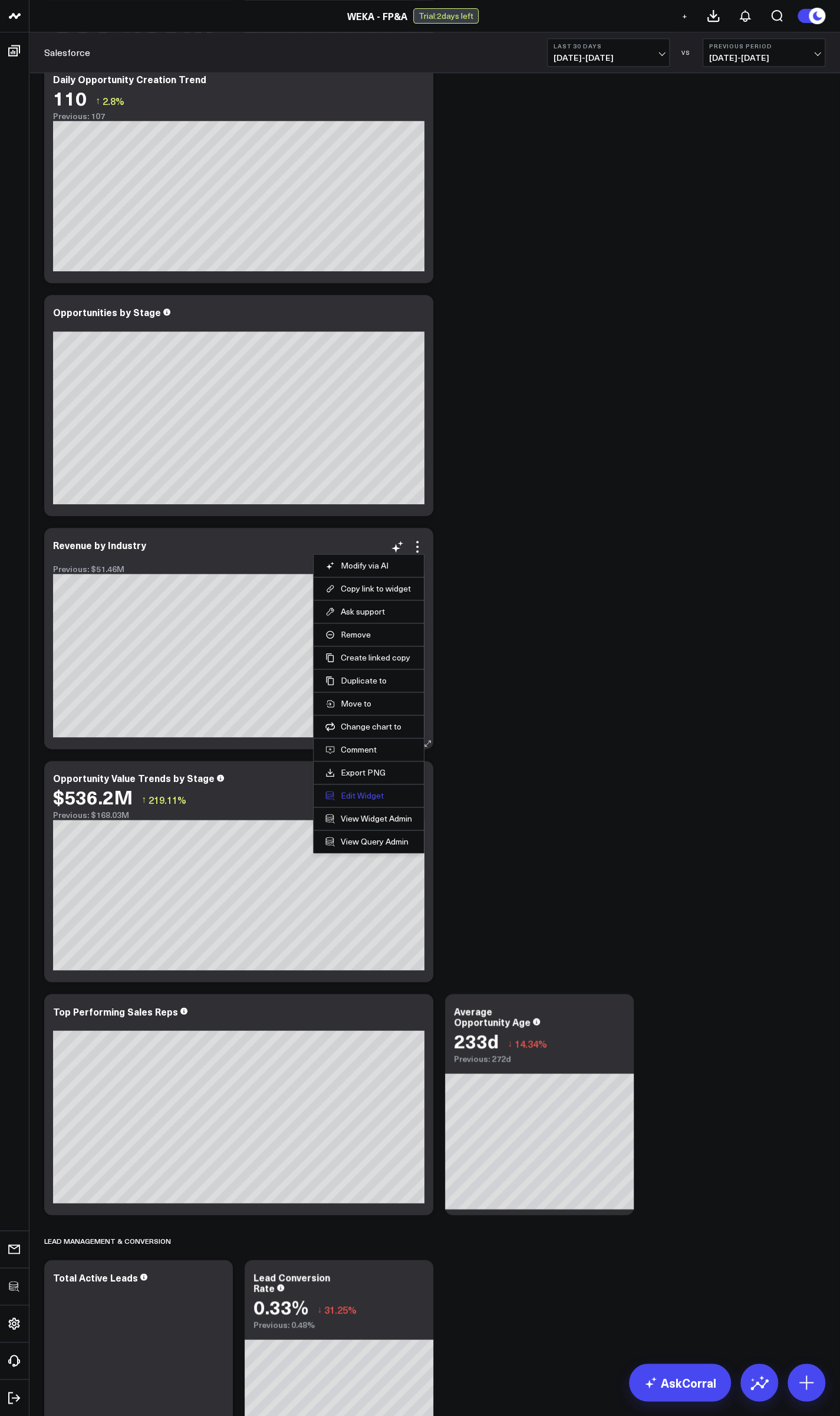
click at [369, 795] on button "Edit Widget" at bounding box center [368, 795] width 87 height 11
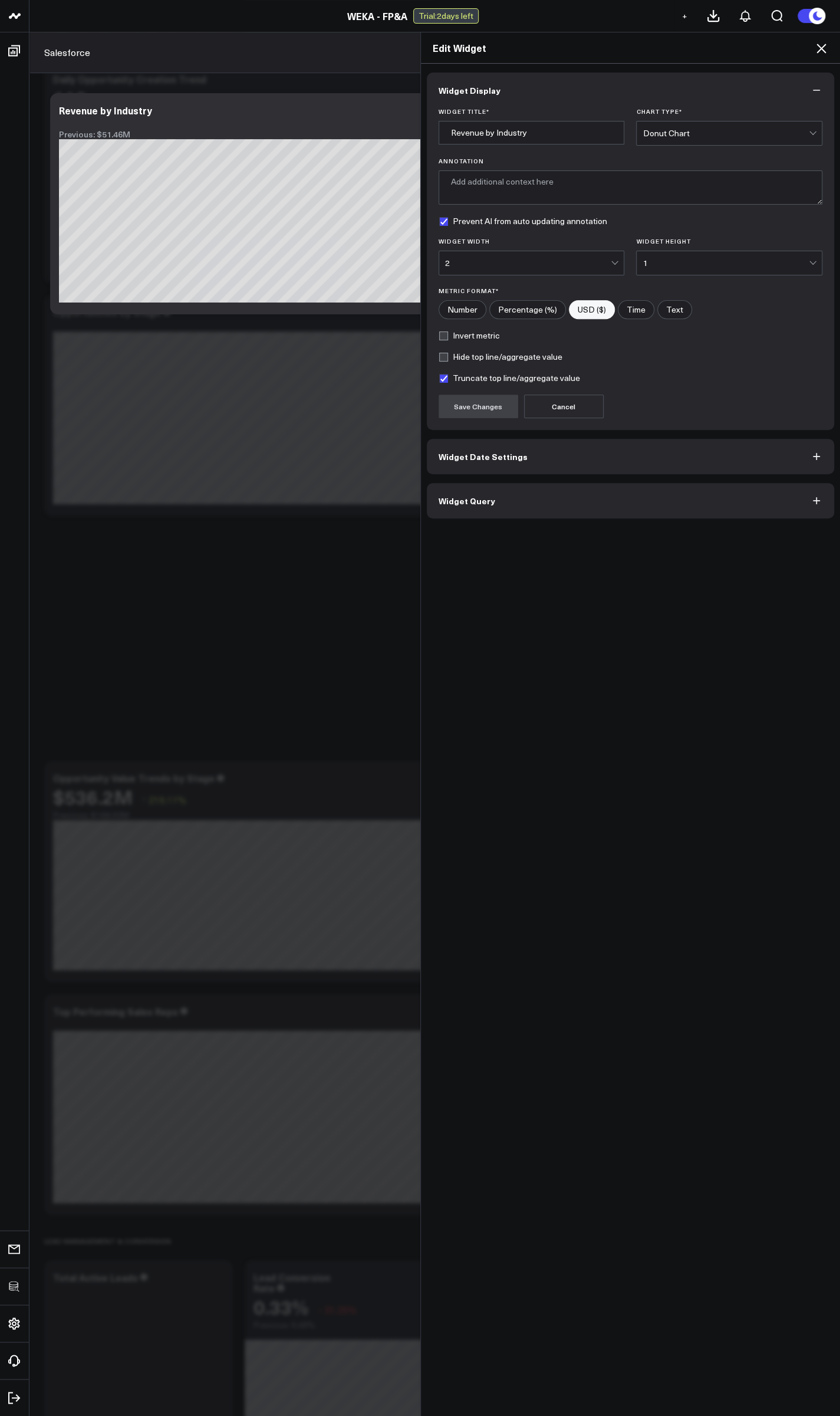
click at [481, 498] on span "Widget Query" at bounding box center [467, 500] width 57 height 9
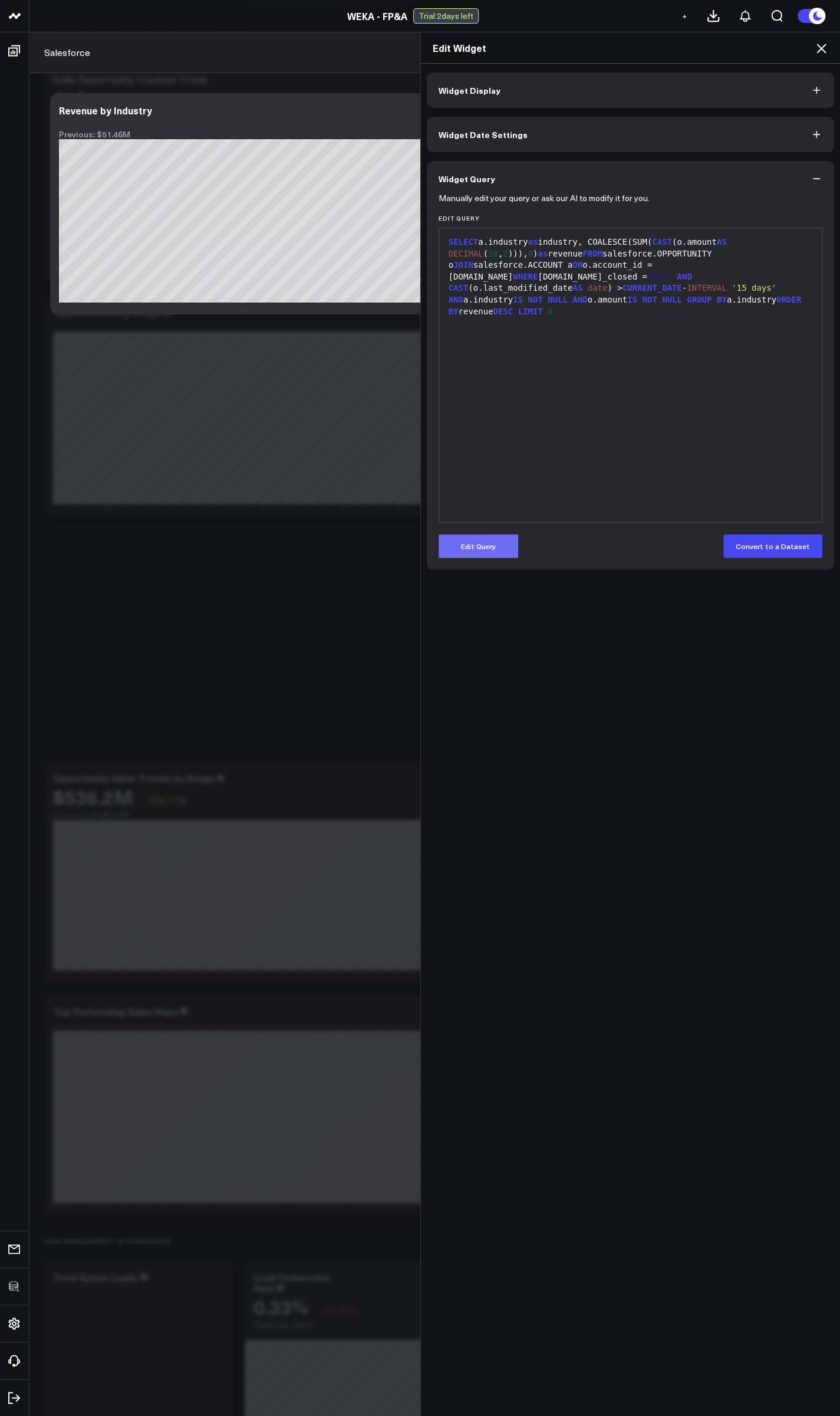
click at [454, 553] on button "Edit Query" at bounding box center [478, 546] width 79 height 23
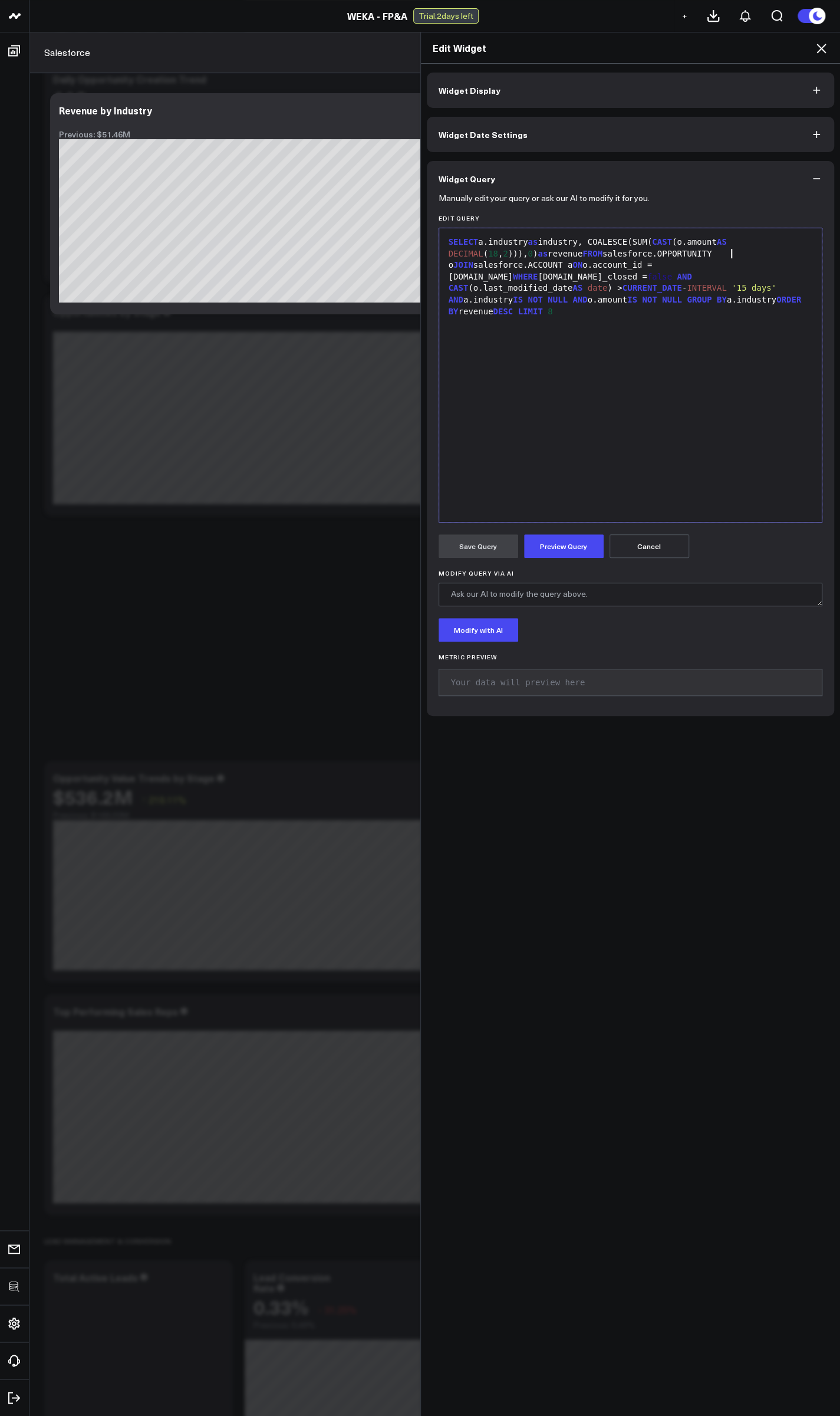
drag, startPoint x: 726, startPoint y: 252, endPoint x: 728, endPoint y: 262, distance: 10.2
click at [726, 252] on div "SELECT a.industry as industry, COALESCE(SUM( CAST (o.amount AS DECIMAL ( 18 , 2…" at bounding box center [631, 276] width 371 height 81
click at [692, 297] on div "SELECT a.industry as industry, COALESCE(SUM( CAST (o.amount AS DECIMAL ( 18 , 2…" at bounding box center [631, 276] width 371 height 81
drag, startPoint x: 709, startPoint y: 264, endPoint x: 787, endPoint y: 260, distance: 78.1
click at [787, 260] on div "SELECT a.industry as industry, COALESCE(SUM( CAST (o.amount AS DECIMAL ( 18 , 2…" at bounding box center [631, 276] width 371 height 81
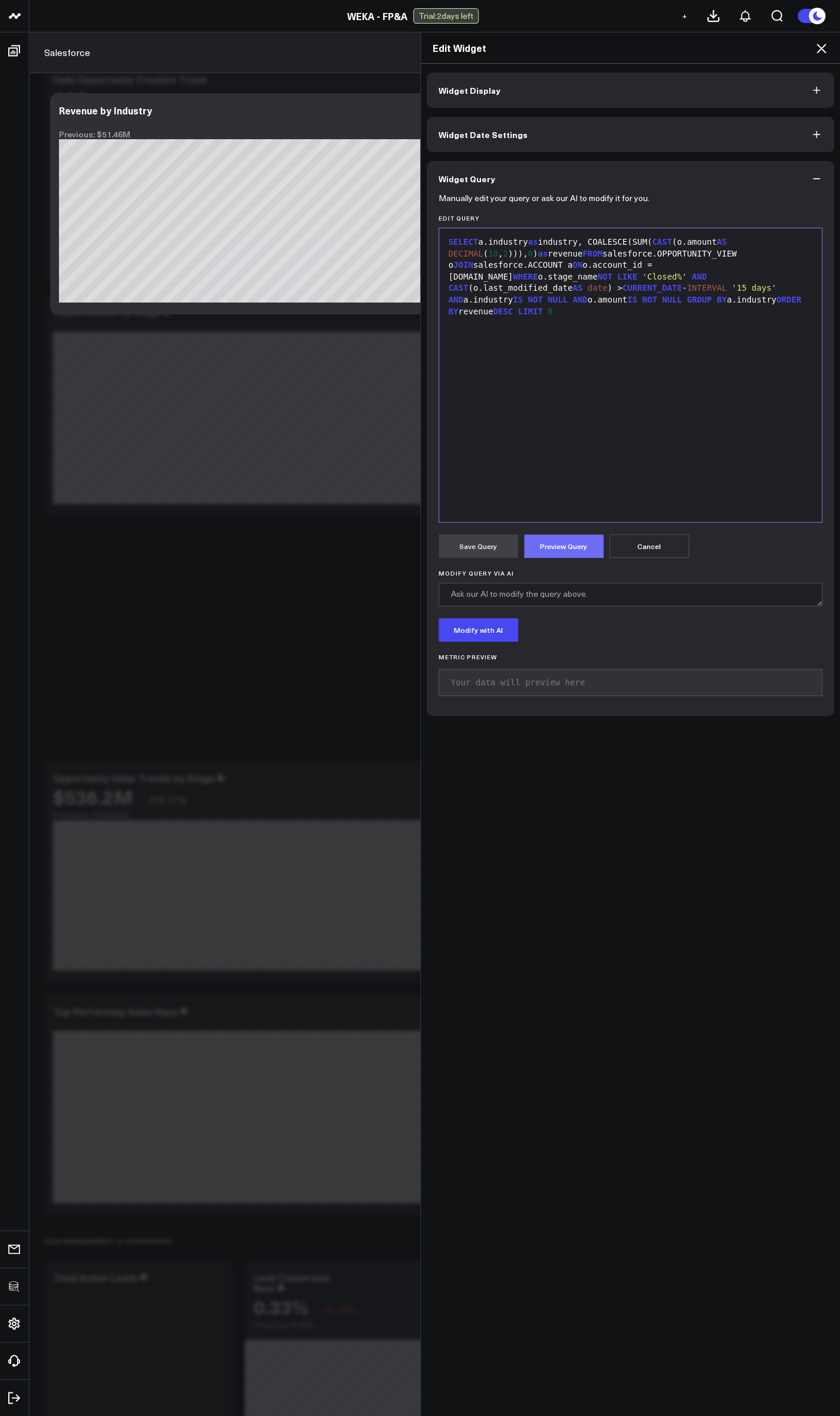
click at [561, 549] on button "Preview Query" at bounding box center [564, 546] width 79 height 23
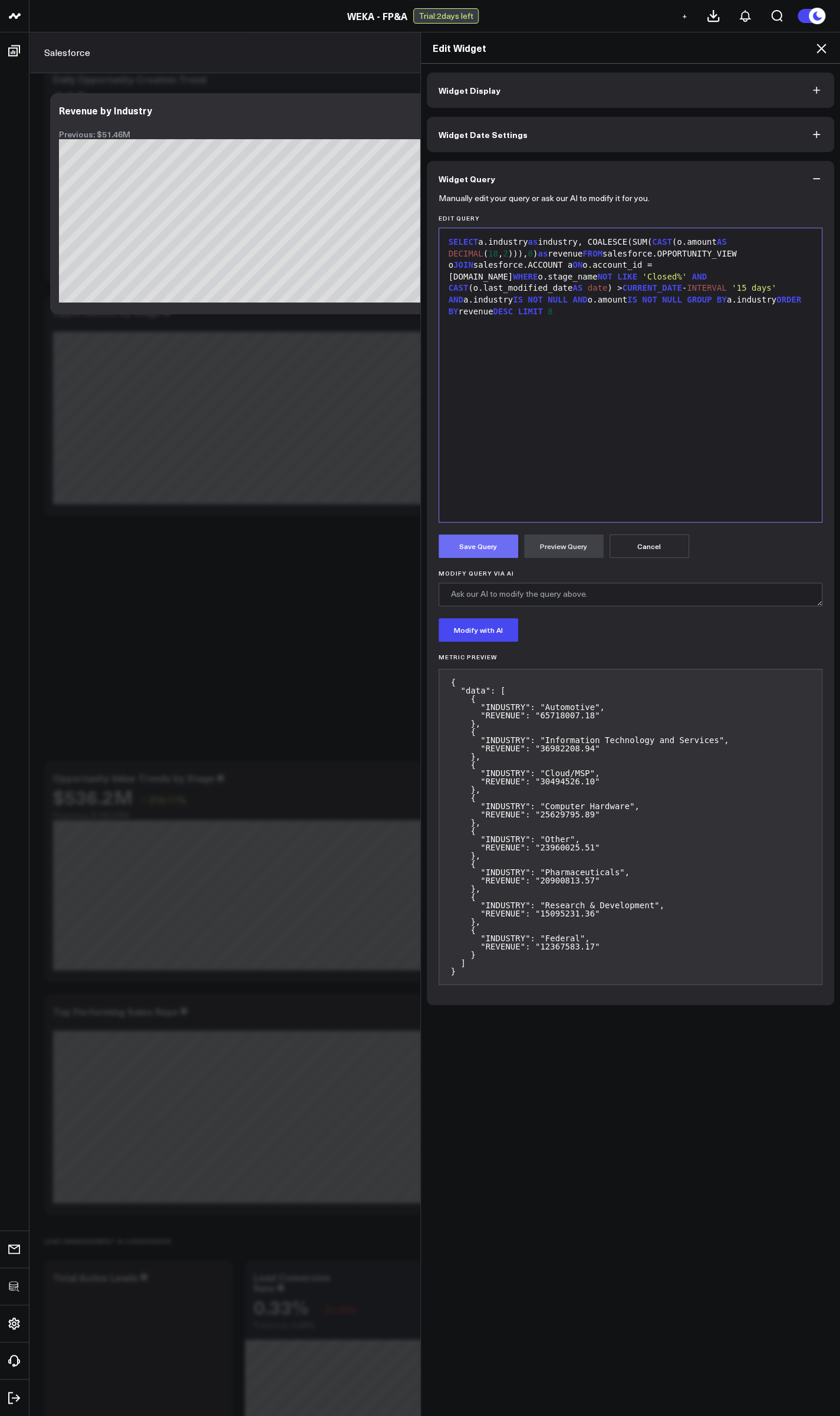
click at [477, 555] on button "Save Query" at bounding box center [478, 546] width 79 height 23
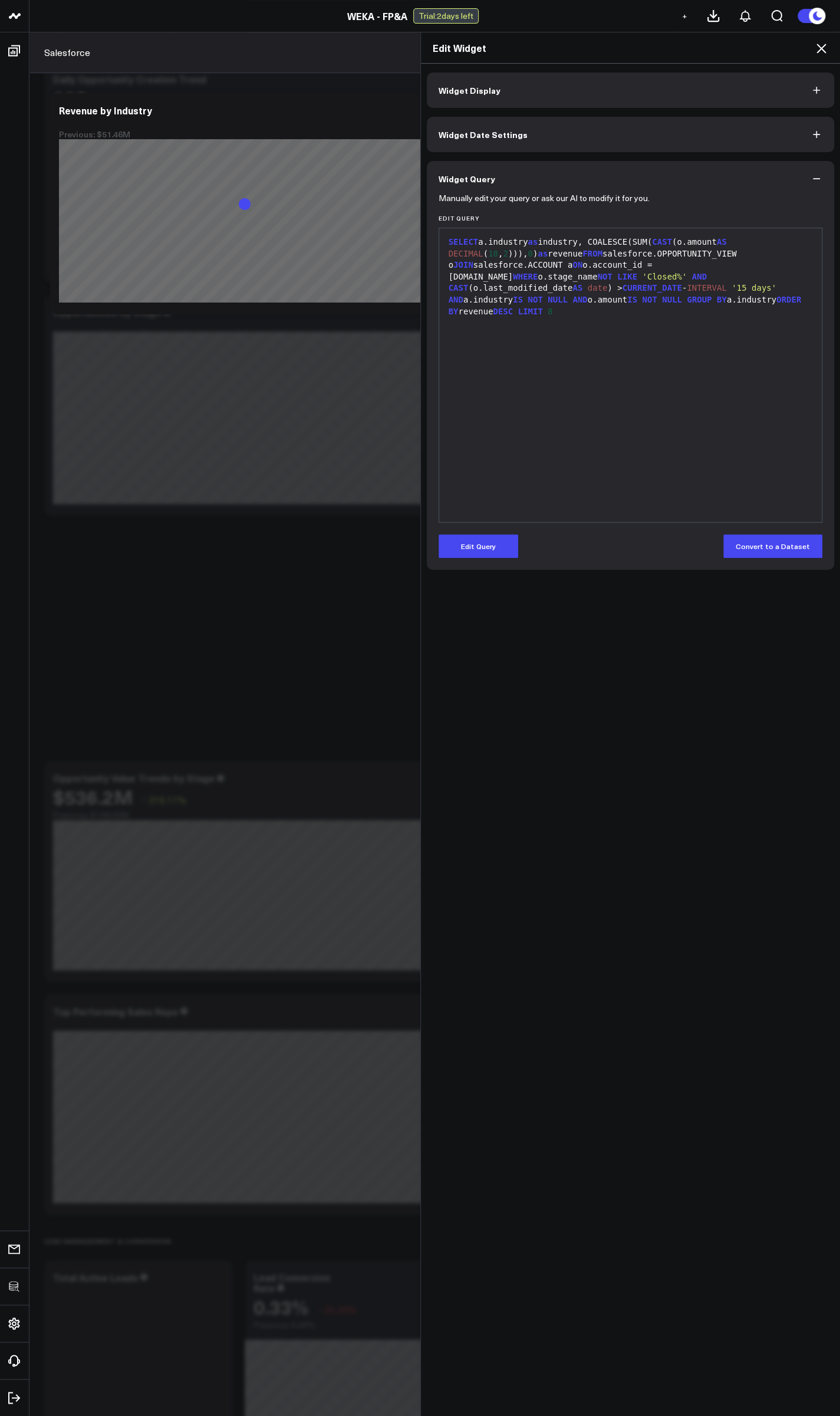
click at [821, 50] on icon at bounding box center [821, 48] width 14 height 14
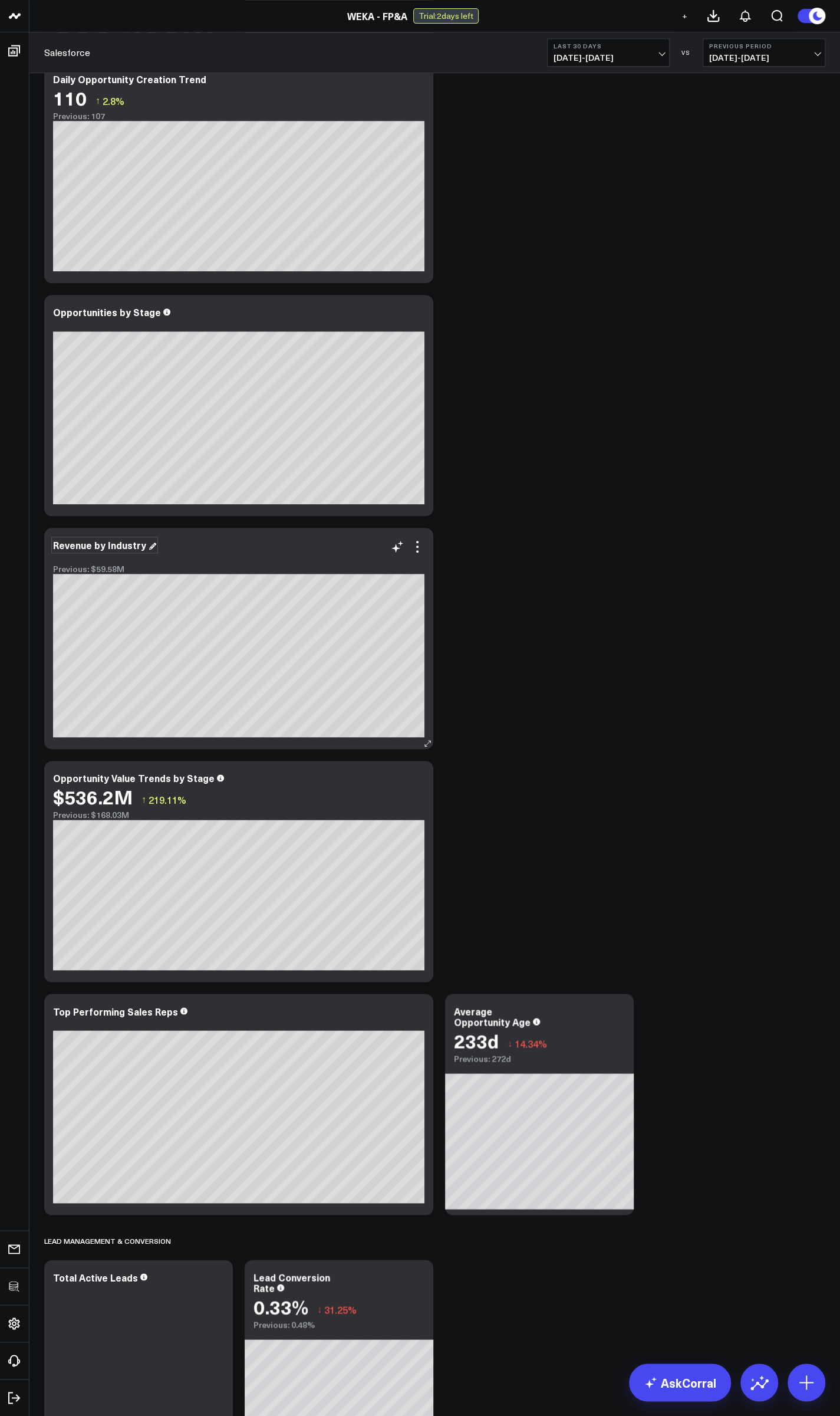
click at [93, 541] on div "Revenue by Industry" at bounding box center [105, 545] width 104 height 13
click at [417, 783] on icon at bounding box center [417, 784] width 2 height 2
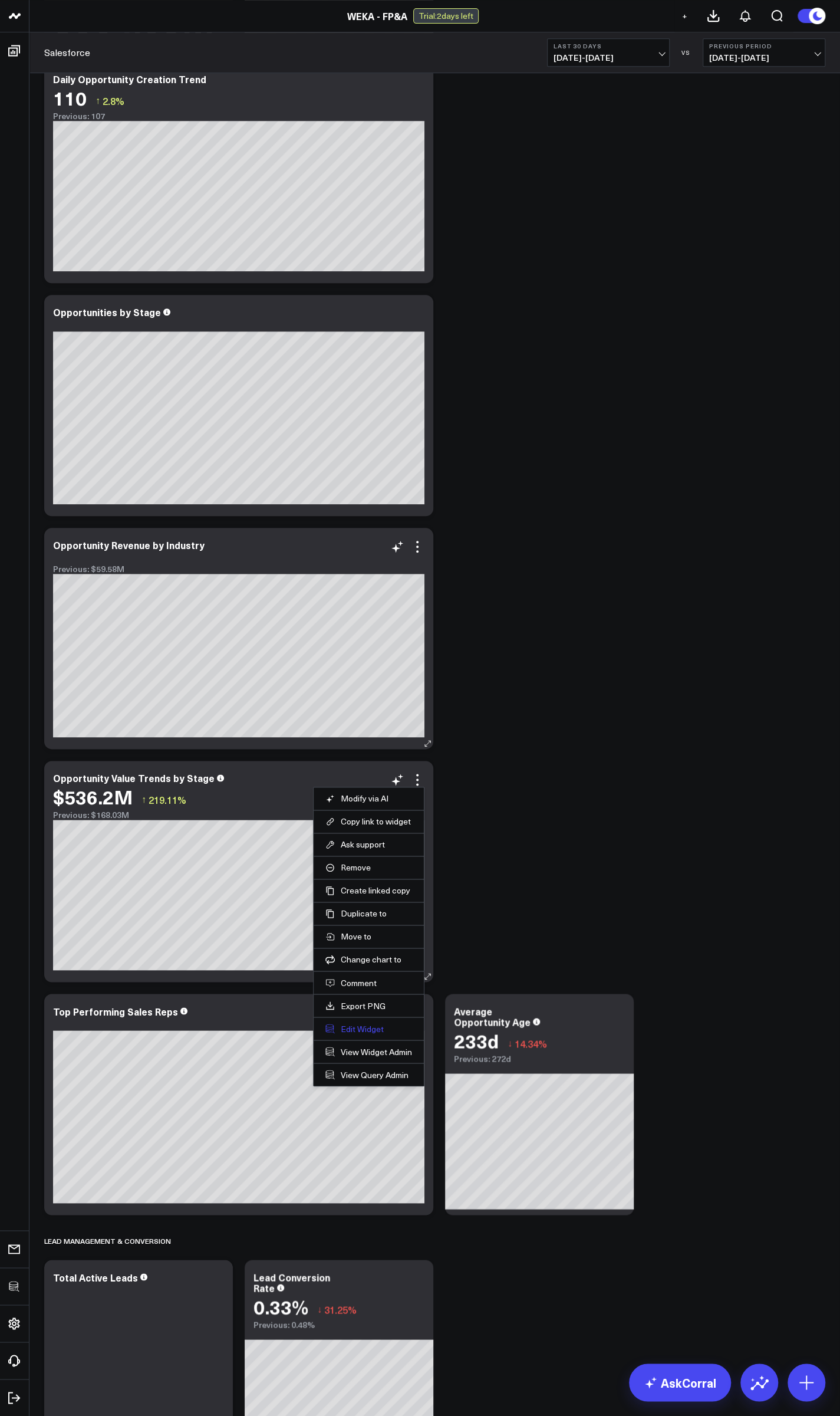
click at [364, 1031] on button "Edit Widget" at bounding box center [368, 1028] width 87 height 11
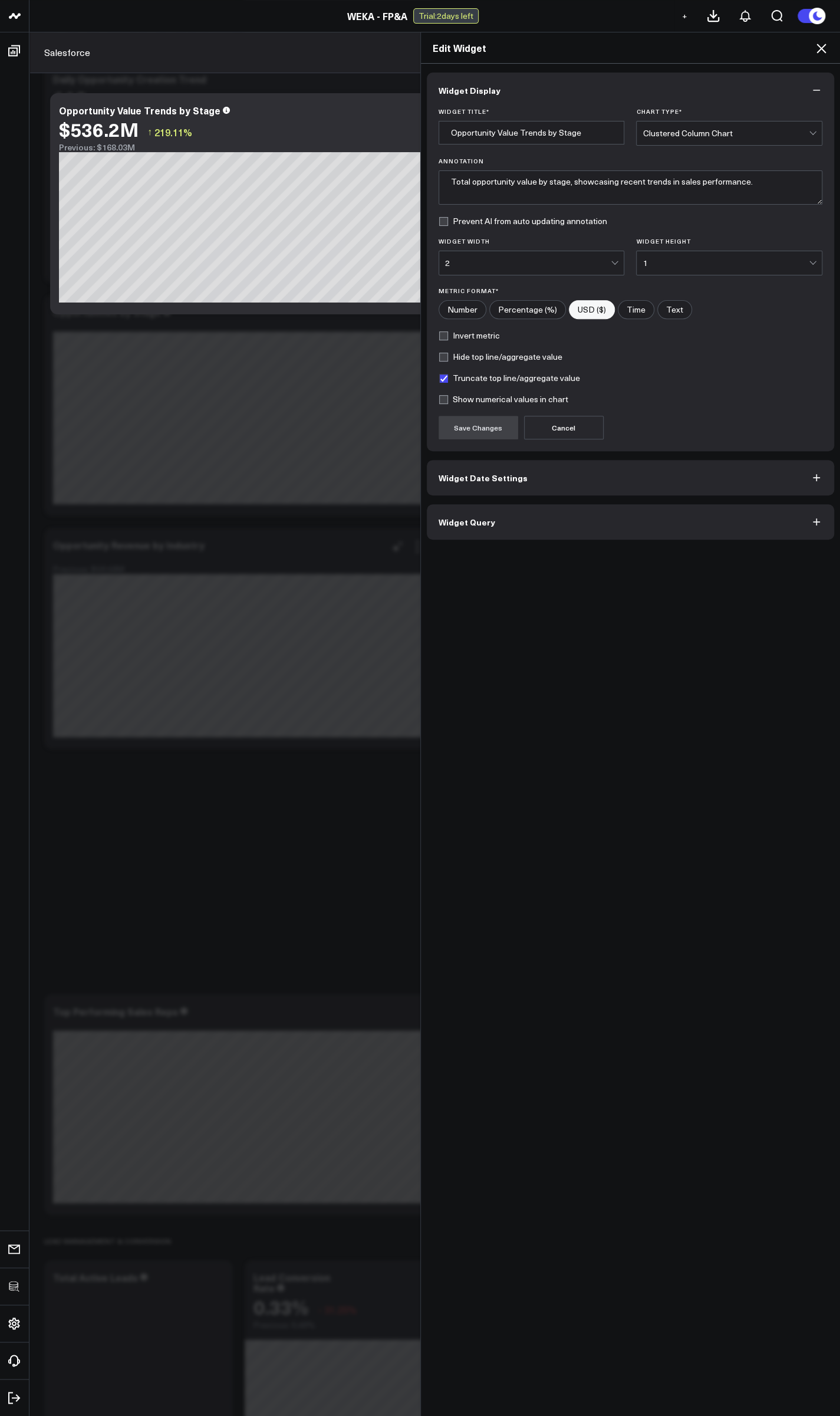
click at [474, 521] on span "Widget Query" at bounding box center [467, 521] width 57 height 9
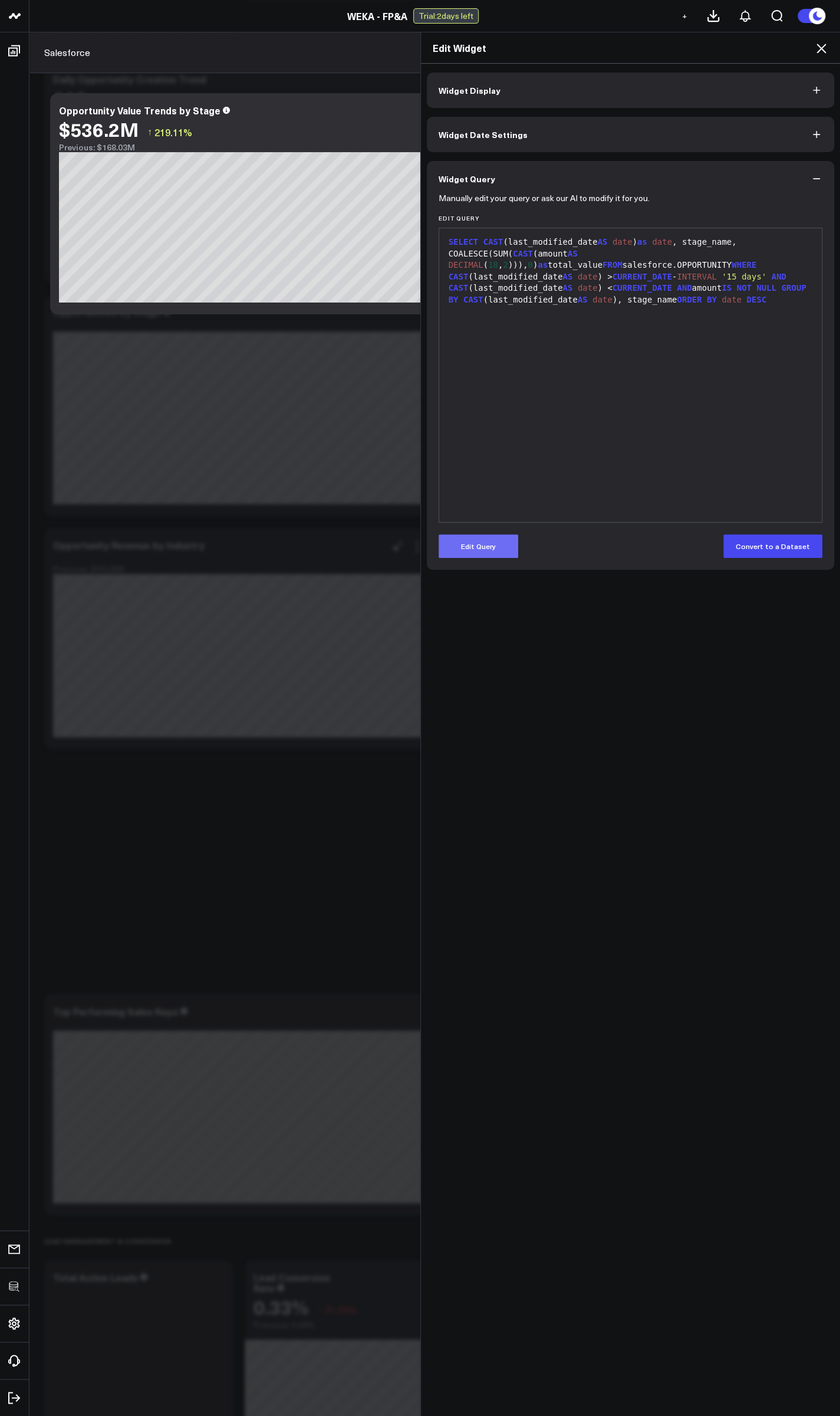
click at [472, 550] on button "Edit Query" at bounding box center [478, 546] width 79 height 23
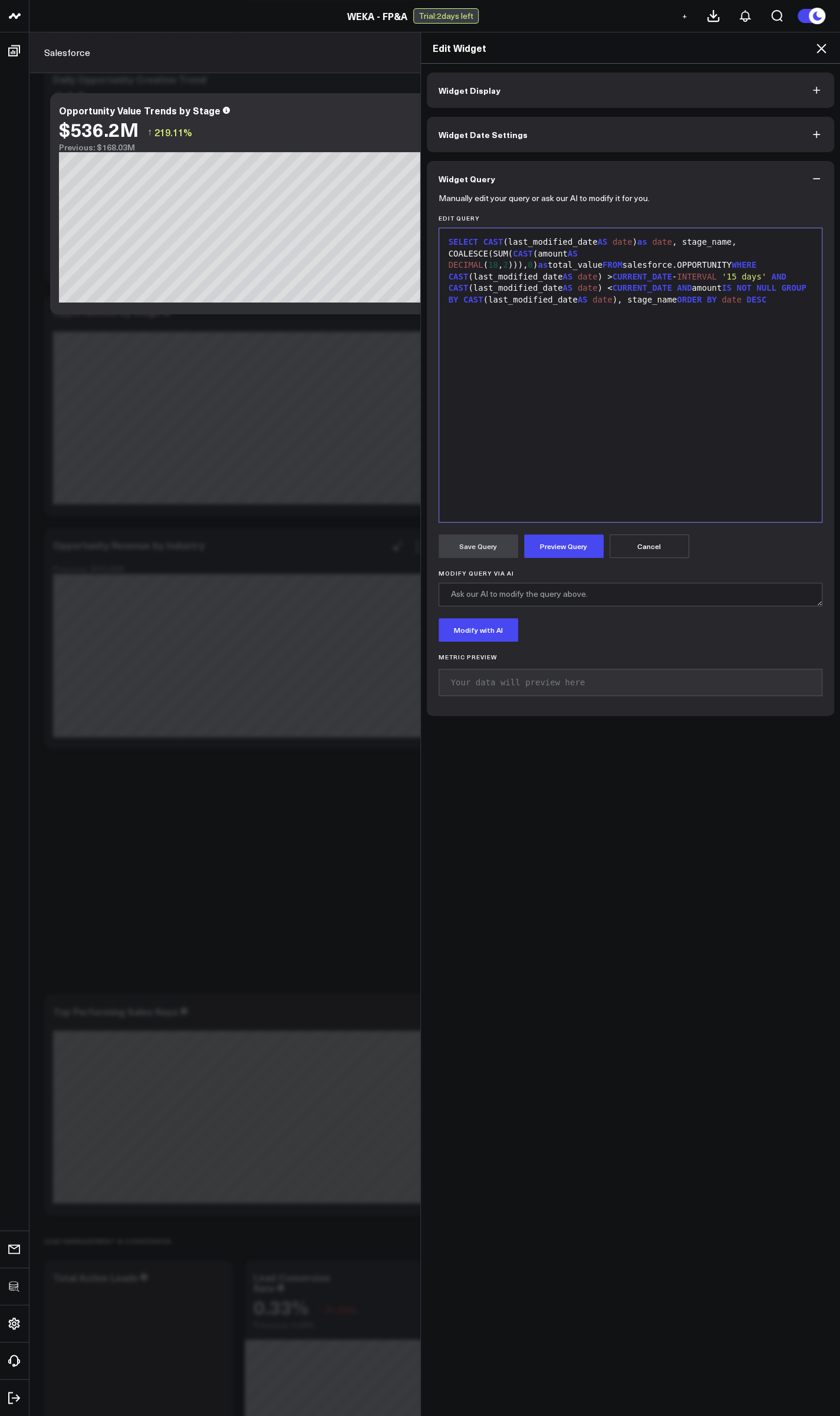
click at [732, 266] on span "WHERE" at bounding box center [744, 265] width 25 height 9
click at [614, 461] on div "SELECT CAST (last_modified_date AS date ) as date , stage_name, COALESCE(SUM( C…" at bounding box center [631, 375] width 371 height 282
click at [565, 550] on button "Preview Query" at bounding box center [564, 546] width 79 height 23
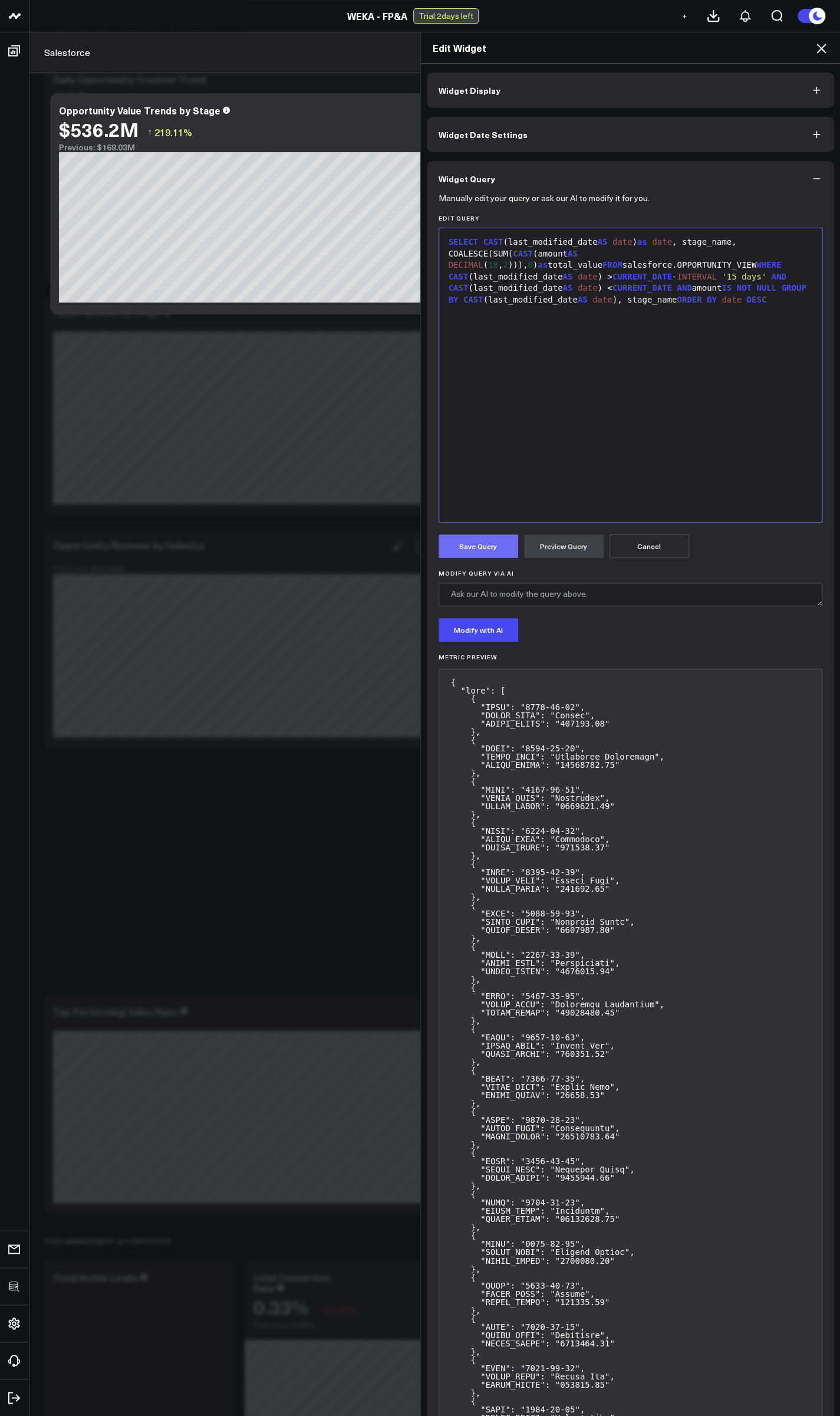
click at [463, 548] on button "Save Query" at bounding box center [478, 546] width 79 height 23
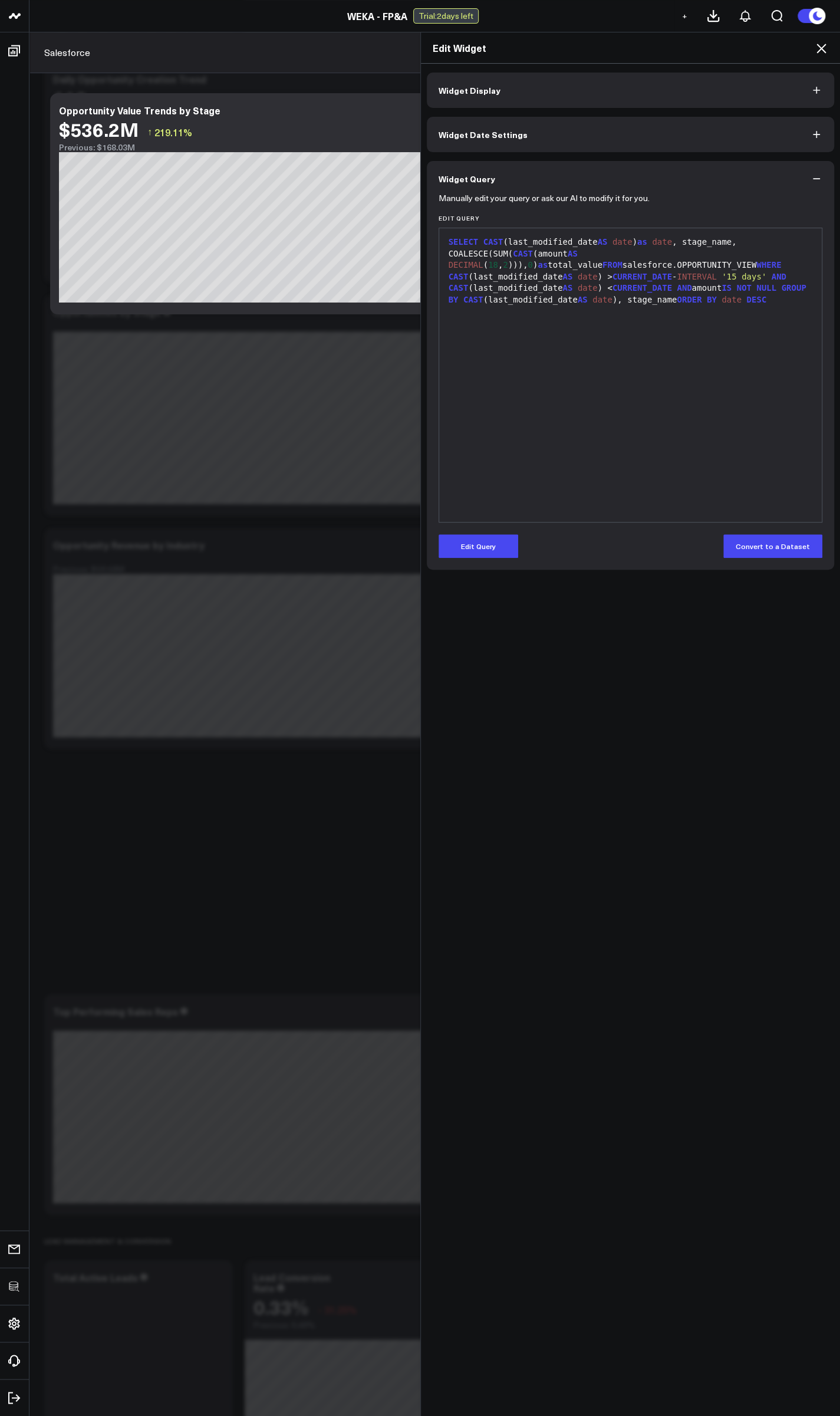
click at [818, 52] on icon at bounding box center [821, 48] width 14 height 14
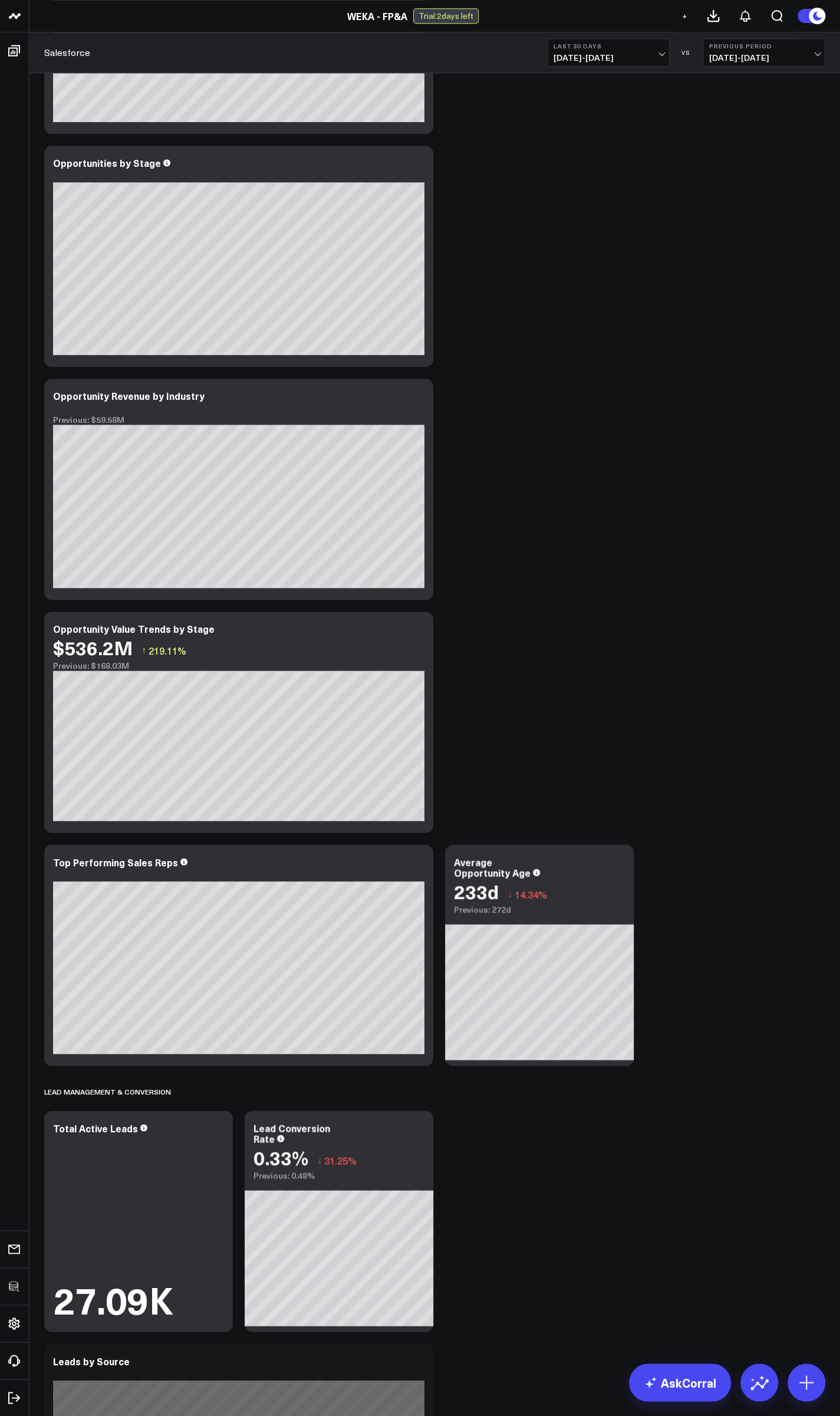
scroll to position [495, 0]
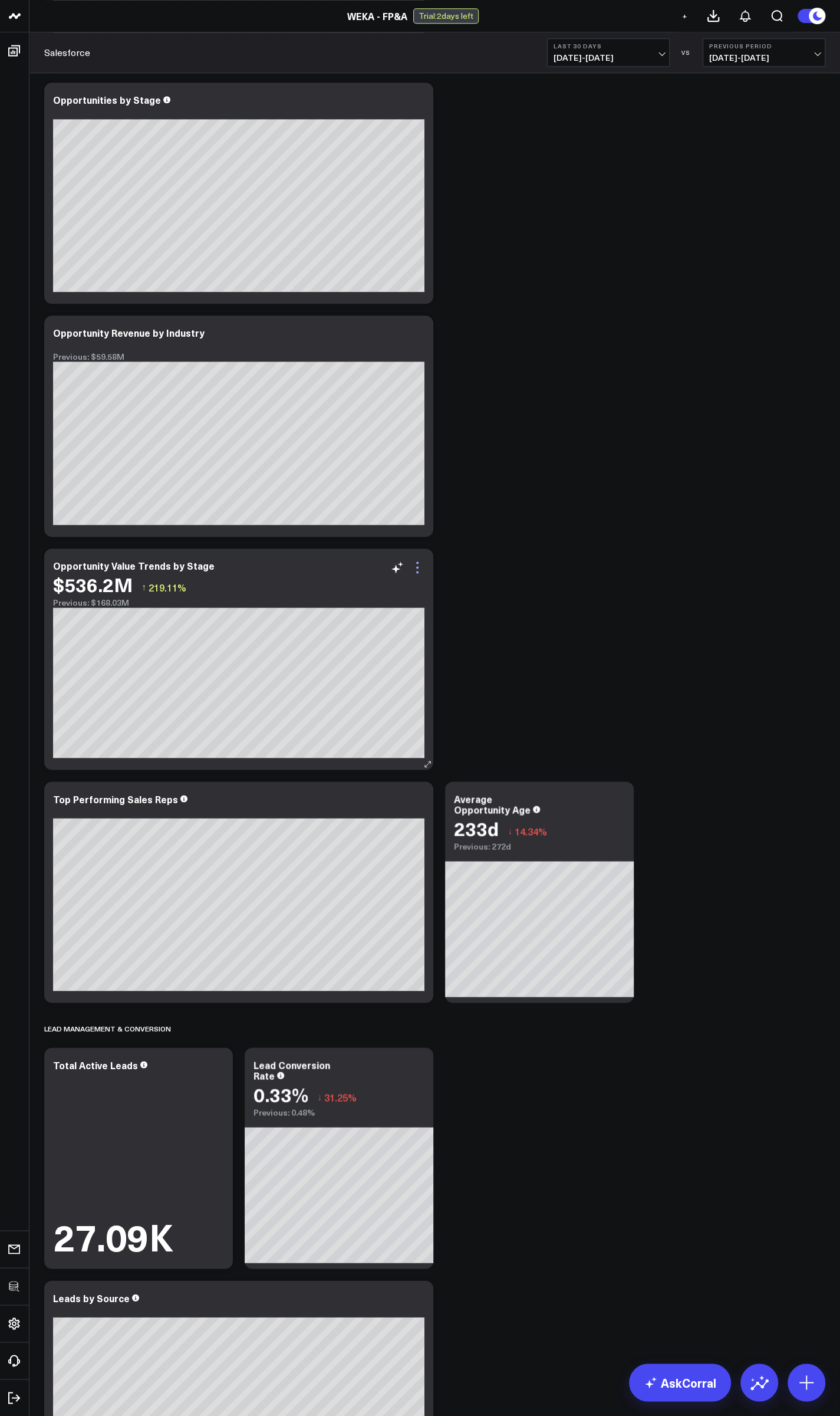
click at [418, 569] on icon at bounding box center [417, 567] width 14 height 14
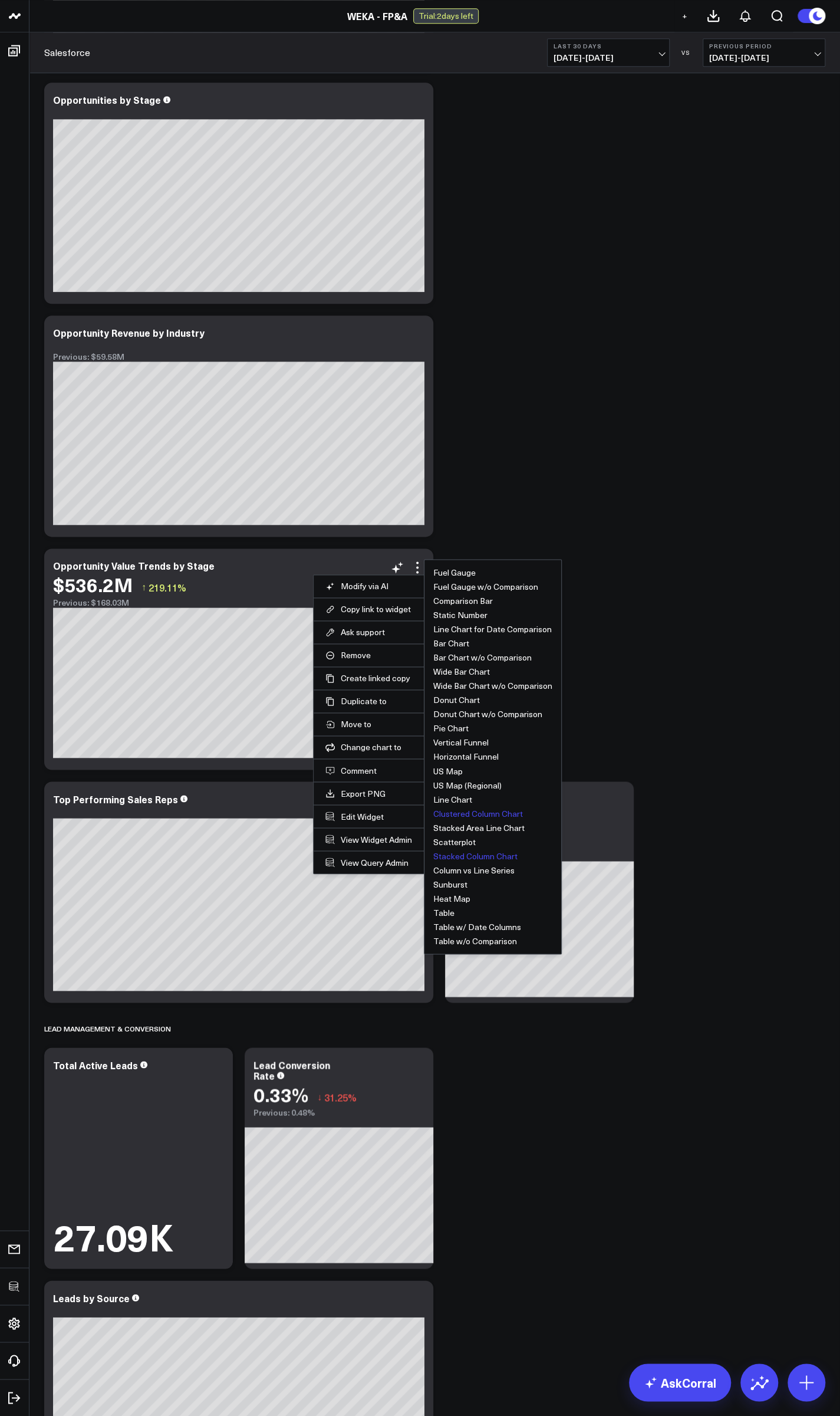
click at [478, 856] on button "Stacked Column Chart" at bounding box center [475, 855] width 85 height 8
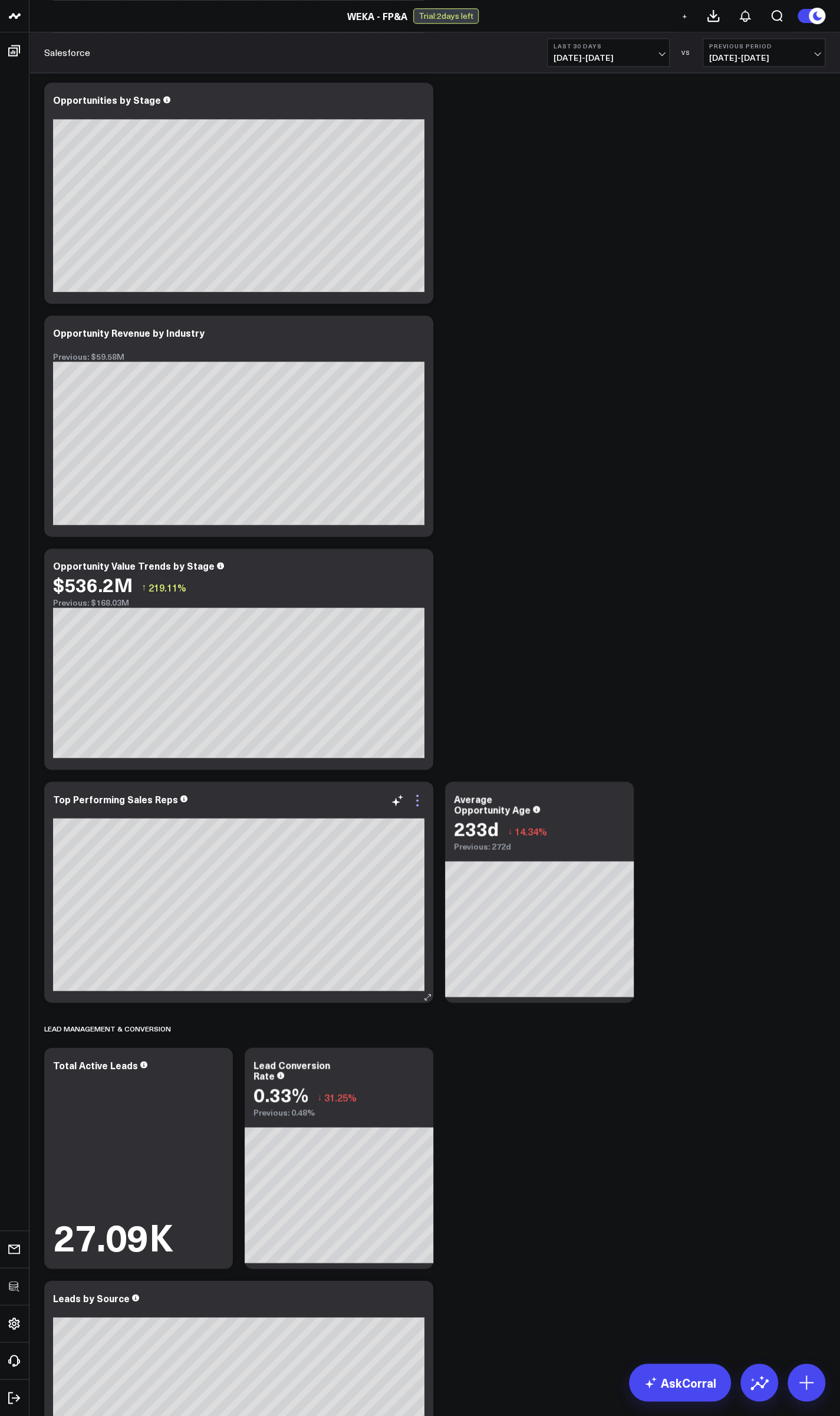
click at [412, 800] on icon at bounding box center [417, 800] width 14 height 14
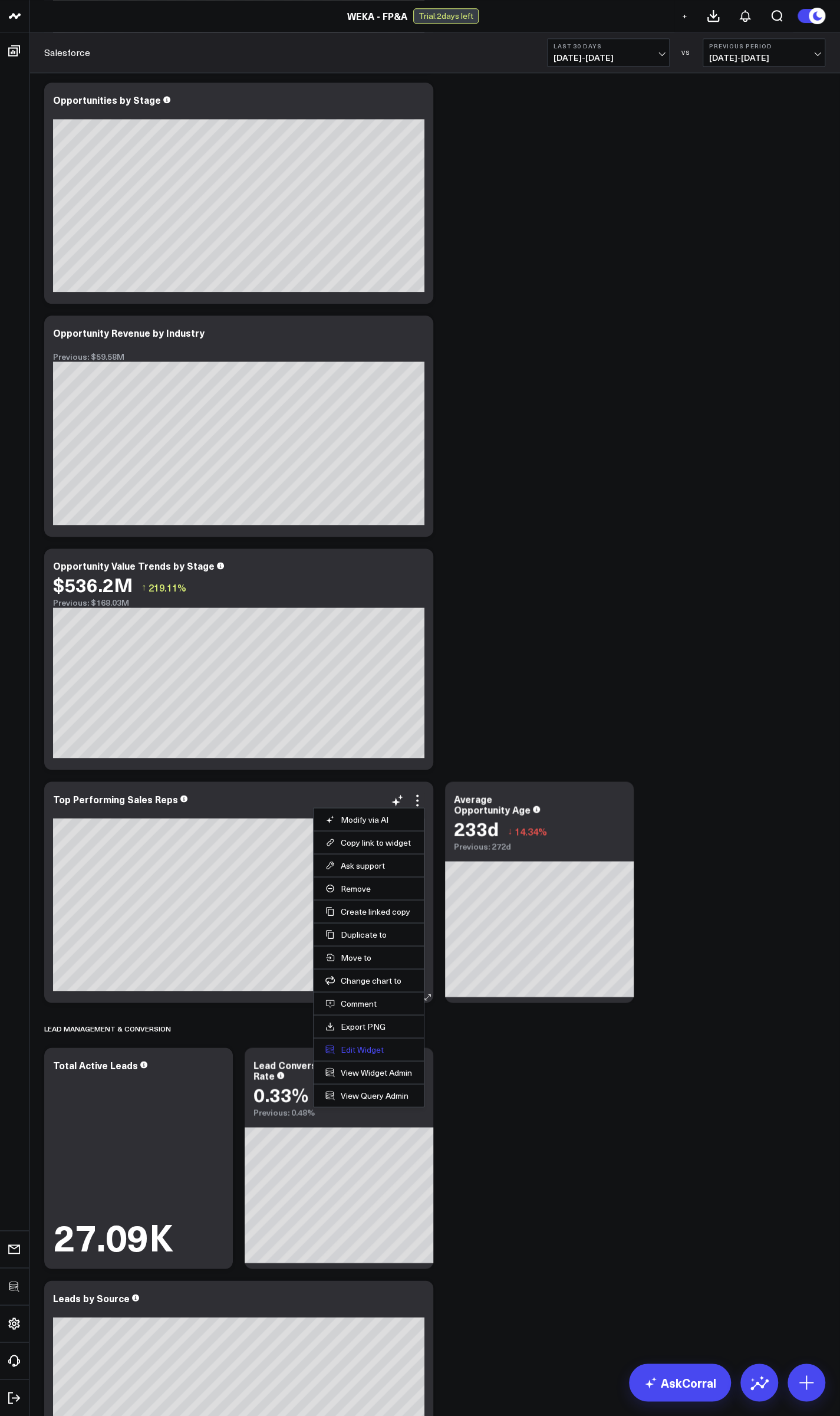
click at [371, 1051] on button "Edit Widget" at bounding box center [368, 1049] width 87 height 11
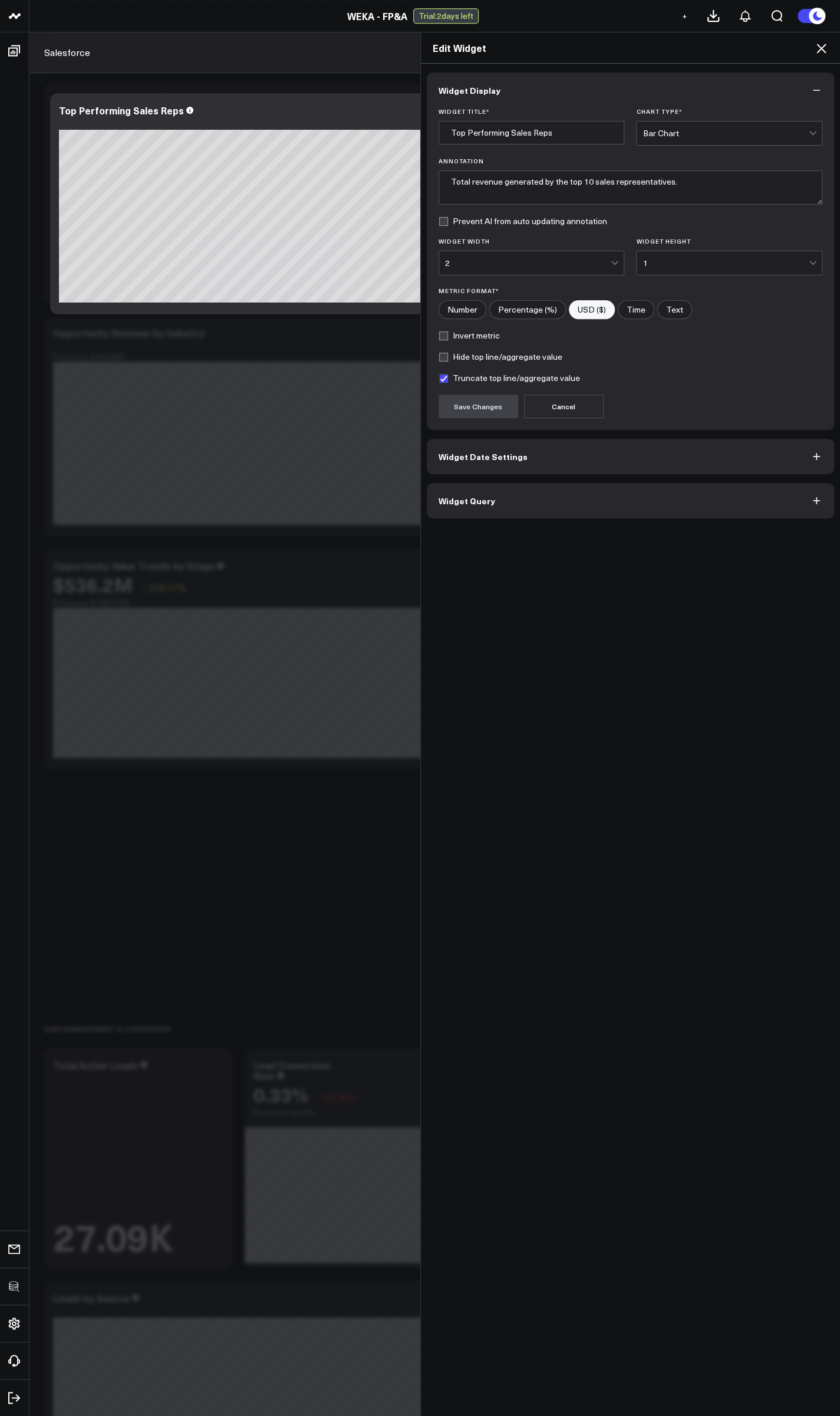
click at [467, 497] on span "Widget Query" at bounding box center [467, 500] width 57 height 9
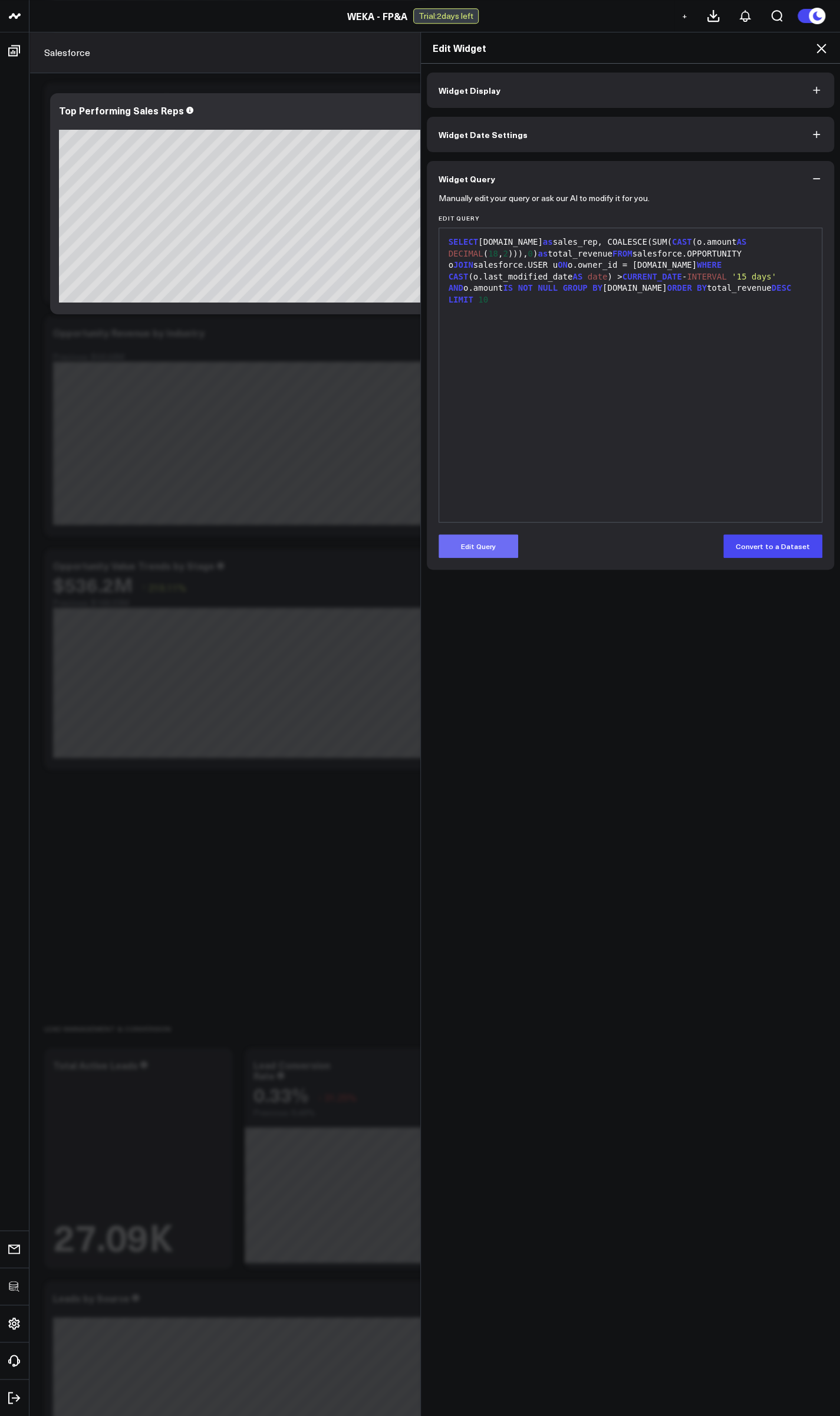
click at [482, 544] on button "Edit Query" at bounding box center [478, 546] width 79 height 23
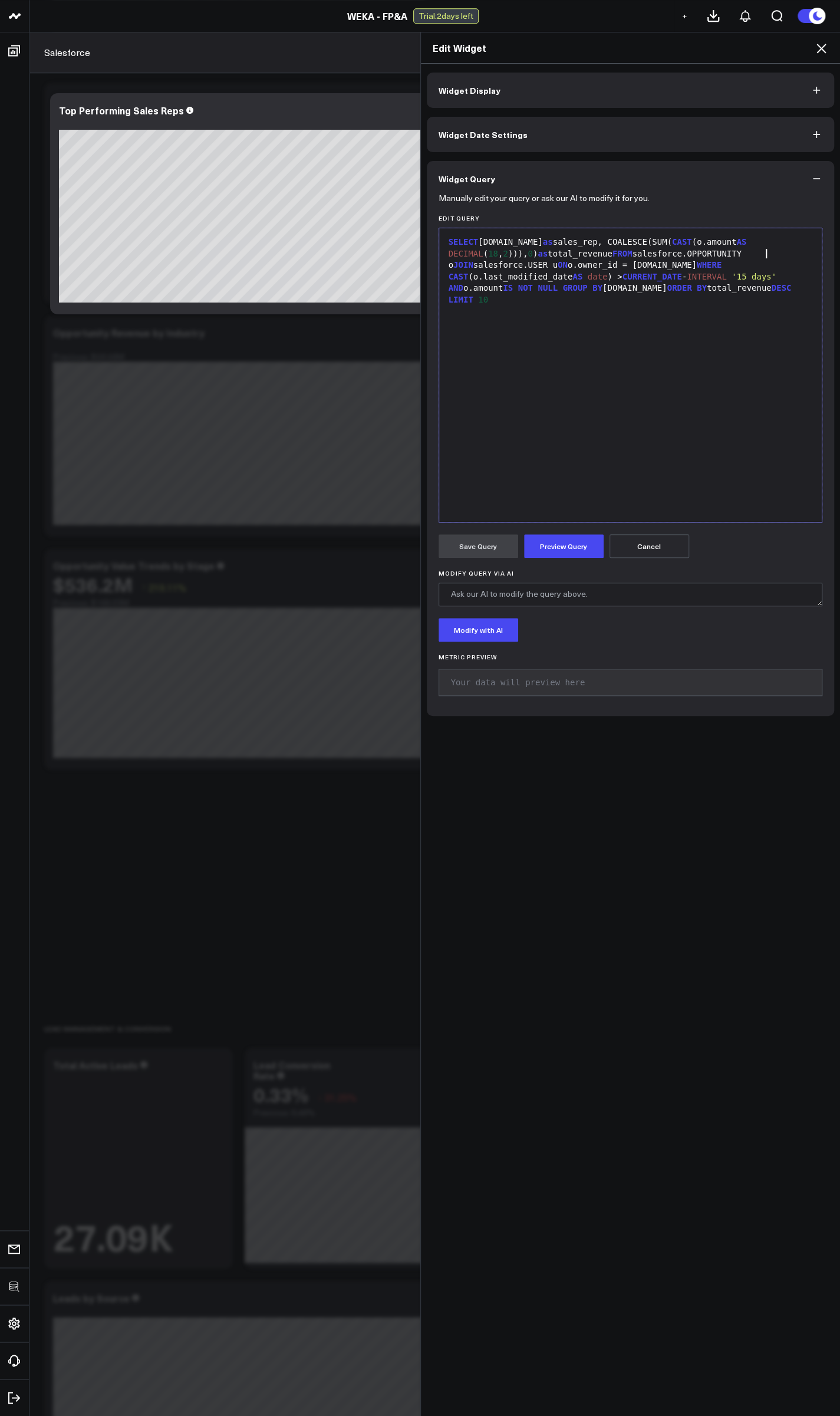
click at [760, 252] on div "SELECT u.name as sales_rep, COALESCE(SUM( CAST (o.amount AS DECIMAL ( 18 , 2 ))…" at bounding box center [631, 271] width 371 height 69
click at [549, 548] on button "Preview Query" at bounding box center [564, 546] width 79 height 23
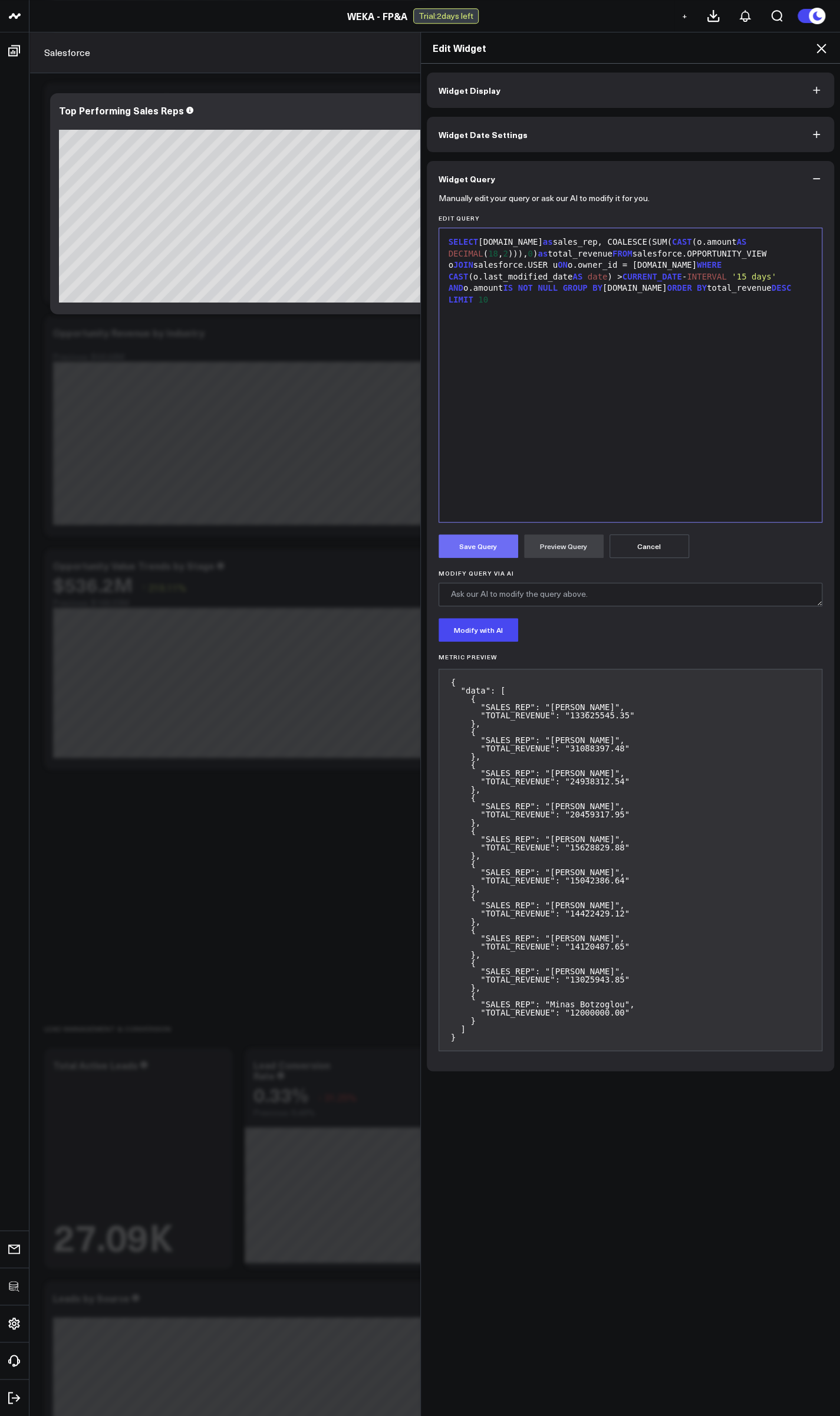
click at [478, 548] on button "Save Query" at bounding box center [478, 546] width 79 height 23
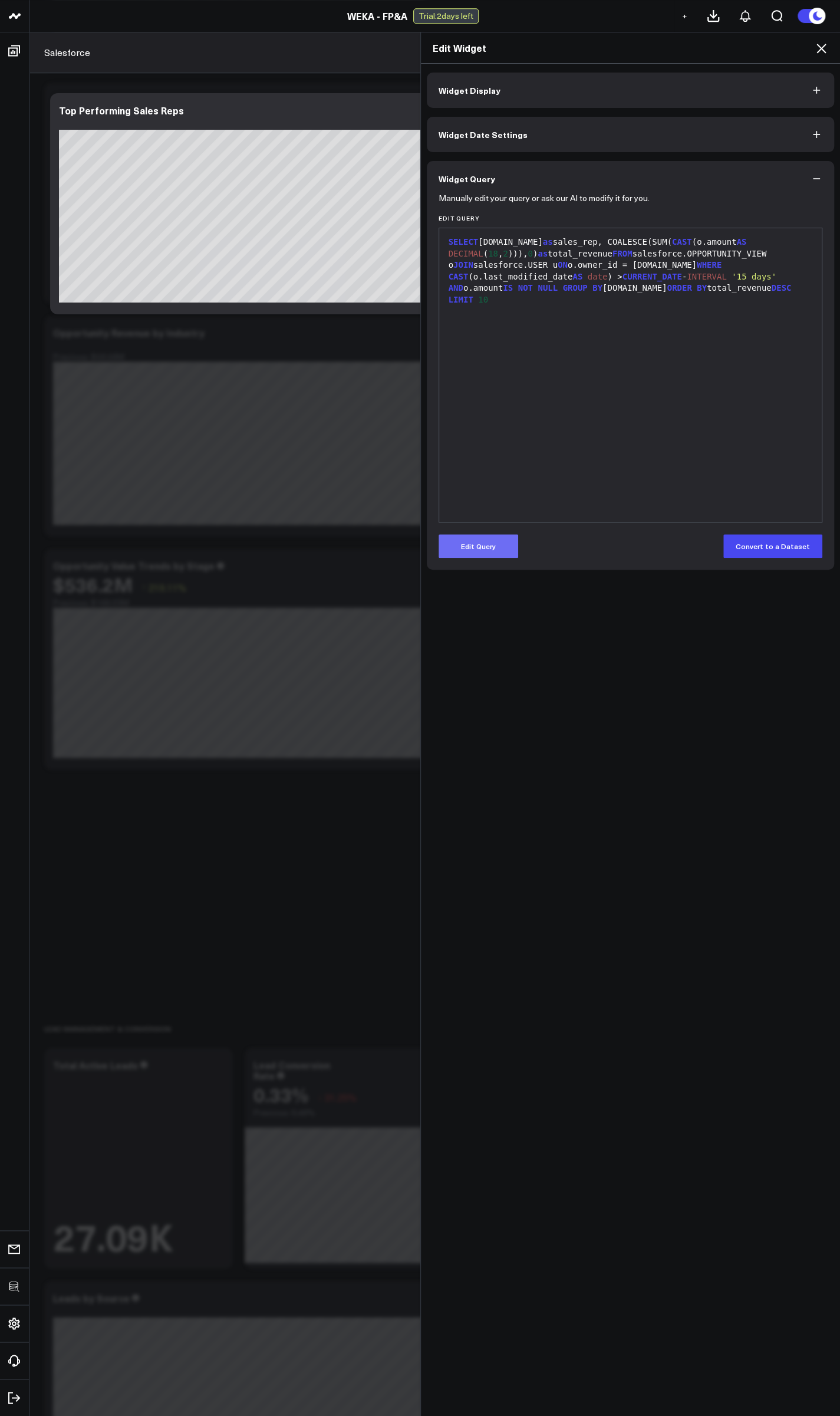
click at [470, 542] on button "Edit Query" at bounding box center [478, 546] width 79 height 23
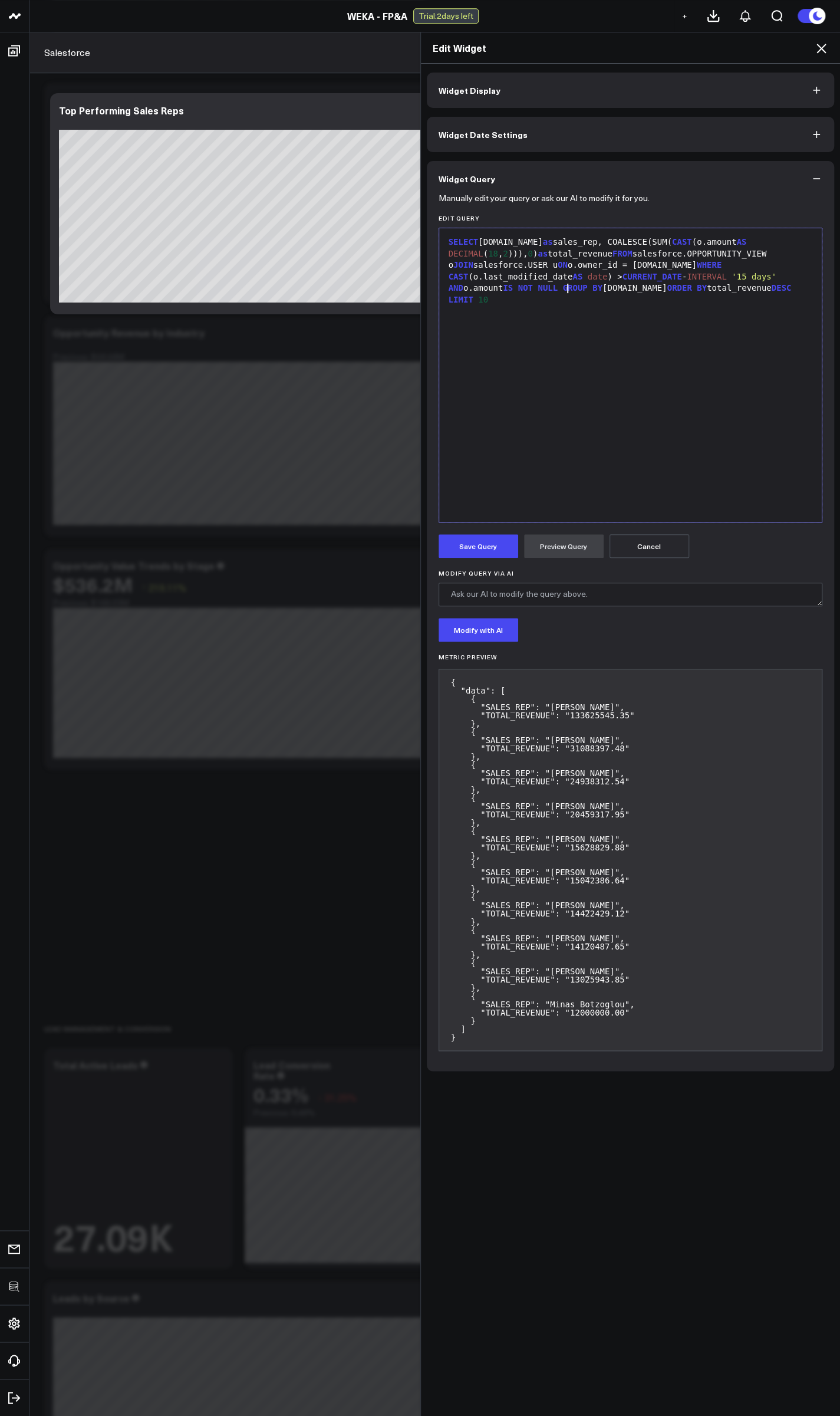
click at [558, 289] on span "NULL" at bounding box center [548, 287] width 20 height 9
click at [560, 544] on button "Preview Query" at bounding box center [564, 546] width 79 height 23
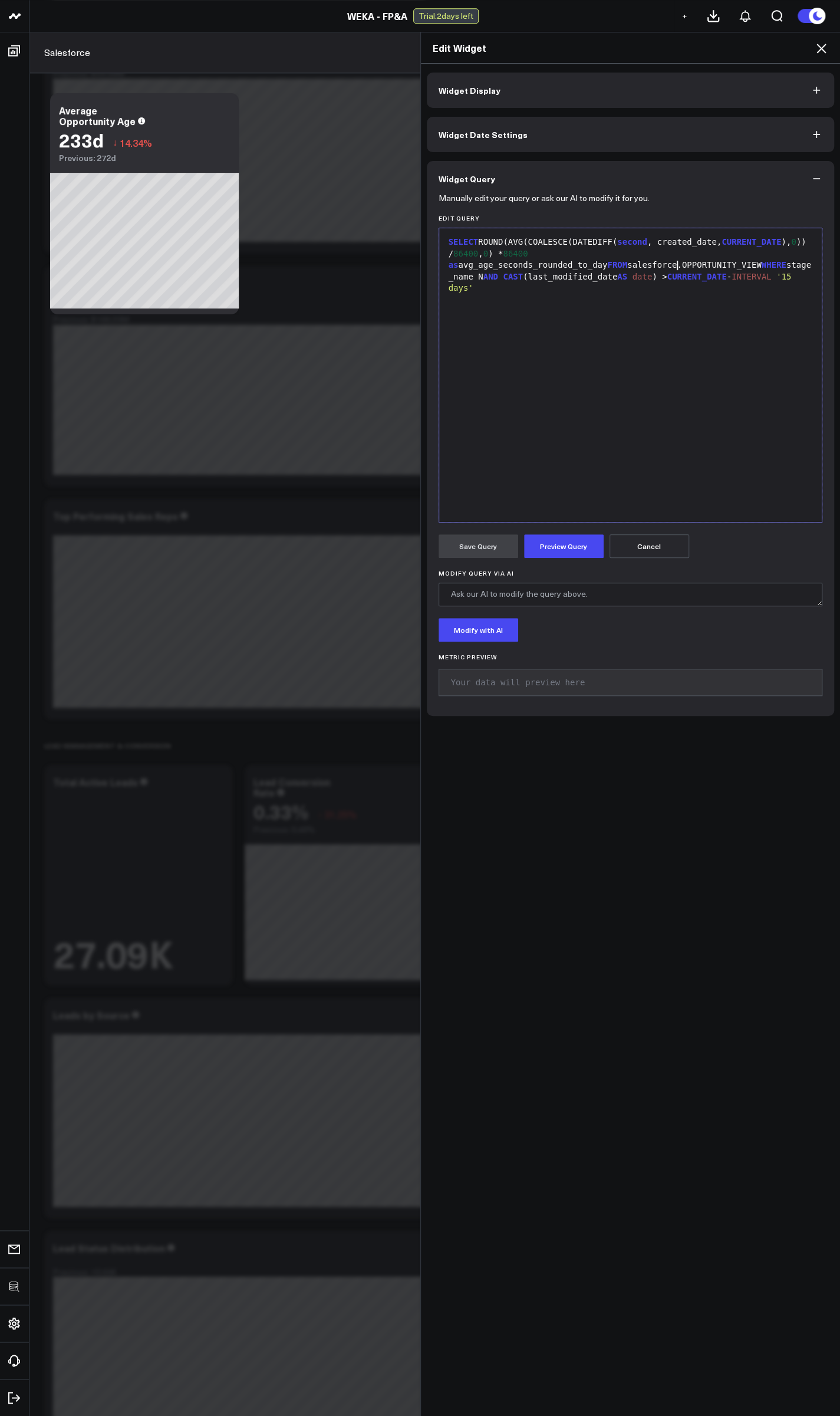
scroll to position [778, 0]
click at [551, 551] on button "Preview Query" at bounding box center [564, 546] width 79 height 23
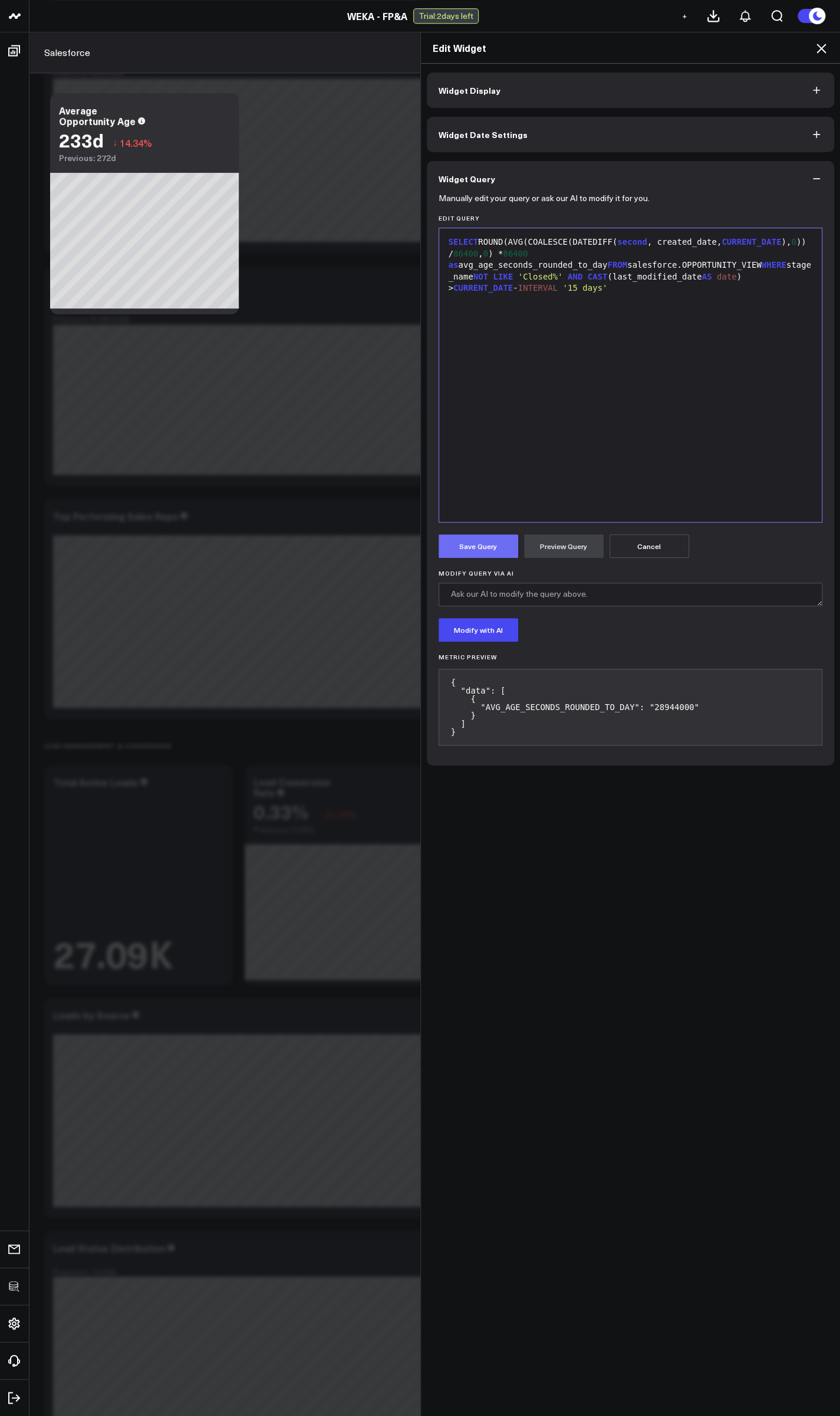
click at [467, 551] on button "Save Query" at bounding box center [478, 546] width 79 height 23
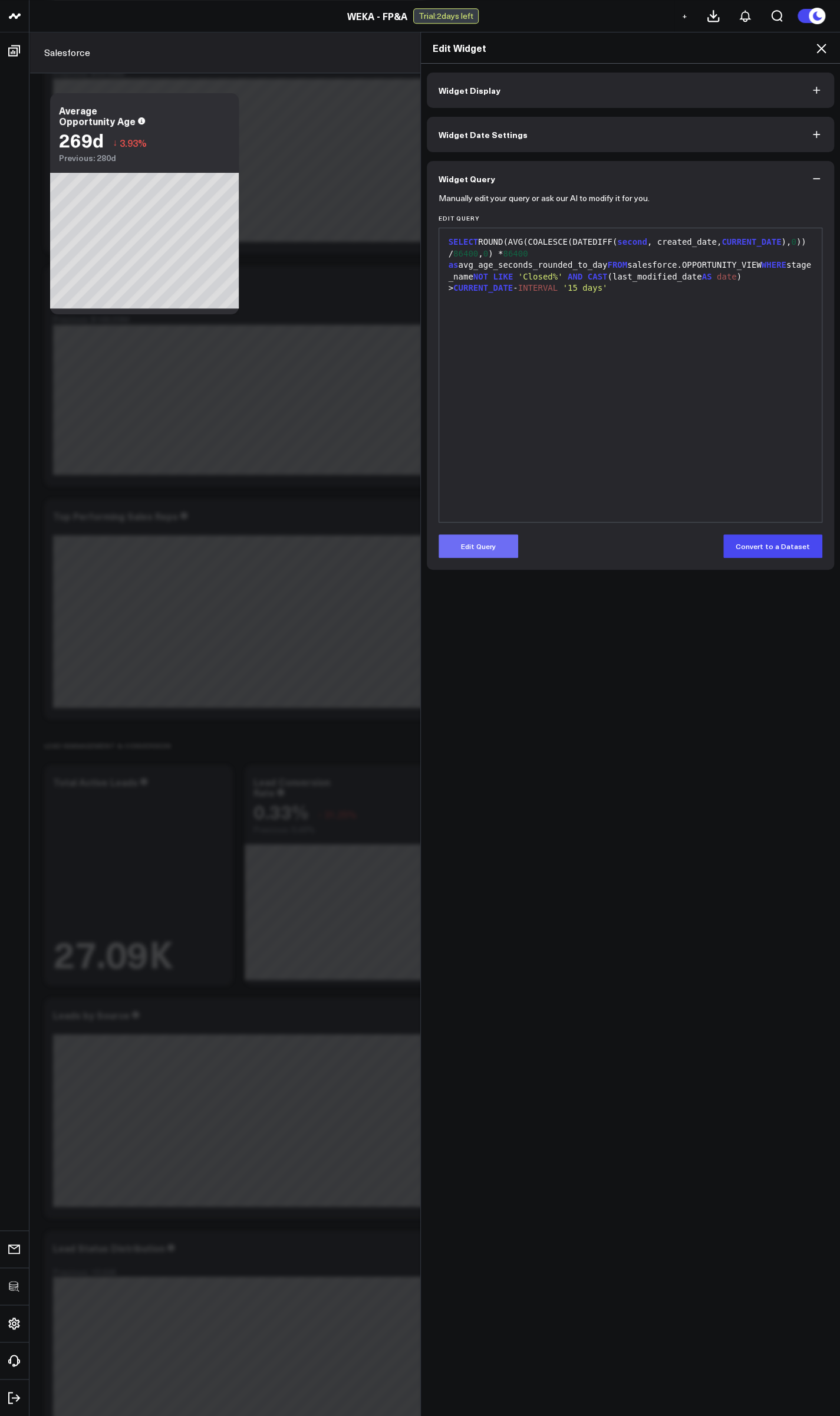
click at [483, 551] on button "Edit Query" at bounding box center [478, 546] width 79 height 23
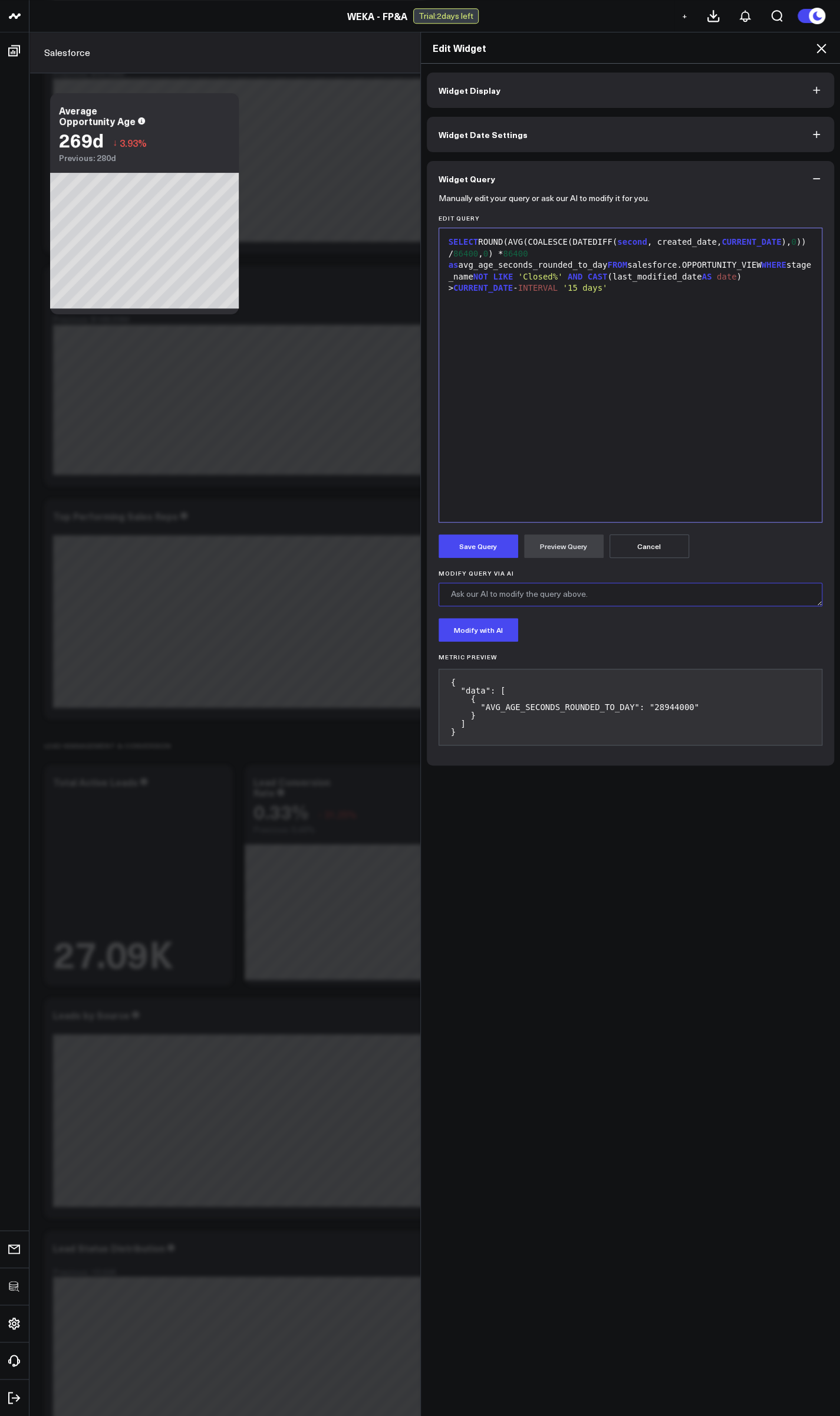
click at [498, 599] on textarea "Modify Query via AI" at bounding box center [631, 594] width 384 height 23
type textarea "Match stage_names in Closed Won and Closed Lost explicitly"
click at [502, 630] on button "Modify with AI" at bounding box center [478, 629] width 79 height 23
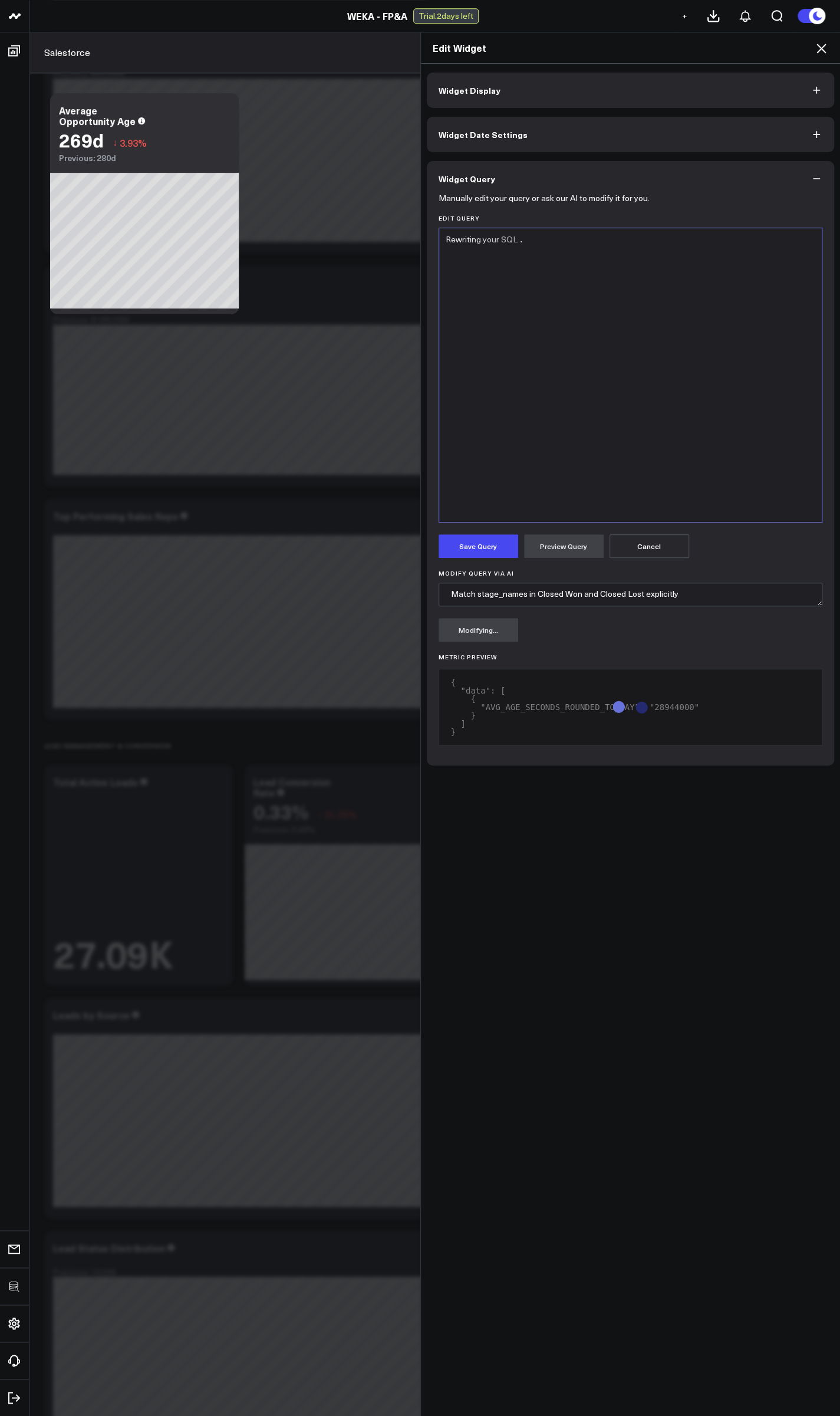
click at [822, 49] on icon at bounding box center [821, 48] width 9 height 9
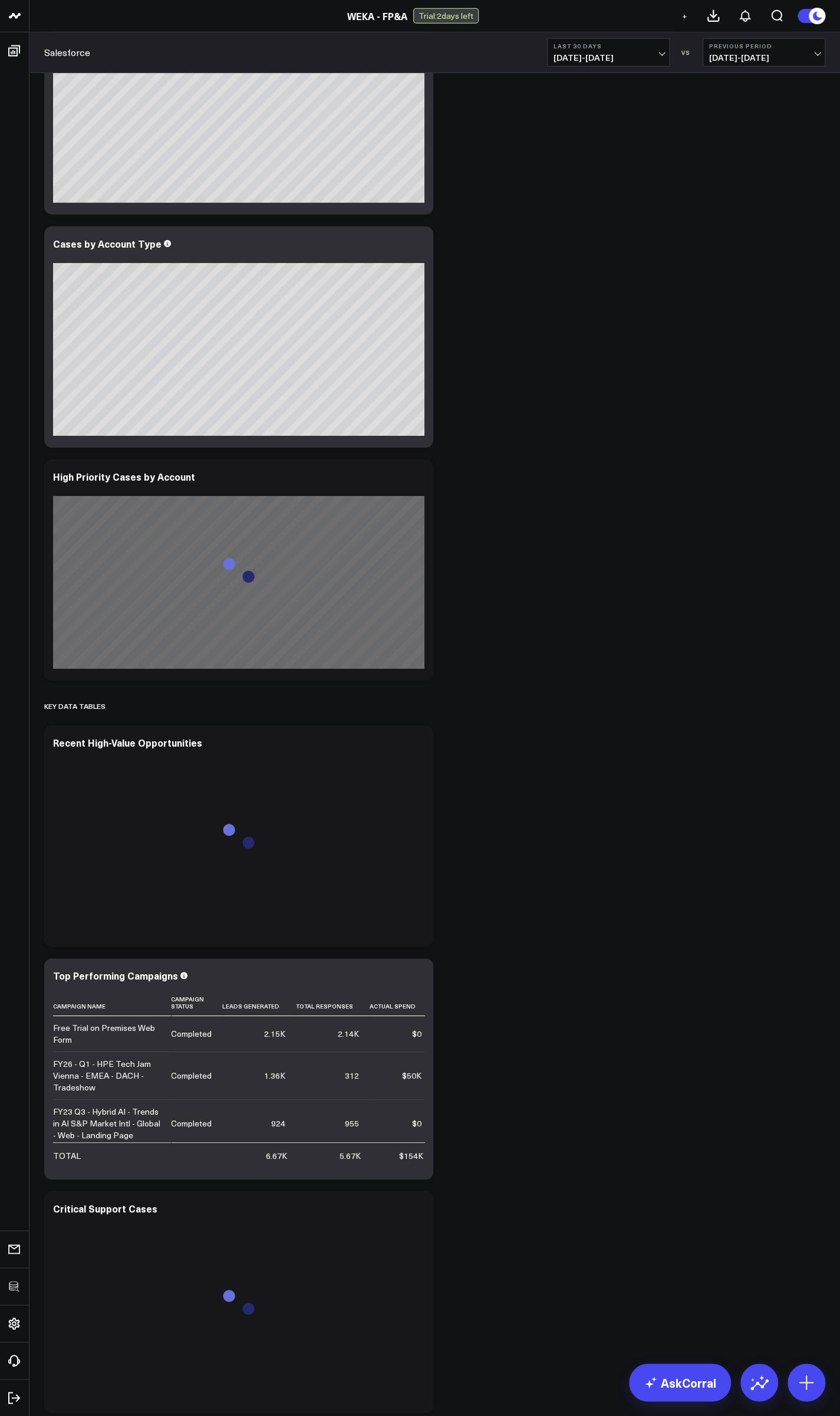
scroll to position [7078, 0]
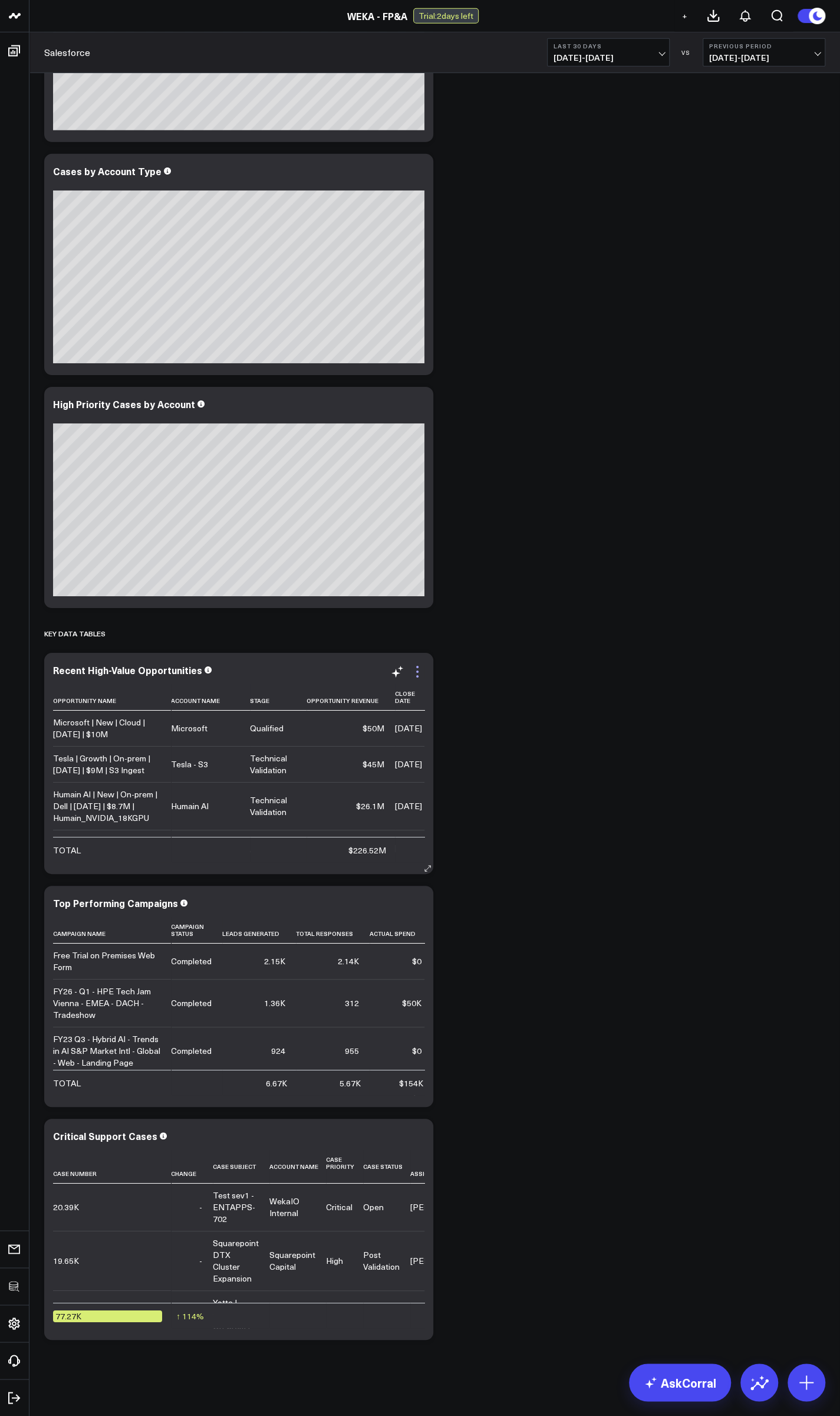
click at [420, 674] on icon at bounding box center [417, 671] width 14 height 14
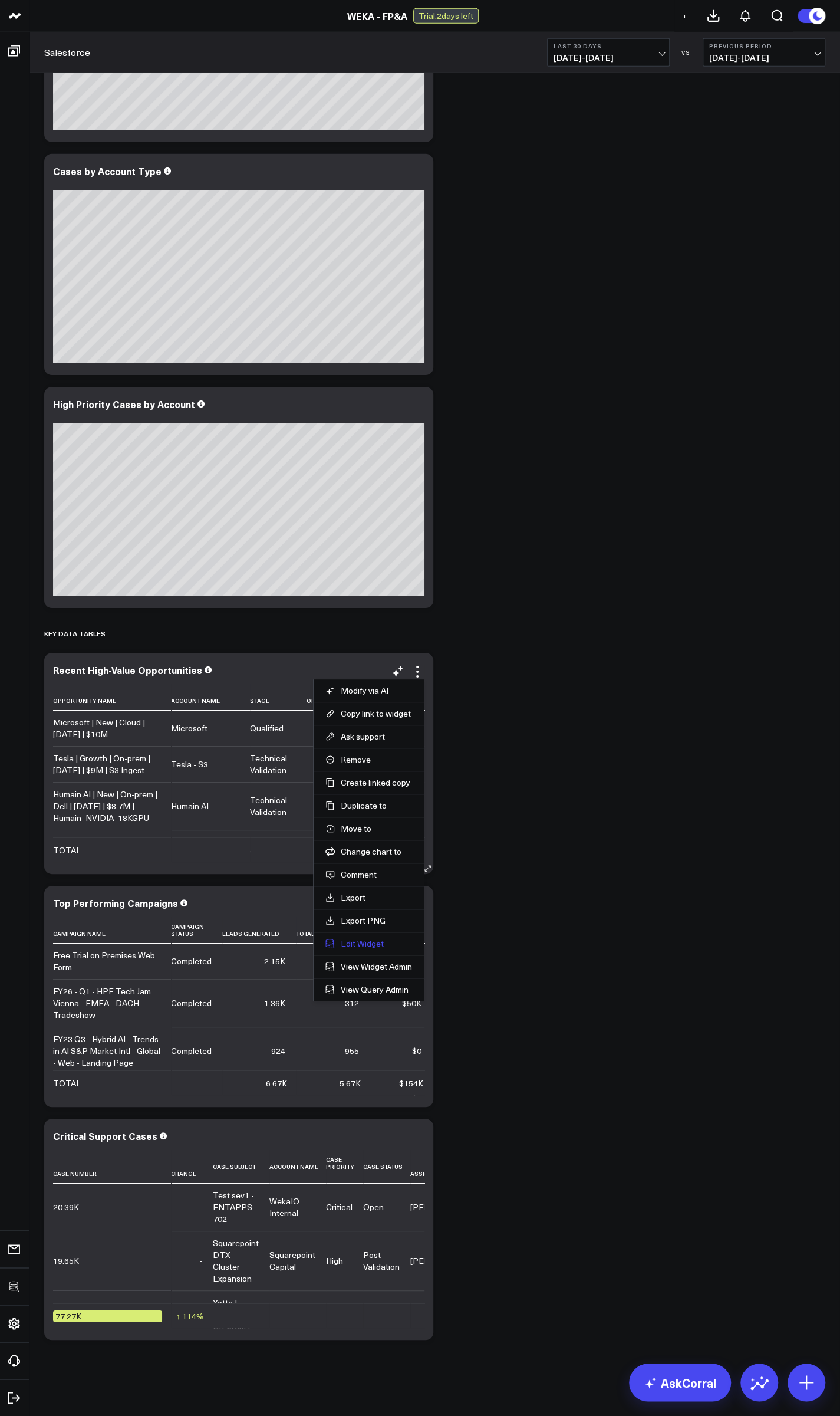
click at [355, 939] on button "Edit Widget" at bounding box center [368, 944] width 87 height 11
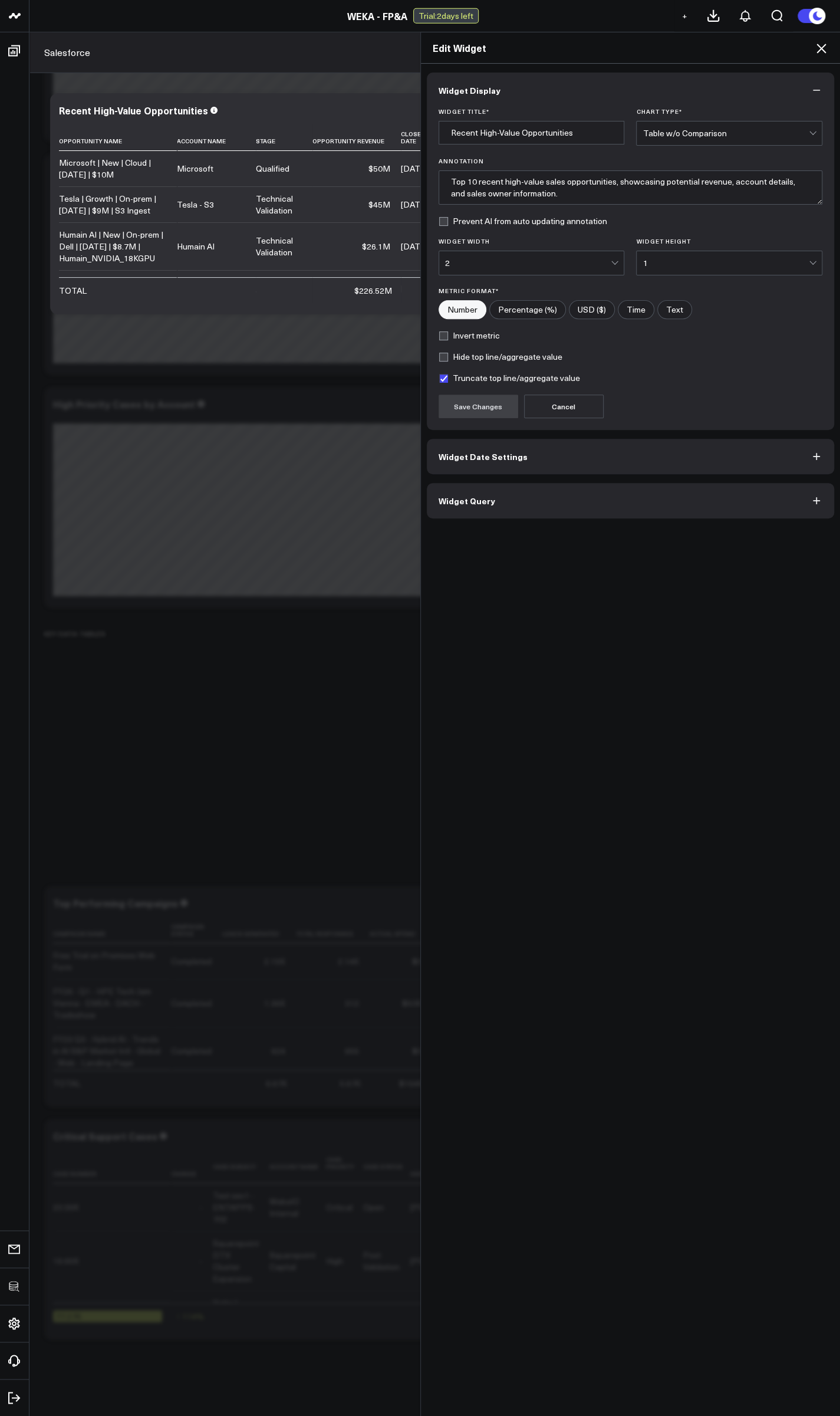
click at [489, 494] on button "Widget Query" at bounding box center [631, 500] width 408 height 36
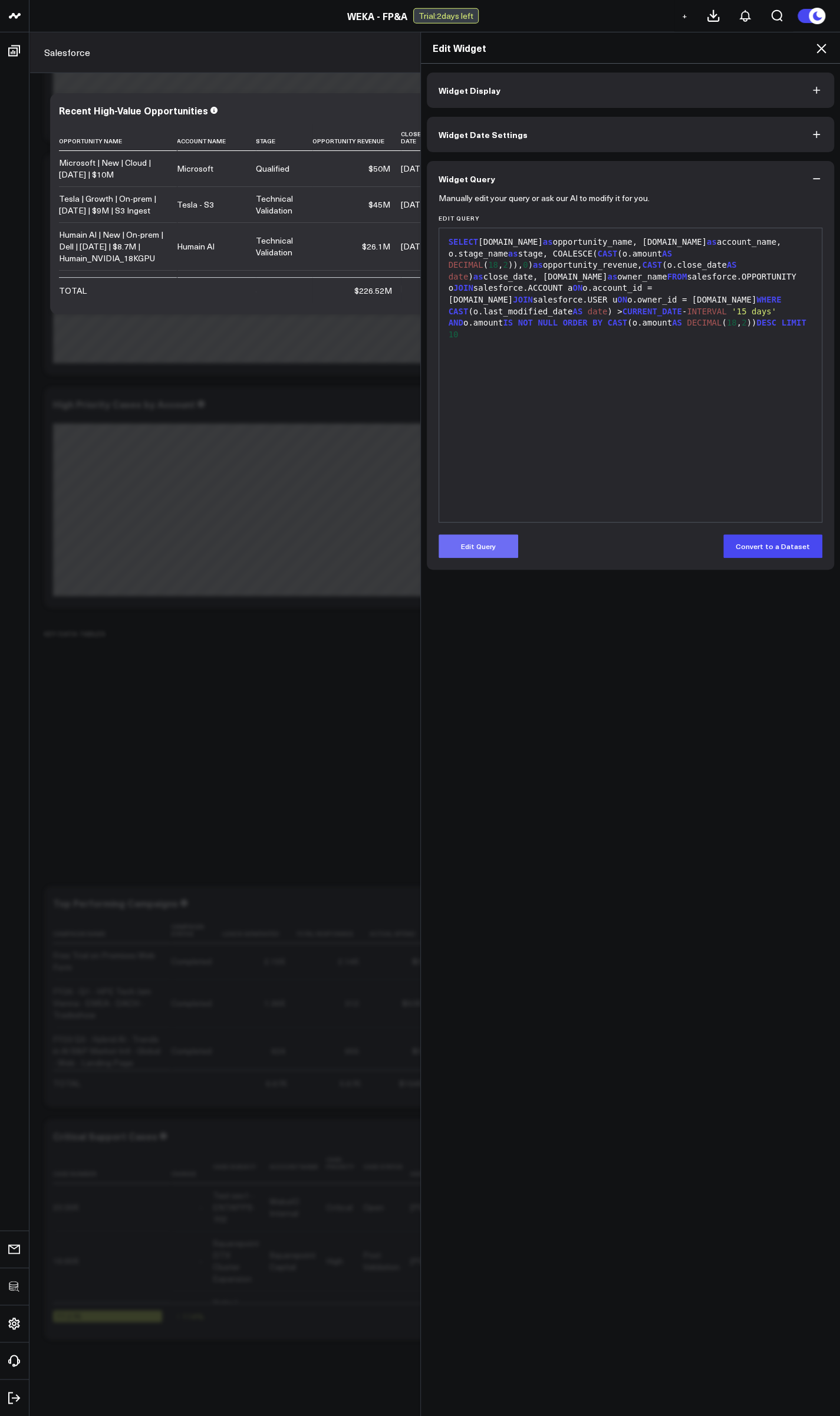
click at [468, 545] on button "Edit Query" at bounding box center [478, 546] width 79 height 23
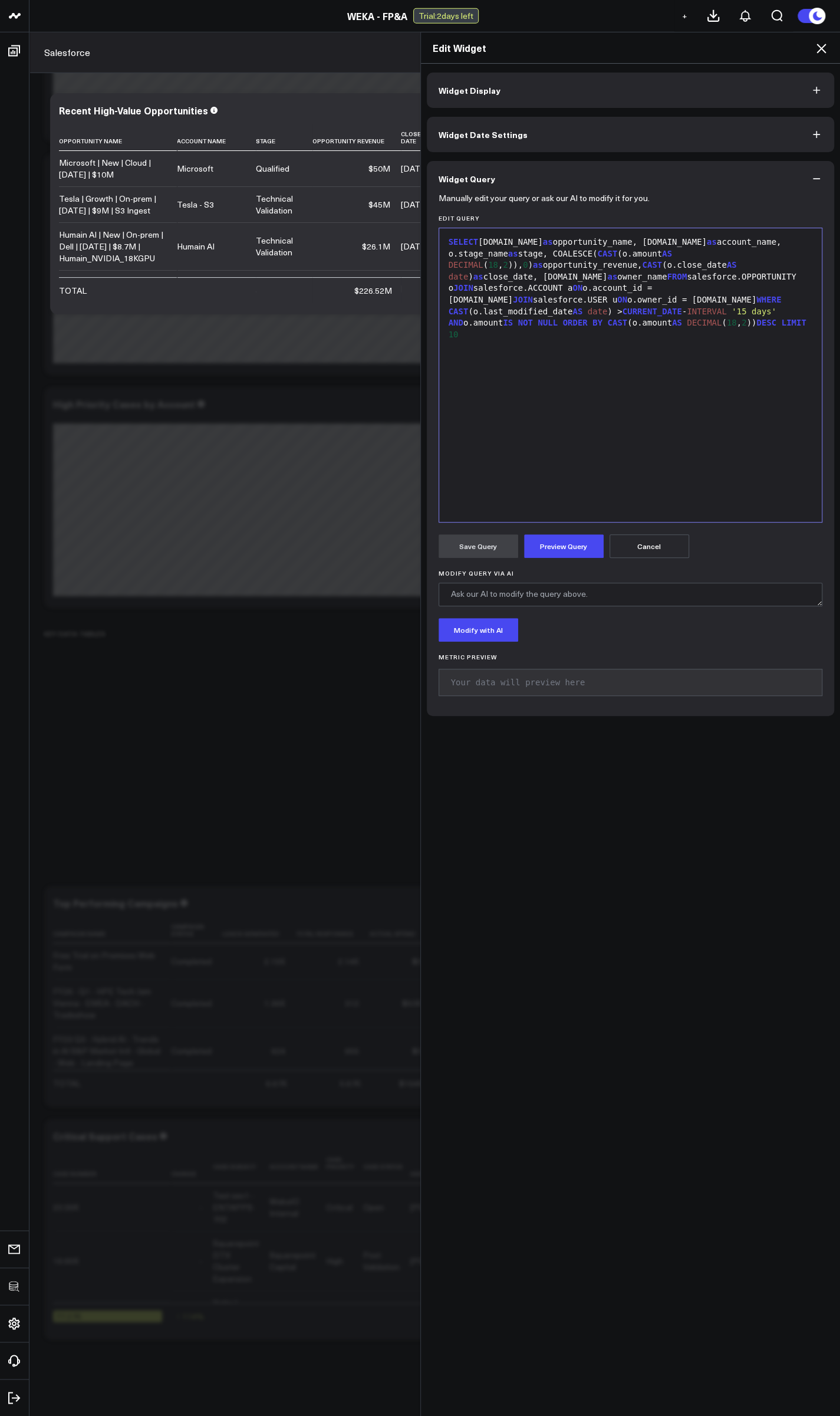
click at [628, 277] on div "SELECT o.name as opportunity_name, a.name as account_name, o.stage_name as stag…" at bounding box center [631, 288] width 371 height 104
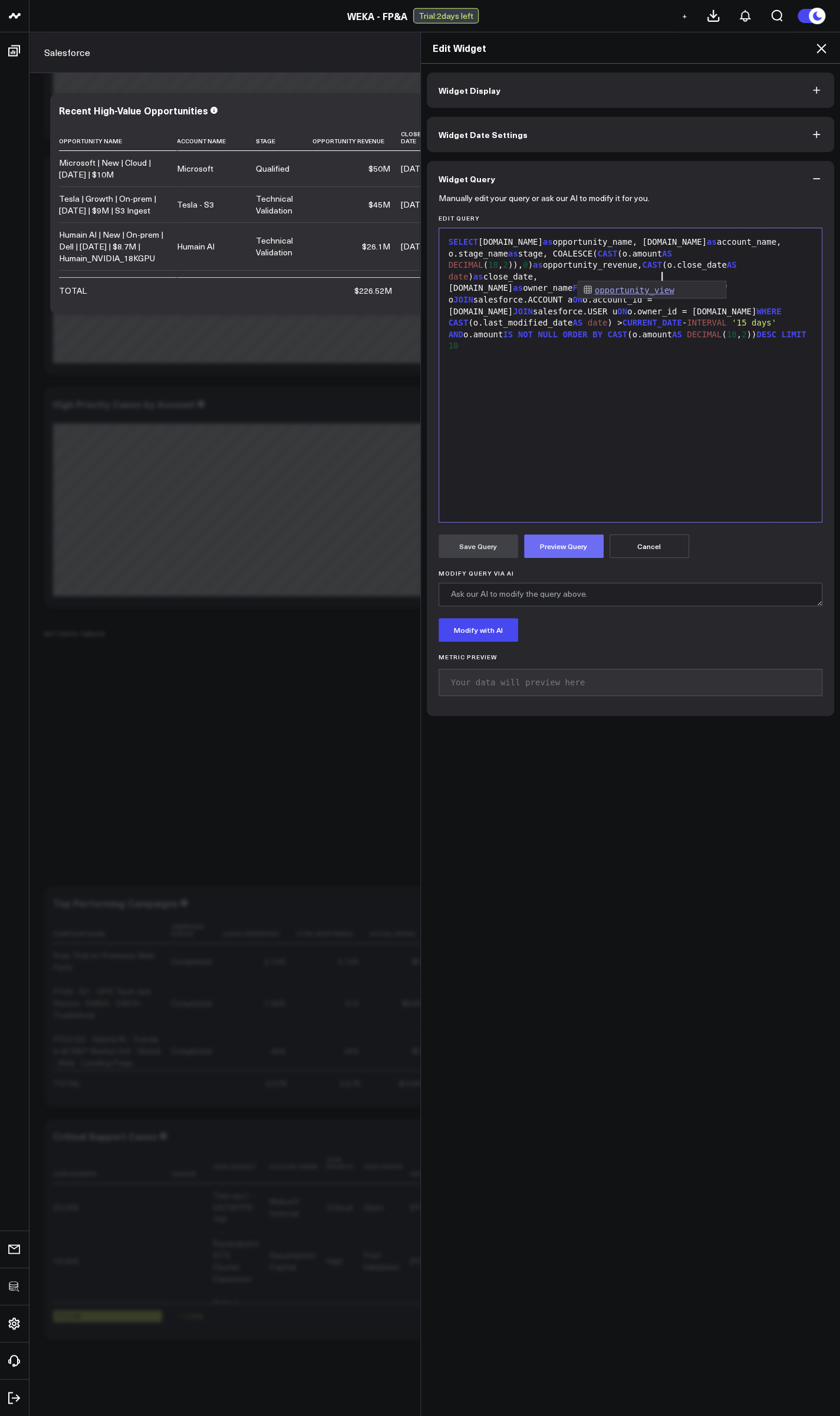
click at [544, 555] on button "Preview Query" at bounding box center [564, 546] width 79 height 23
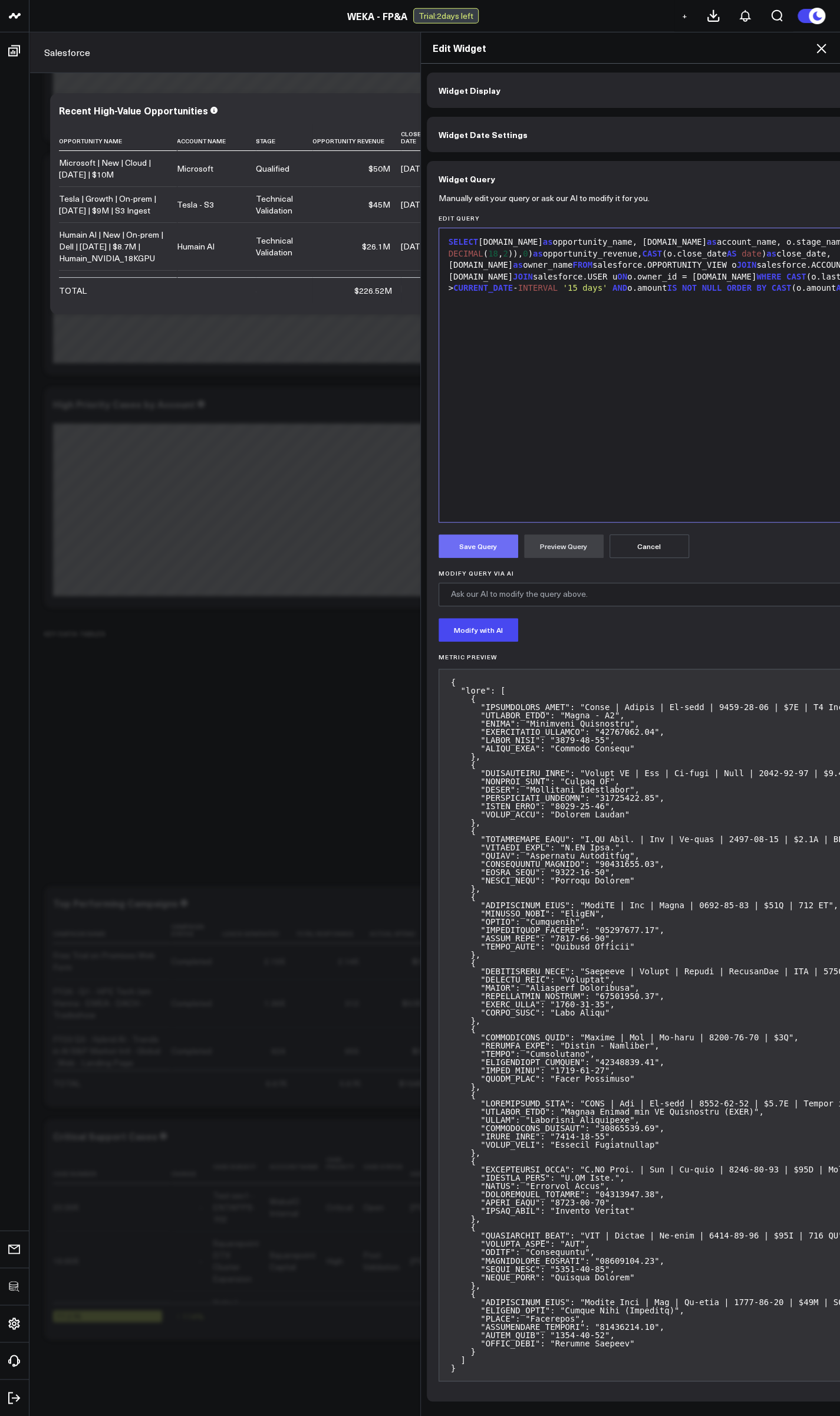
click at [473, 552] on button "Save Query" at bounding box center [478, 546] width 79 height 23
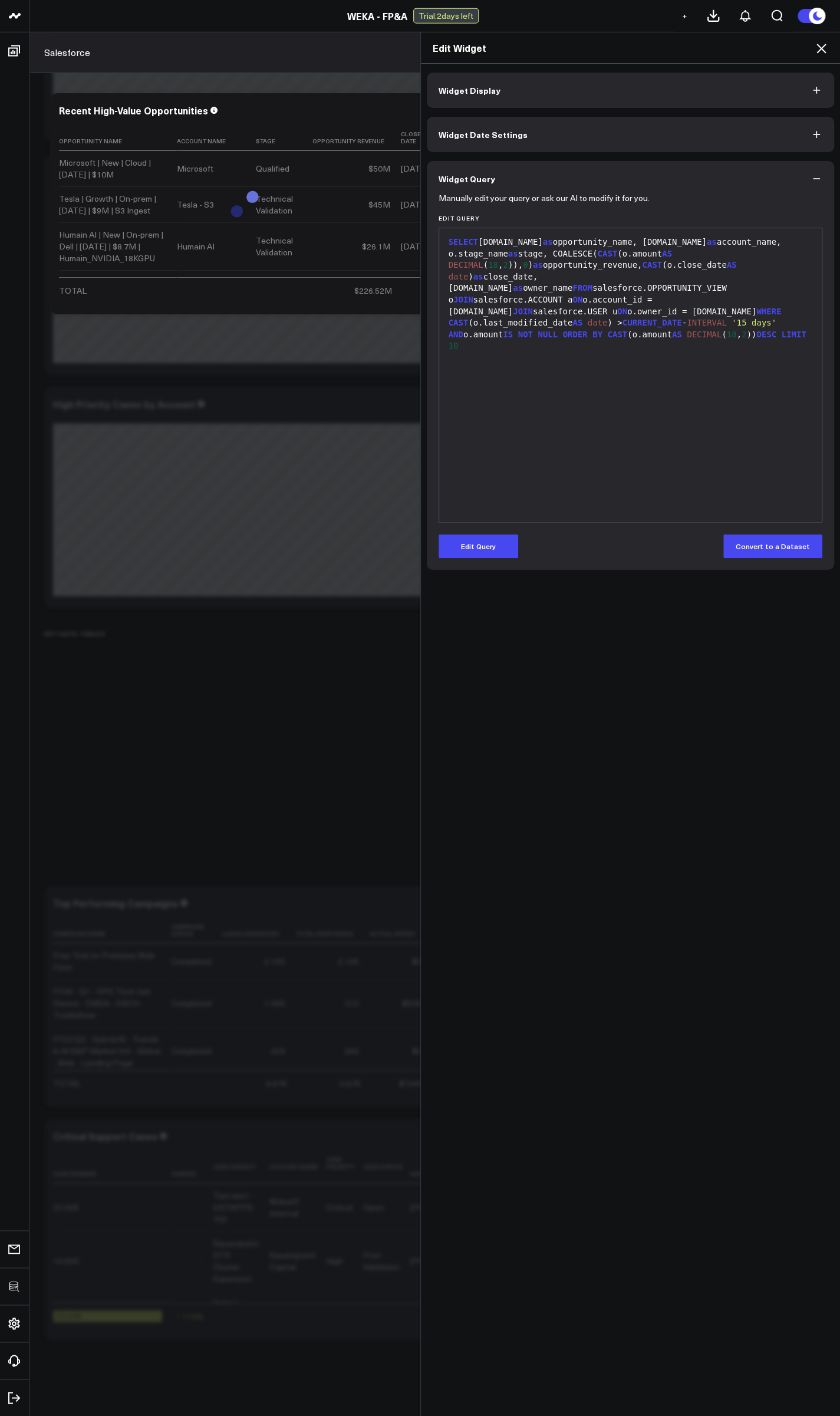
click at [821, 52] on icon at bounding box center [821, 48] width 14 height 14
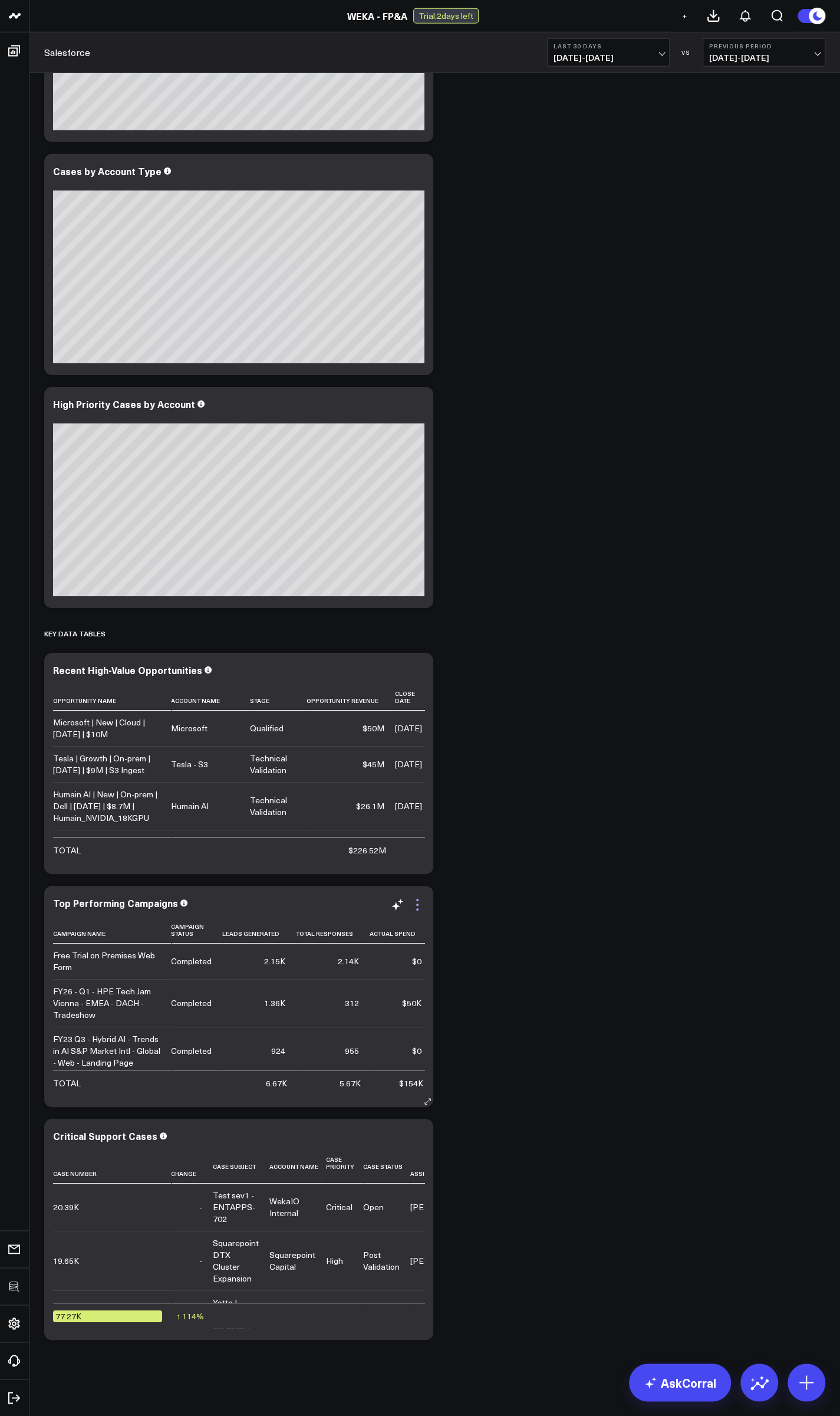
click at [422, 904] on icon at bounding box center [417, 904] width 14 height 14
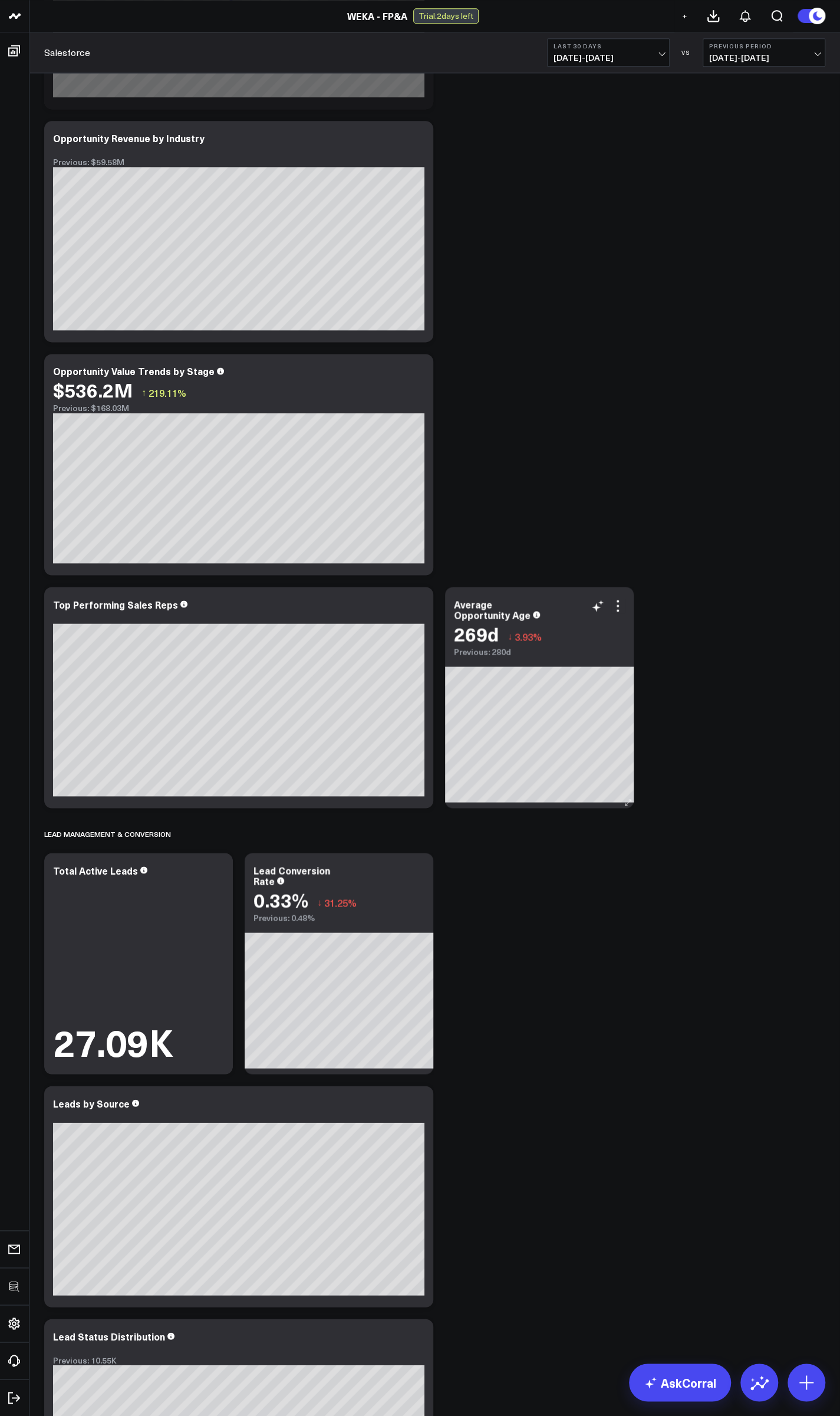
scroll to position [427, 0]
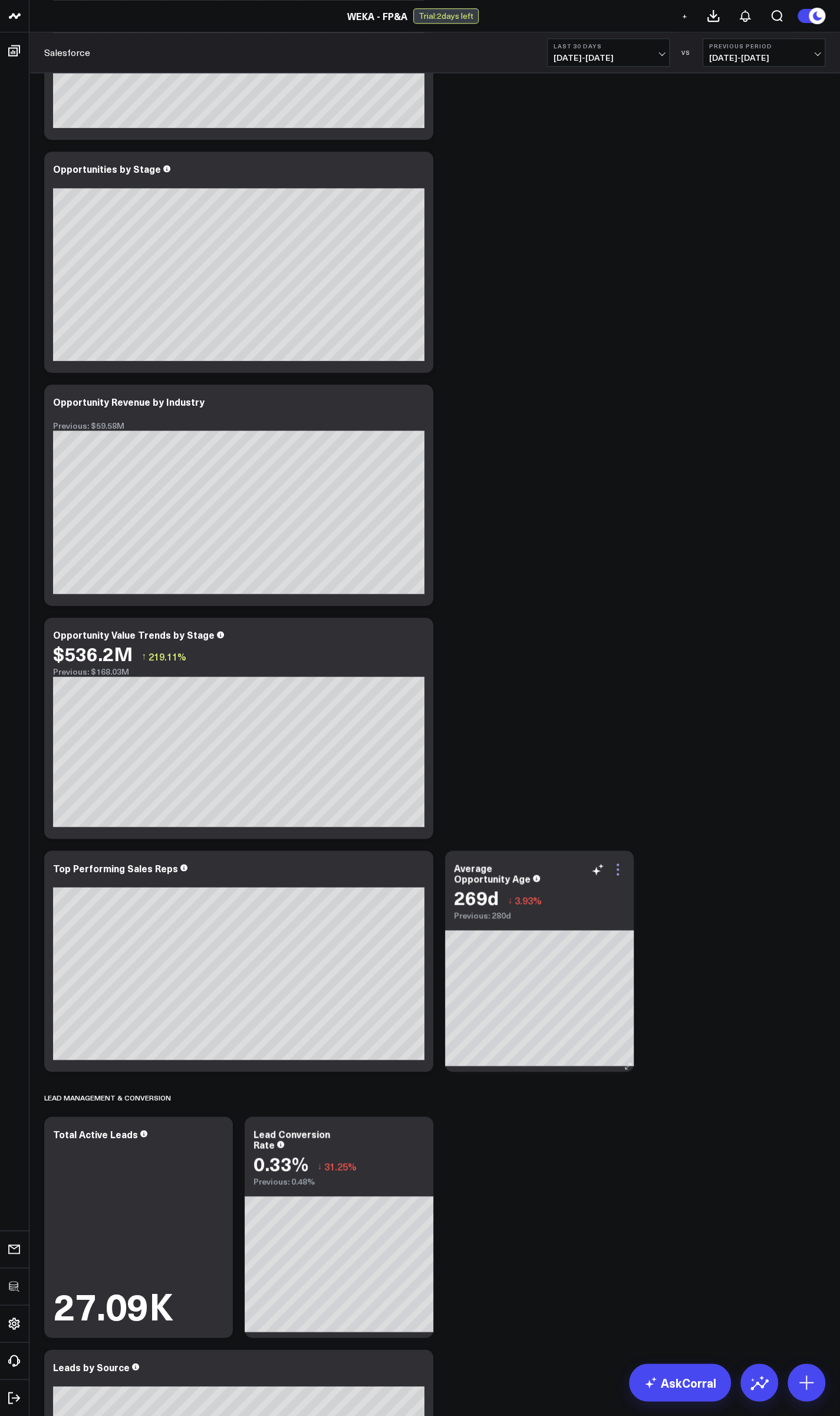
click at [616, 873] on icon at bounding box center [618, 868] width 14 height 14
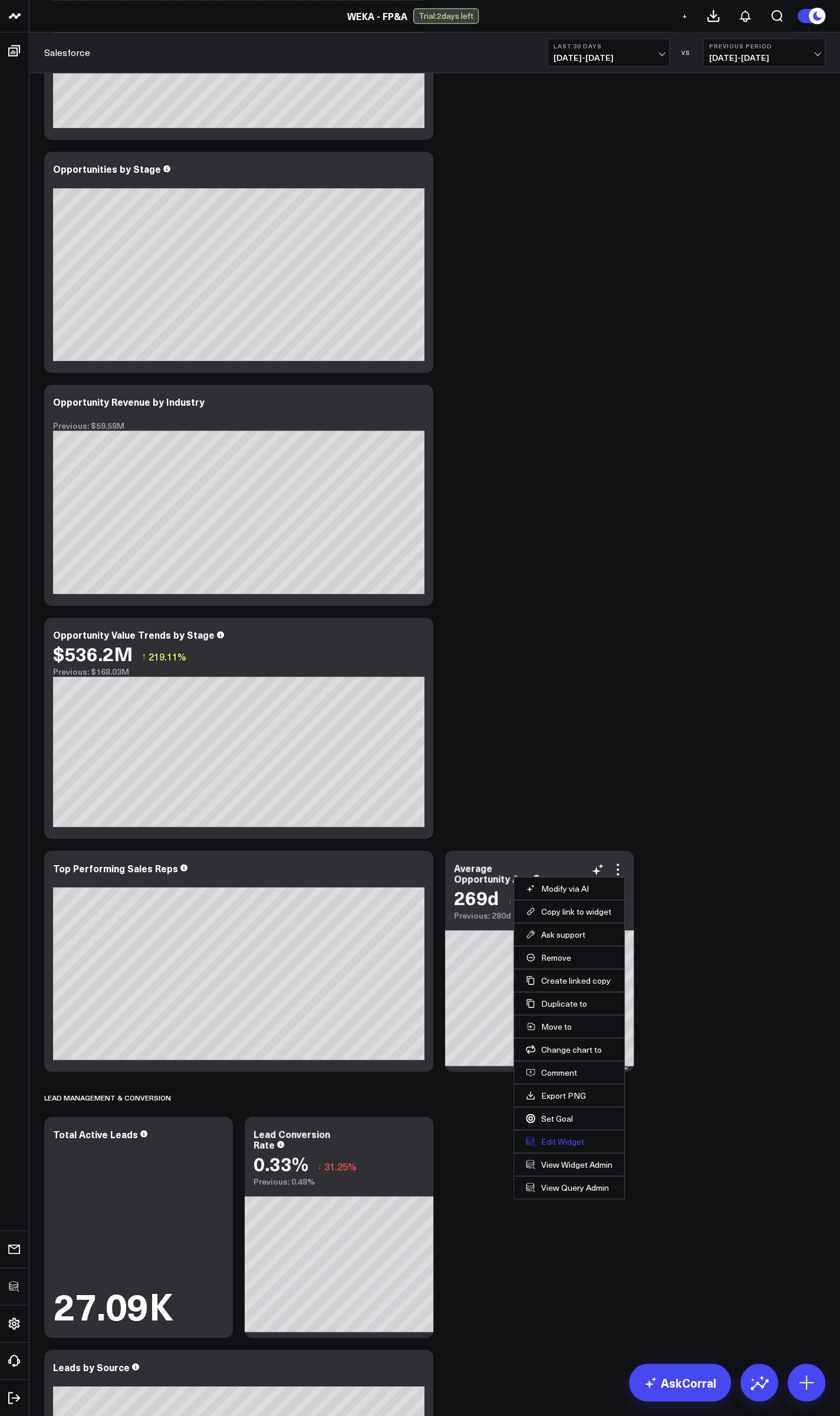
click at [574, 1136] on button "Edit Widget" at bounding box center [569, 1141] width 87 height 11
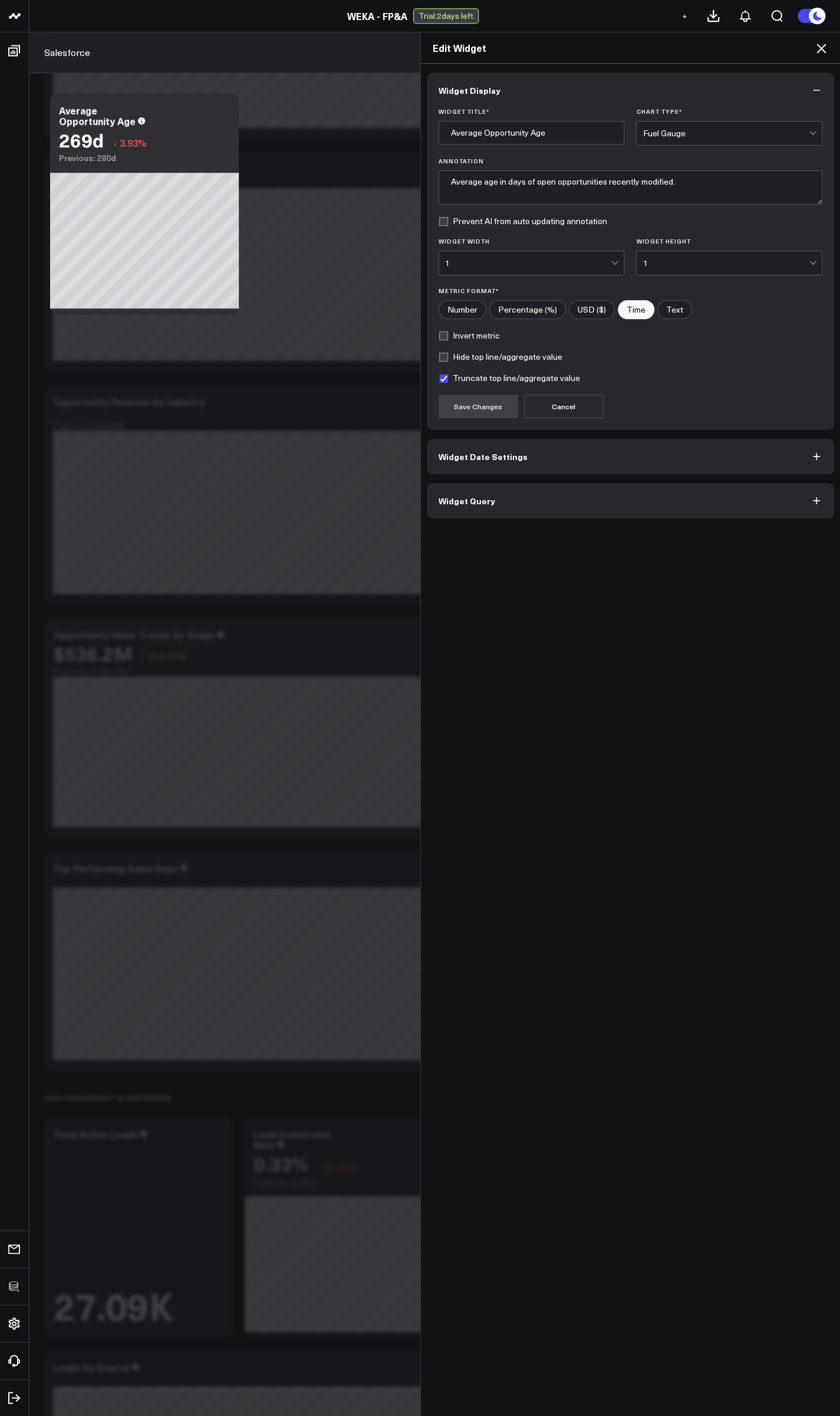
click at [479, 499] on span "Widget Query" at bounding box center [467, 500] width 57 height 9
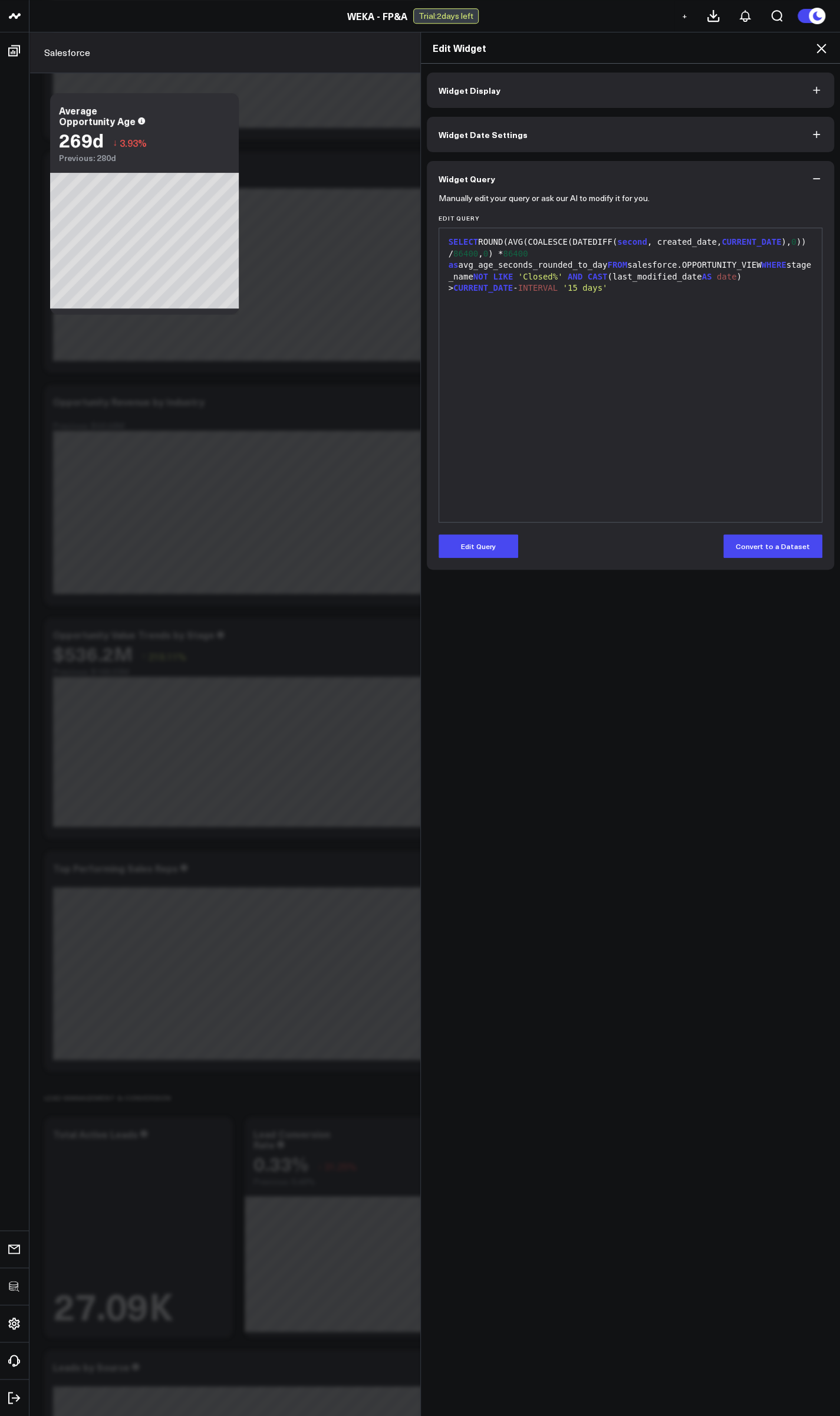
click at [628, 314] on div "SELECT ROUND(AVG(COALESCE(DATEDIFF( second , created_date, CURRENT_DATE ), 0 ))…" at bounding box center [631, 375] width 371 height 282
click at [602, 282] on div "SELECT ROUND(AVG(COALESCE(DATEDIFF( second , created_date, CURRENT_DATE ), 0 ))…" at bounding box center [631, 375] width 371 height 282
drag, startPoint x: 551, startPoint y: 267, endPoint x: 610, endPoint y: 270, distance: 59.1
click at [610, 270] on div "SELECT ROUND(AVG(COALESCE(DATEDIFF( second , created_date, CURRENT_DATE ), 0 ))…" at bounding box center [631, 265] width 371 height 58
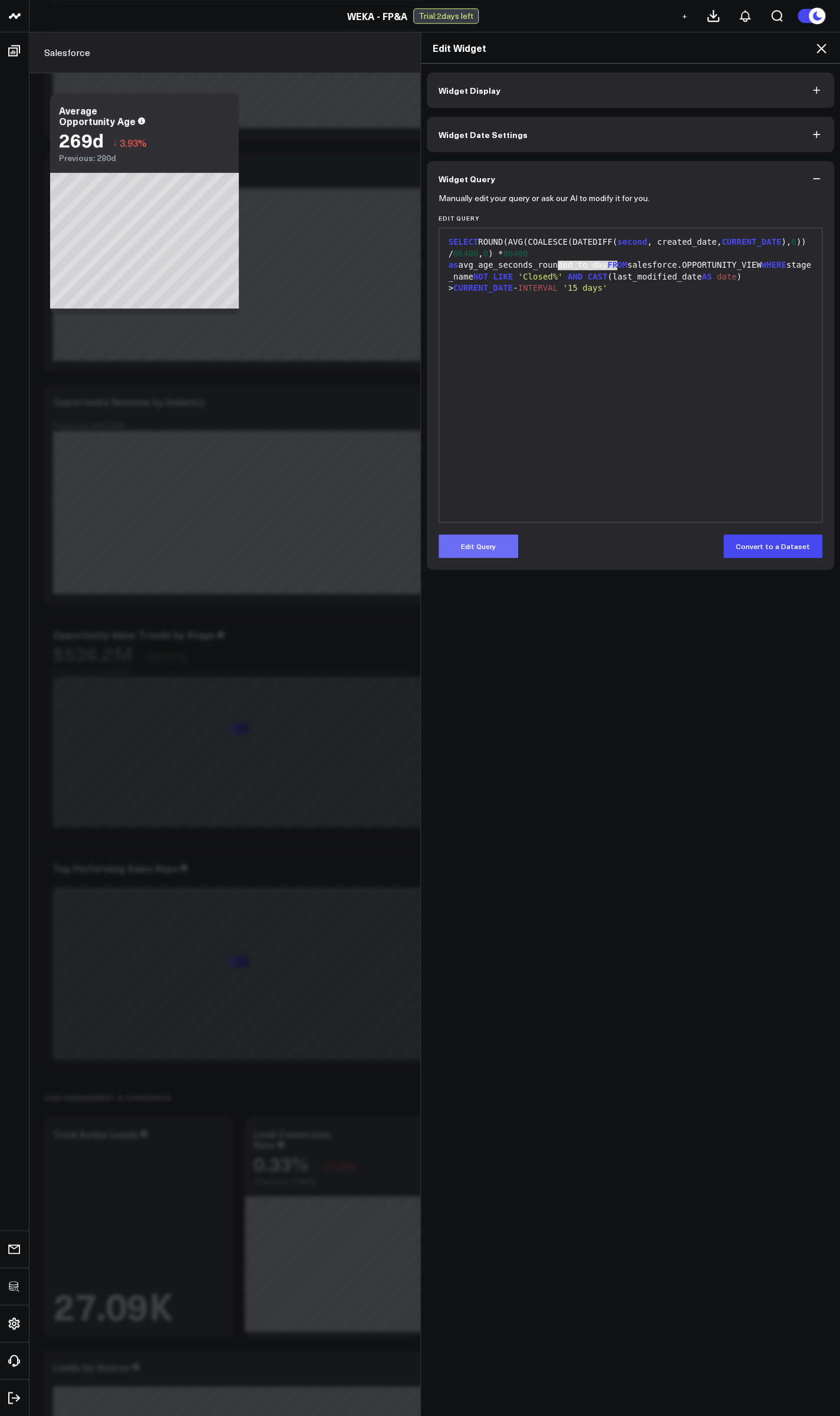
click at [470, 545] on button "Edit Query" at bounding box center [478, 546] width 79 height 23
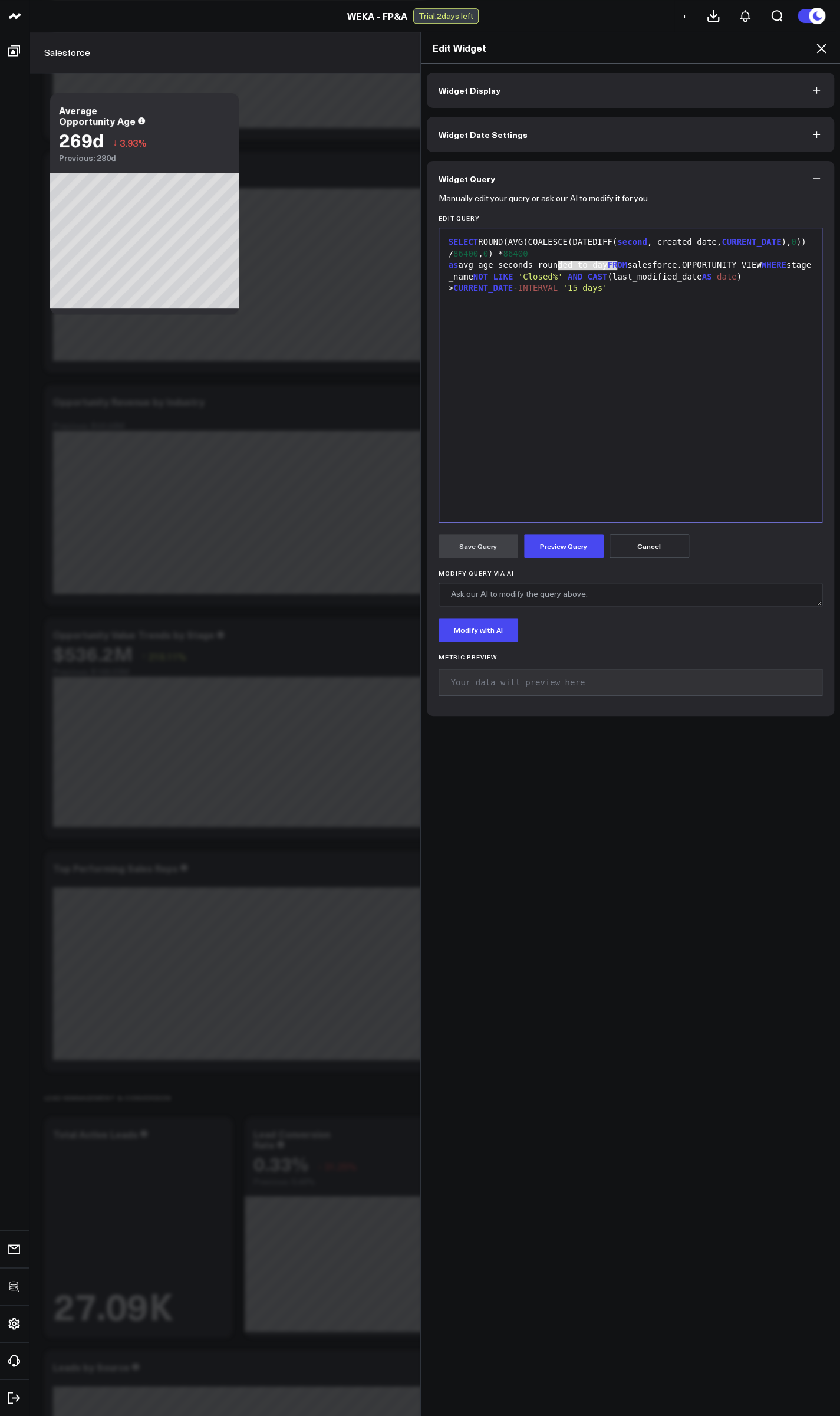
click at [618, 377] on div "SELECT ROUND(AVG(COALESCE(DATEDIFF( second , created_date, CURRENT_DATE ), 0 ))…" at bounding box center [631, 375] width 371 height 282
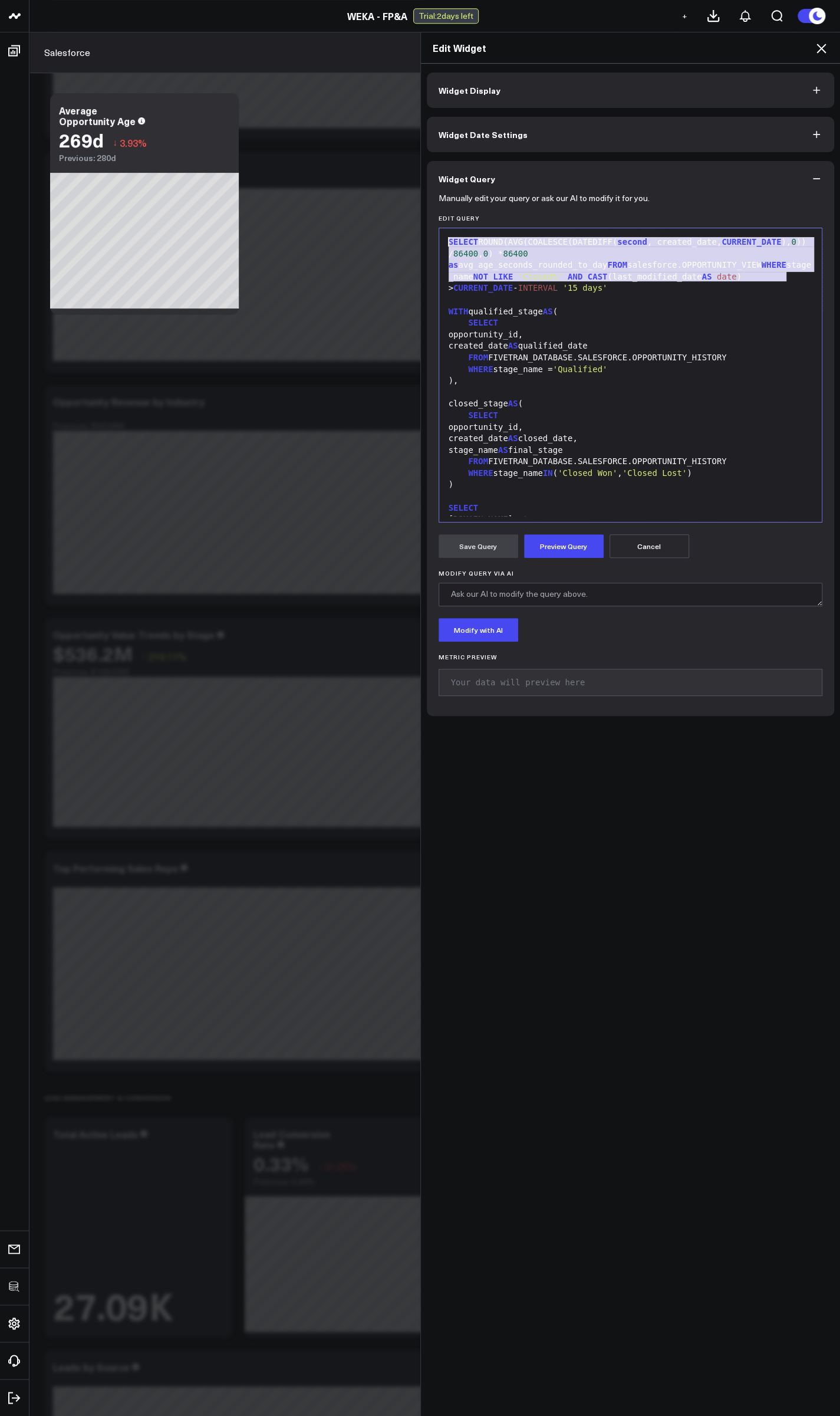
drag, startPoint x: 792, startPoint y: 273, endPoint x: 408, endPoint y: 239, distance: 385.5
click at [408, 239] on div "Edit Widget Widget Display Widget Date Settings Widget Query Manually edit your…" at bounding box center [420, 724] width 840 height 1384
copy div "SELECT ROUND(AVG(COALESCE(DATEDIFF( second , created_date, CURRENT_DATE ), 0 ))…"
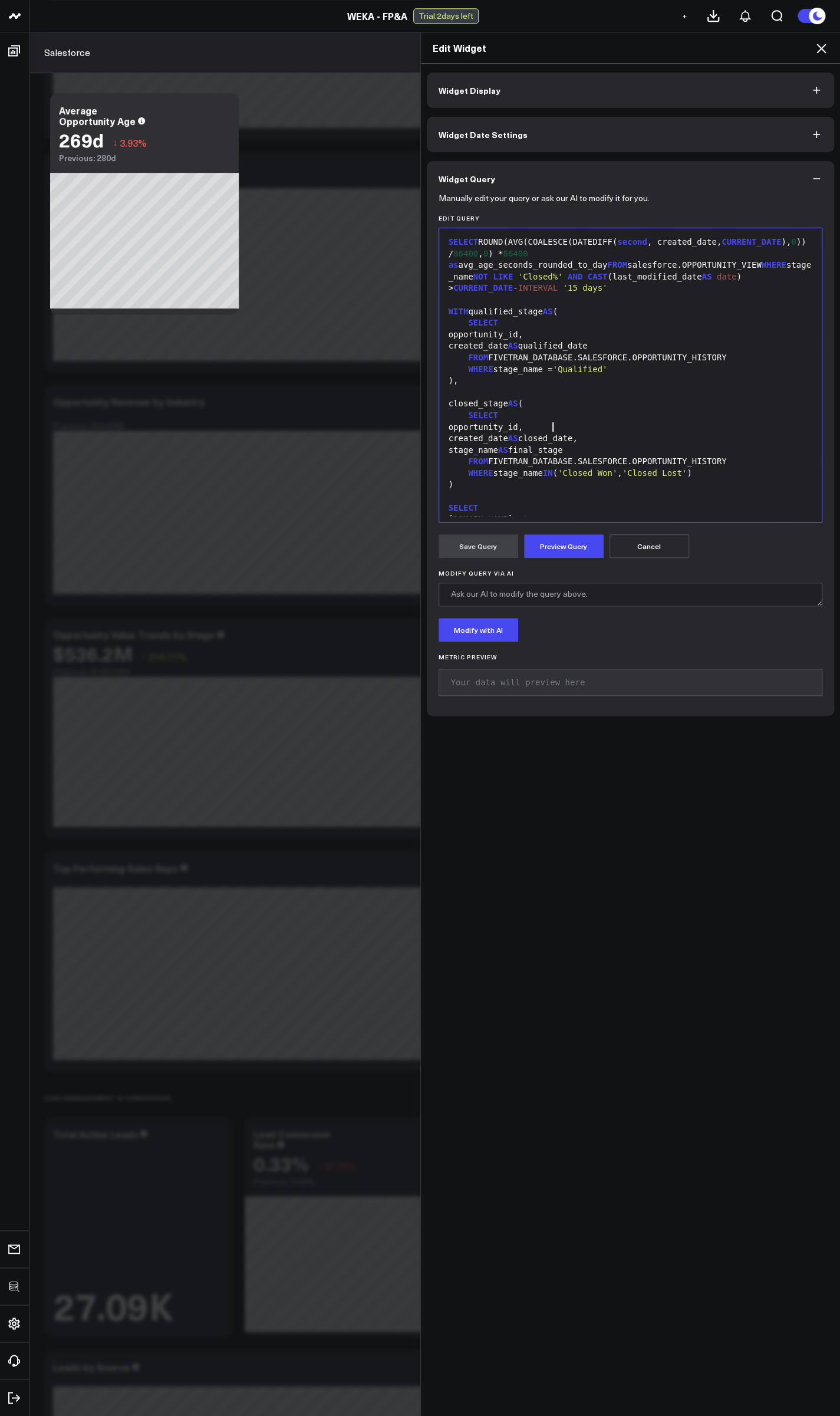
click at [518, 433] on span "AS" at bounding box center [513, 437] width 10 height 9
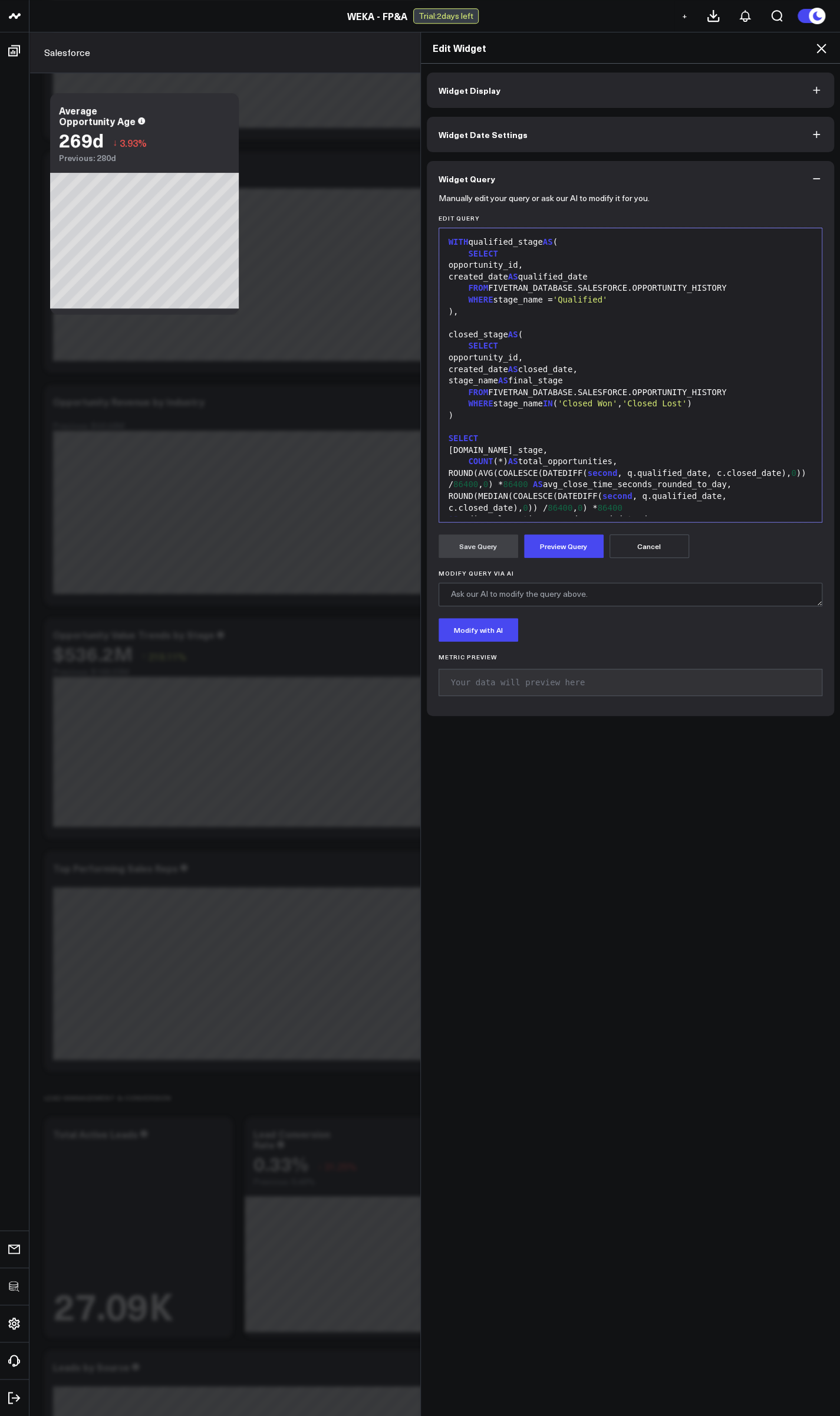
scroll to position [149, 0]
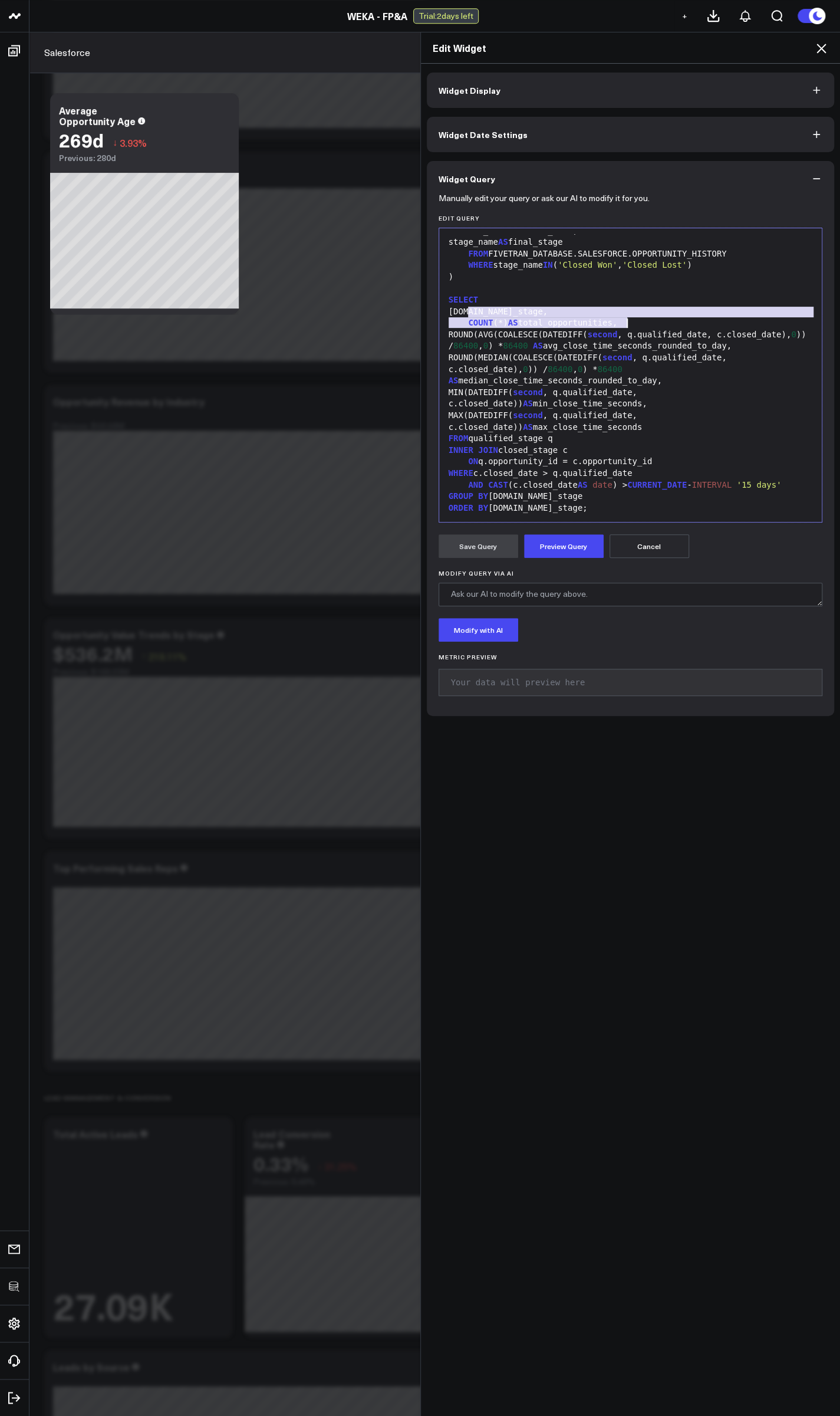
drag, startPoint x: 462, startPoint y: 303, endPoint x: 628, endPoint y: 310, distance: 166.1
click at [628, 310] on div "WITH qualified_stage AS ( SELECT opportunity_id, created_date AS qualified_date…" at bounding box center [631, 306] width 371 height 421
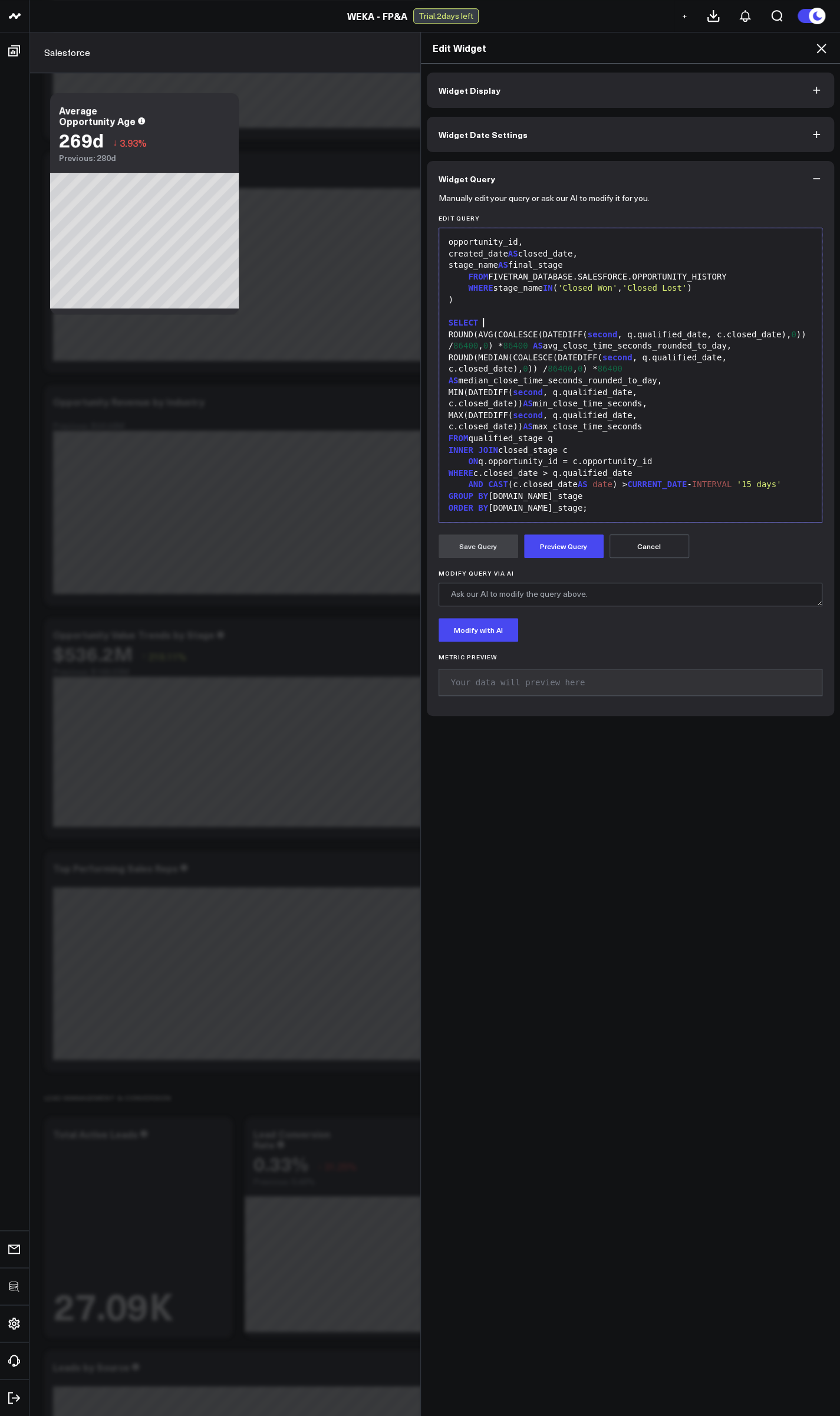
scroll to position [127, 0]
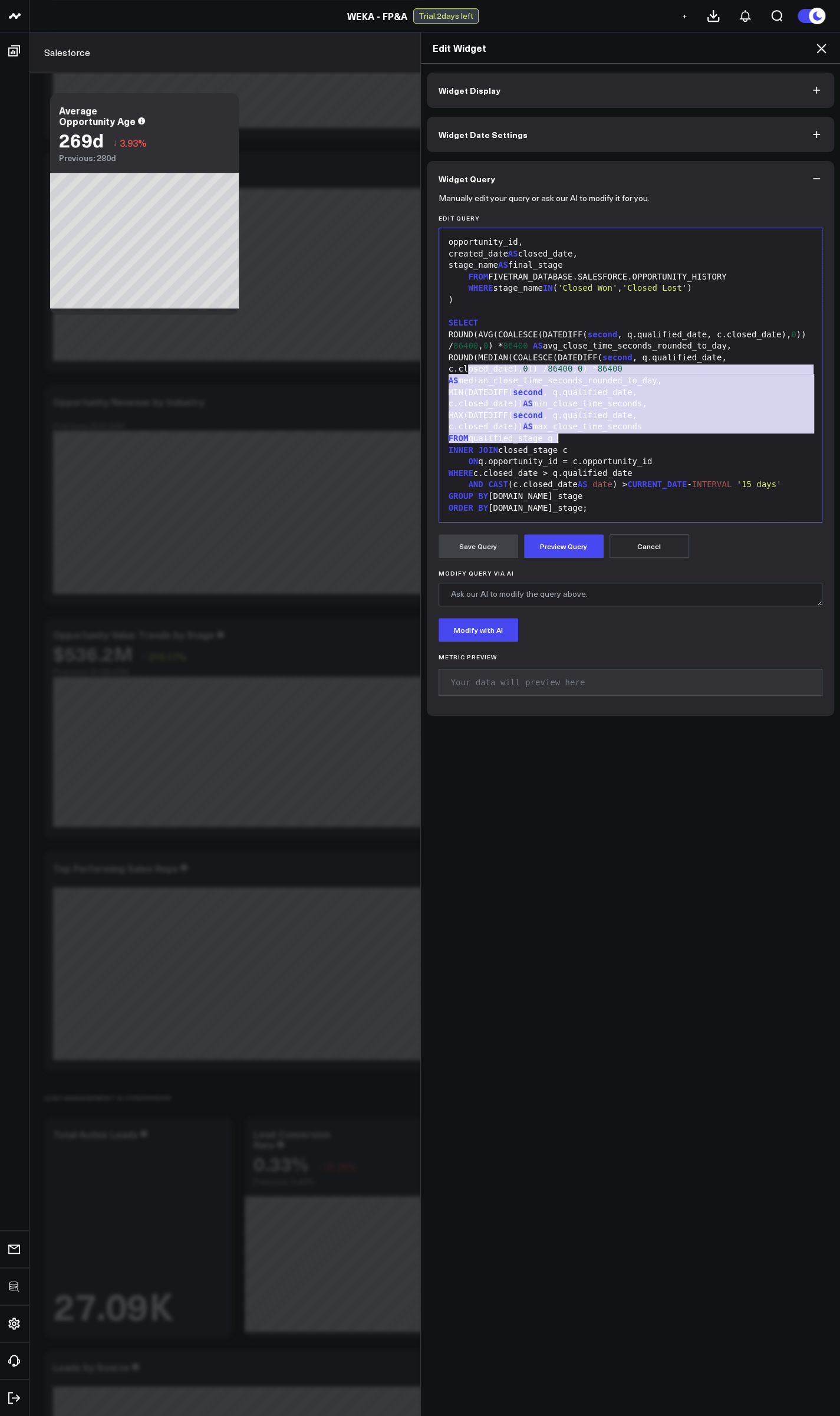
drag, startPoint x: 464, startPoint y: 353, endPoint x: 588, endPoint y: 426, distance: 143.9
click at [588, 426] on div "WITH qualified_stage AS ( SELECT opportunity_id, created_date AS qualified_date…" at bounding box center [631, 317] width 371 height 397
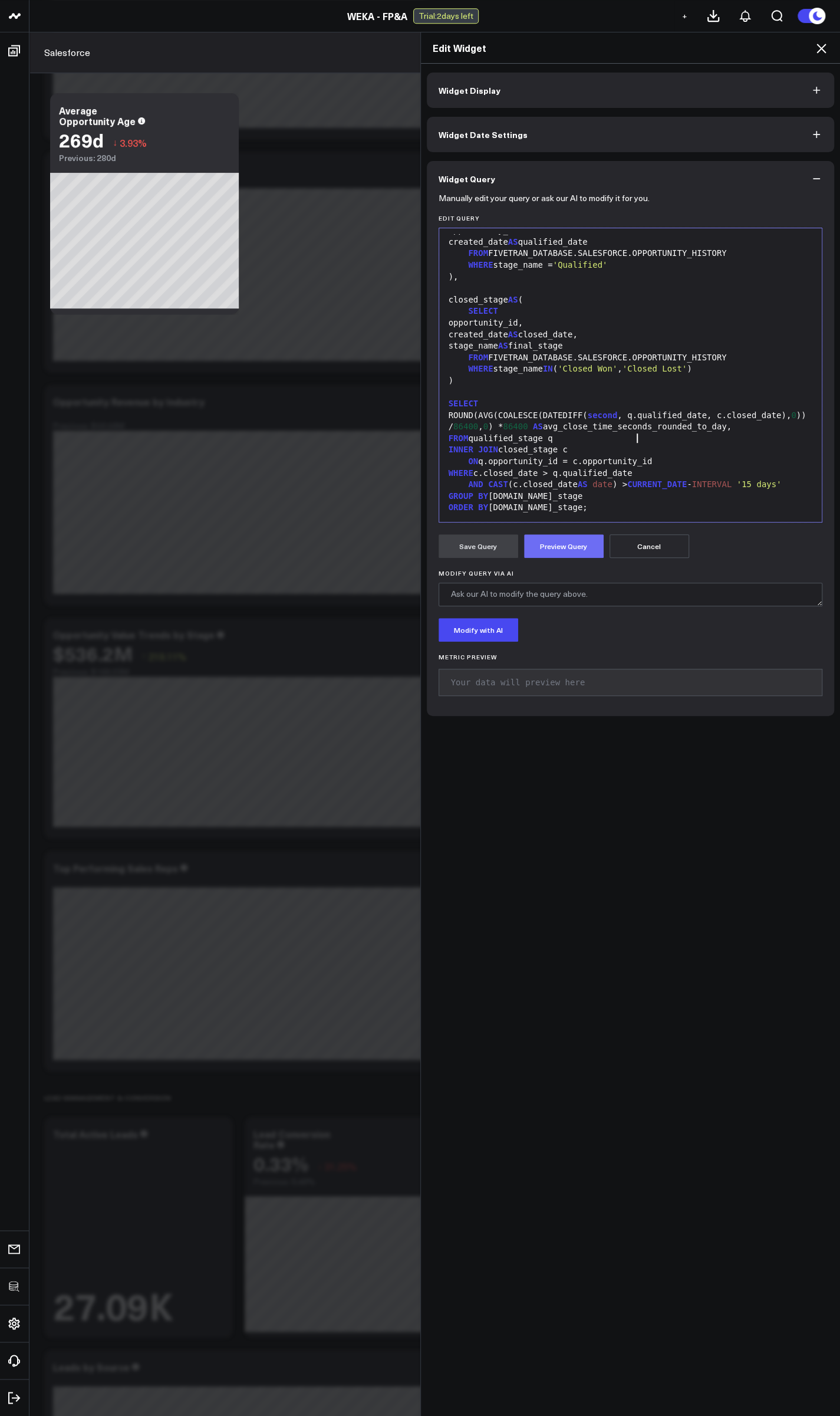
scroll to position [46, 0]
click at [553, 548] on button "Preview Query" at bounding box center [564, 546] width 79 height 23
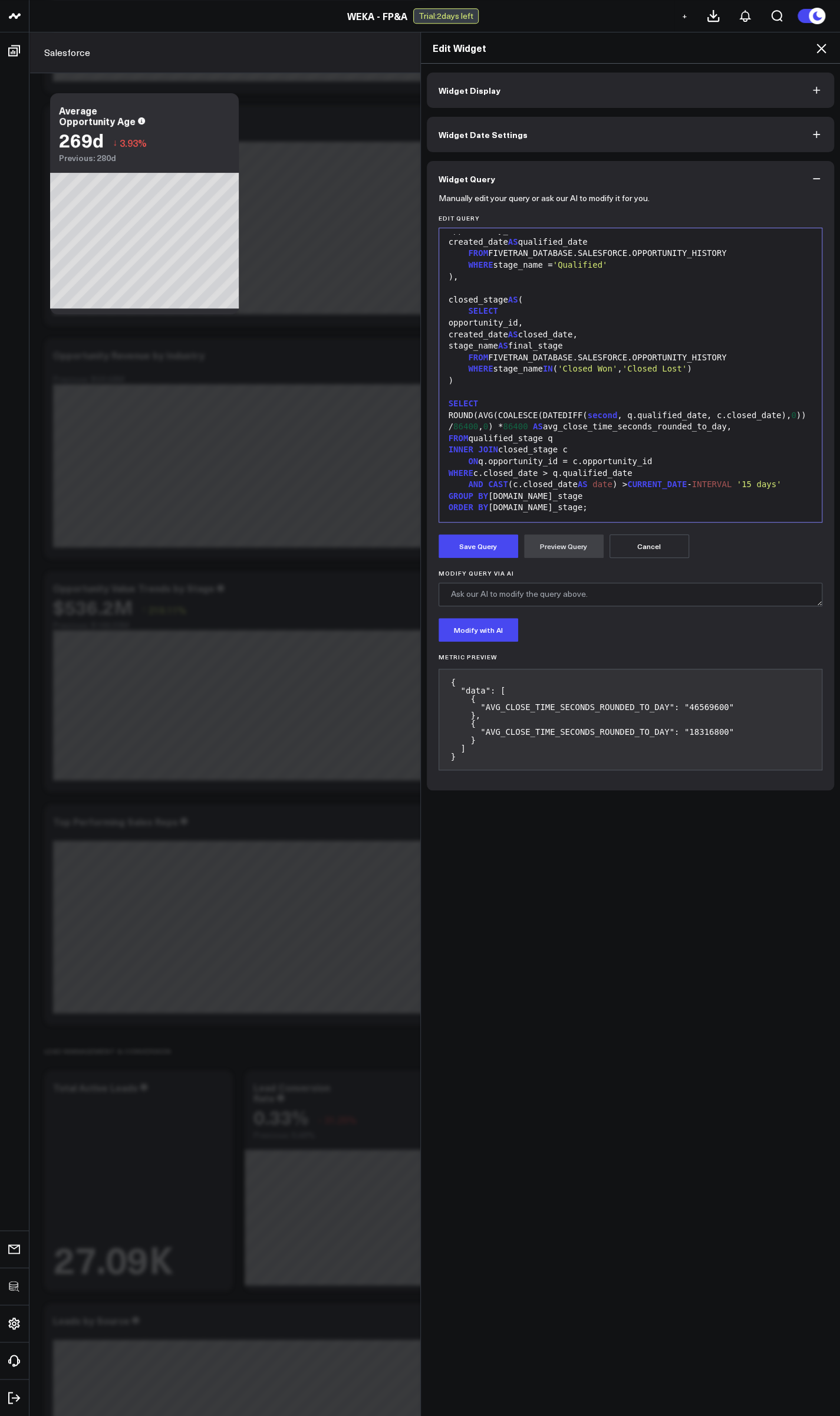
scroll to position [497, 0]
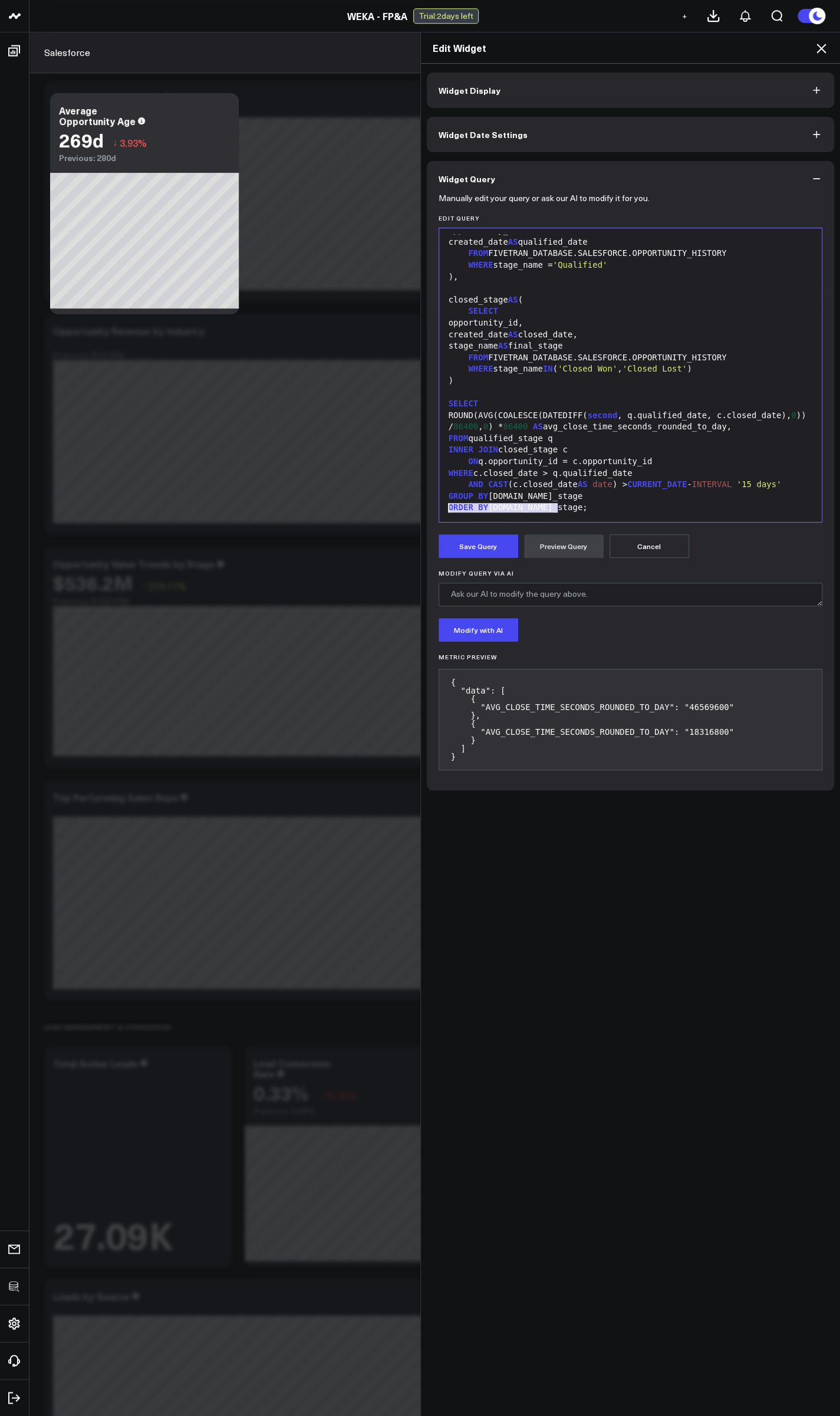
drag, startPoint x: 559, startPoint y: 495, endPoint x: 438, endPoint y: 492, distance: 121.0
click at [439, 492] on div "Selection deleted 99 1 2 3 4 5 6 7 8 9 10 11 12 13 14 15 16 17 18 19 20 21 22 2…" at bounding box center [631, 375] width 384 height 295
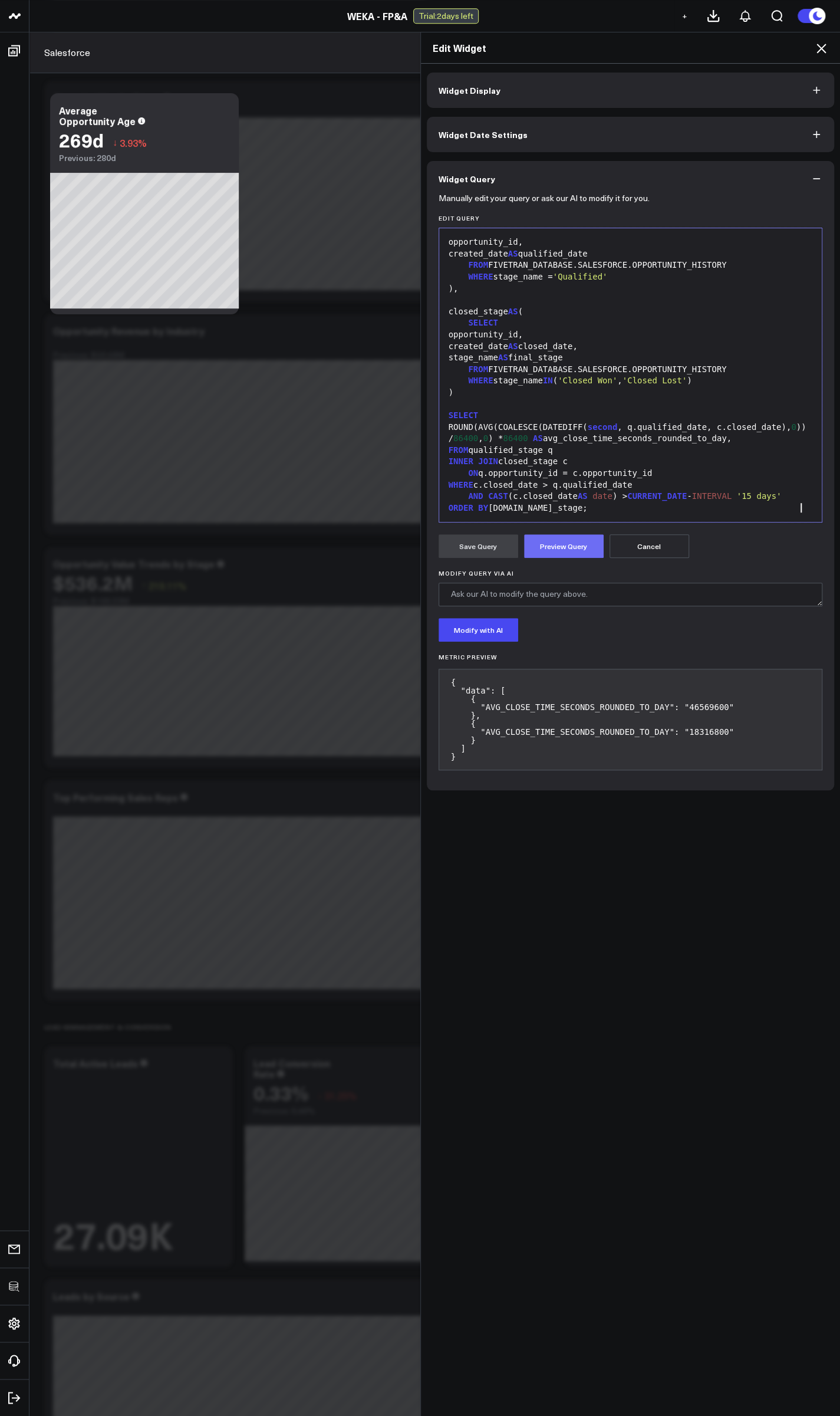
scroll to position [34, 0]
click at [565, 548] on button "Preview Query" at bounding box center [564, 546] width 79 height 23
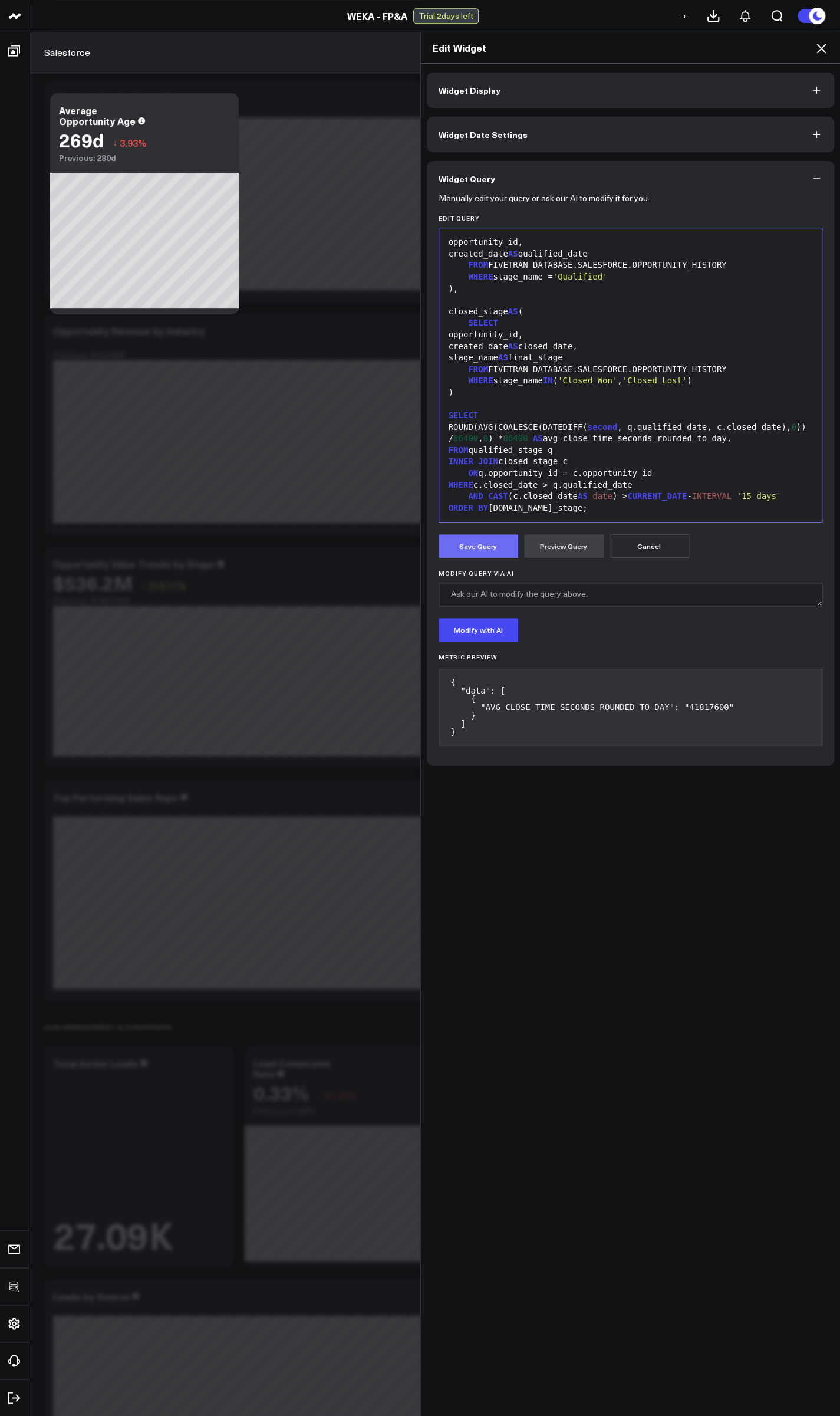
click at [483, 551] on button "Save Query" at bounding box center [478, 546] width 79 height 23
click at [822, 44] on icon at bounding box center [821, 48] width 14 height 14
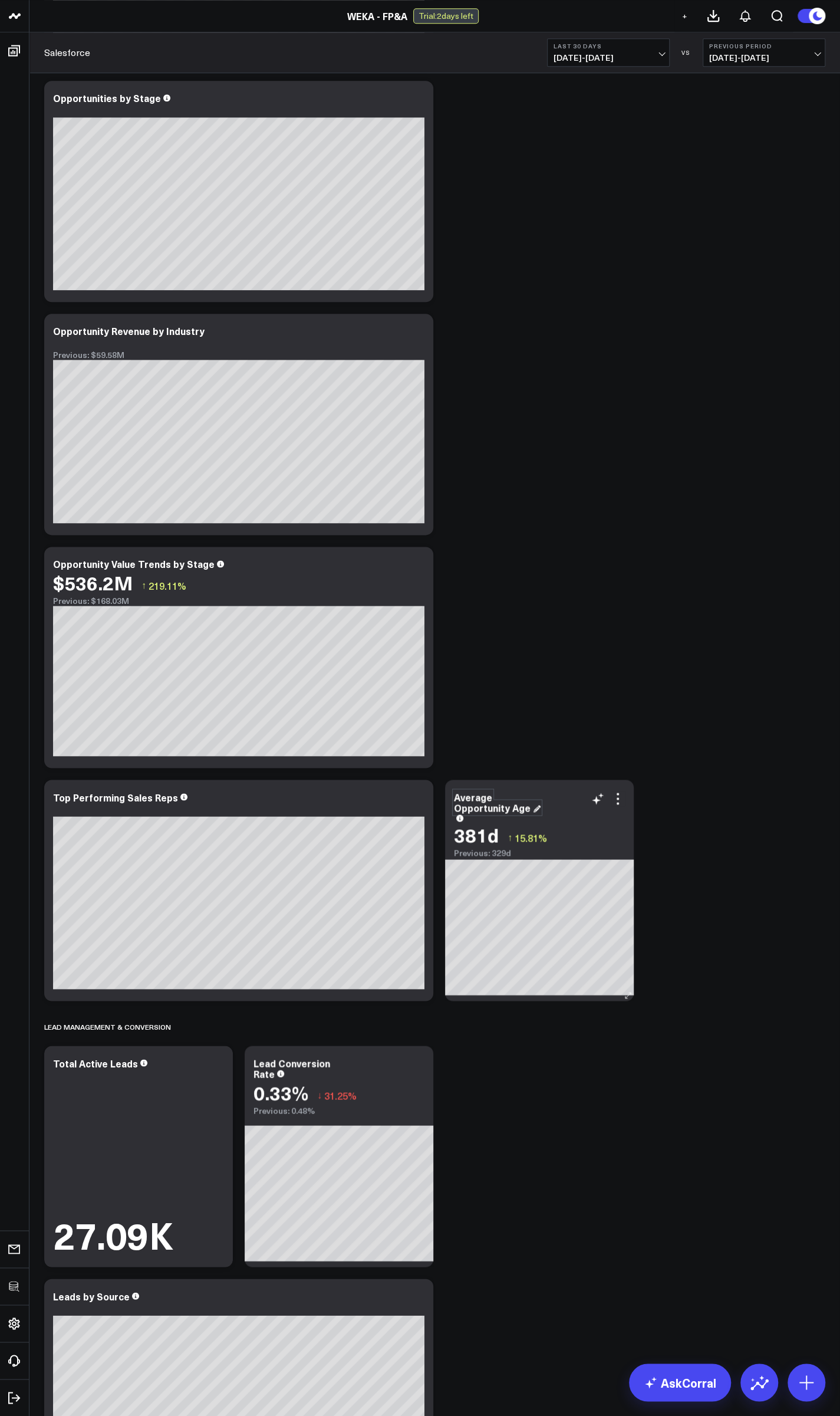
click at [523, 798] on div "Average Opportunity Age" at bounding box center [497, 802] width 87 height 23
click at [619, 802] on icon at bounding box center [618, 798] width 14 height 14
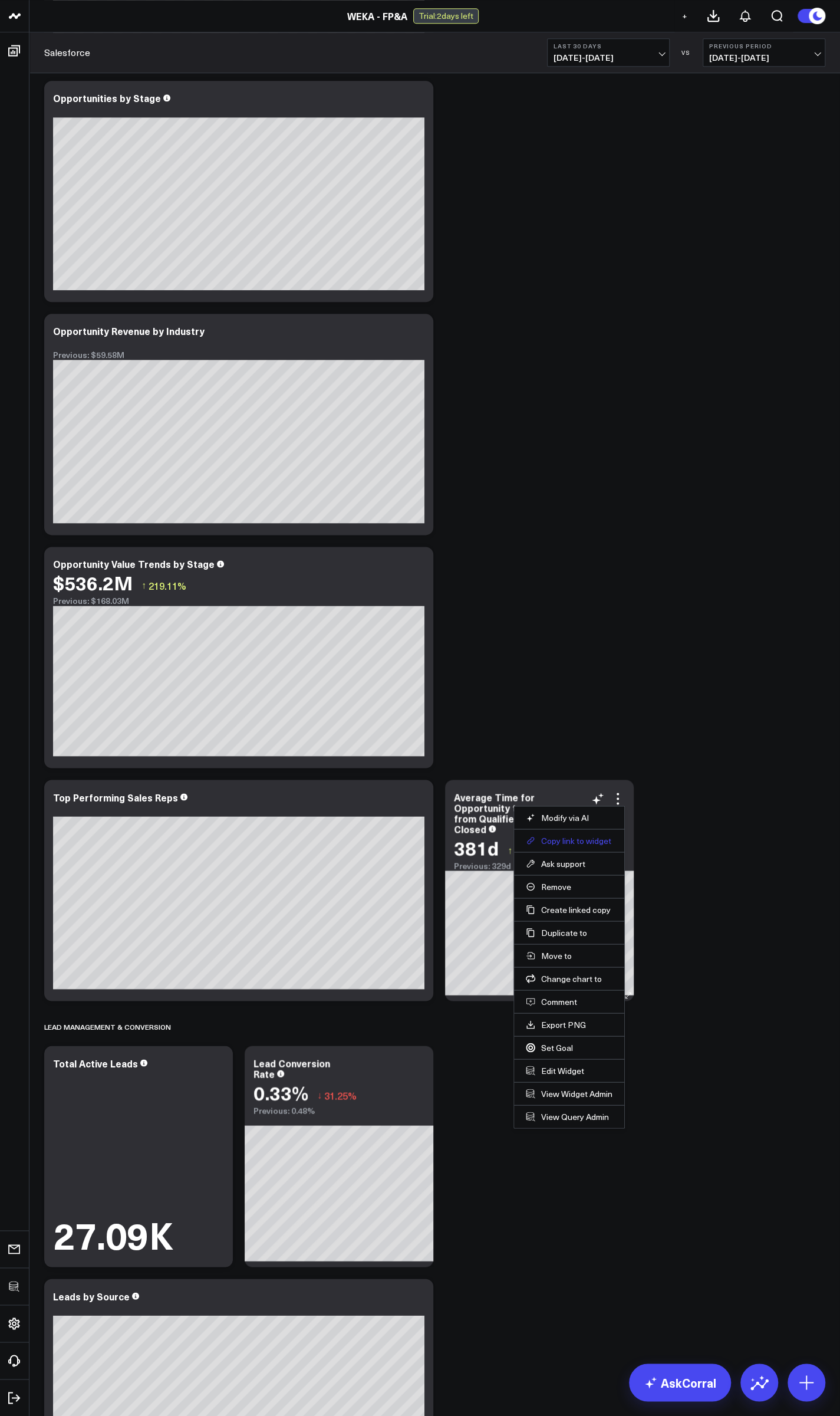
click at [574, 844] on button "Copy link to widget" at bounding box center [569, 840] width 87 height 11
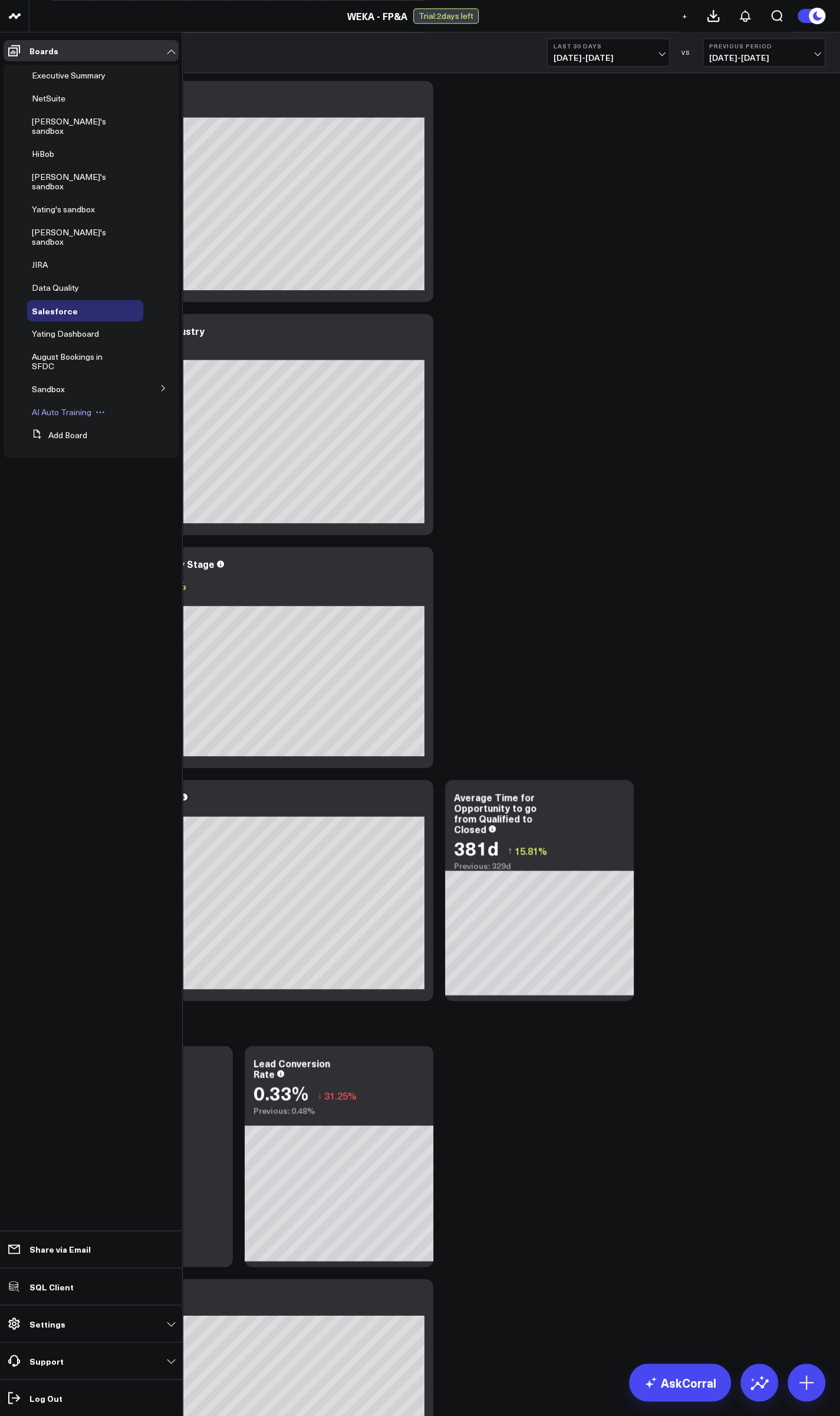
click at [73, 406] on span "AI Auto Training" at bounding box center [62, 411] width 60 height 11
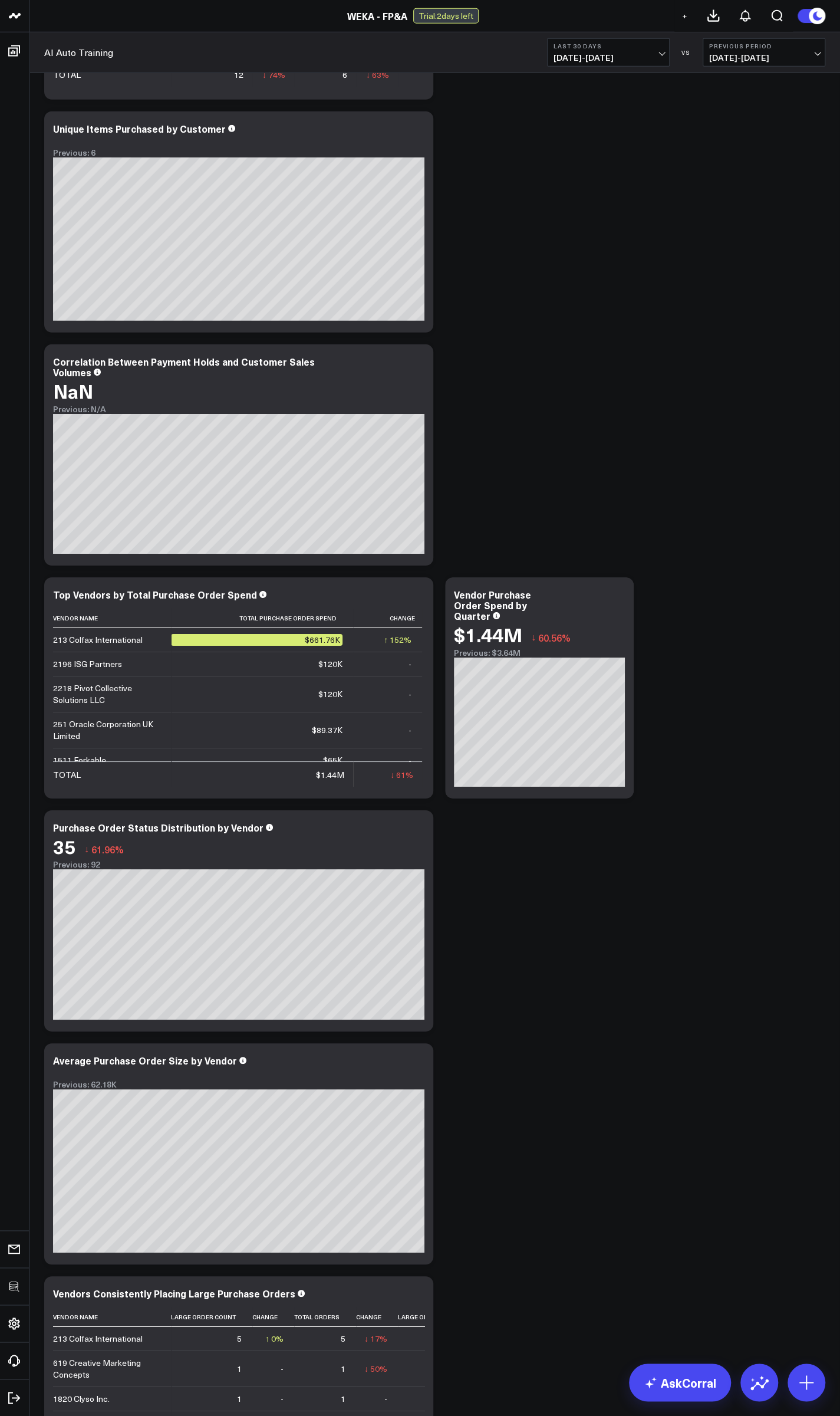
scroll to position [1997, 0]
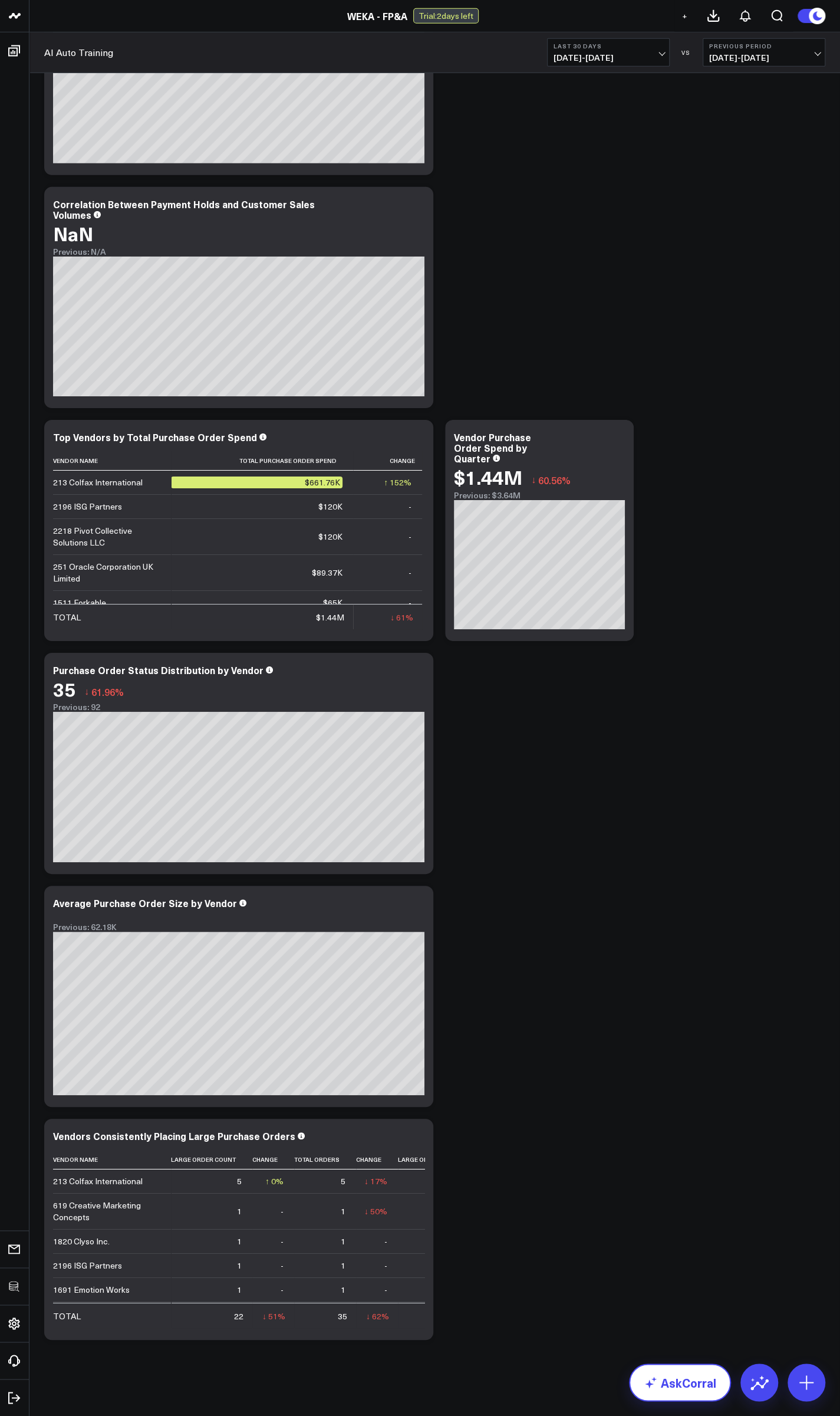
click at [685, 1373] on link "AskCorral" at bounding box center [680, 1382] width 102 height 38
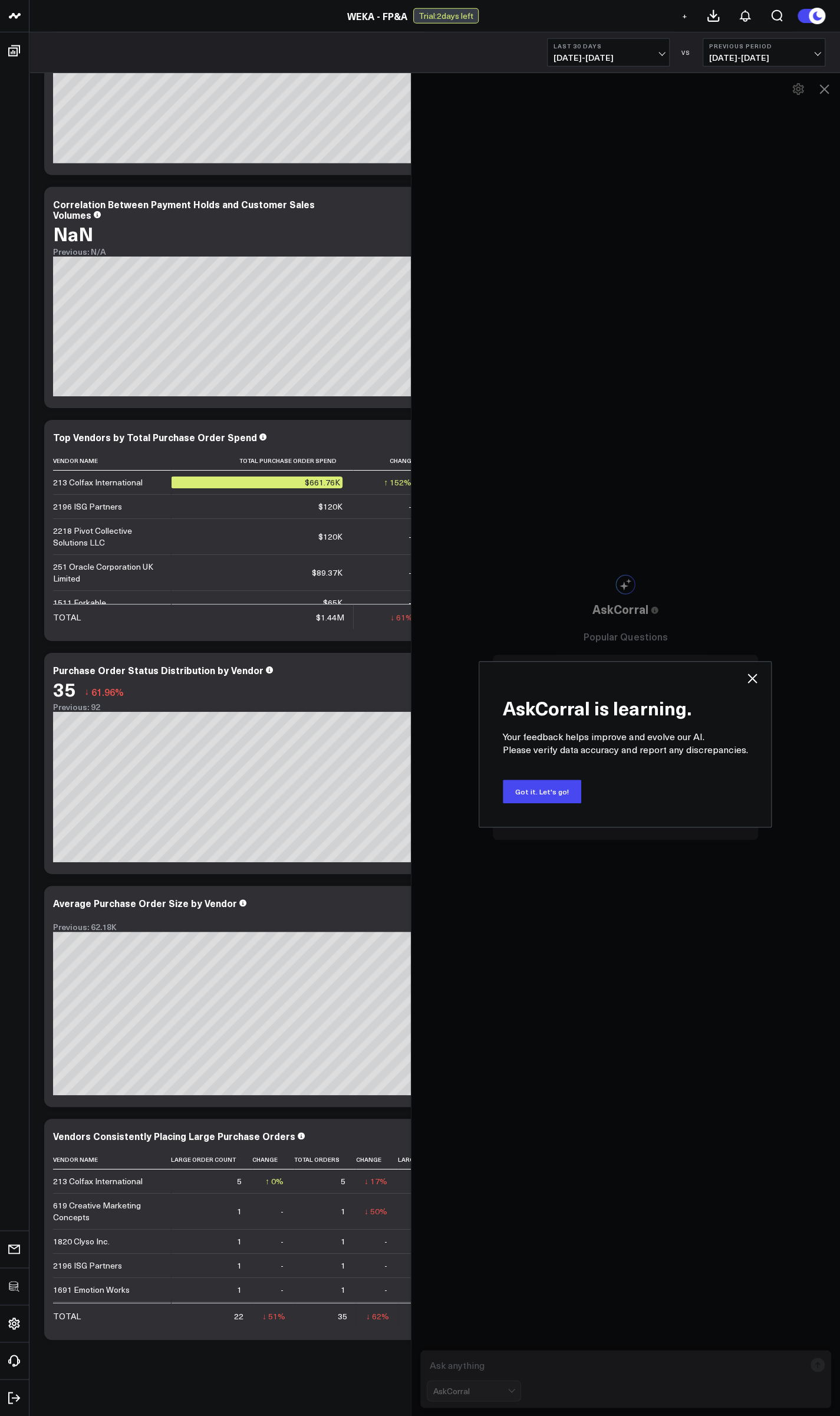
click at [494, 1165] on div "AskCorral is learning. Your feedback helps improve and evolve our AI. Please ve…" at bounding box center [626, 744] width 430 height 1343
click at [554, 798] on button "Got it. Let's go!" at bounding box center [542, 791] width 79 height 23
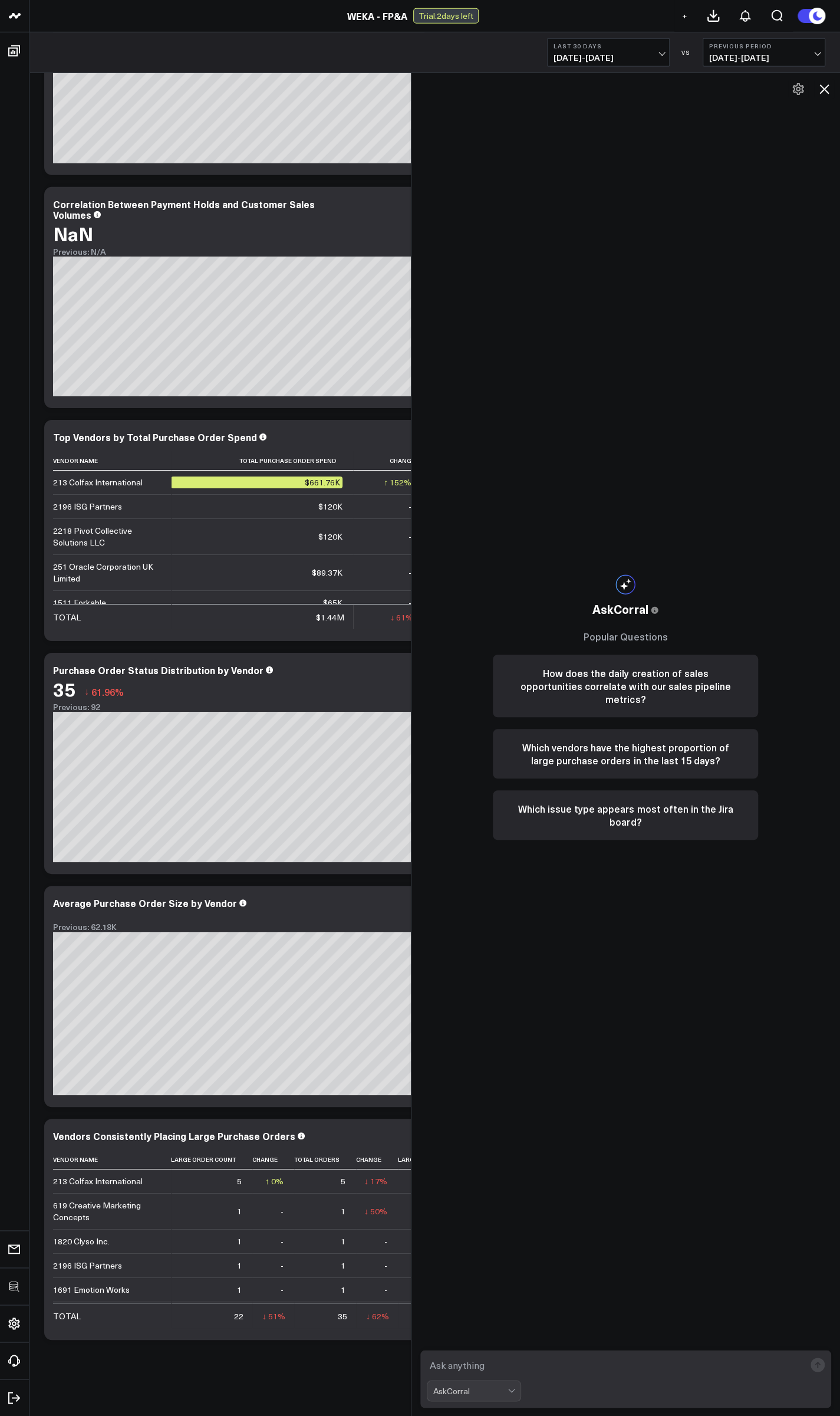
click at [529, 1361] on textarea at bounding box center [615, 1364] width 378 height 21
paste textarea "show me the number of opportunities with a qualified date in the last 30 days"
click at [594, 1368] on textarea "show me the number of opportunities with a qualified date in the last 30 days" at bounding box center [615, 1364] width 378 height 21
click at [761, 1361] on textarea "show me the number of opportunities with a qualified date in the last 30 days" at bounding box center [615, 1364] width 378 height 21
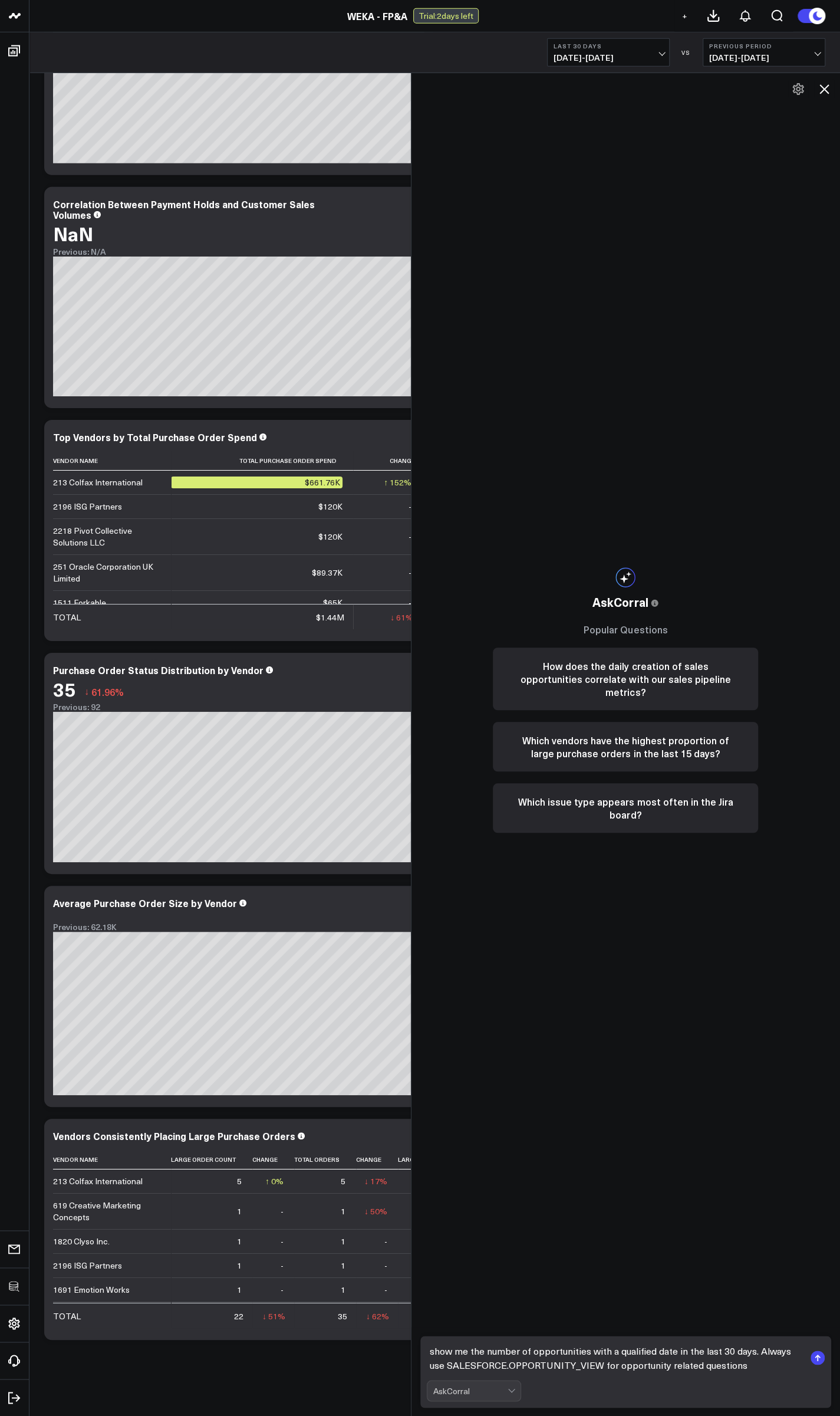
type textarea "show me the number of opportunities with a qualified date in the last 30 days. …"
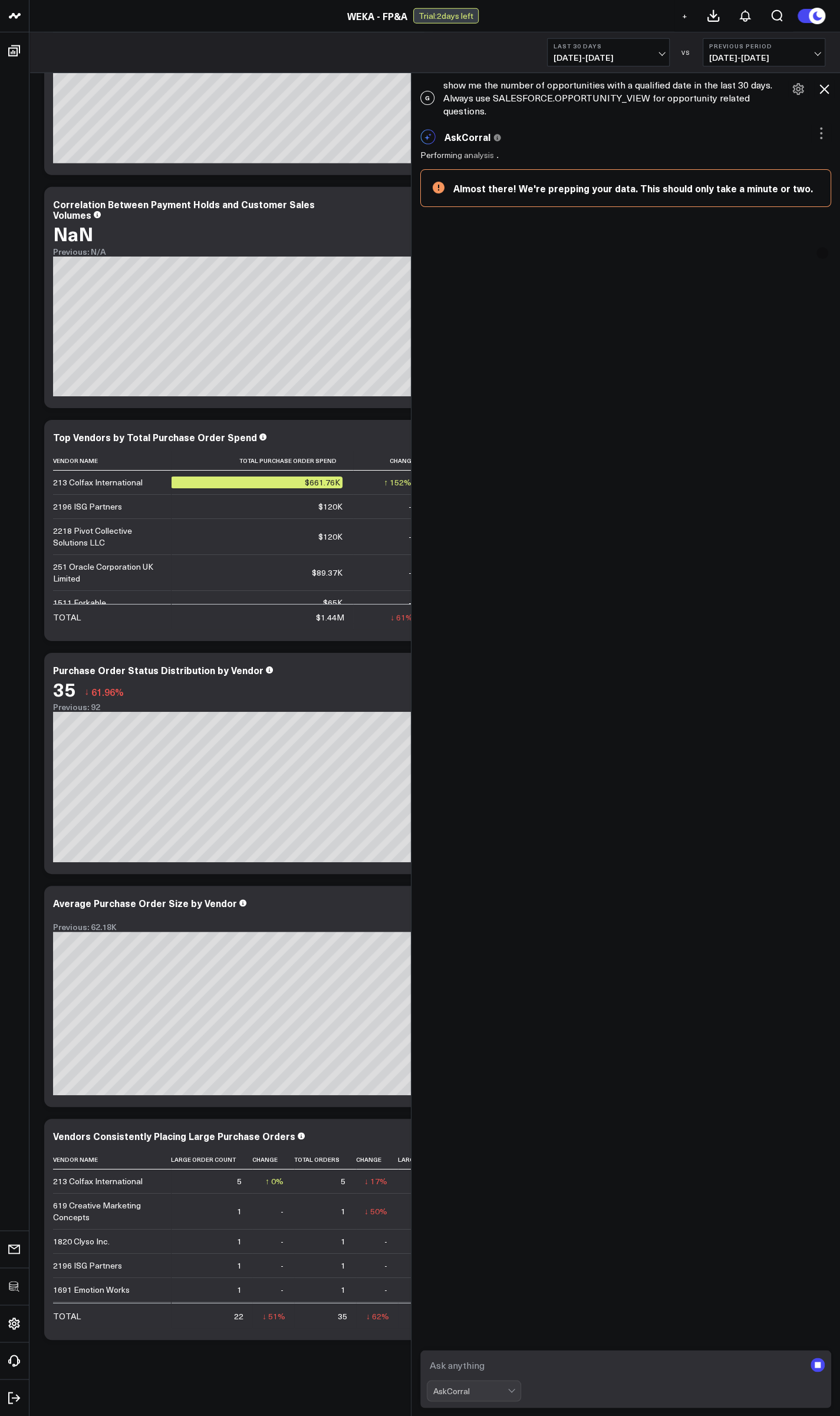
scroll to position [0, 0]
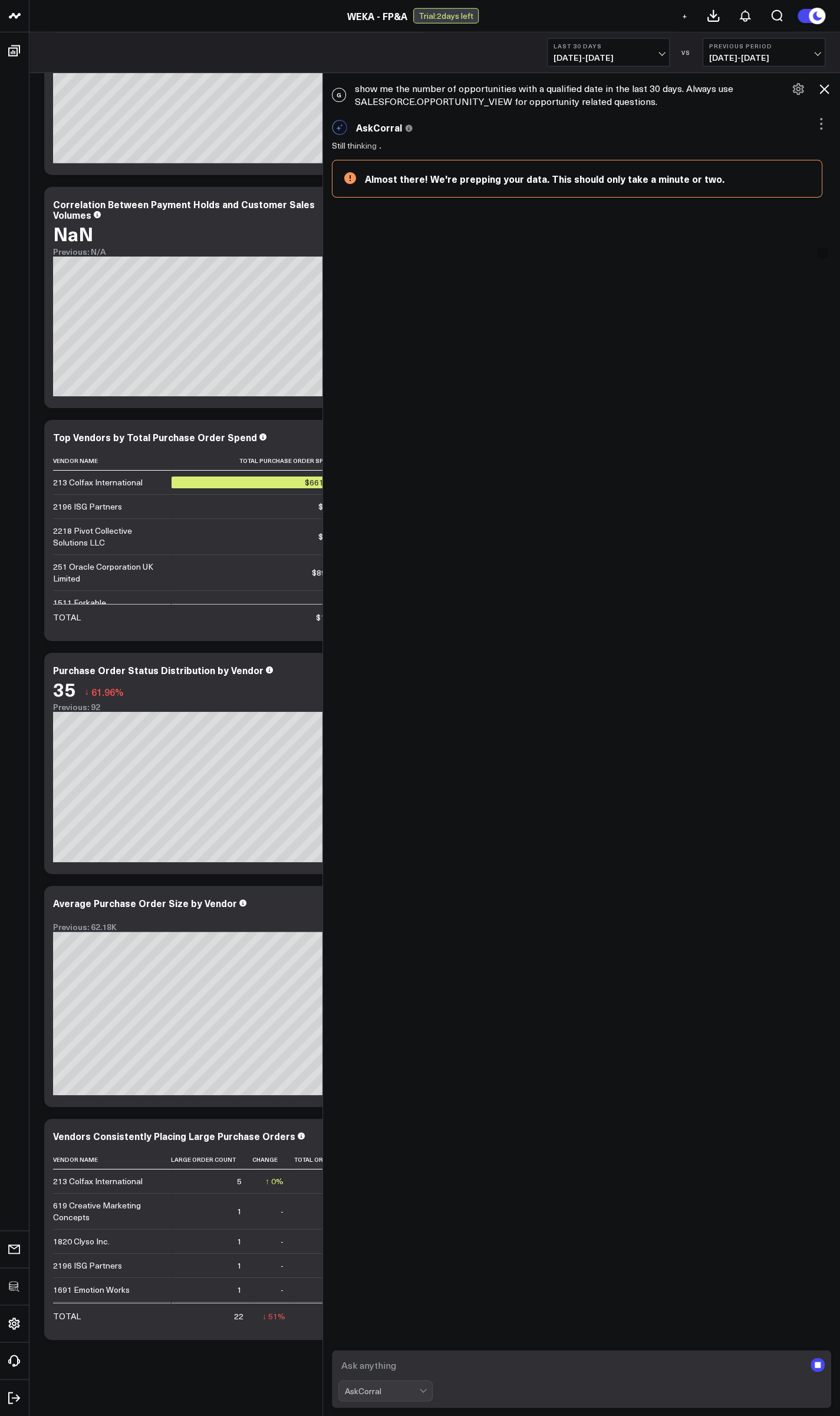
drag, startPoint x: 414, startPoint y: 601, endPoint x: 331, endPoint y: 633, distance: 89.0
click at [325, 633] on div at bounding box center [322, 744] width 6 height 1343
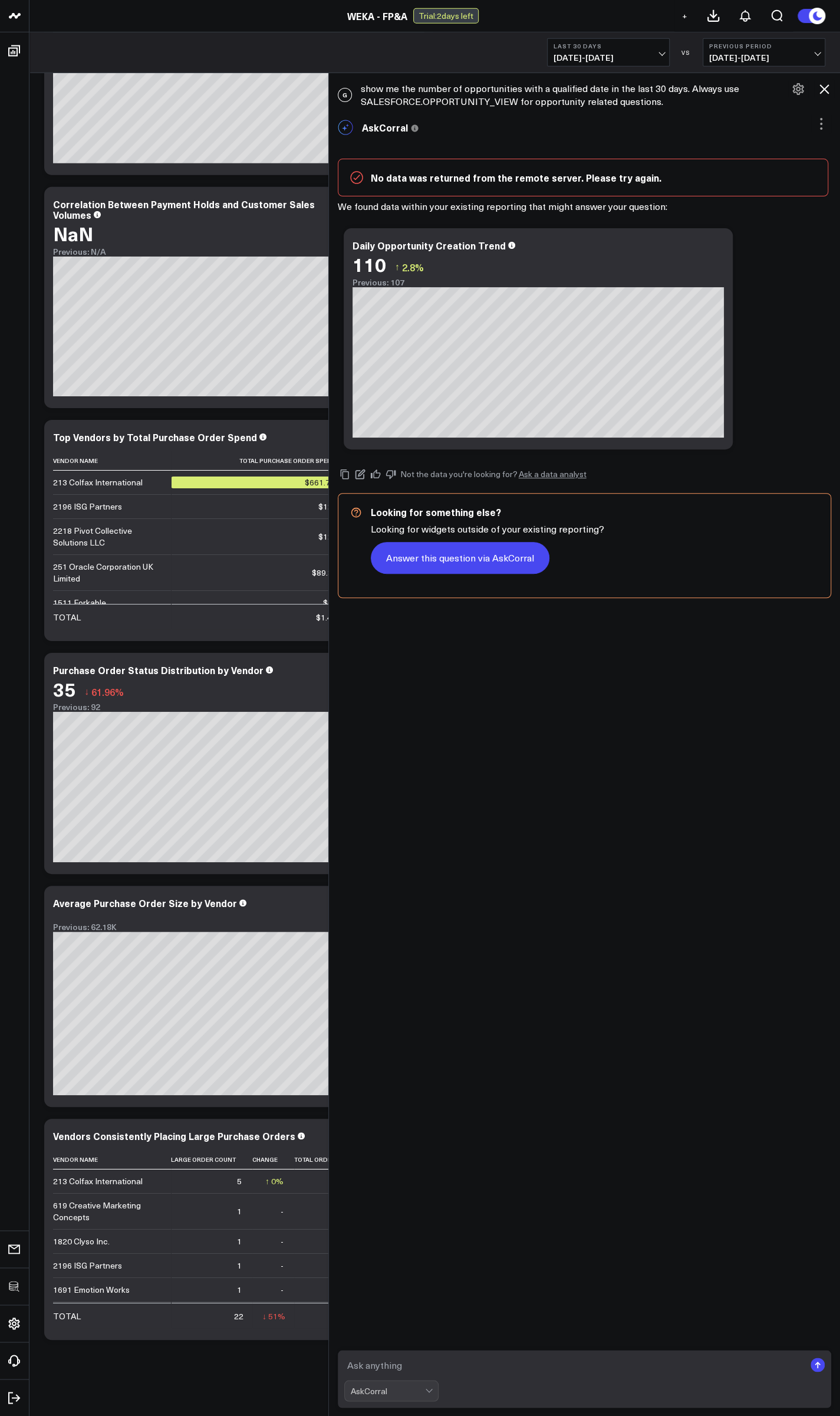
click at [449, 564] on button "Answer this question via AskCorral" at bounding box center [460, 558] width 179 height 32
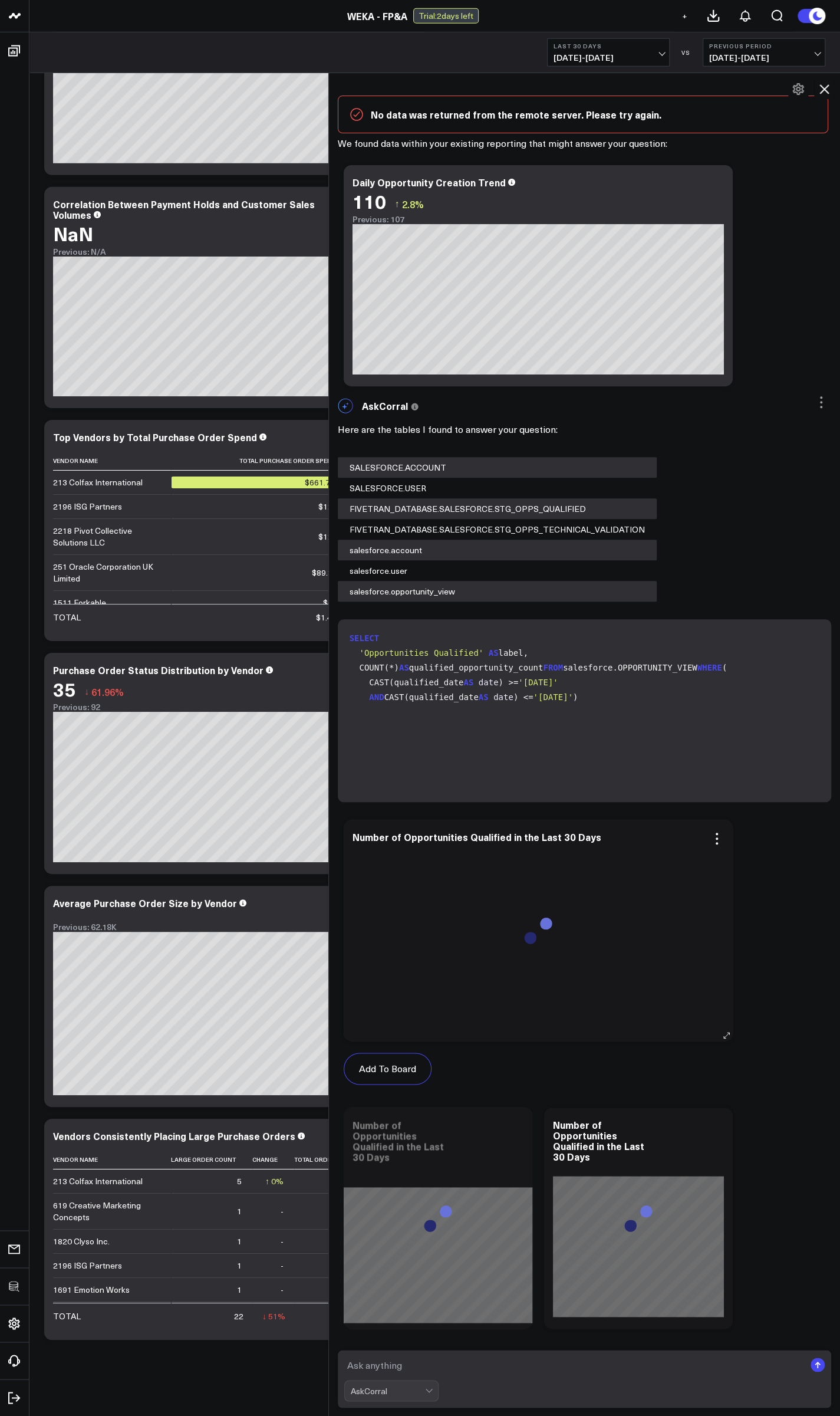
scroll to position [349, 0]
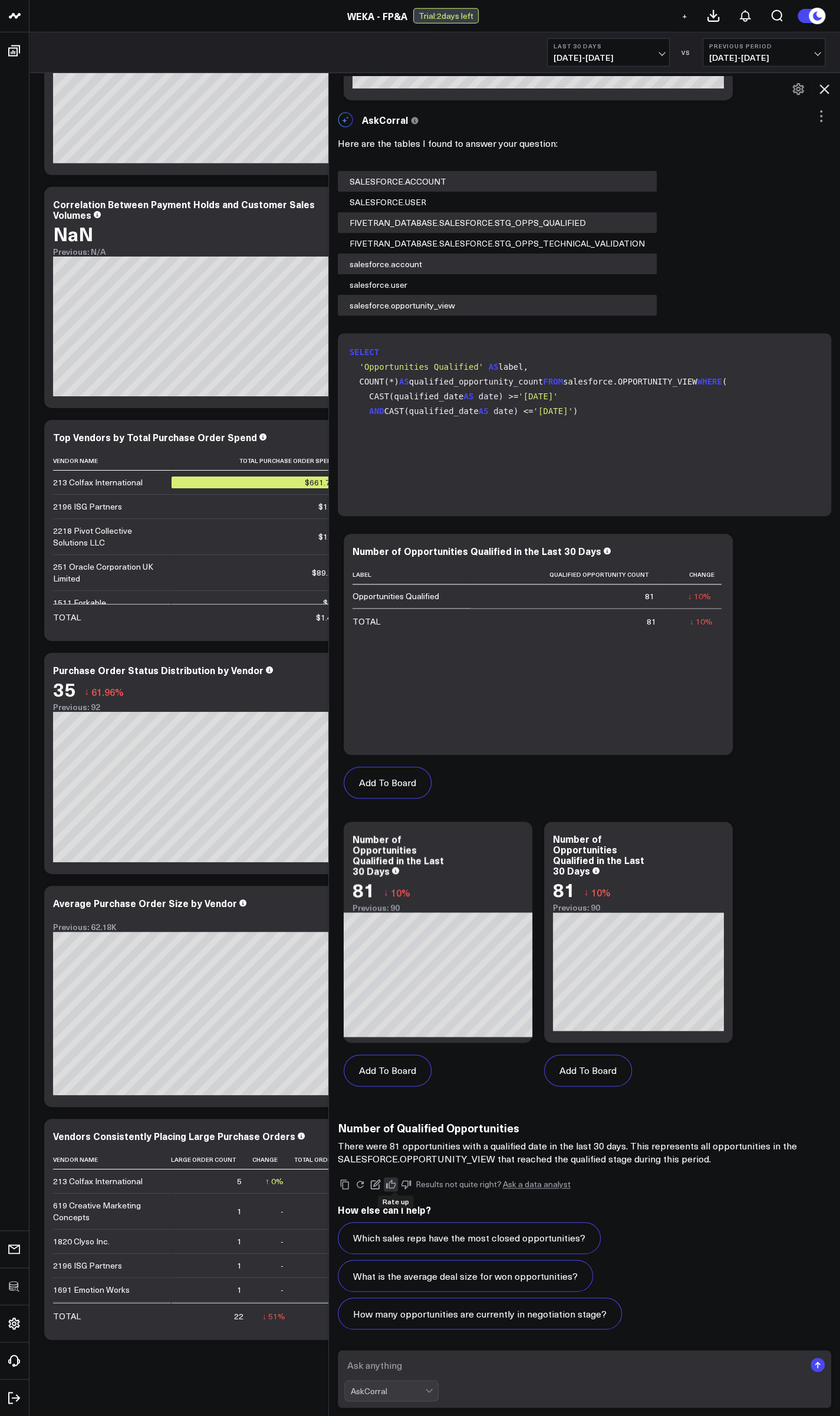
click at [396, 1183] on icon at bounding box center [391, 1184] width 11 height 11
click at [517, 838] on icon at bounding box center [516, 840] width 14 height 14
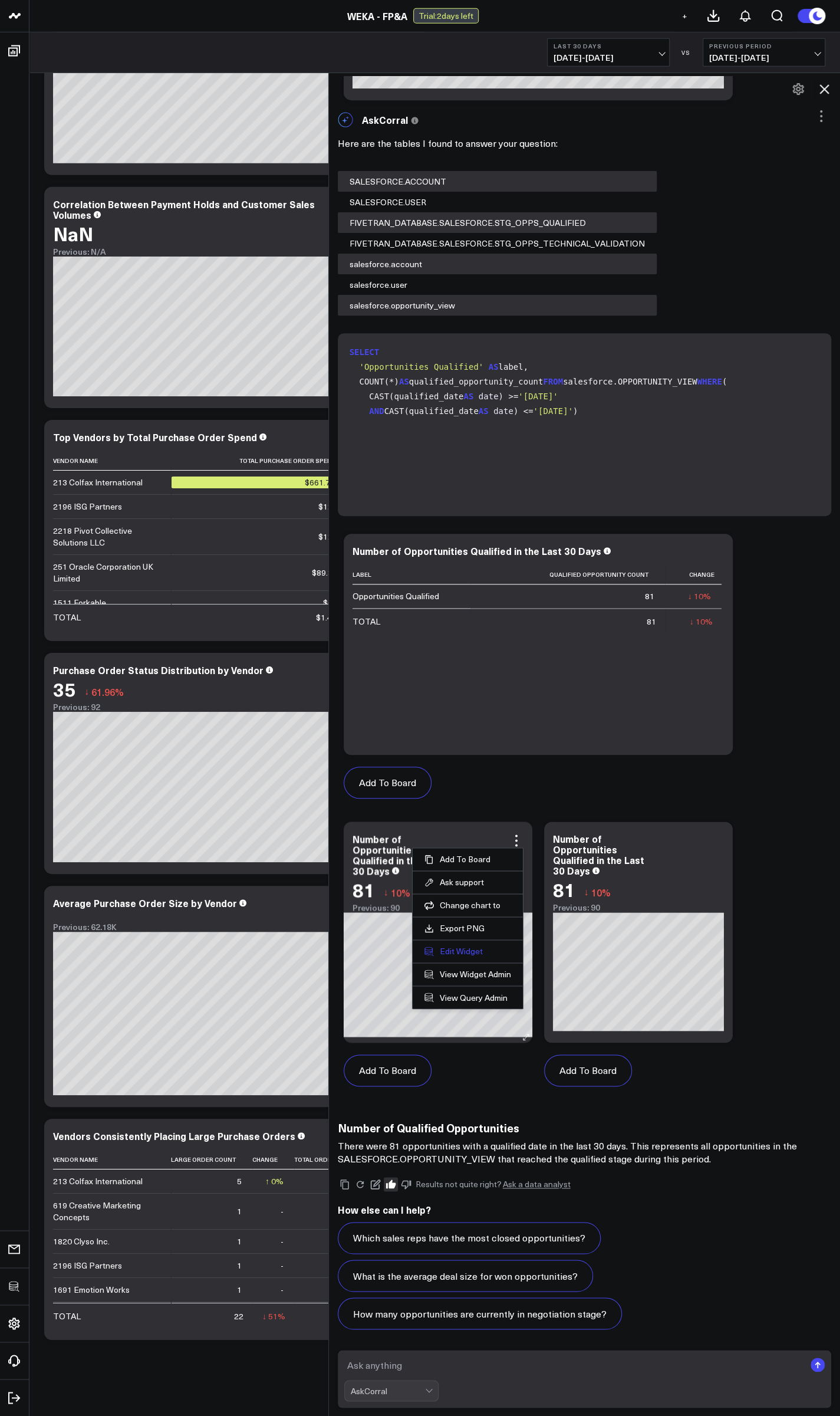
click at [466, 946] on button "Edit Widget" at bounding box center [467, 951] width 87 height 11
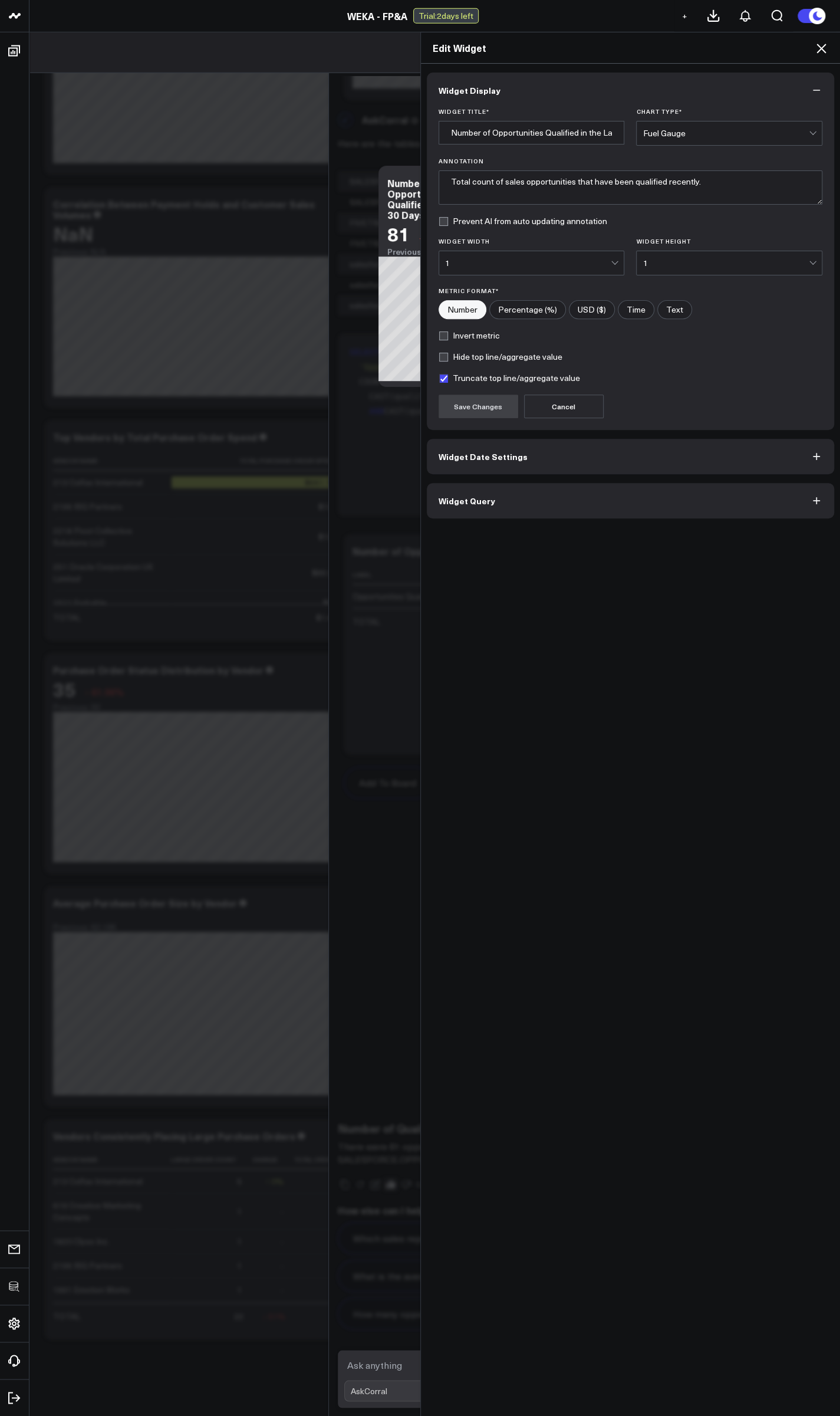
click at [443, 505] on button "Widget Query" at bounding box center [631, 500] width 408 height 36
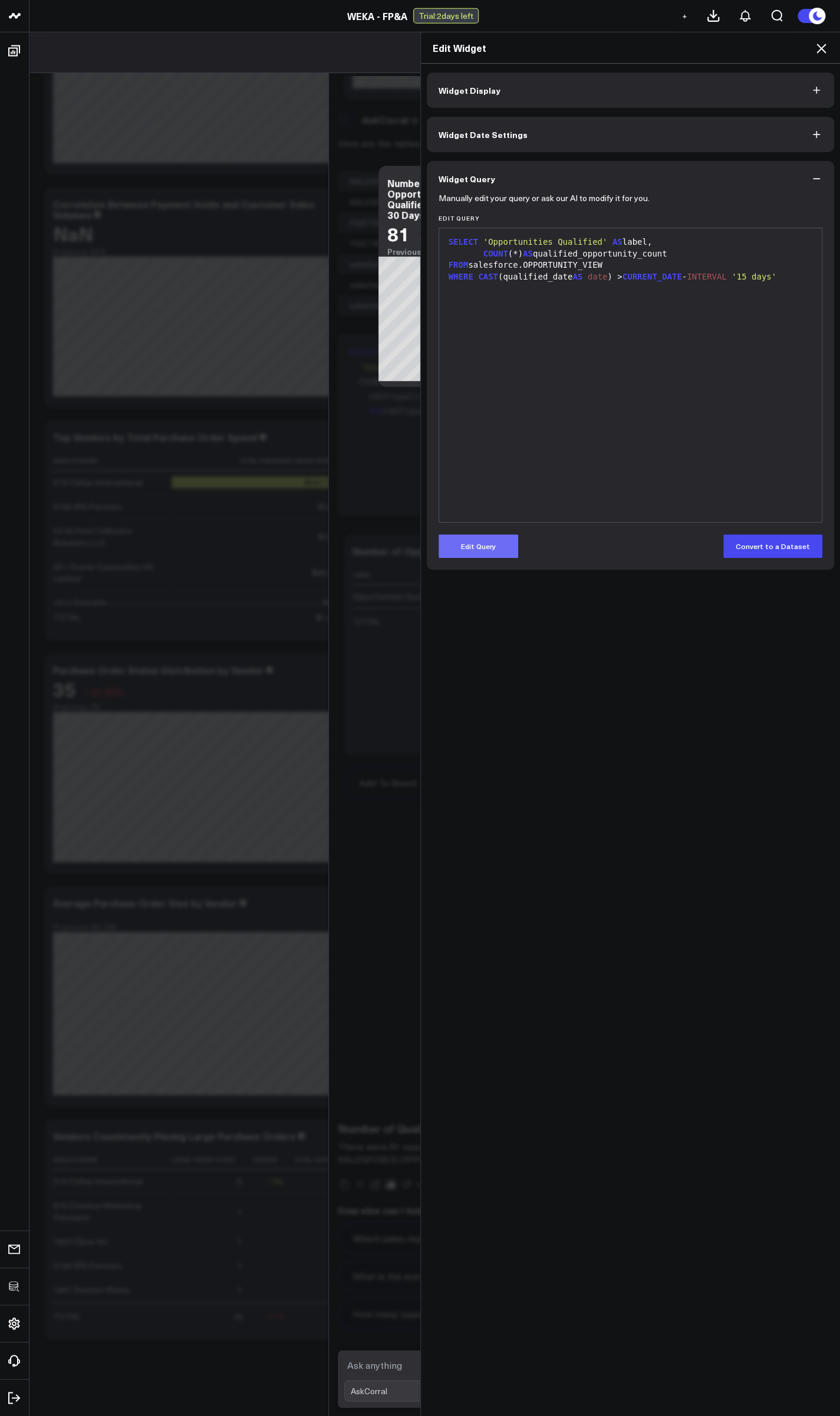
click at [483, 554] on button "Edit Query" at bounding box center [478, 546] width 79 height 23
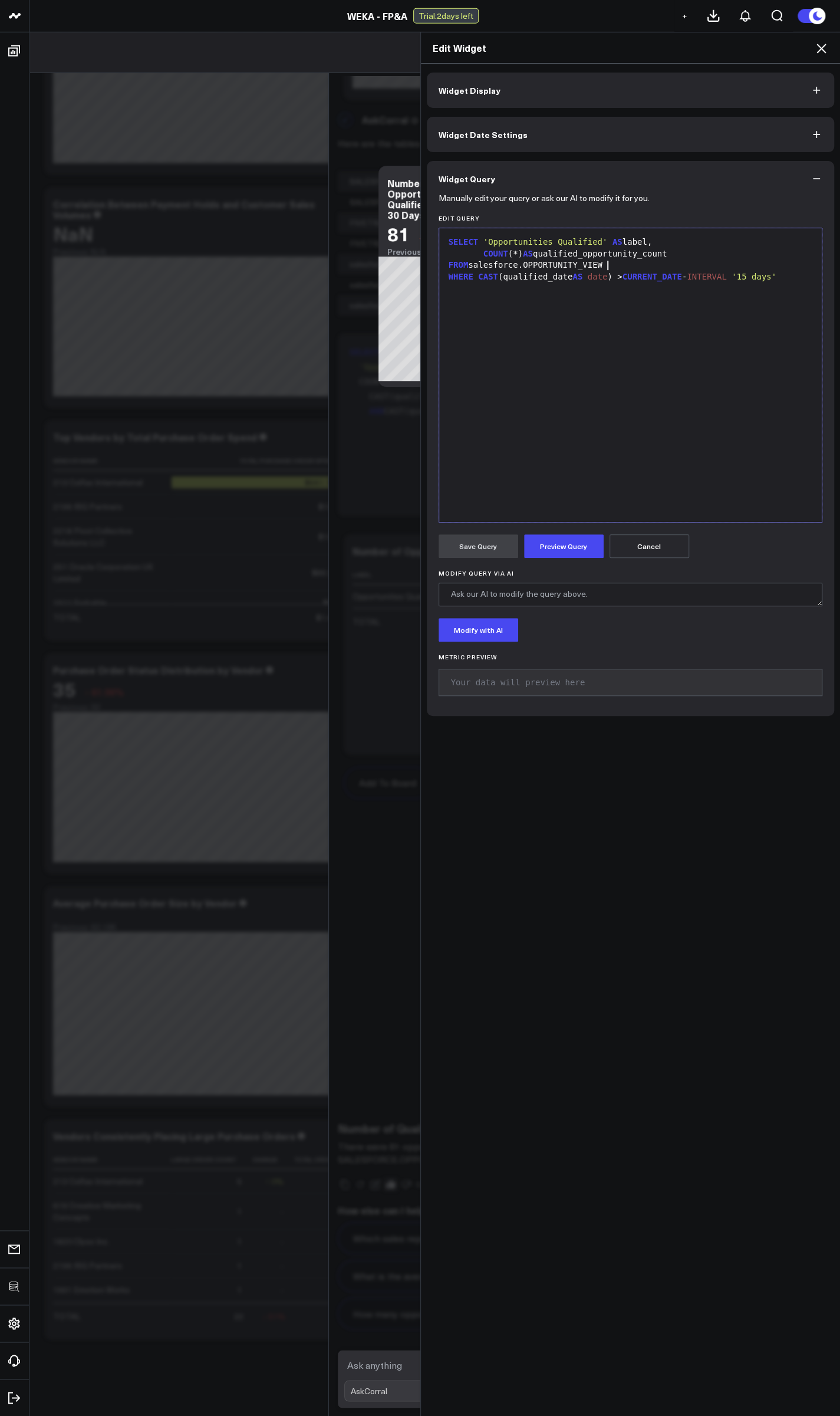
click at [610, 263] on div "FROM salesforce.OPPORTUNITY_VIEW" at bounding box center [631, 265] width 371 height 12
click at [576, 550] on button "Preview Query" at bounding box center [564, 546] width 79 height 23
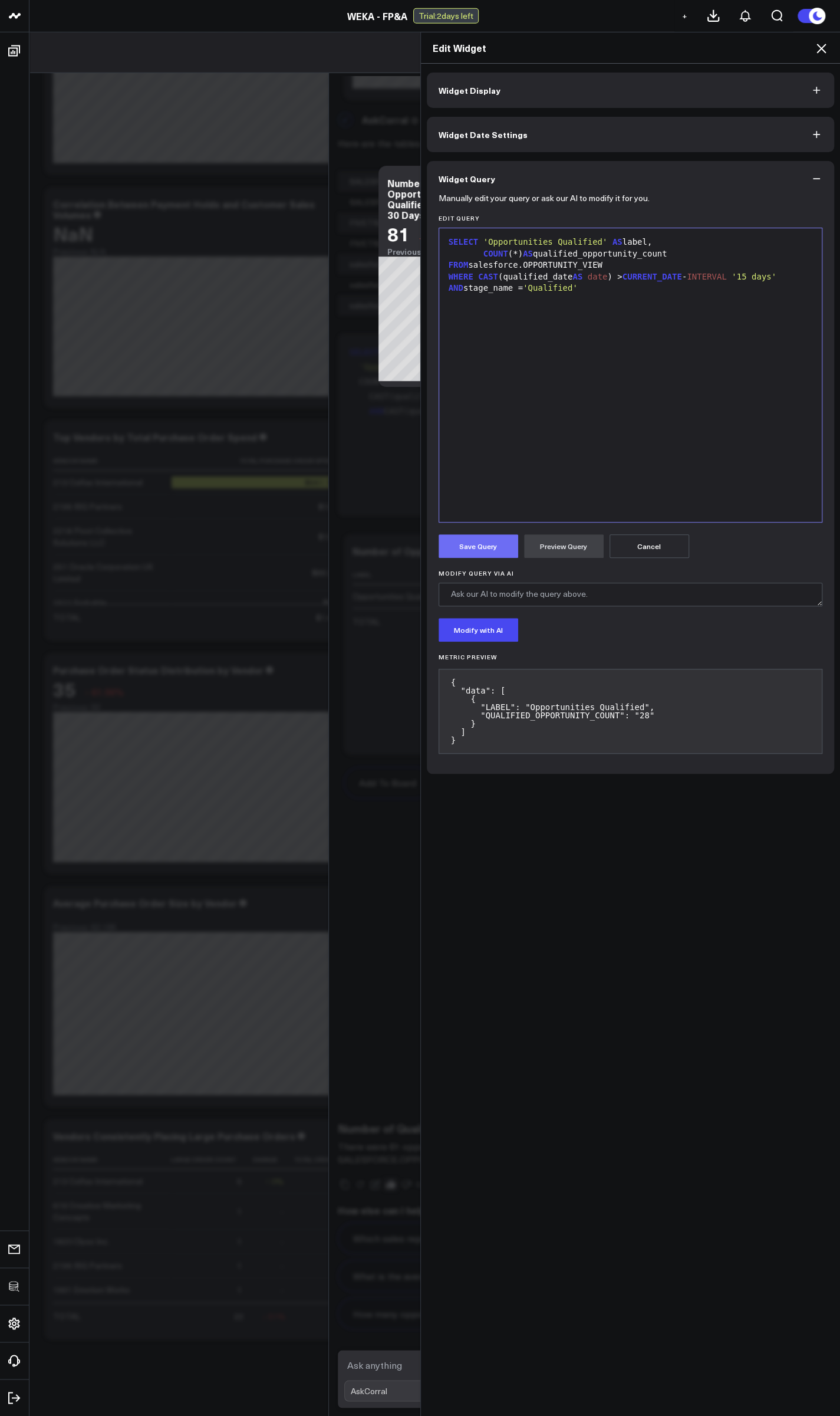
click at [489, 549] on button "Save Query" at bounding box center [478, 546] width 79 height 23
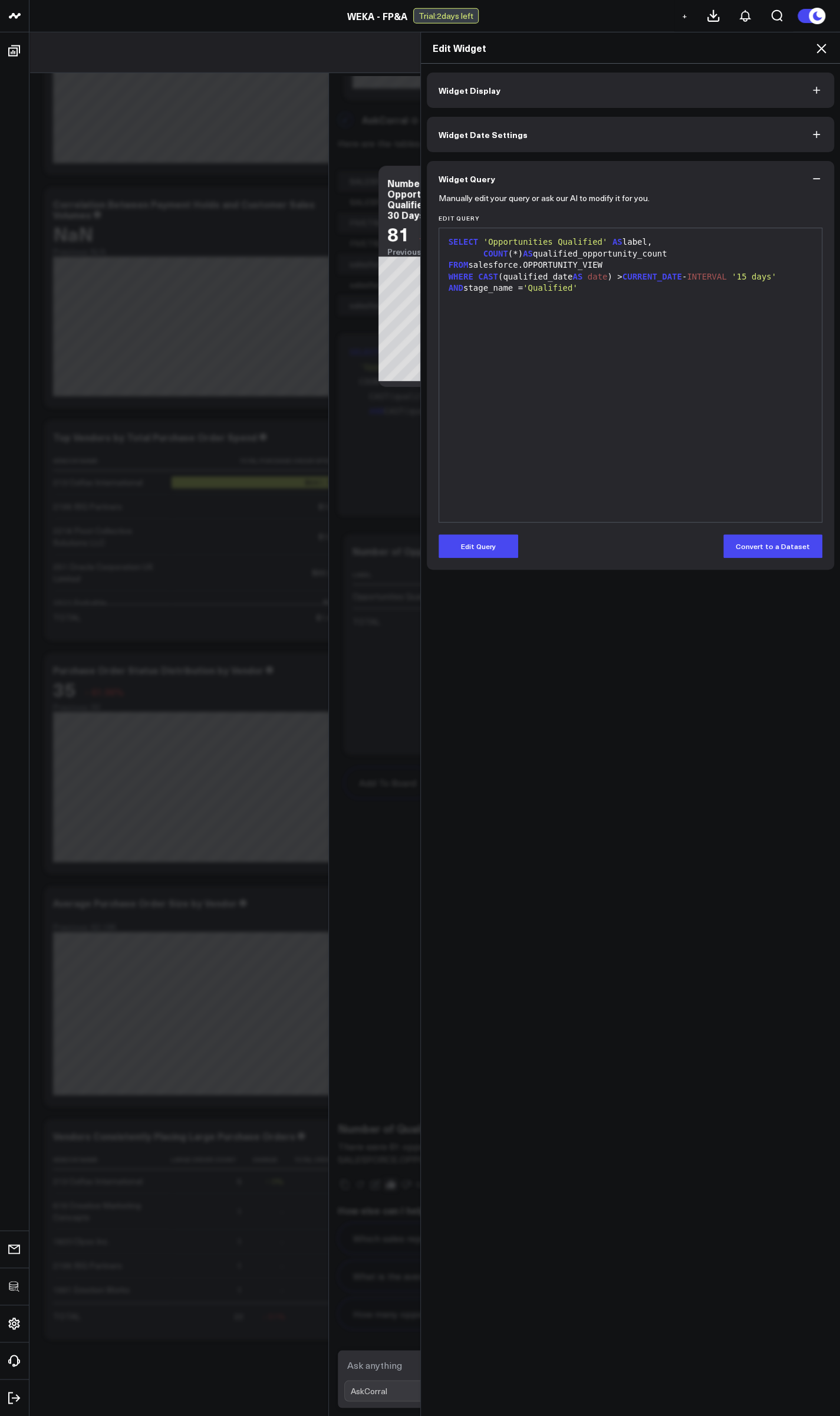
click at [819, 47] on icon at bounding box center [821, 48] width 9 height 9
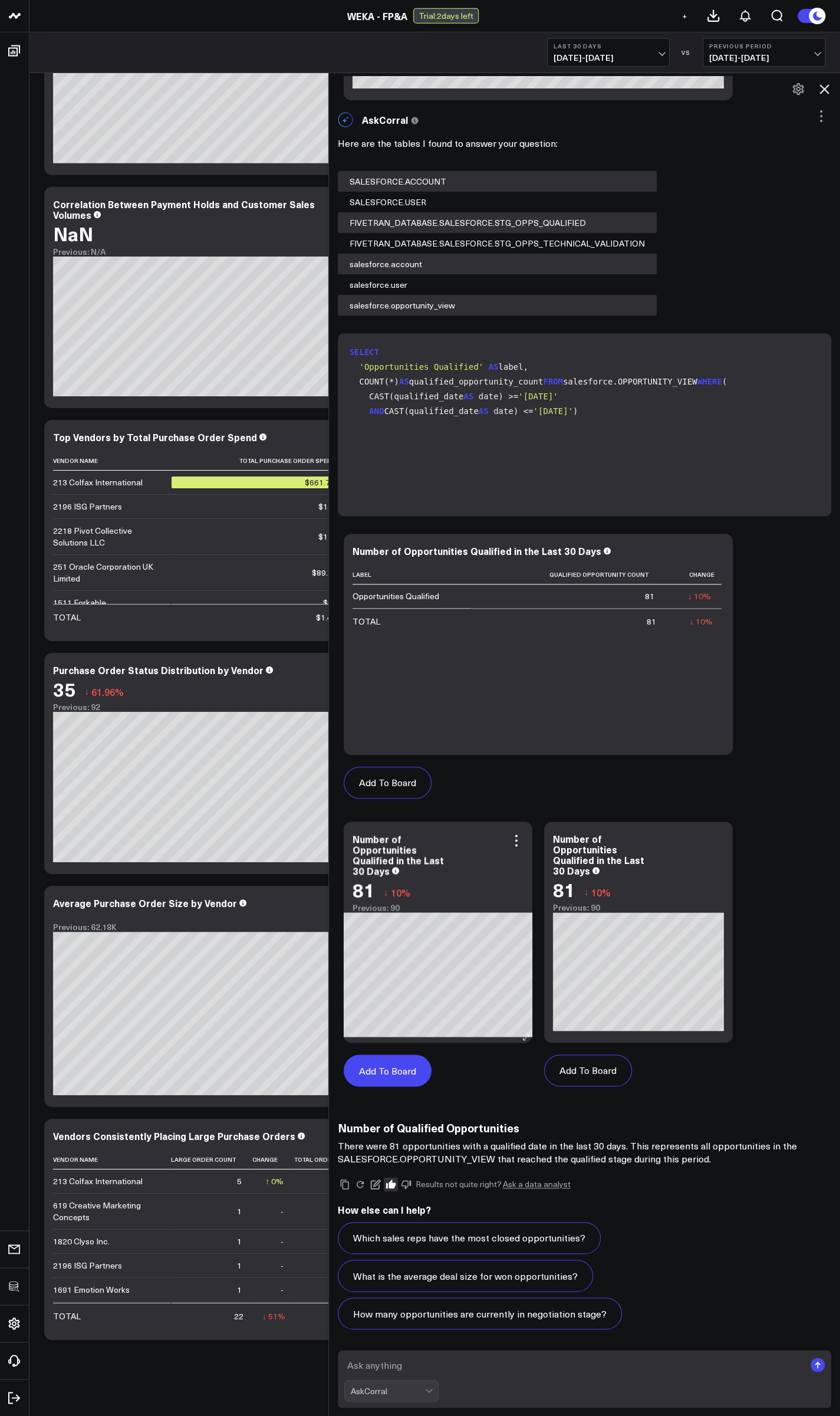
click at [405, 1069] on button "Add To Board" at bounding box center [387, 1070] width 88 height 32
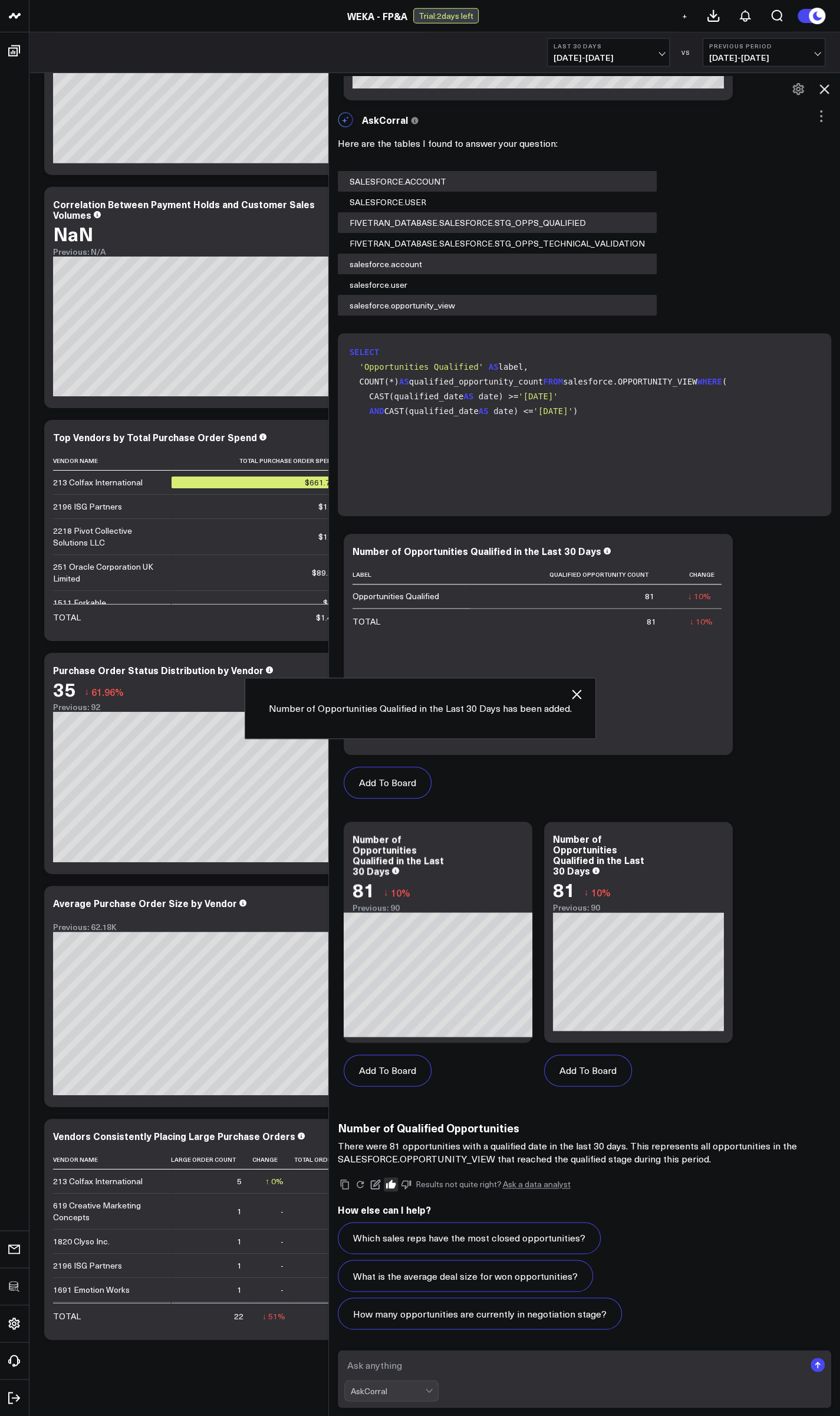
click at [828, 90] on icon at bounding box center [824, 88] width 14 height 14
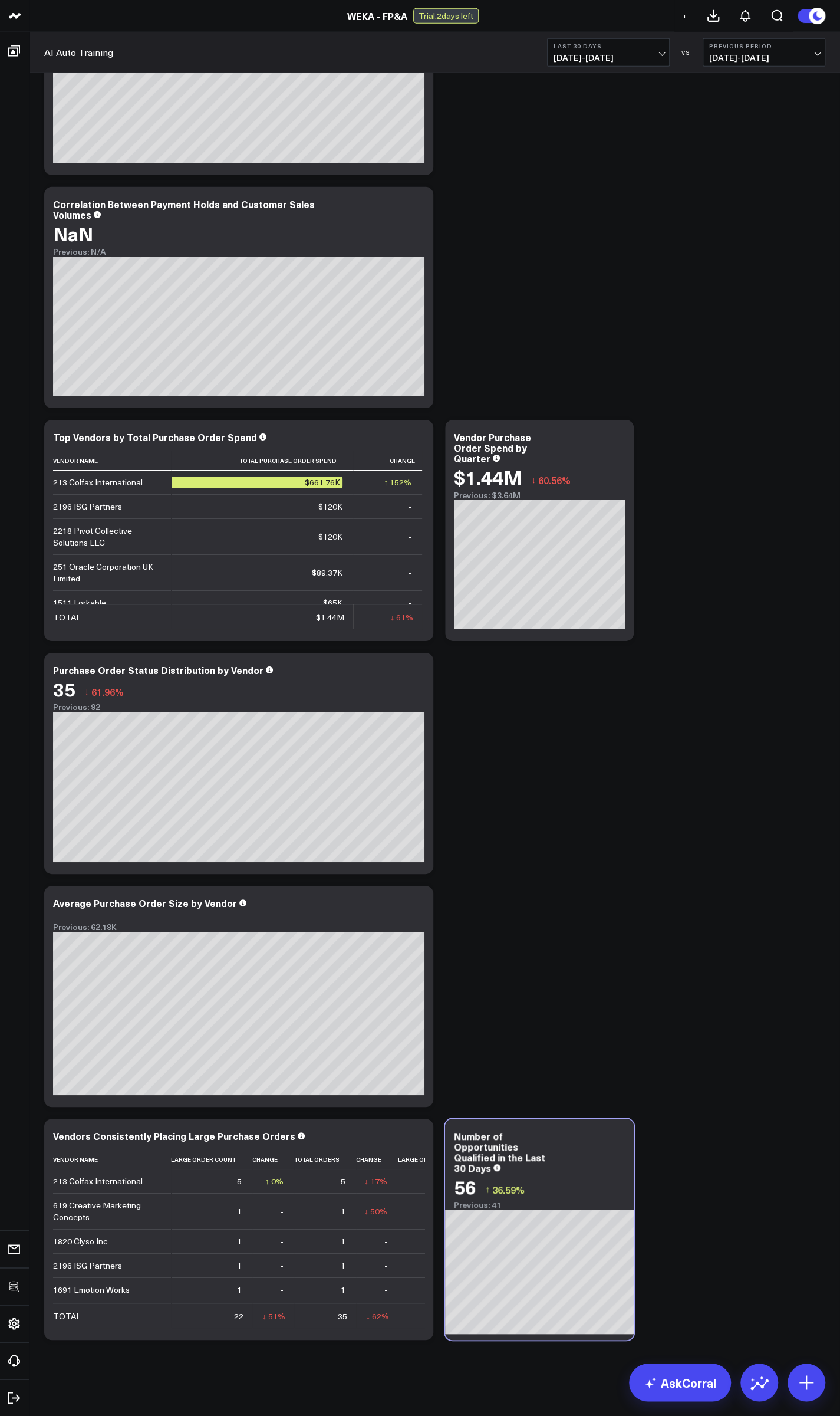
click at [615, 1140] on icon at bounding box center [618, 1137] width 14 height 14
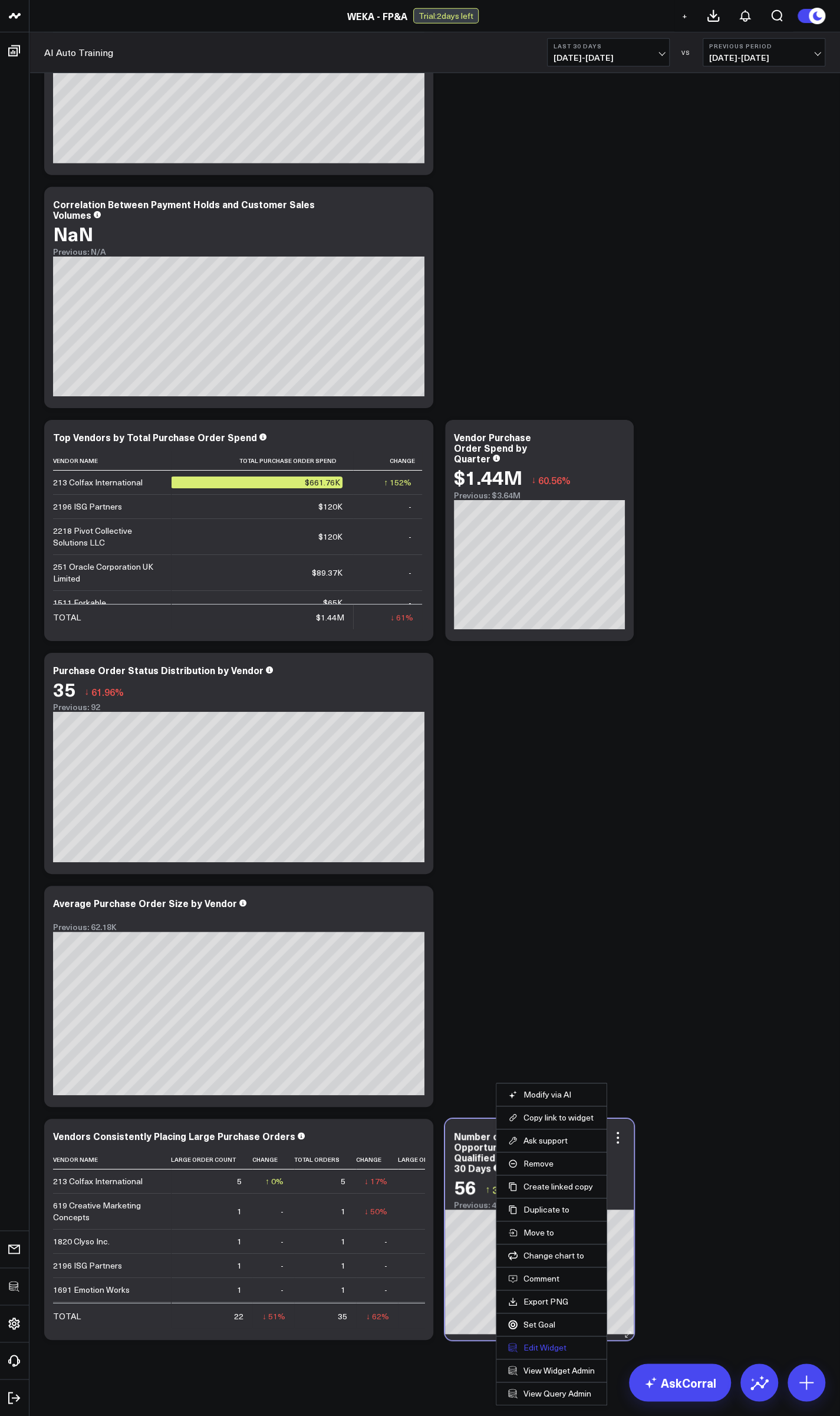
click at [547, 1346] on button "Edit Widget" at bounding box center [551, 1347] width 87 height 11
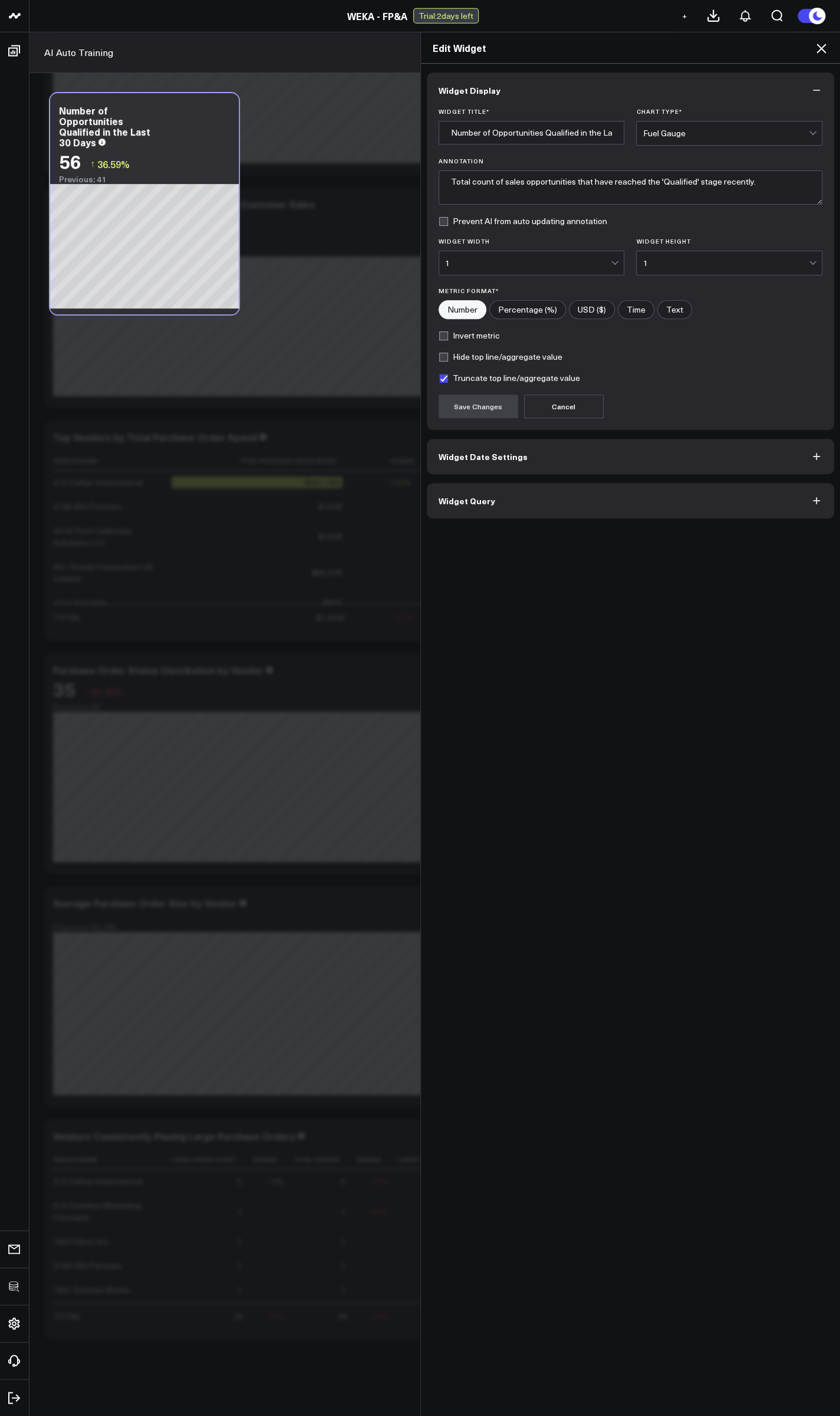
click at [472, 509] on button "Widget Query" at bounding box center [631, 500] width 408 height 36
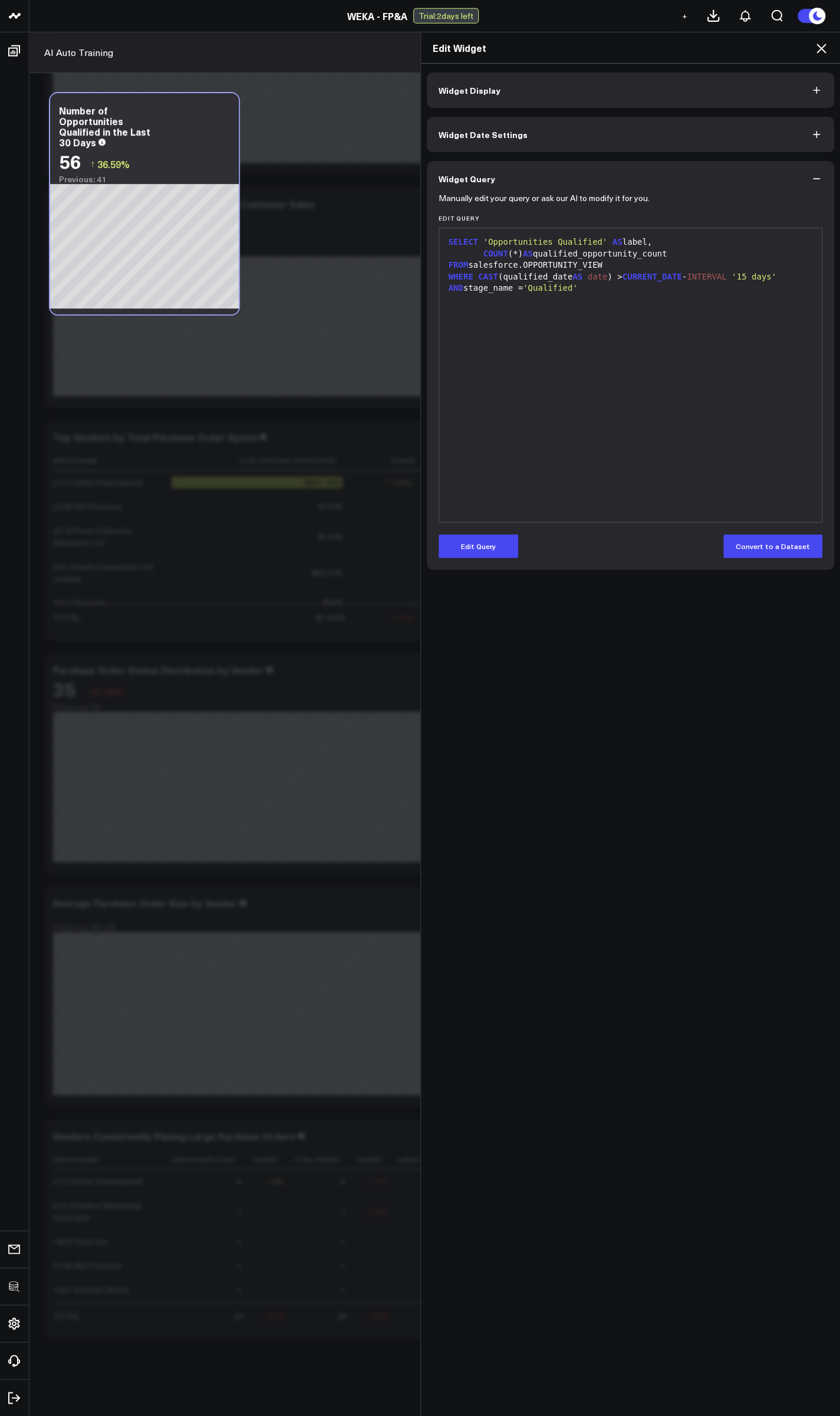
click at [824, 44] on icon at bounding box center [821, 48] width 9 height 9
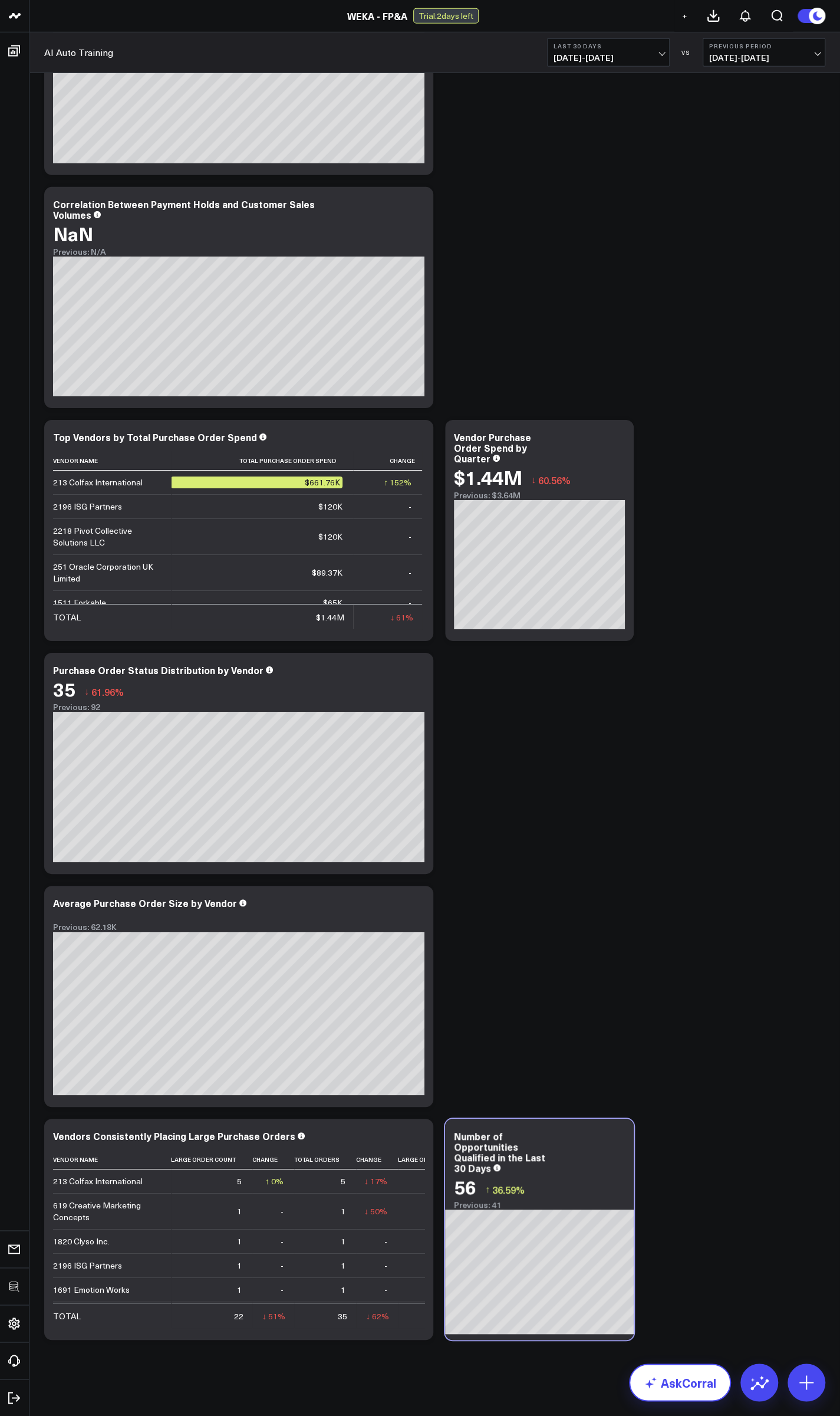
click at [674, 1374] on link "AskCorral" at bounding box center [680, 1382] width 102 height 38
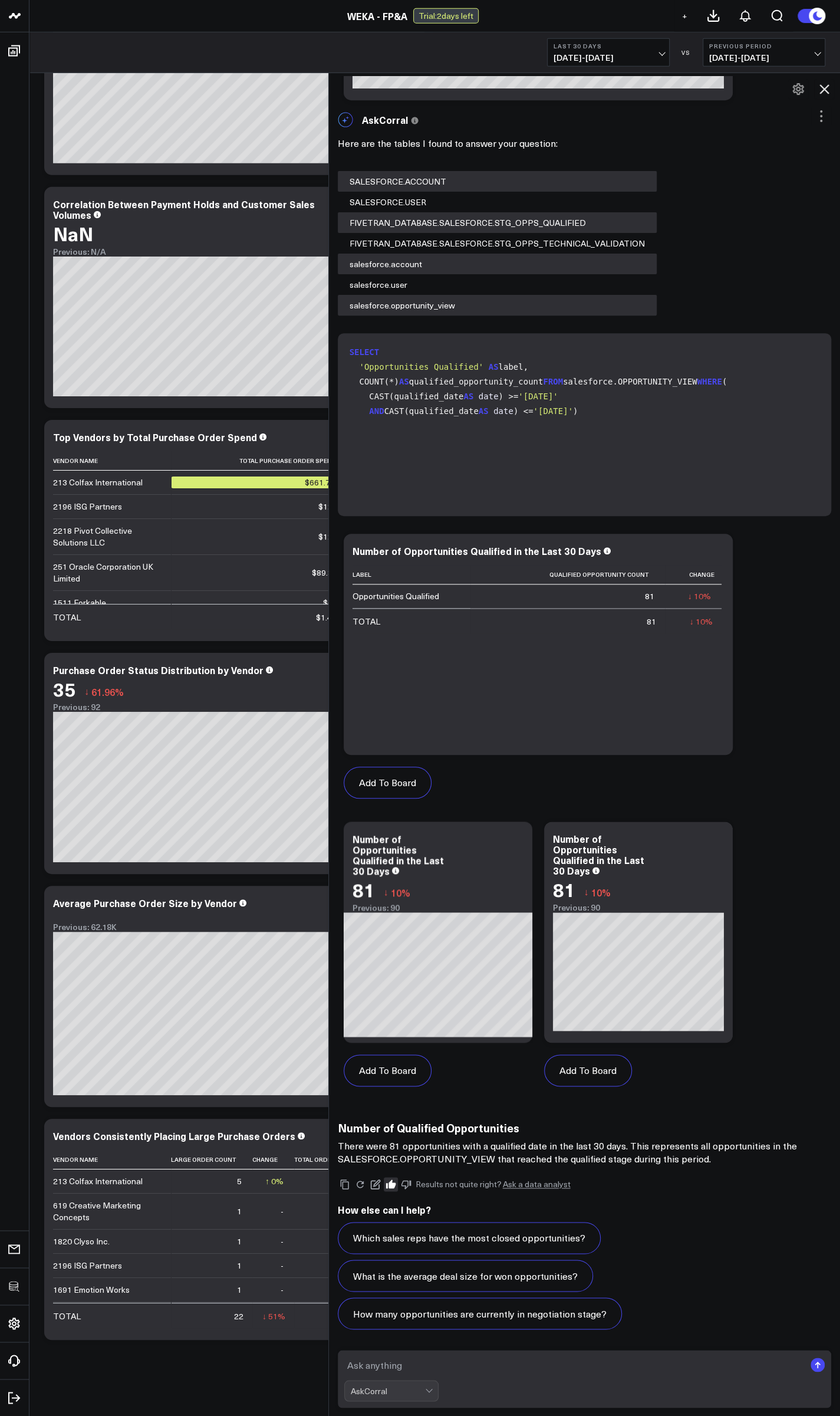
click at [479, 1372] on textarea at bounding box center [575, 1364] width 461 height 21
type textarea "You must show in the stage_name='Qualified'"
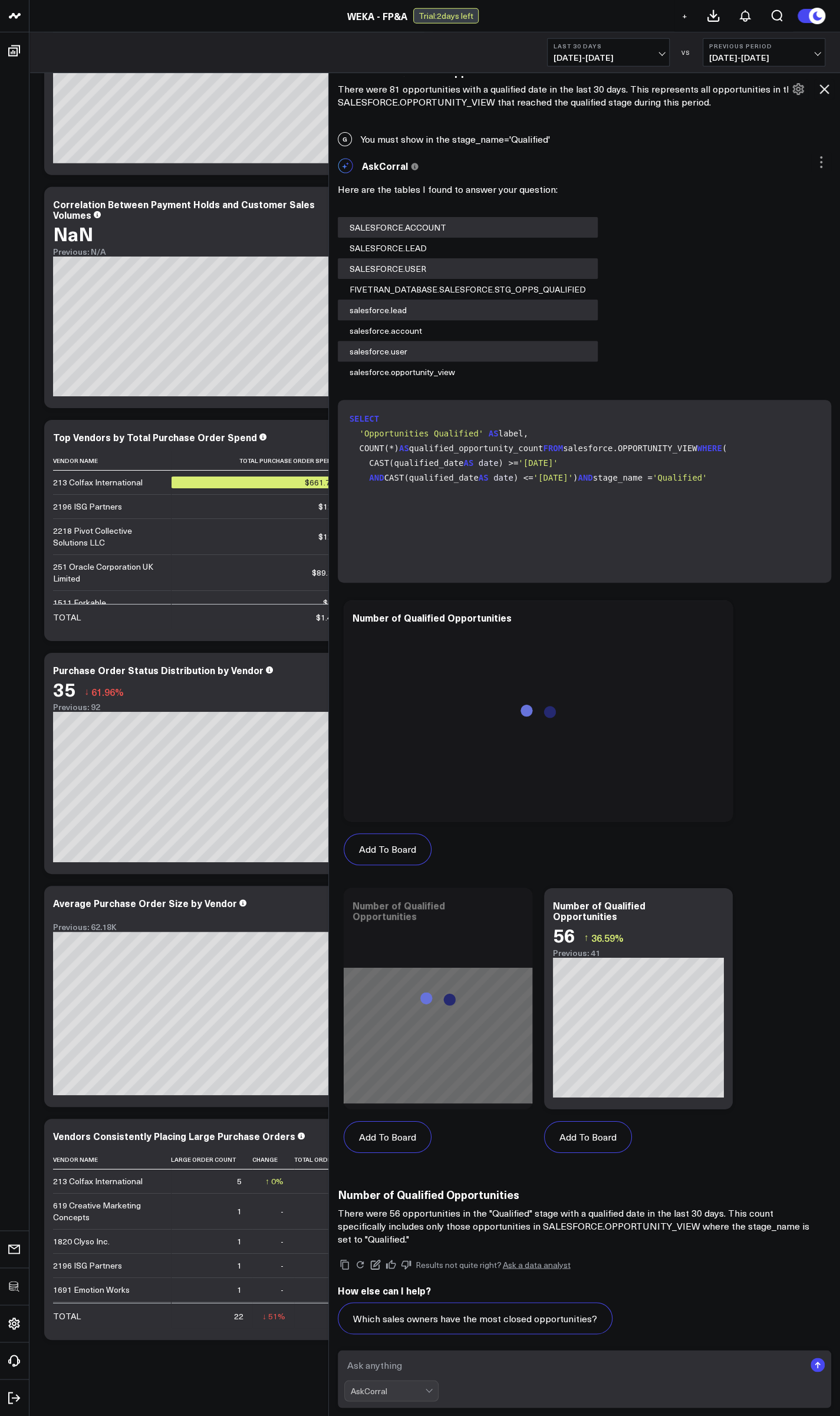
scroll to position [1486, 0]
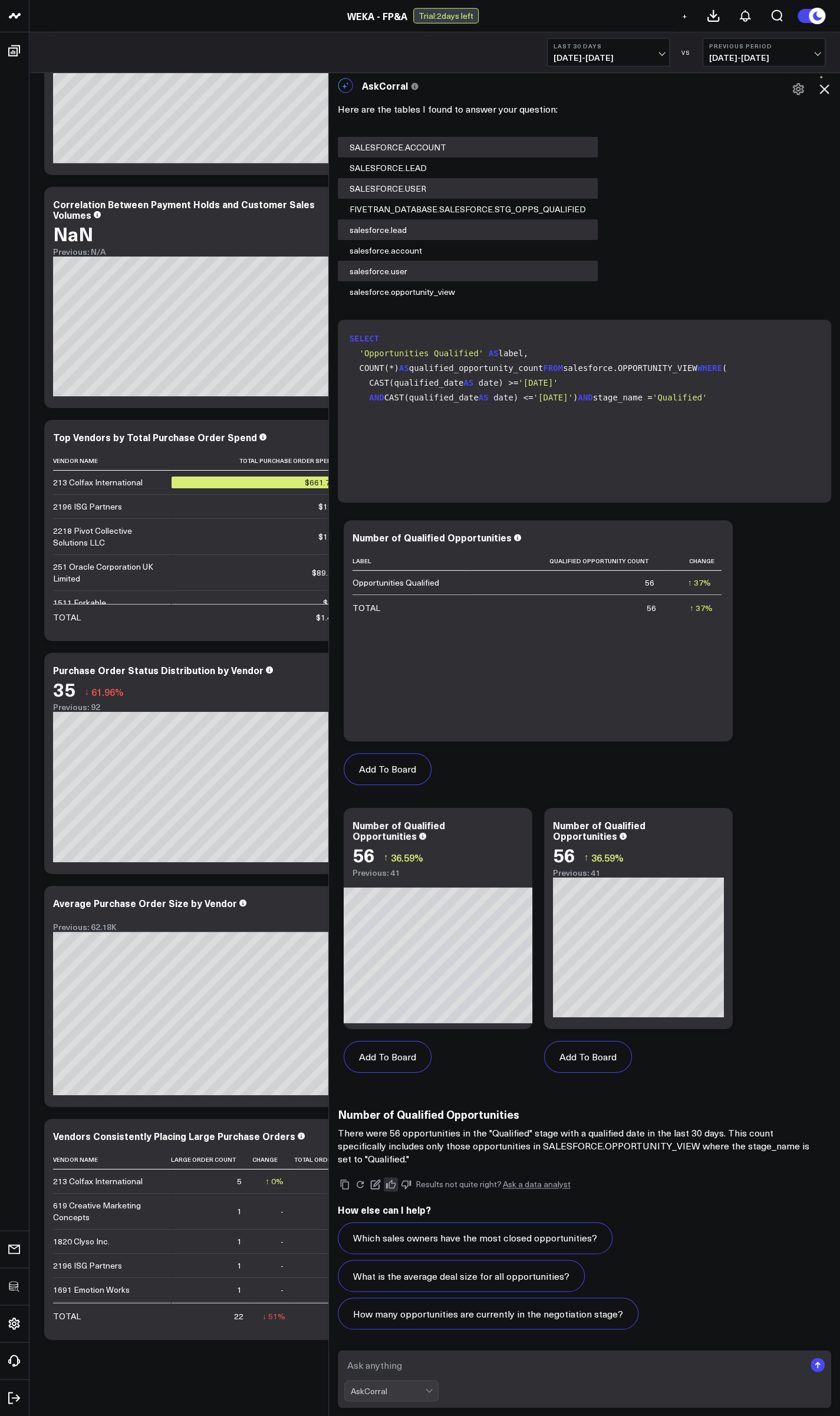
click at [394, 1183] on icon at bounding box center [391, 1184] width 11 height 11
click at [407, 1062] on button "Add To Board" at bounding box center [387, 1057] width 88 height 32
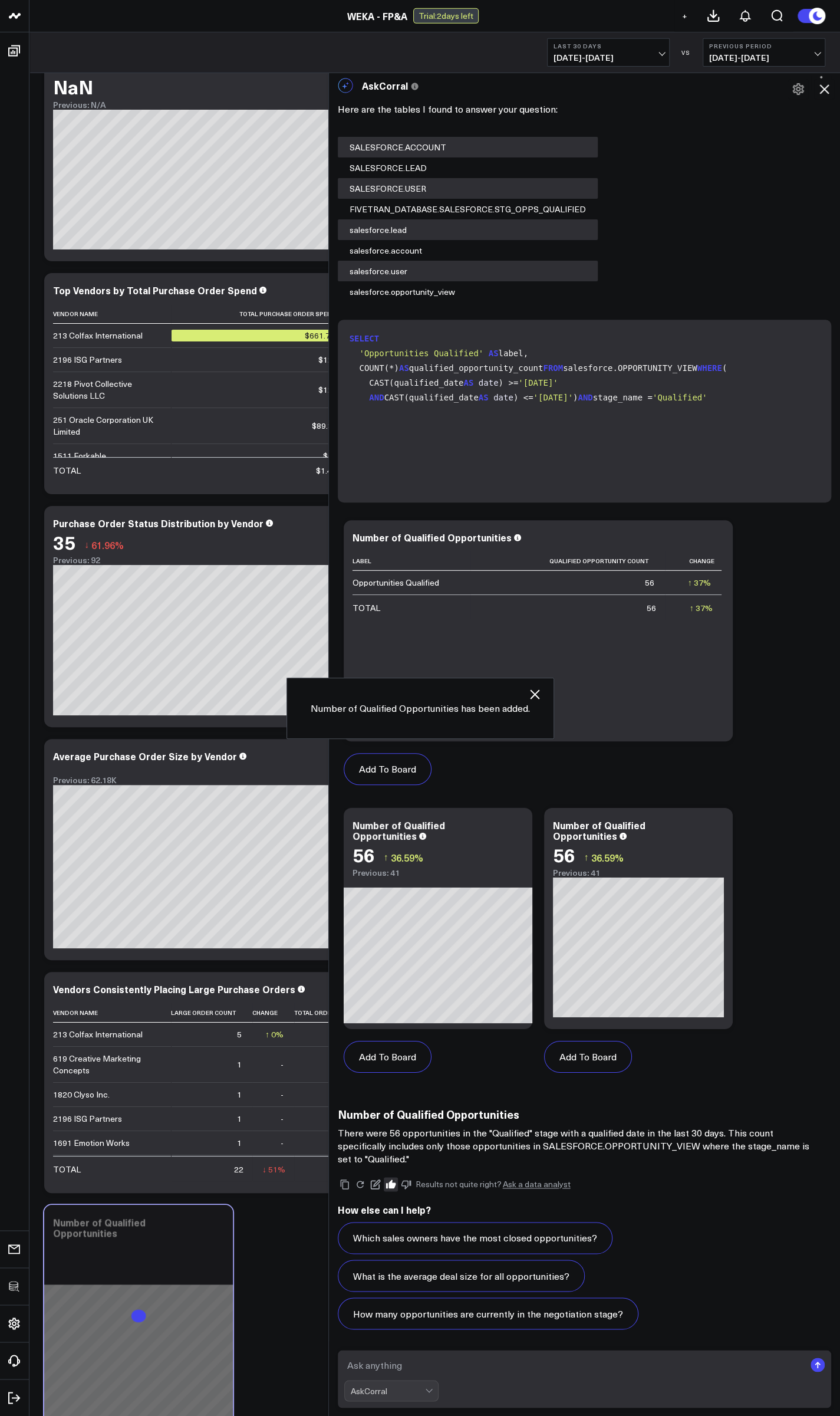
scroll to position [2230, 0]
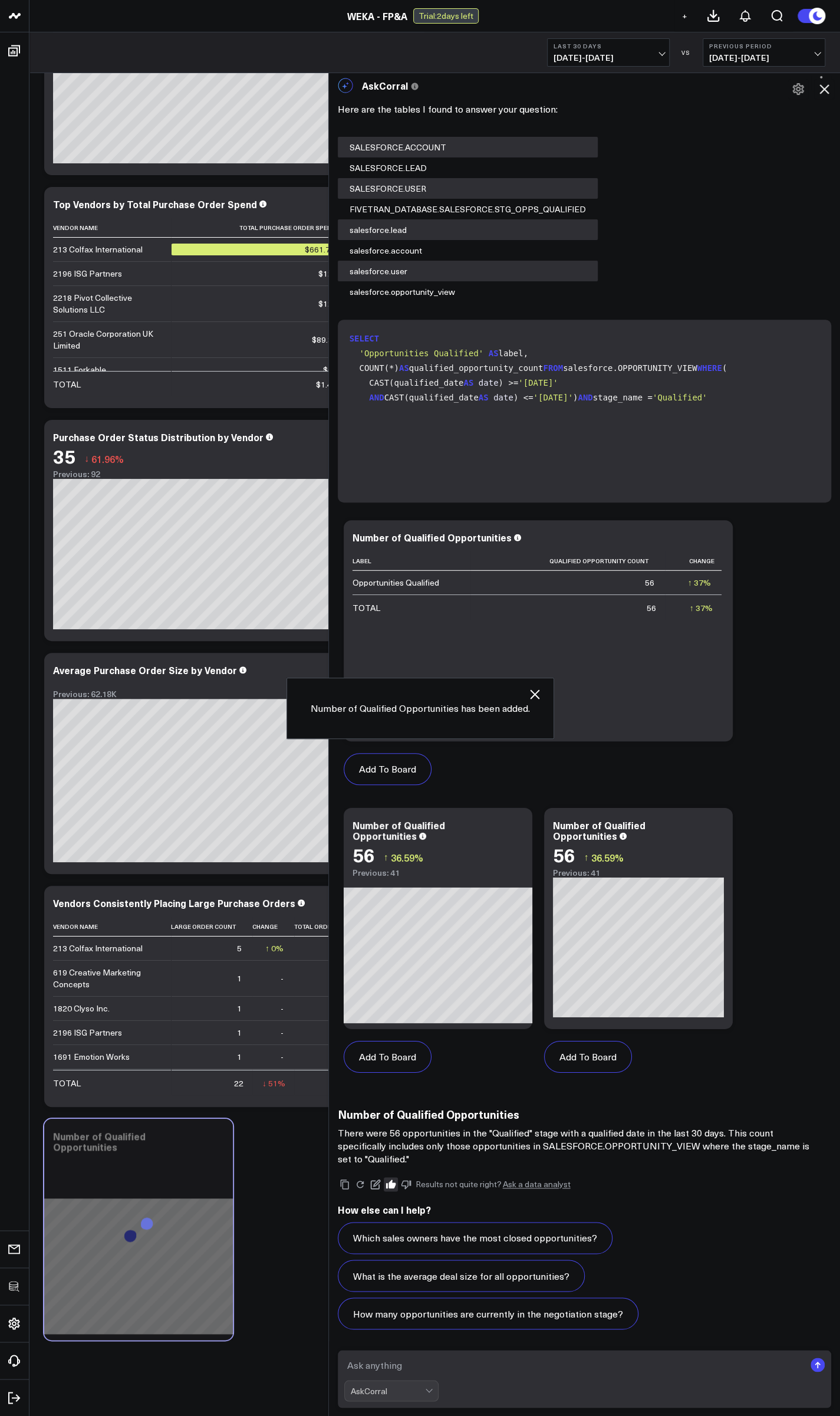
click at [821, 88] on icon at bounding box center [824, 88] width 14 height 14
